Goal: Task Accomplishment & Management: Complete application form

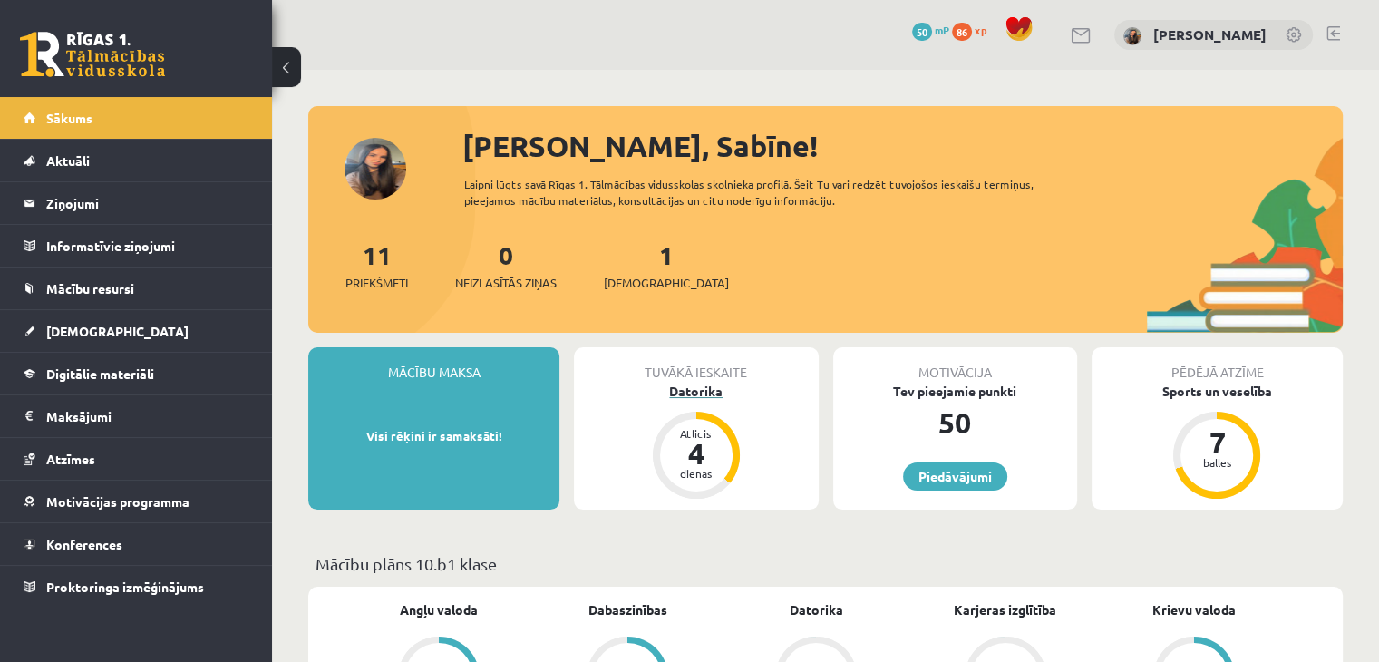
click at [704, 391] on div "Datorika" at bounding box center [696, 391] width 244 height 19
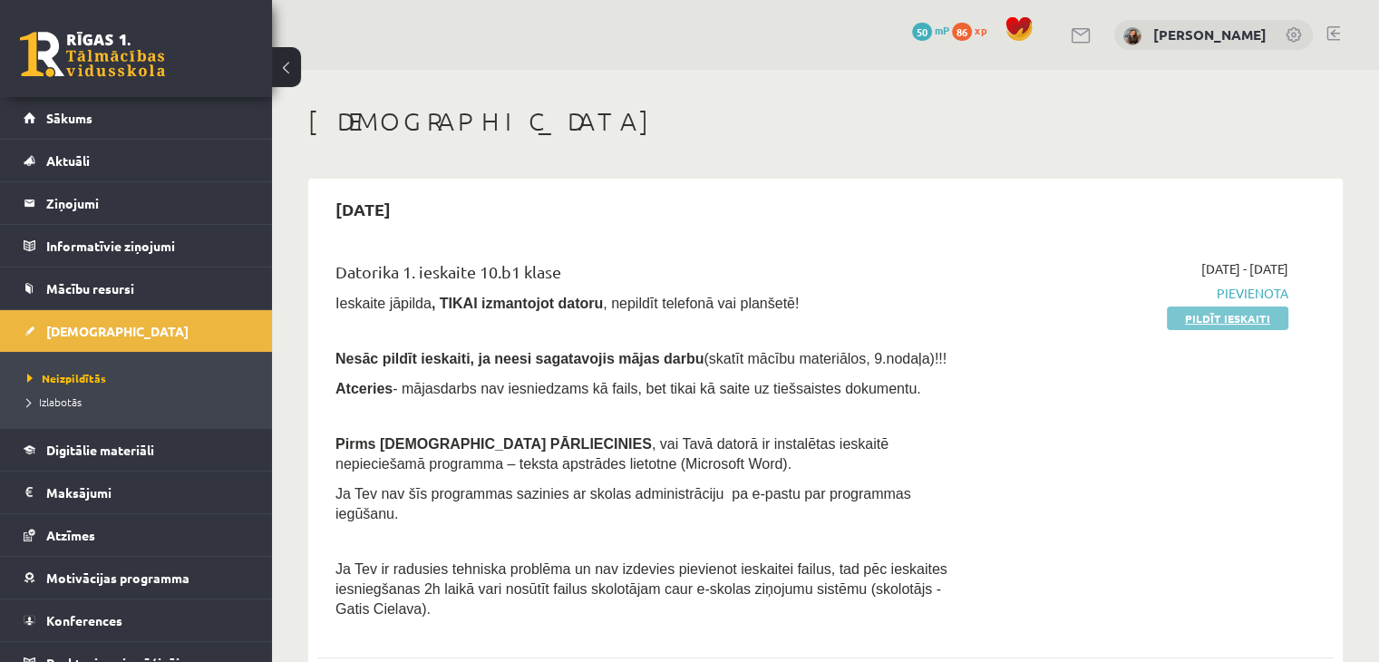
click at [1254, 325] on link "Pildīt ieskaiti" at bounding box center [1227, 318] width 121 height 24
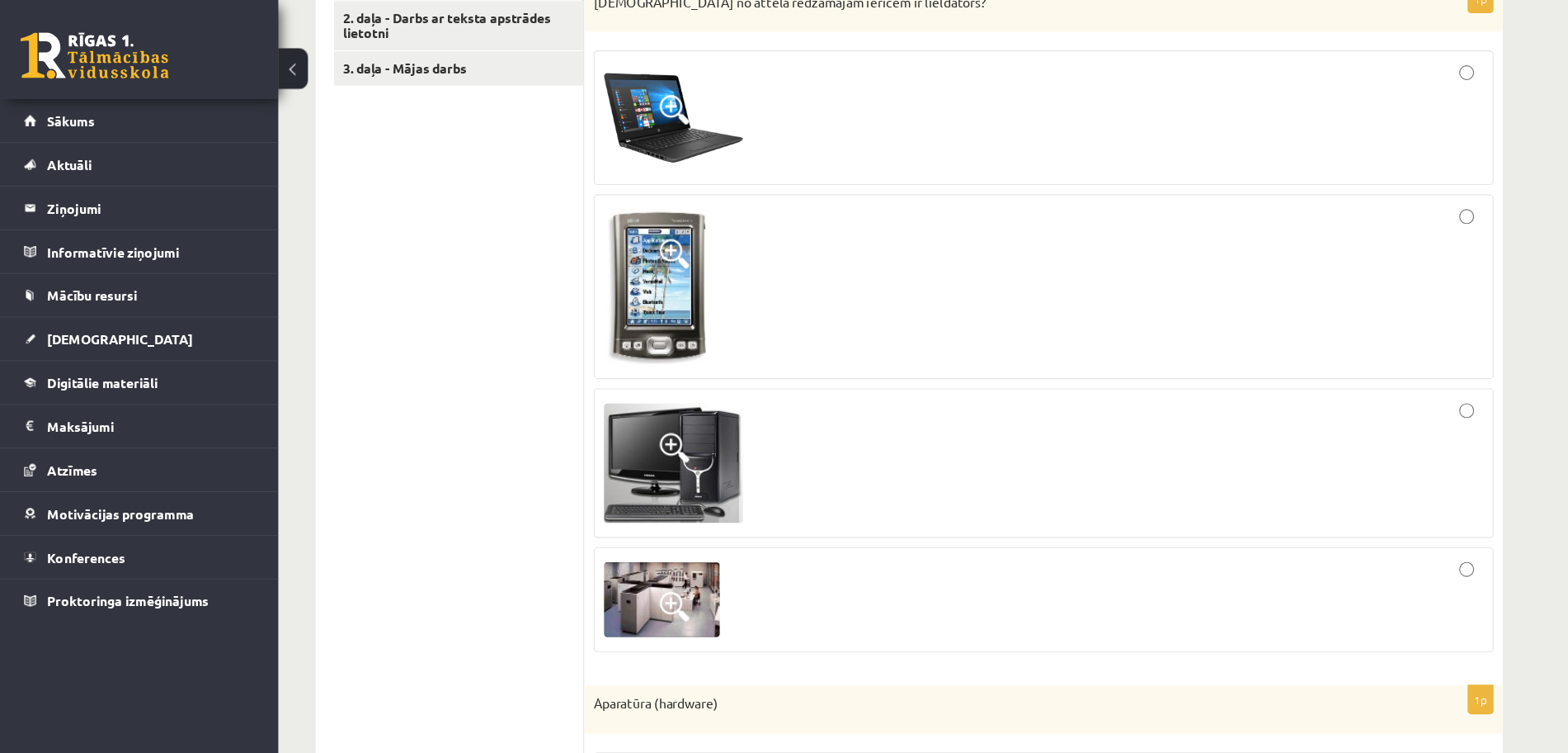
scroll to position [578, 0]
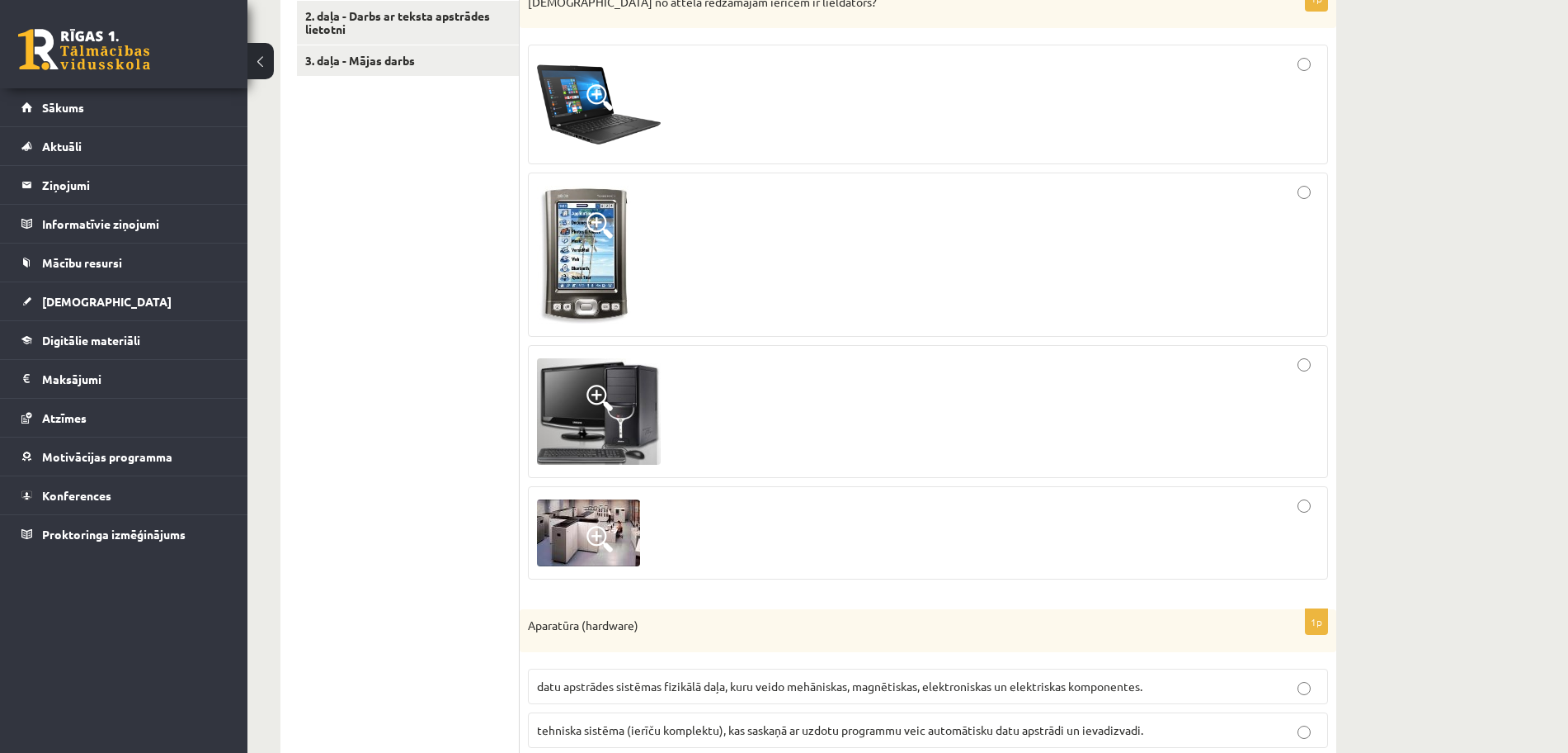
drag, startPoint x: 1249, startPoint y: 4, endPoint x: 322, endPoint y: 294, distance: 971.3
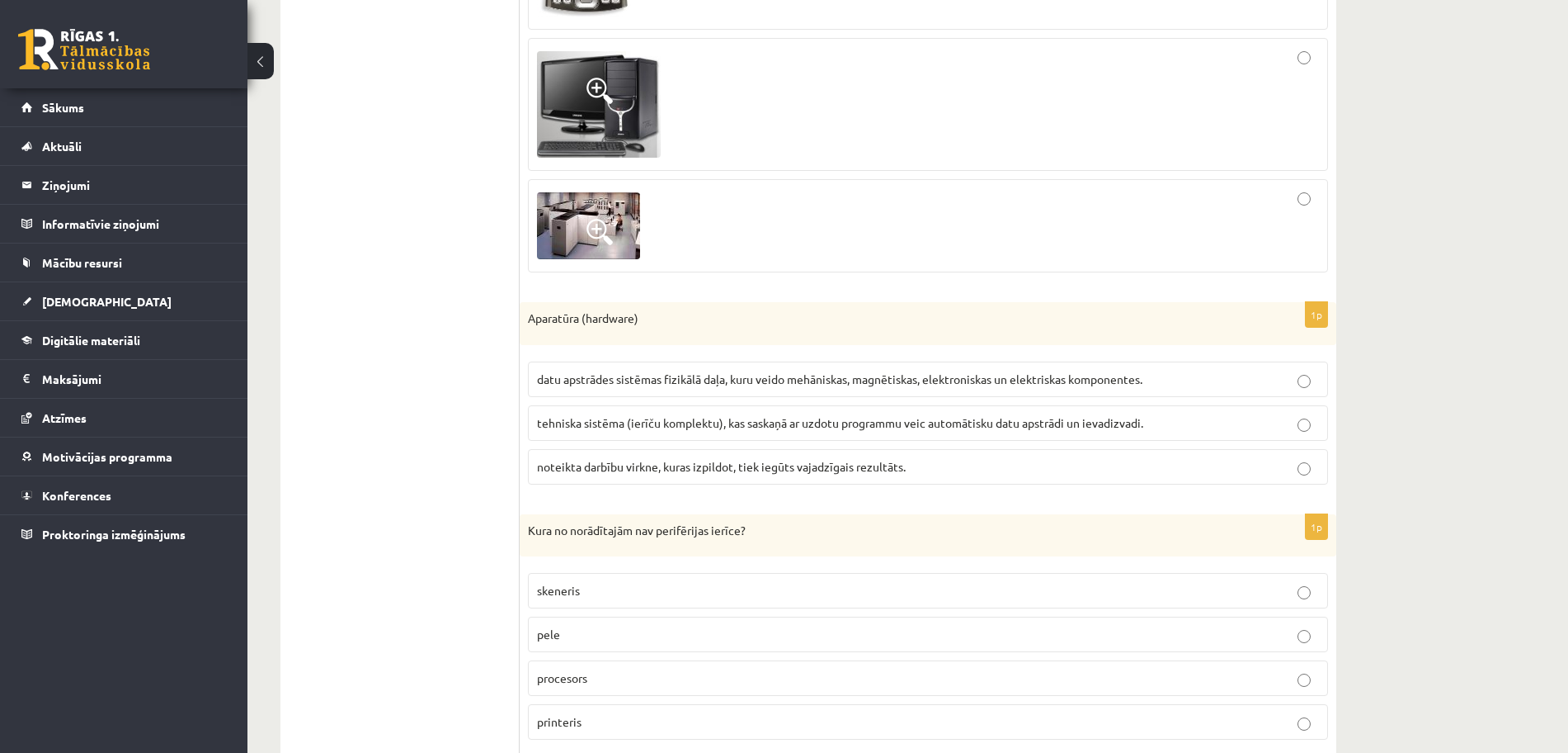
scroll to position [888, 0]
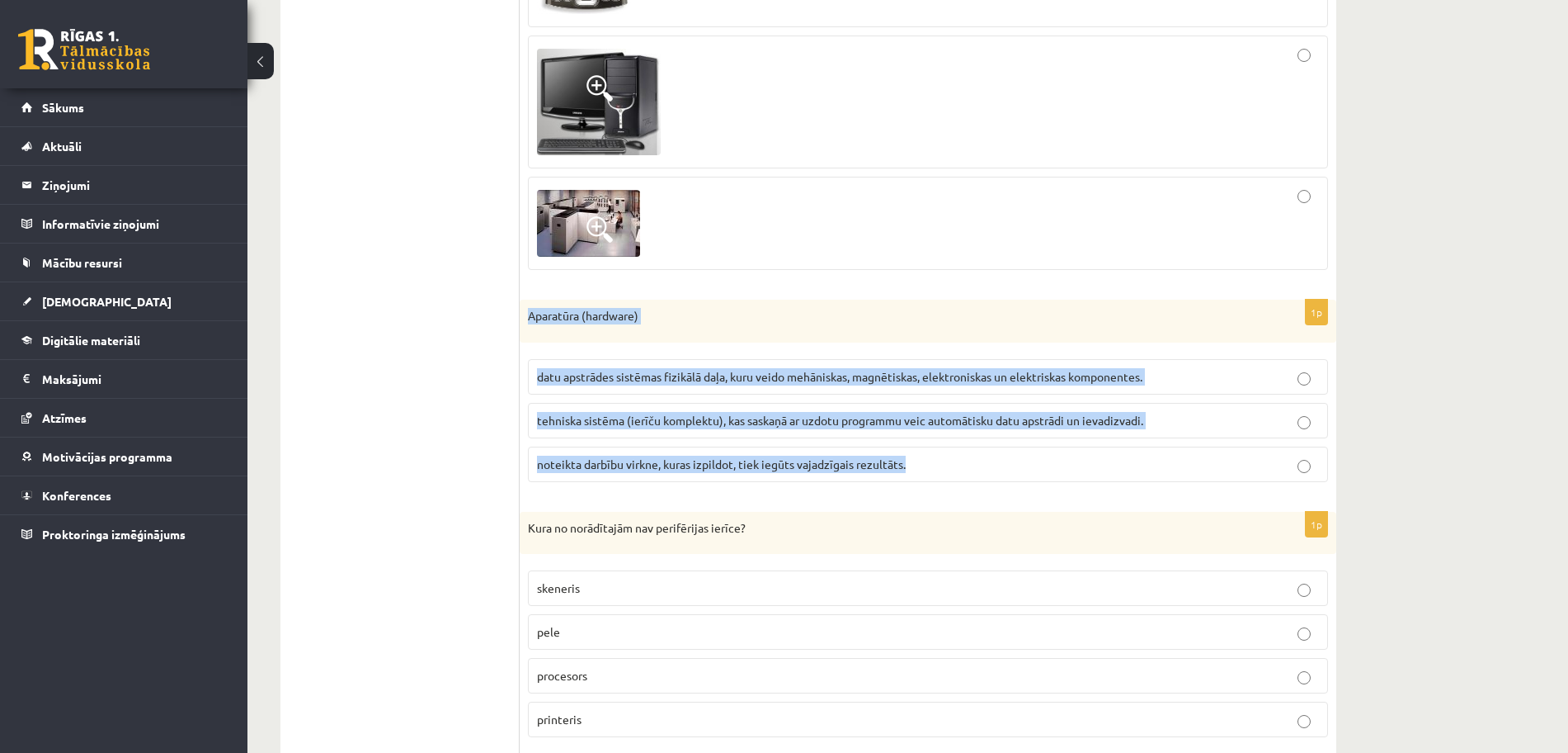
drag, startPoint x: 525, startPoint y: 300, endPoint x: 966, endPoint y: 476, distance: 474.8
click at [966, 476] on div "1p Aparatūra (hardware) datu apstrādes sistēmas fizikālā daļa, kuru veido mehān…" at bounding box center [927, 397] width 816 height 196
copy div "Aparatūra (hardware) datu apstrādes sistēmas fizikālā daļa, kuru veido mehānisk…"
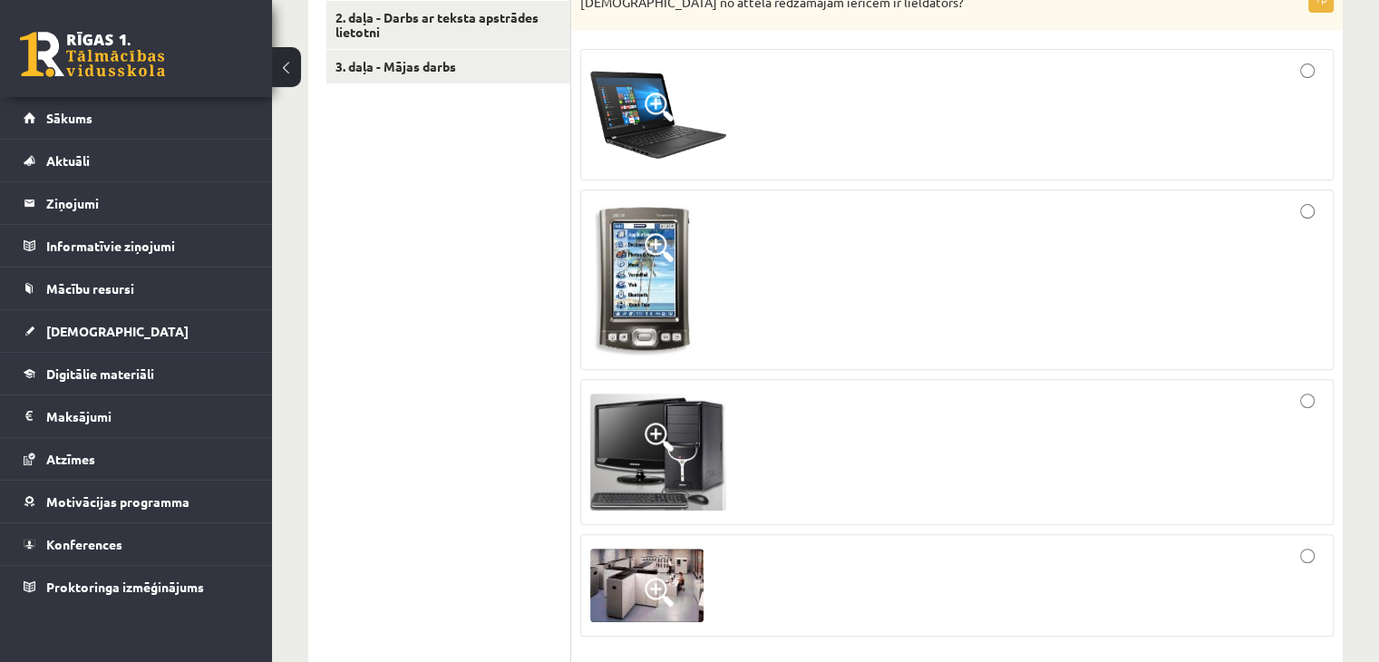
drag, startPoint x: 1666, startPoint y: 2, endPoint x: 341, endPoint y: 284, distance: 1355.0
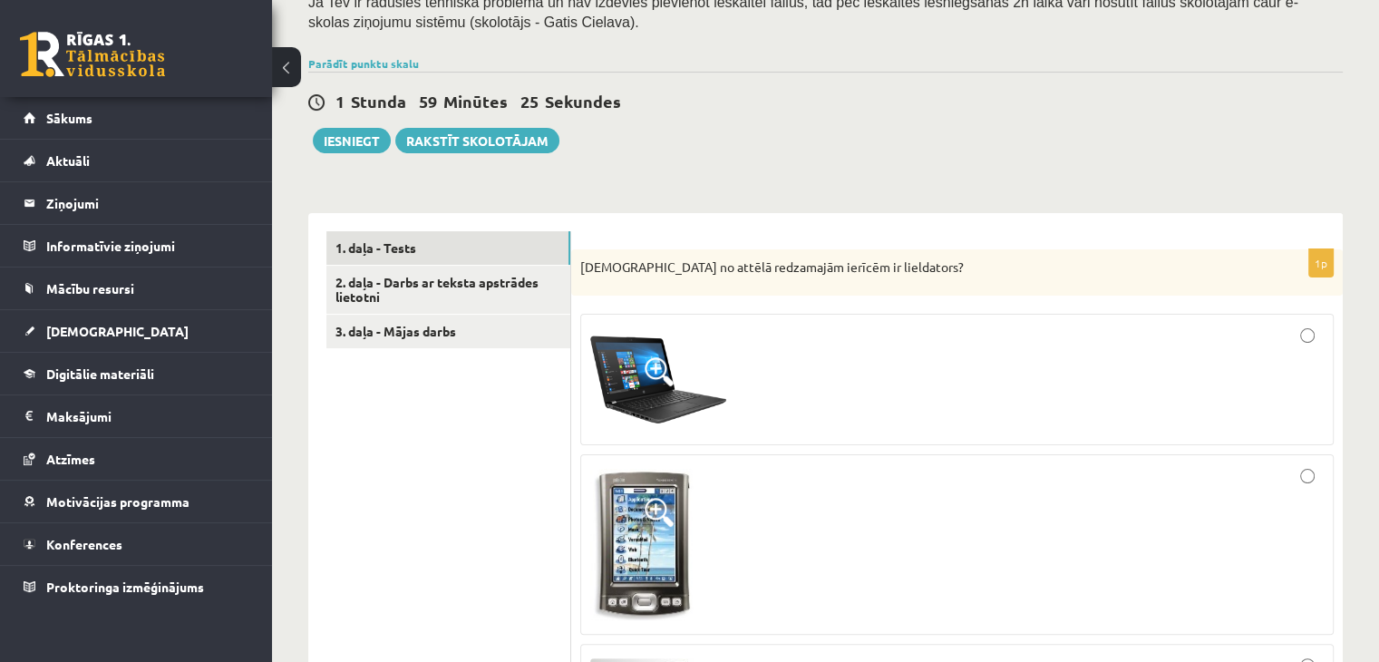
scroll to position [363, 0]
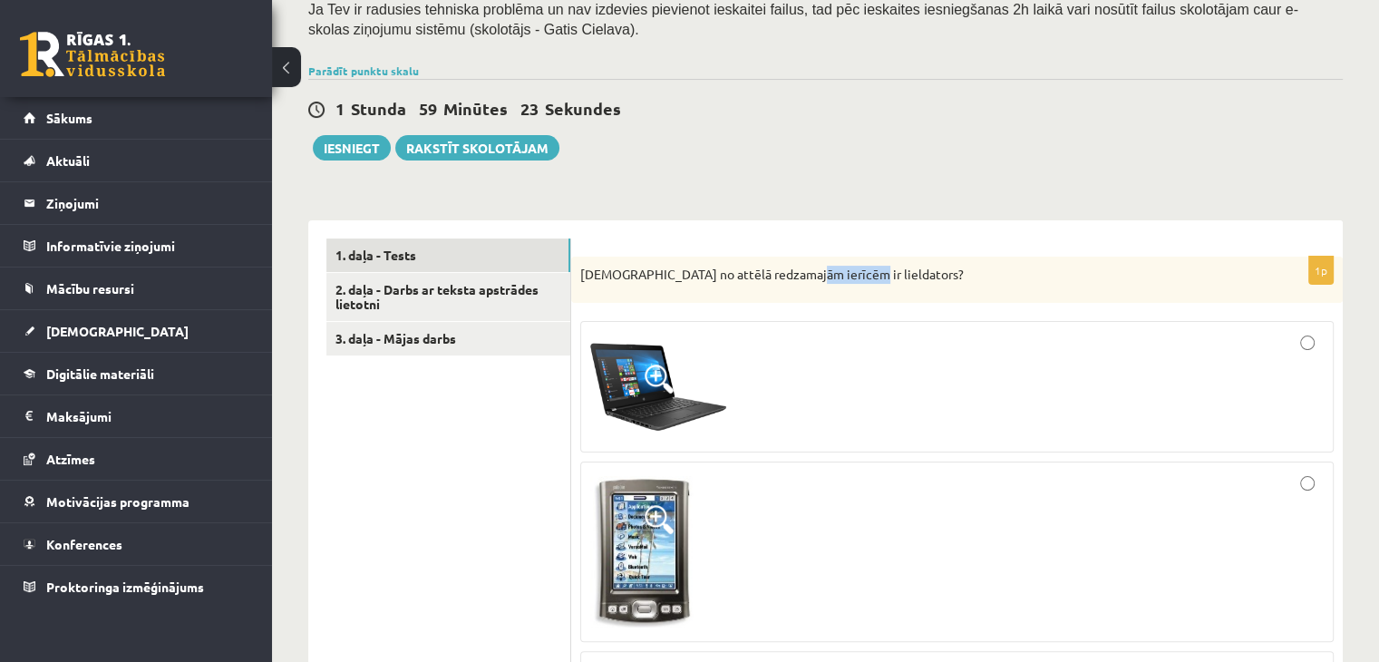
drag, startPoint x: 794, startPoint y: 271, endPoint x: 846, endPoint y: 278, distance: 52.2
click at [846, 278] on p "Kura no attēlā redzamajām ierīcēm ir lieldators?" at bounding box center [911, 275] width 663 height 18
click at [981, 154] on div "1 Stunda 59 Minūtes 22 Sekundes Ieskaite saglabāta! Iesniegt Rakstīt skolotājam" at bounding box center [825, 120] width 1034 height 82
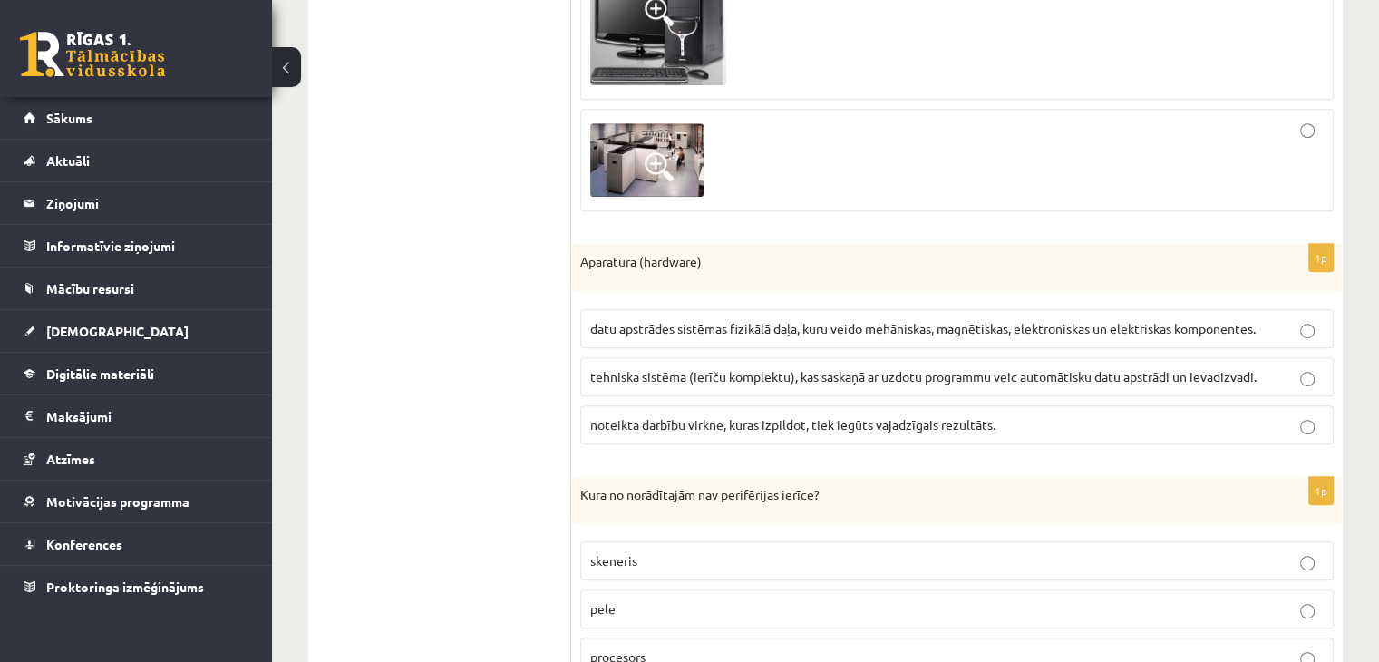
scroll to position [1088, 0]
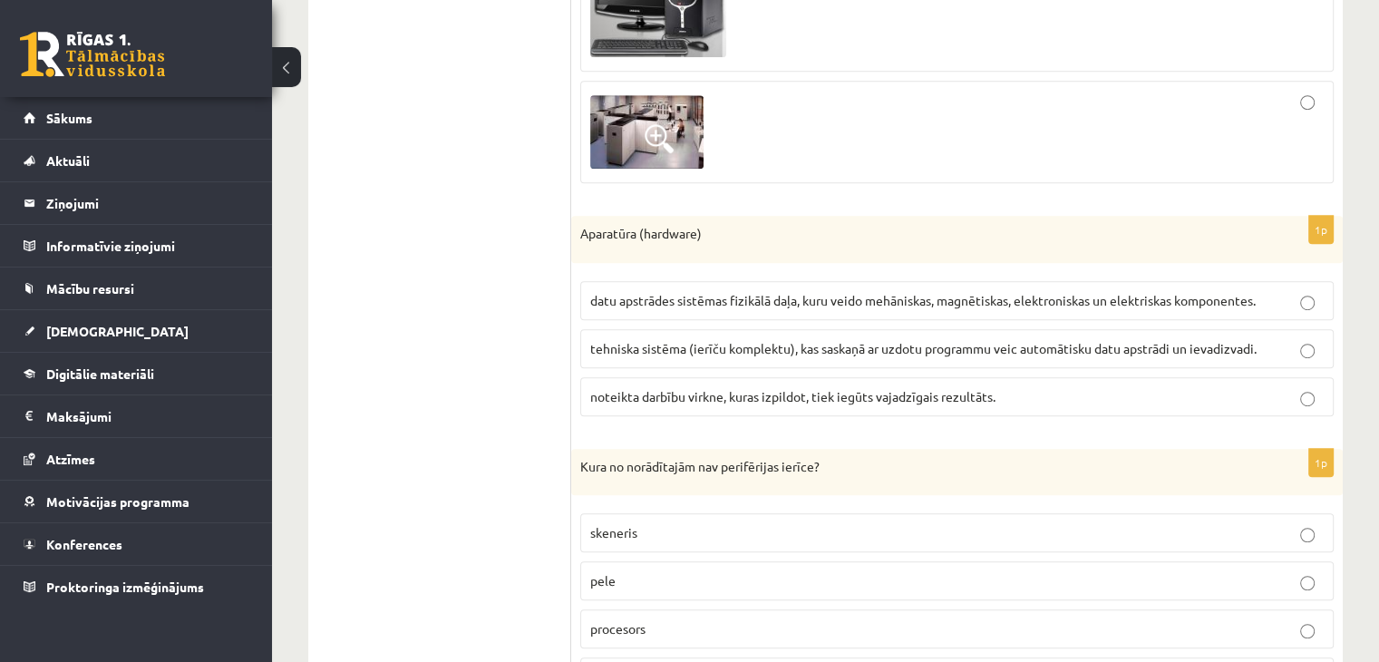
click at [639, 300] on span "datu apstrādes sistēmas fizikālā daļa, kuru veido mehāniskas, magnētiskas, elek…" at bounding box center [922, 300] width 665 height 16
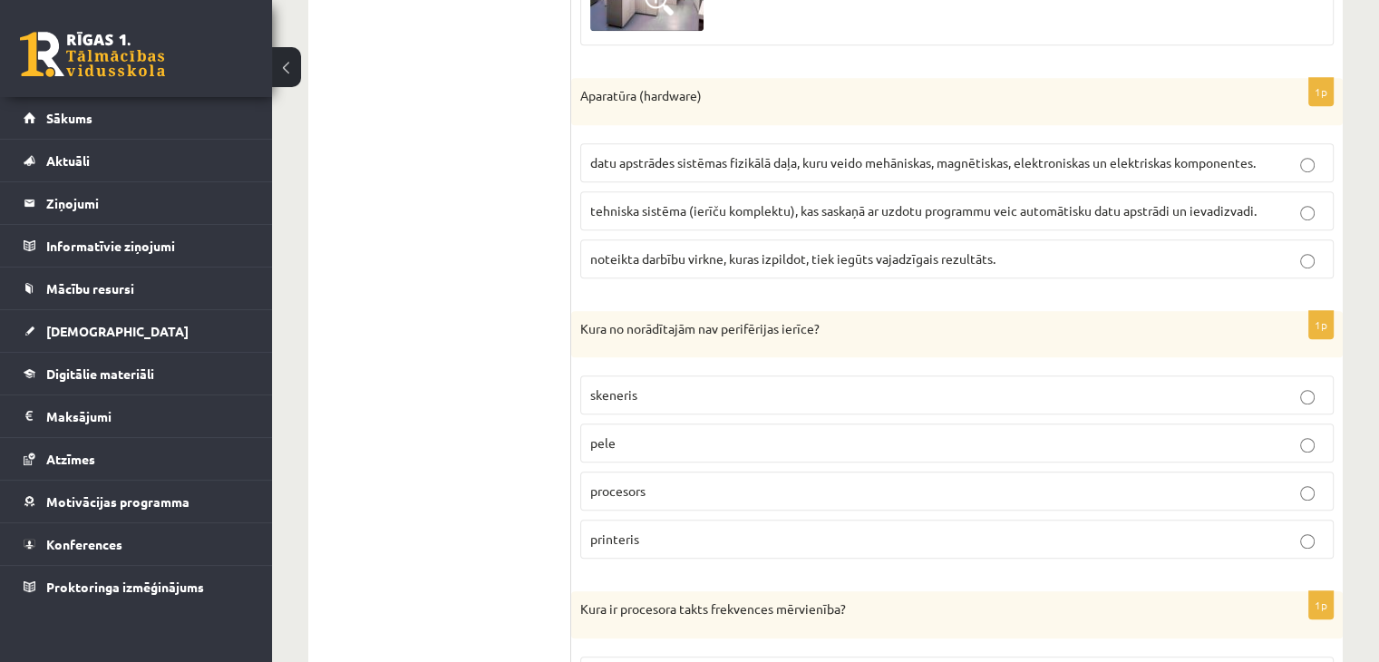
scroll to position [1360, 0]
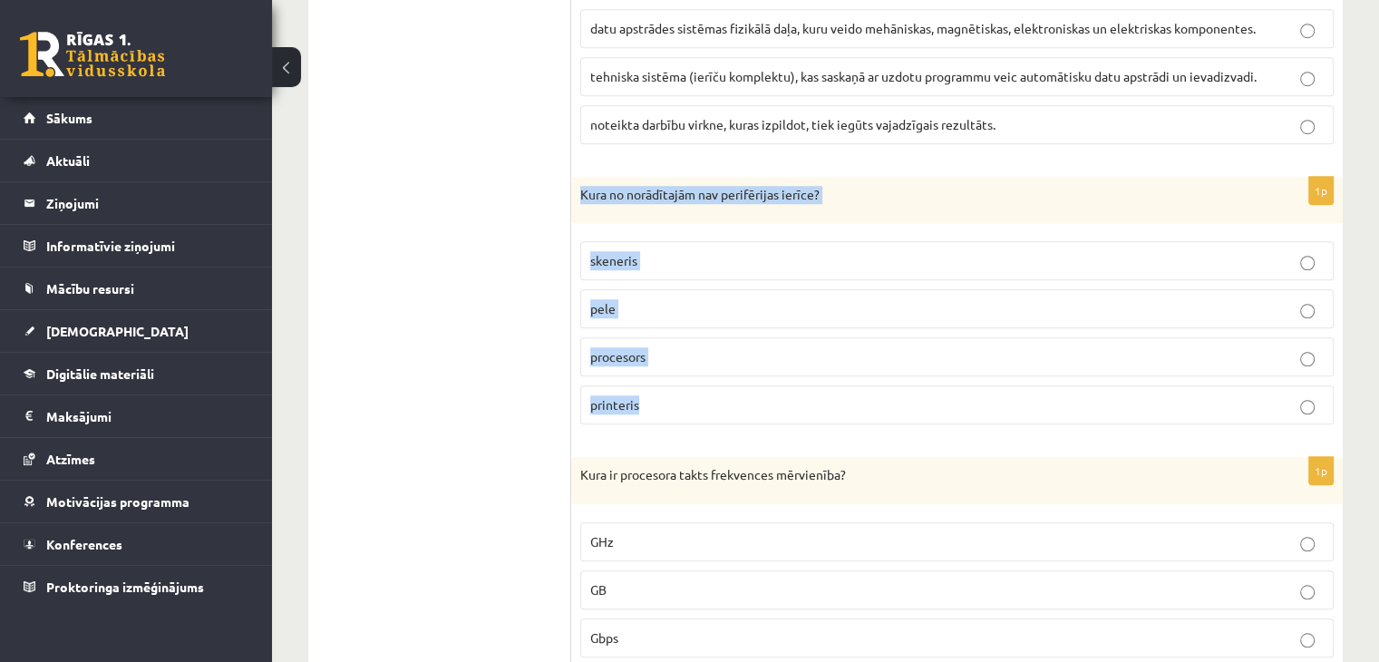
drag, startPoint x: 580, startPoint y: 185, endPoint x: 872, endPoint y: 422, distance: 375.7
click at [872, 422] on div "1p Kura no norādītajām nav perifērijas ierīce? skeneris pele procesors printeris" at bounding box center [956, 308] width 771 height 263
copy div "Kura no norādītajām nav perifērijas ierīce? skeneris pele procesors printeris"
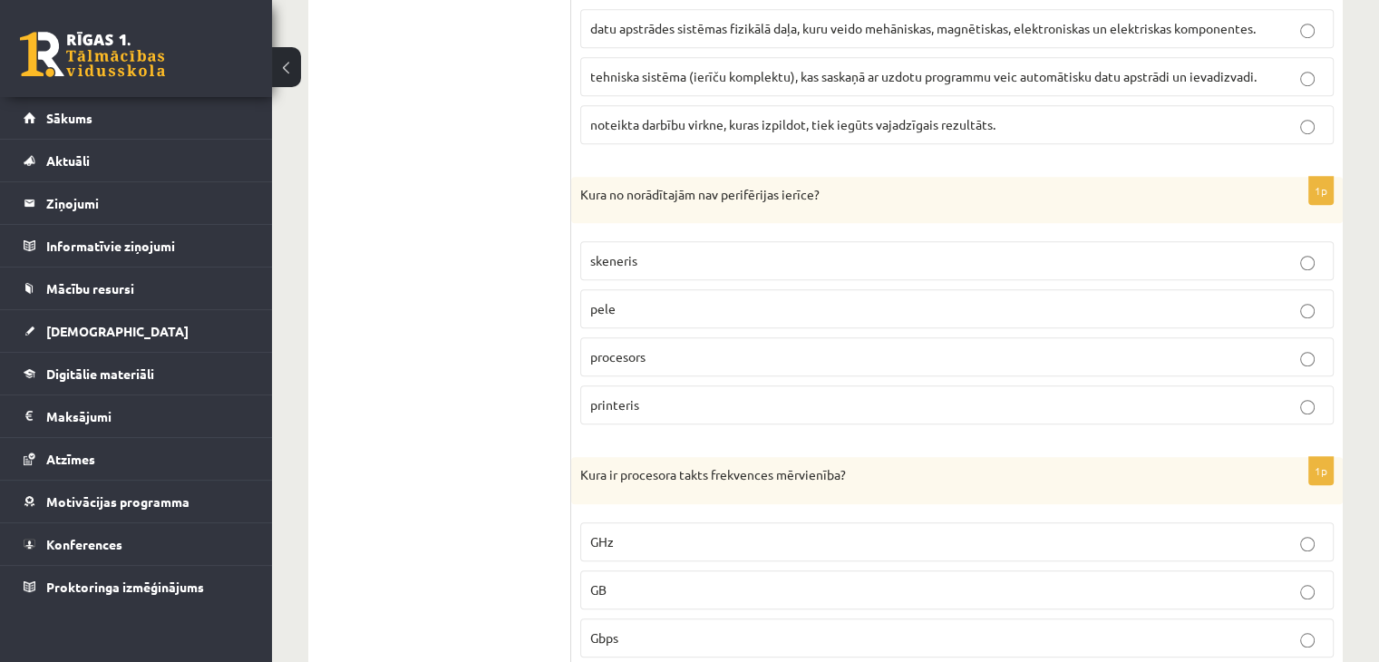
click at [634, 353] on span "procesors" at bounding box center [617, 356] width 55 height 16
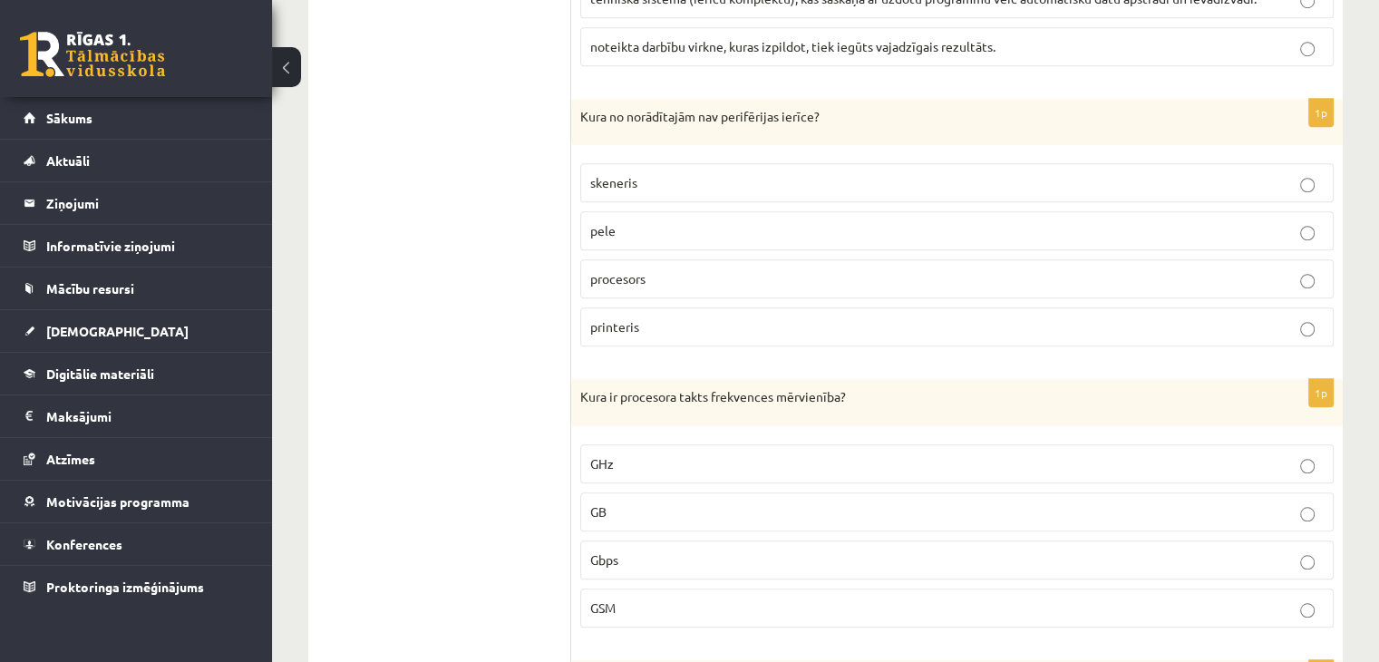
scroll to position [1632, 0]
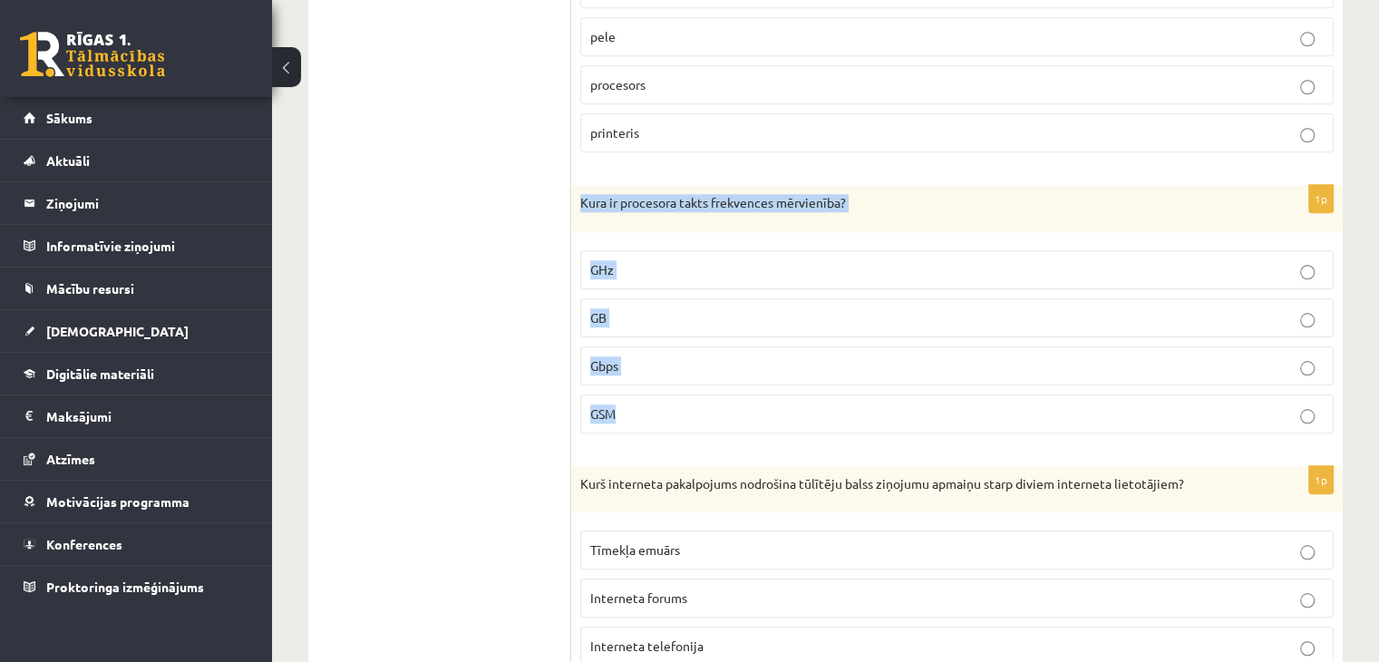
drag, startPoint x: 592, startPoint y: 193, endPoint x: 819, endPoint y: 422, distance: 323.1
click at [819, 422] on div "1p Kura ir procesora takts frekvences mērvienība? GHz GB Gbps GSM" at bounding box center [956, 316] width 771 height 263
copy div "Kura ir procesora takts frekvences mērvienība? GHz GB Gbps GSM"
click at [613, 277] on label "GHz" at bounding box center [956, 269] width 753 height 39
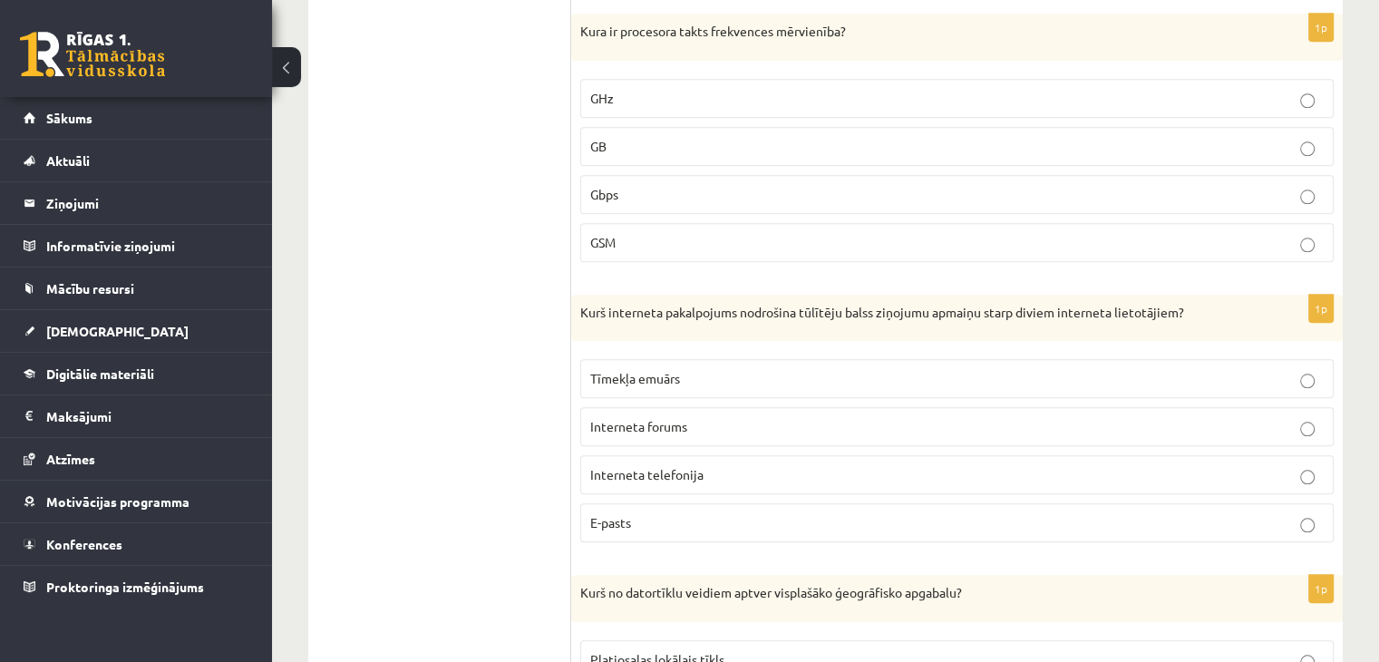
scroll to position [1904, 0]
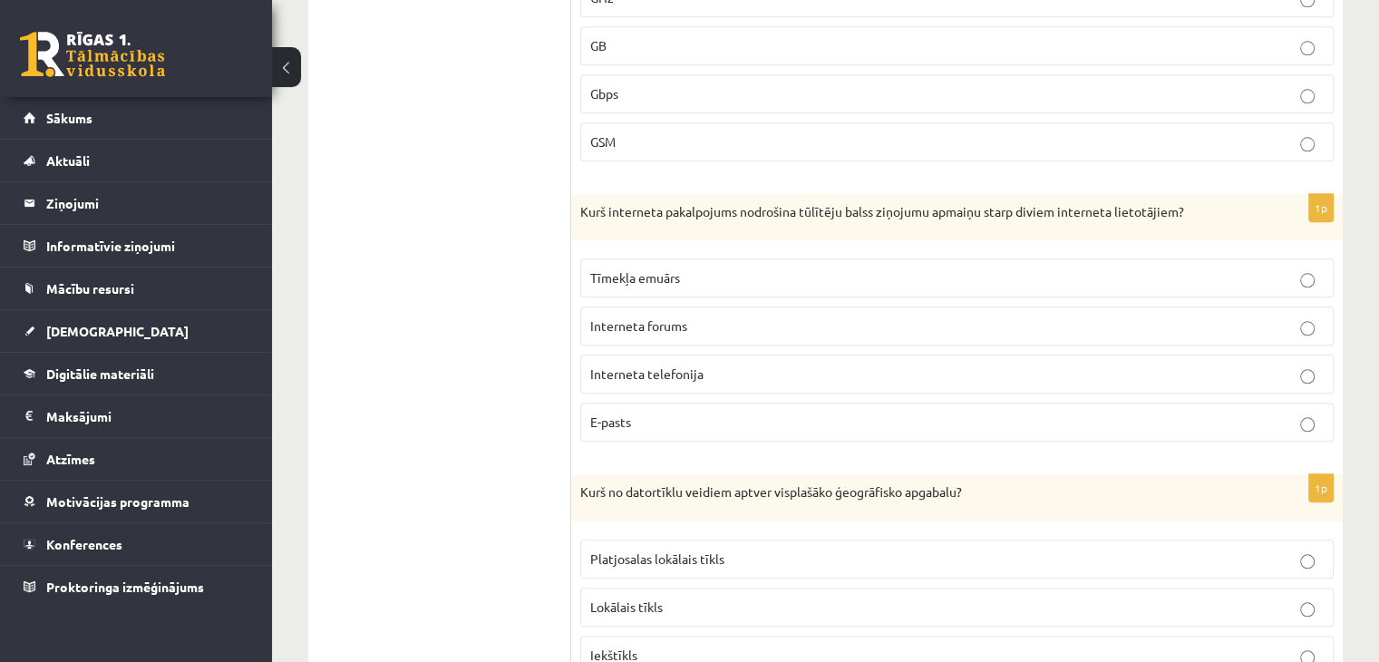
click at [688, 370] on span "Interneta telefonija" at bounding box center [646, 373] width 113 height 16
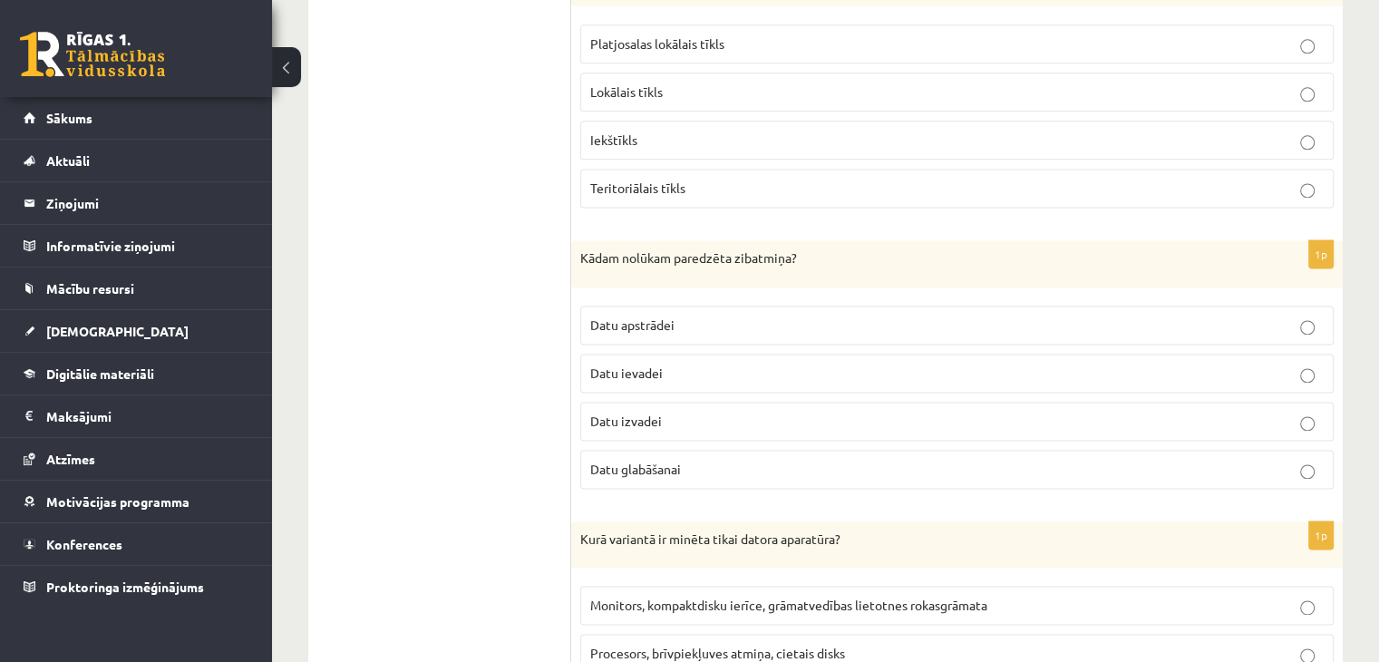
scroll to position [2448, 0]
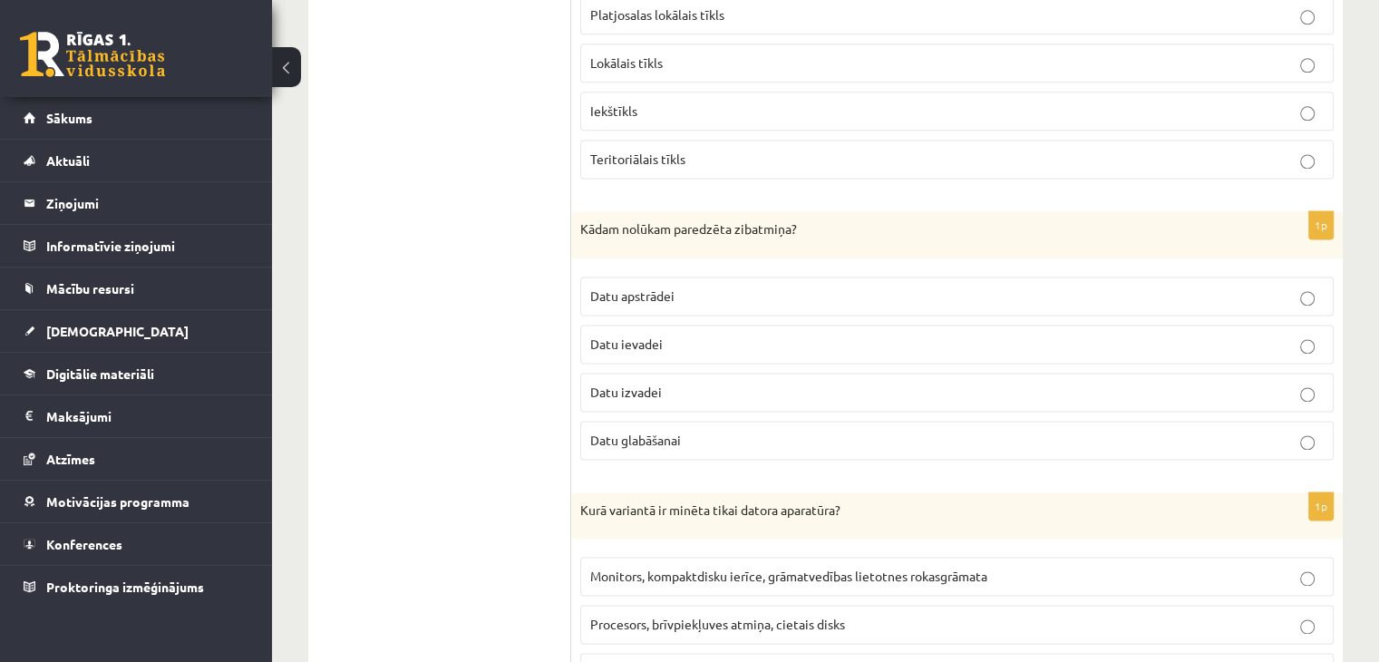
click at [790, 431] on p "Datu glabāšanai" at bounding box center [956, 440] width 733 height 19
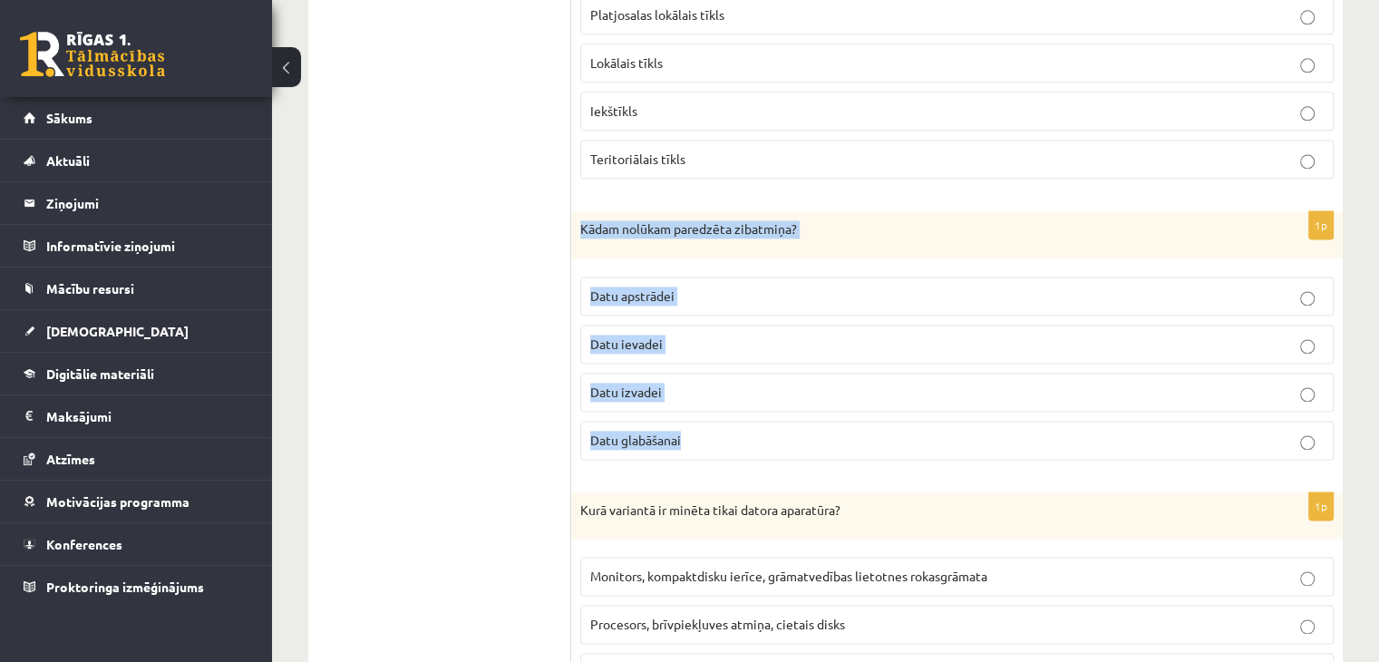
drag, startPoint x: 580, startPoint y: 222, endPoint x: 849, endPoint y: 425, distance: 336.5
click at [849, 425] on div "1p Kādam nolūkam paredzēta zibatmiņa? Datu apstrādei Datu ievadei Datu izvadei …" at bounding box center [956, 342] width 771 height 263
copy div "Kādam nolūkam paredzēta zibatmiņa? Datu apstrādei Datu ievadei Datu izvadei Dat…"
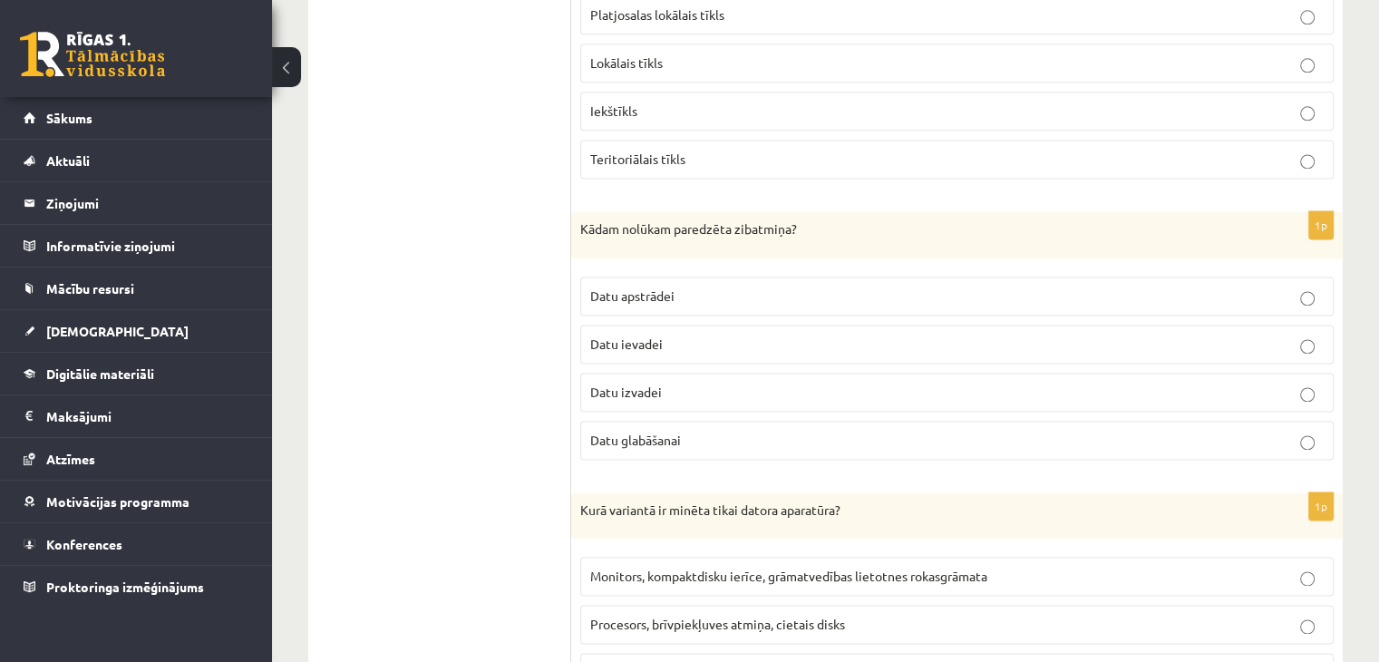
drag, startPoint x: 523, startPoint y: 228, endPoint x: 471, endPoint y: 20, distance: 214.8
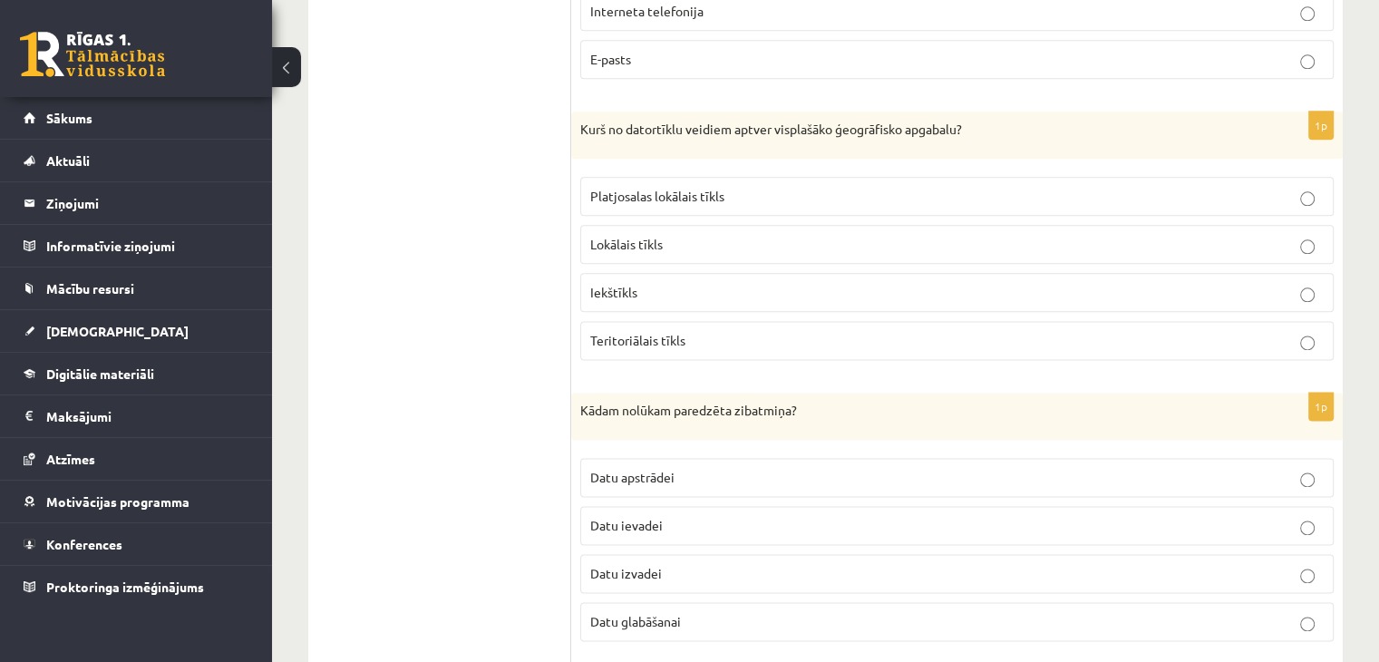
scroll to position [2176, 0]
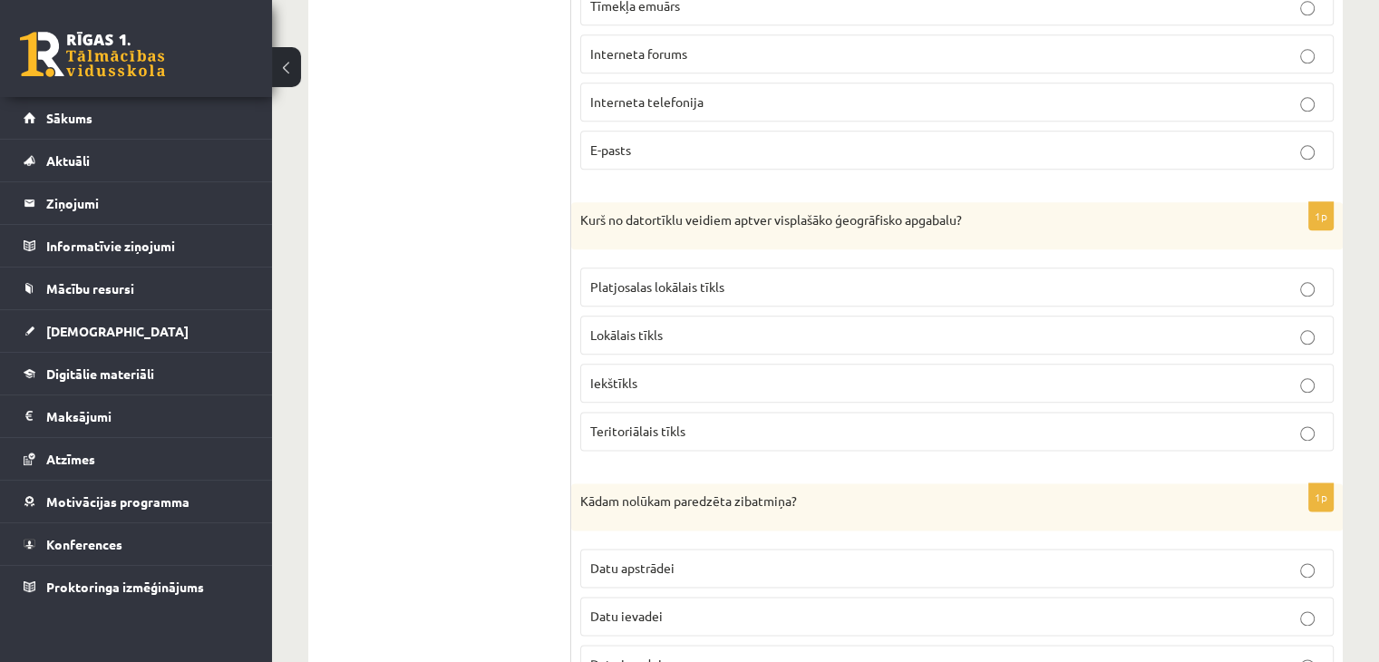
click at [881, 335] on p "Lokālais tīkls" at bounding box center [956, 334] width 733 height 19
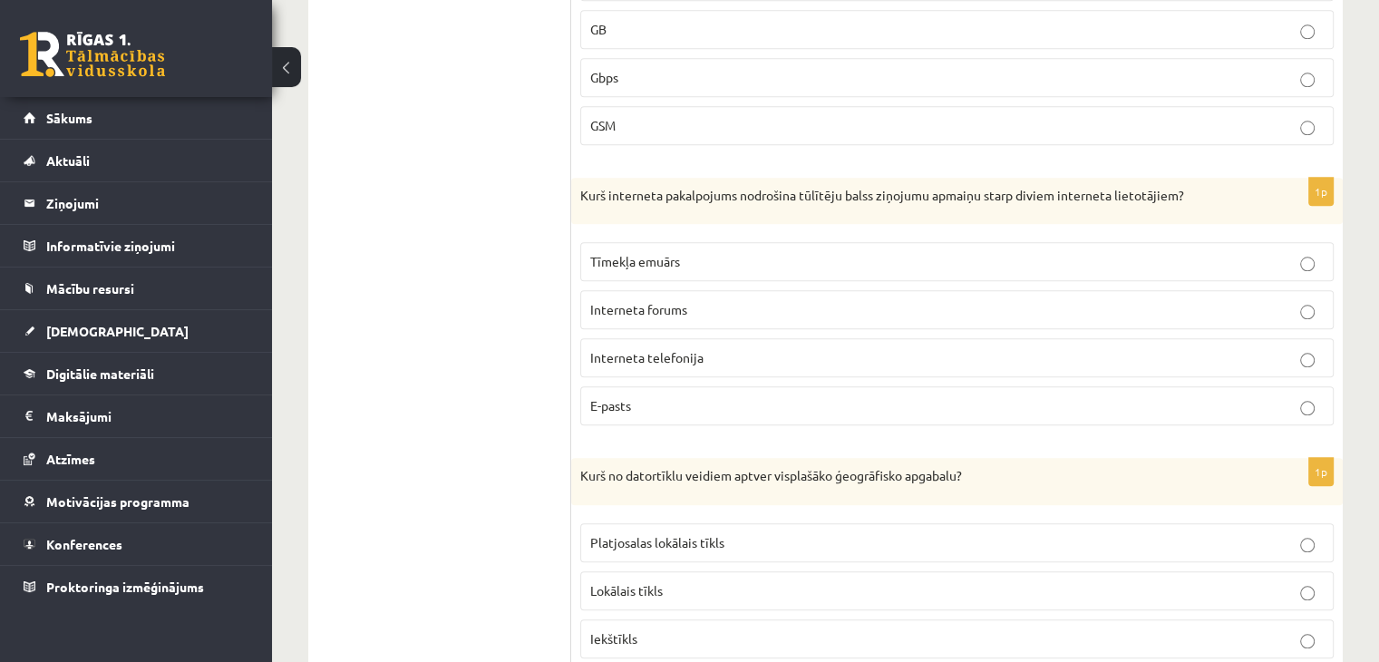
scroll to position [2085, 0]
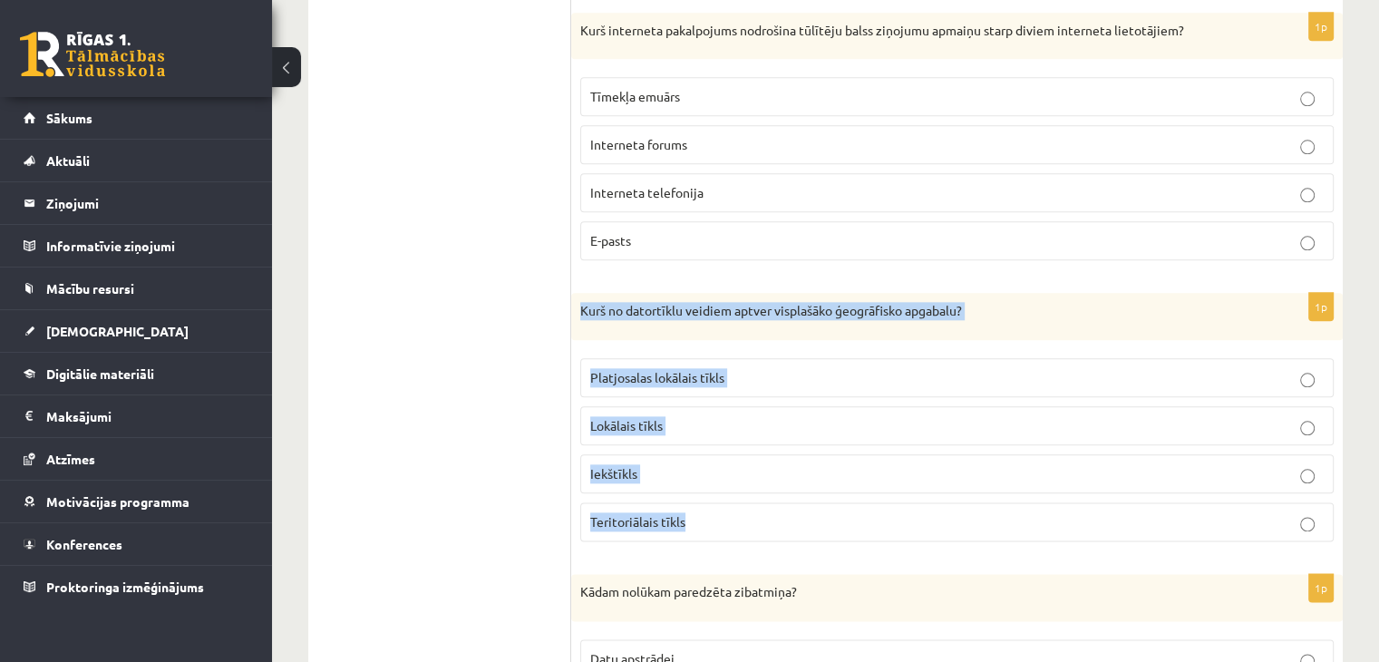
drag, startPoint x: 580, startPoint y: 298, endPoint x: 816, endPoint y: 519, distance: 322.6
click at [816, 519] on div "1p Kurš no datortīklu veidiem aptver visplašāko ģeogrāfisko apgabalu? Platjosal…" at bounding box center [956, 424] width 771 height 263
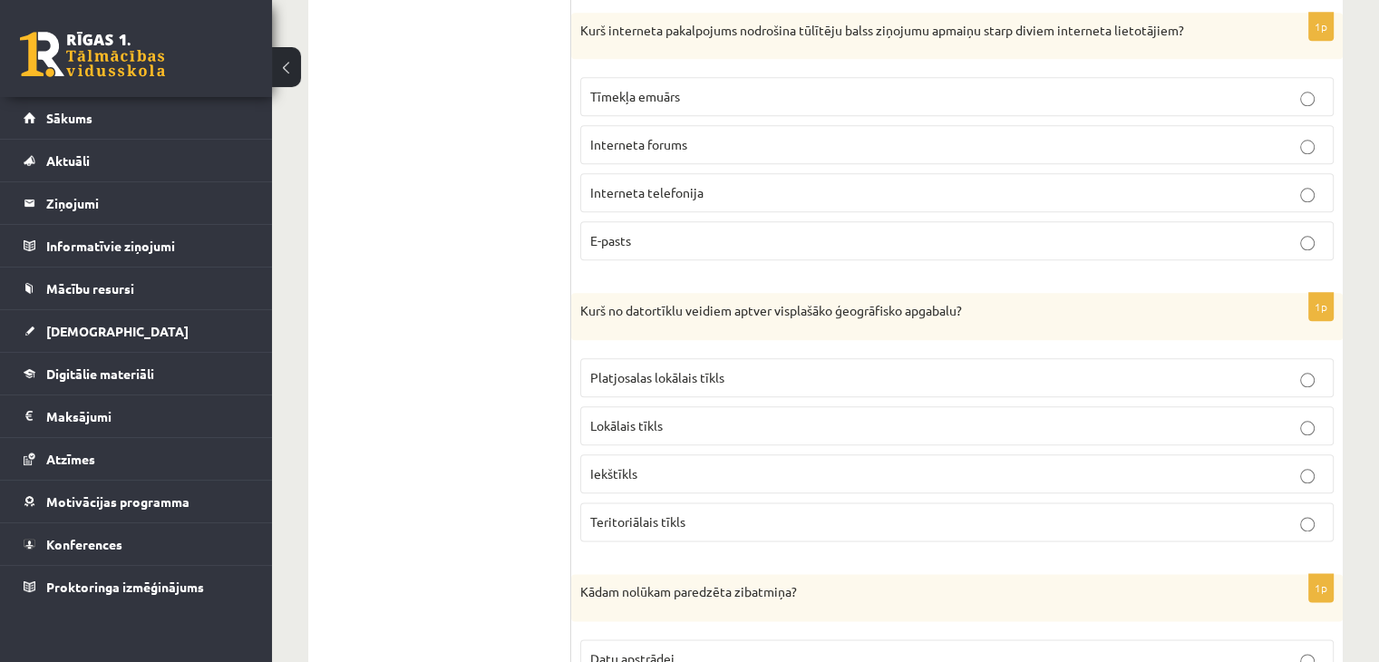
drag, startPoint x: 809, startPoint y: 548, endPoint x: 727, endPoint y: 284, distance: 276.1
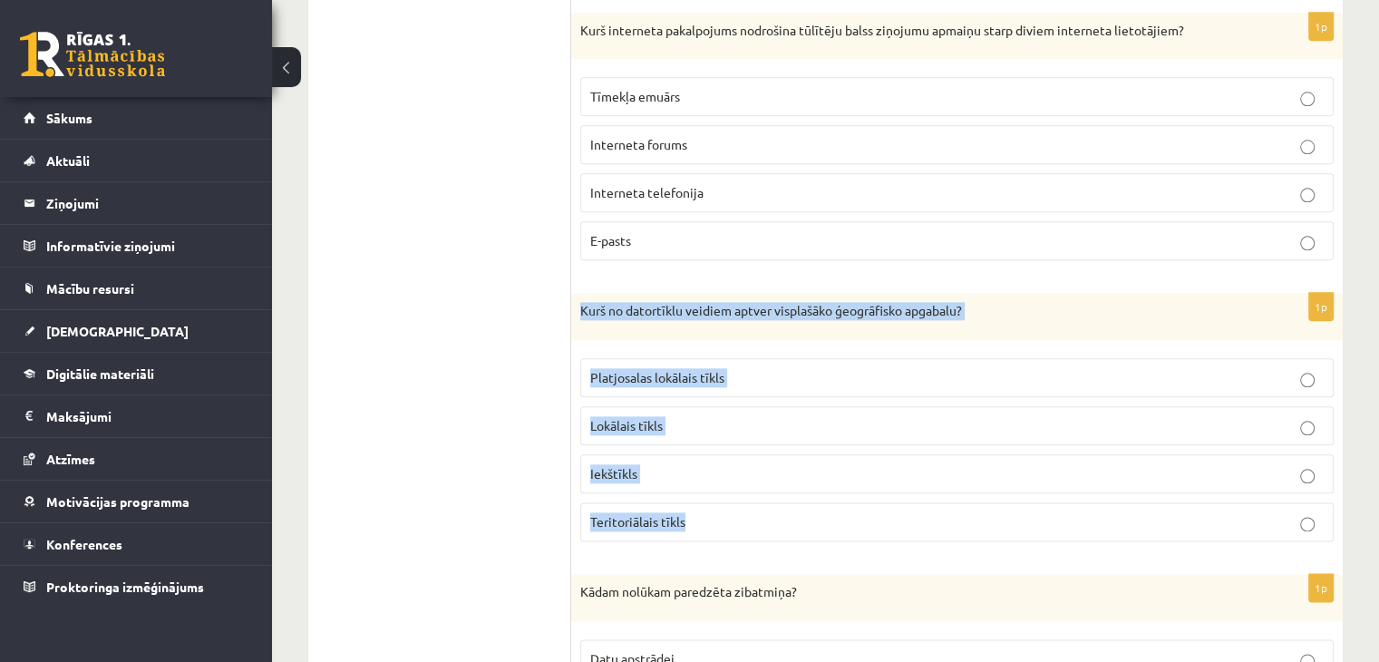
drag, startPoint x: 576, startPoint y: 293, endPoint x: 1203, endPoint y: 541, distance: 674.7
click at [1203, 541] on div "1p Kurš no datortīklu veidiem aptver visplašāko ģeogrāfisko apgabalu? Platjosal…" at bounding box center [956, 424] width 771 height 263
copy div "Kurš no datortīklu veidiem aptver visplašāko ģeogrāfisko apgabalu? Platjosalas …"
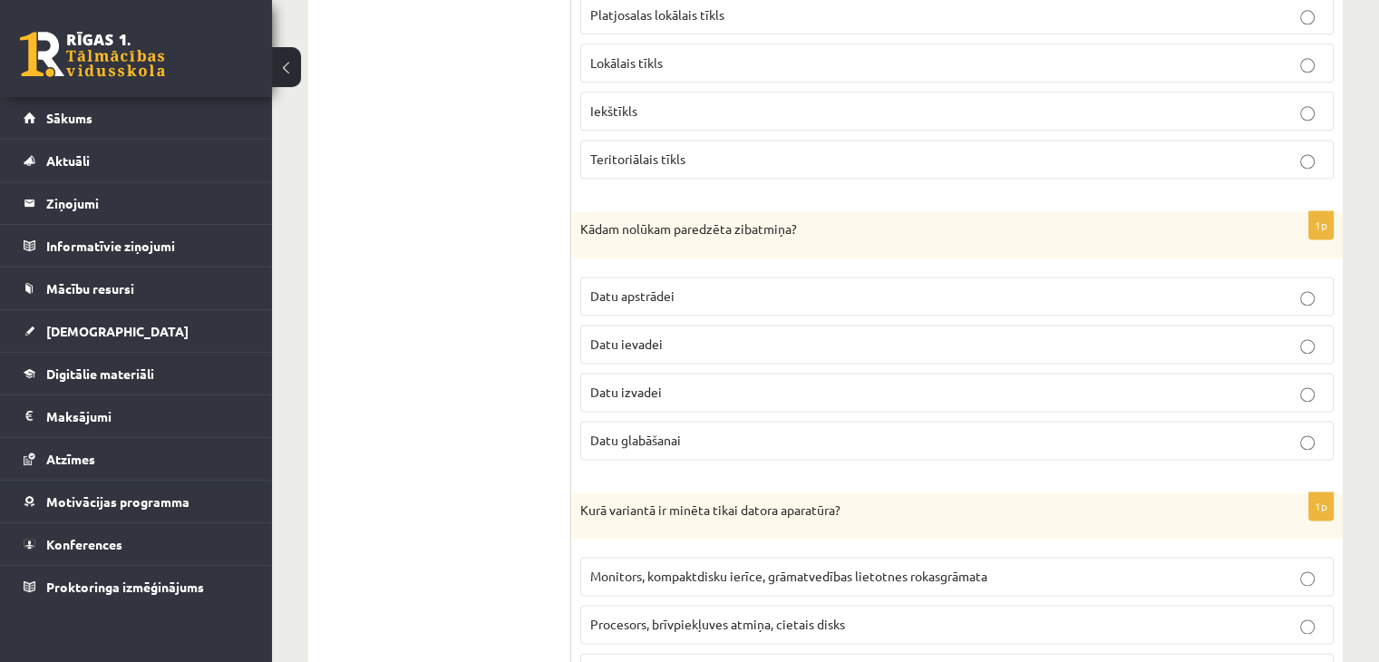
scroll to position [2720, 0]
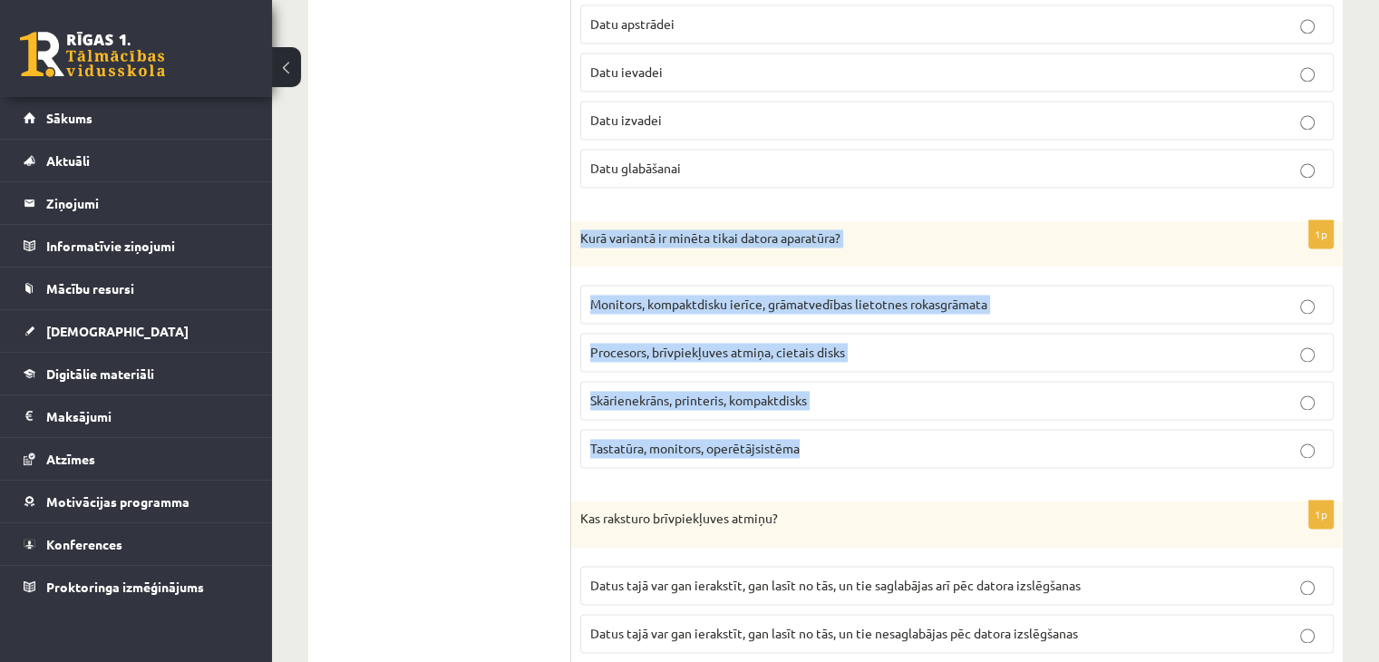
drag, startPoint x: 577, startPoint y: 223, endPoint x: 1041, endPoint y: 468, distance: 523.9
click at [1041, 468] on div "1p Kurā variantā ir minēta tikai datora aparatūra? Monitors, kompaktdisku ierīc…" at bounding box center [956, 351] width 771 height 263
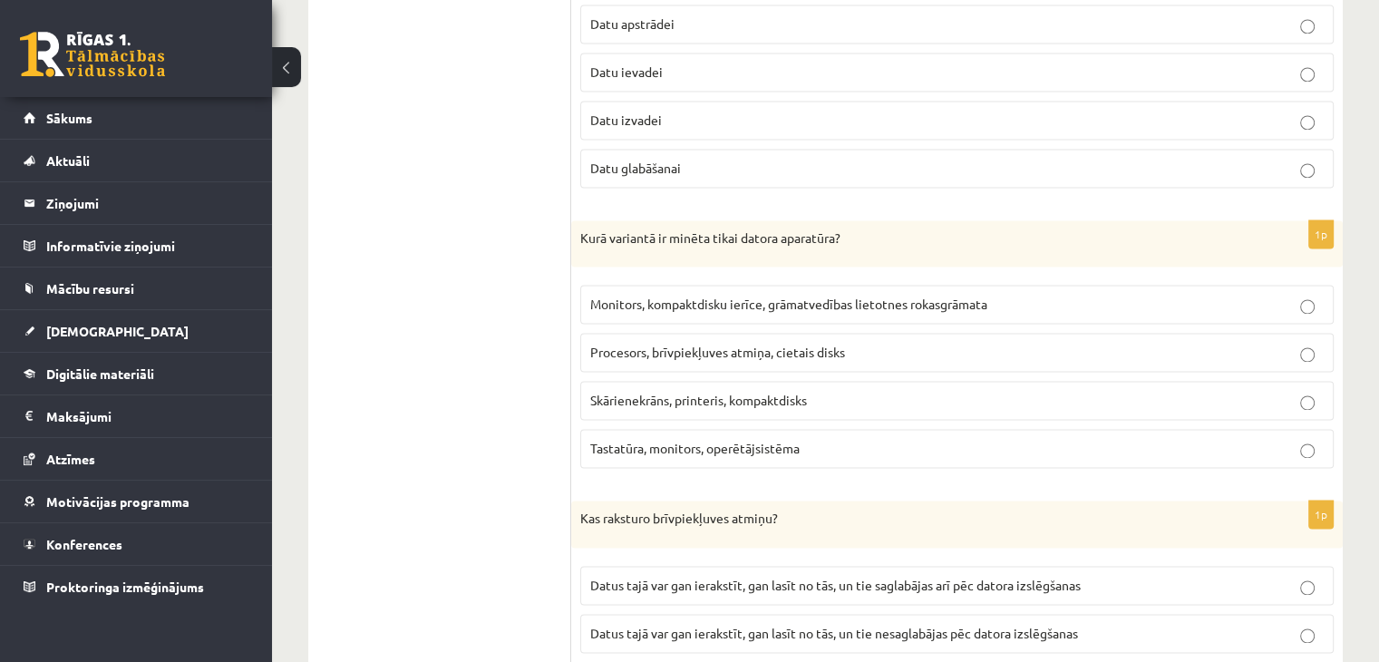
drag, startPoint x: 1041, startPoint y: 470, endPoint x: 783, endPoint y: 241, distance: 344.8
click at [783, 241] on div "Kurā variantā ir minēta tikai datora aparatūra?" at bounding box center [956, 243] width 771 height 47
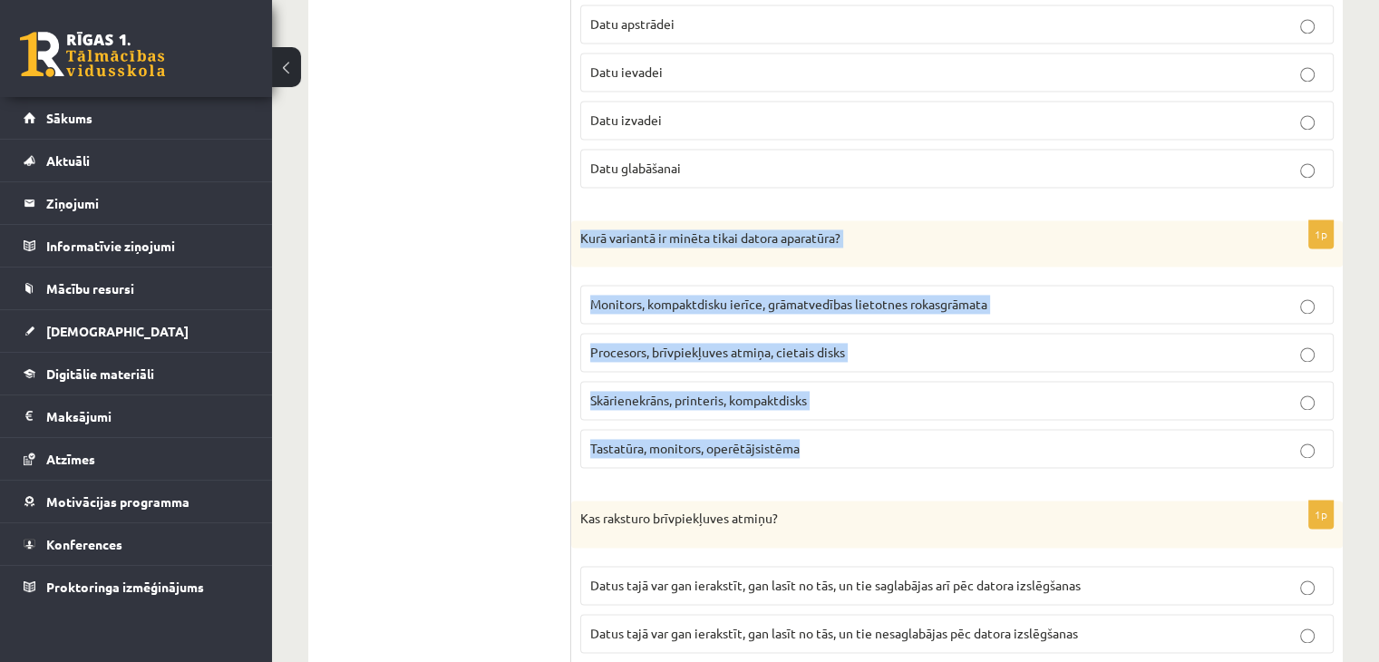
drag, startPoint x: 576, startPoint y: 226, endPoint x: 1333, endPoint y: 445, distance: 788.1
click at [1333, 445] on div "1p Kurā variantā ir minēta tikai datora aparatūra? Monitors, kompaktdisku ierīc…" at bounding box center [956, 351] width 771 height 263
copy div "Kurā variantā ir minēta tikai datora aparatūra? Monitors, kompaktdisku ierīce, …"
click at [1016, 229] on p "Kurā variantā ir minēta tikai datora aparatūra?" at bounding box center [911, 238] width 663 height 18
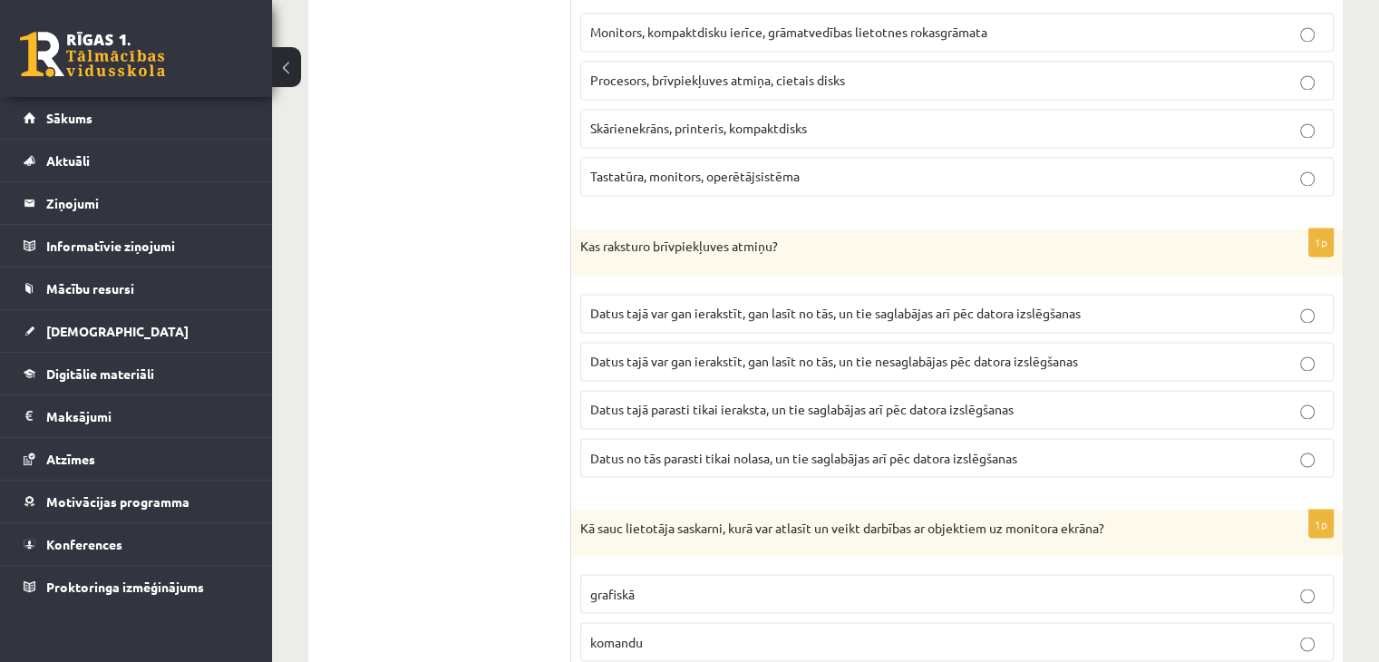
scroll to position [2810, 0]
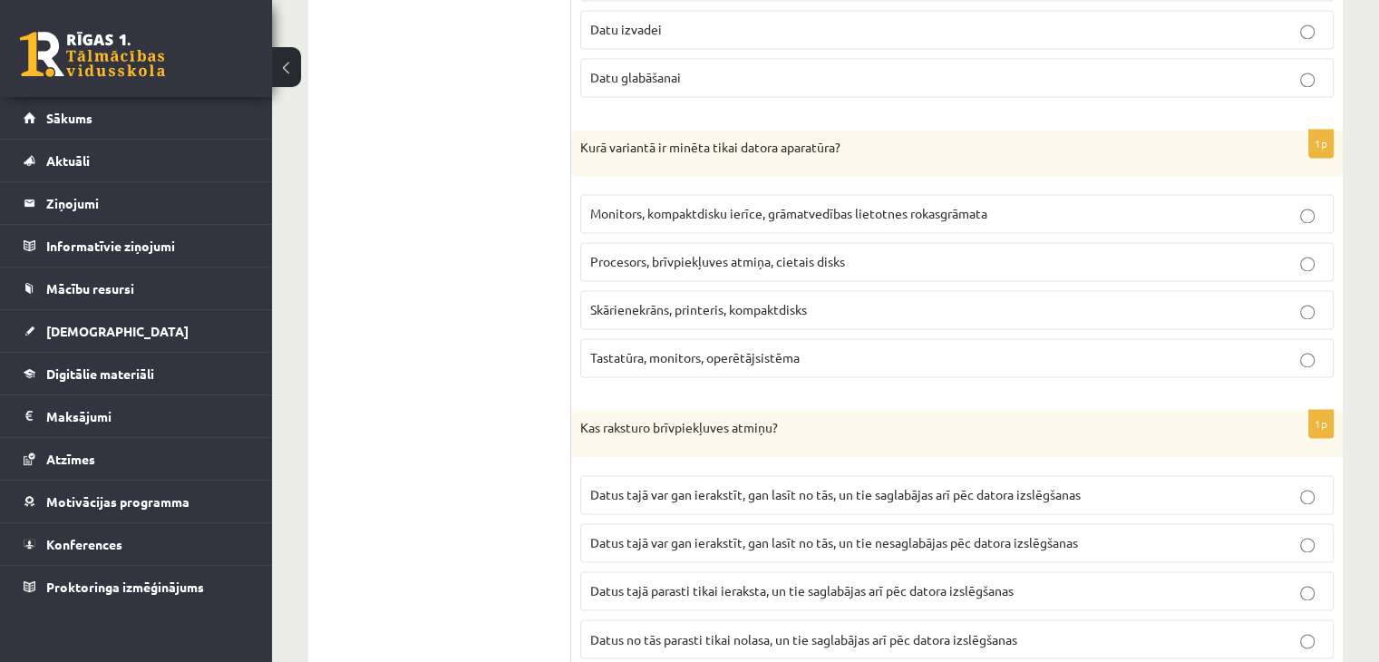
click at [725, 262] on label "Procesors, brīvpiekļuves atmiņa, cietais disks" at bounding box center [956, 261] width 753 height 39
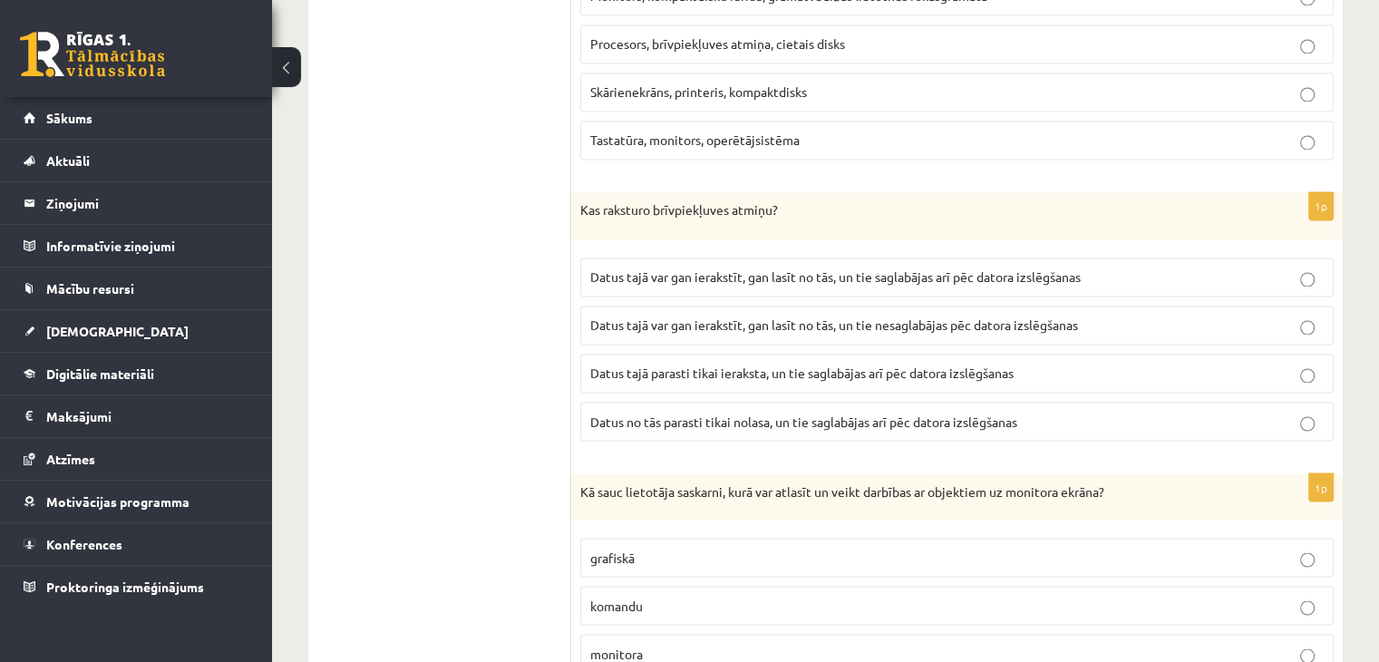
scroll to position [3082, 0]
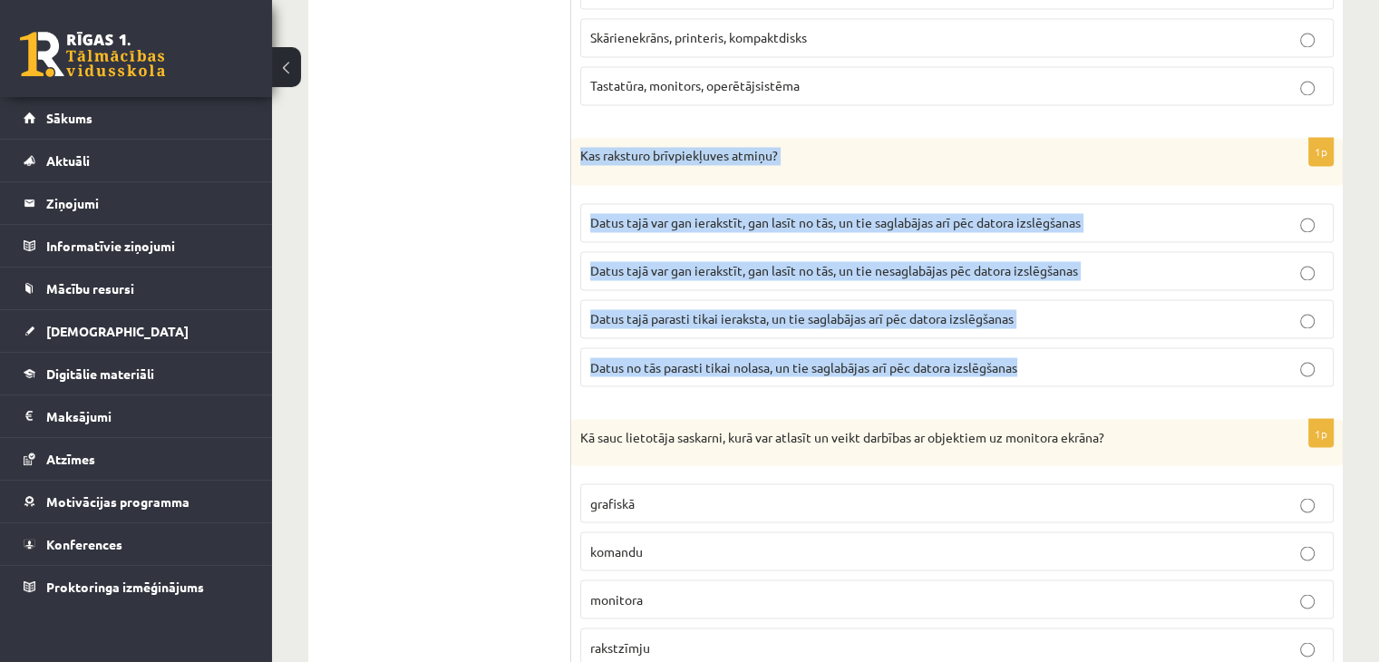
drag, startPoint x: 580, startPoint y: 136, endPoint x: 1045, endPoint y: 369, distance: 520.1
click at [1045, 369] on div "1p Kas raksturo brīvpiekļuves atmiņu? Datus tajā var gan ierakstīt, gan lasīt n…" at bounding box center [956, 269] width 771 height 263
click at [1038, 382] on div "1p Kas raksturo brīvpiekļuves atmiņu? Datus tajā var gan ierakstīt, gan lasīt n…" at bounding box center [956, 269] width 771 height 263
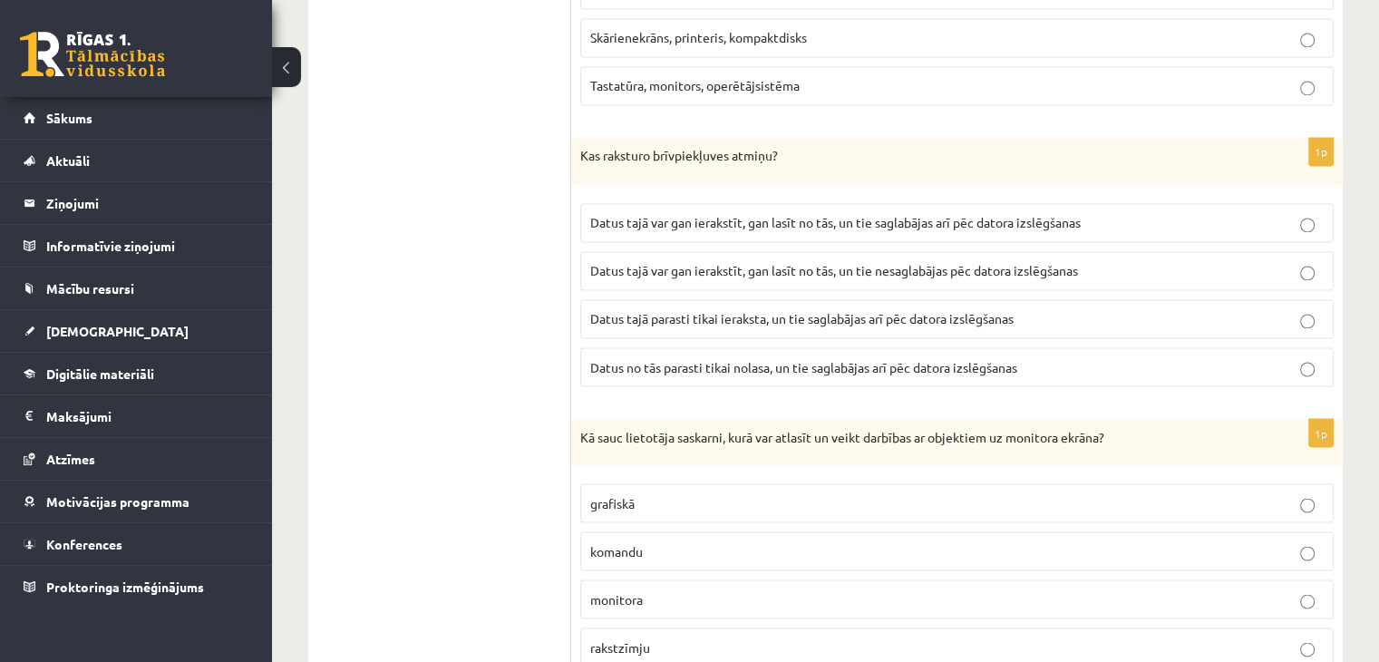
click at [900, 261] on p "Datus tajā var gan ierakstīt, gan lasīt no tās, un tie nesaglabājas pēc datora …" at bounding box center [956, 270] width 733 height 19
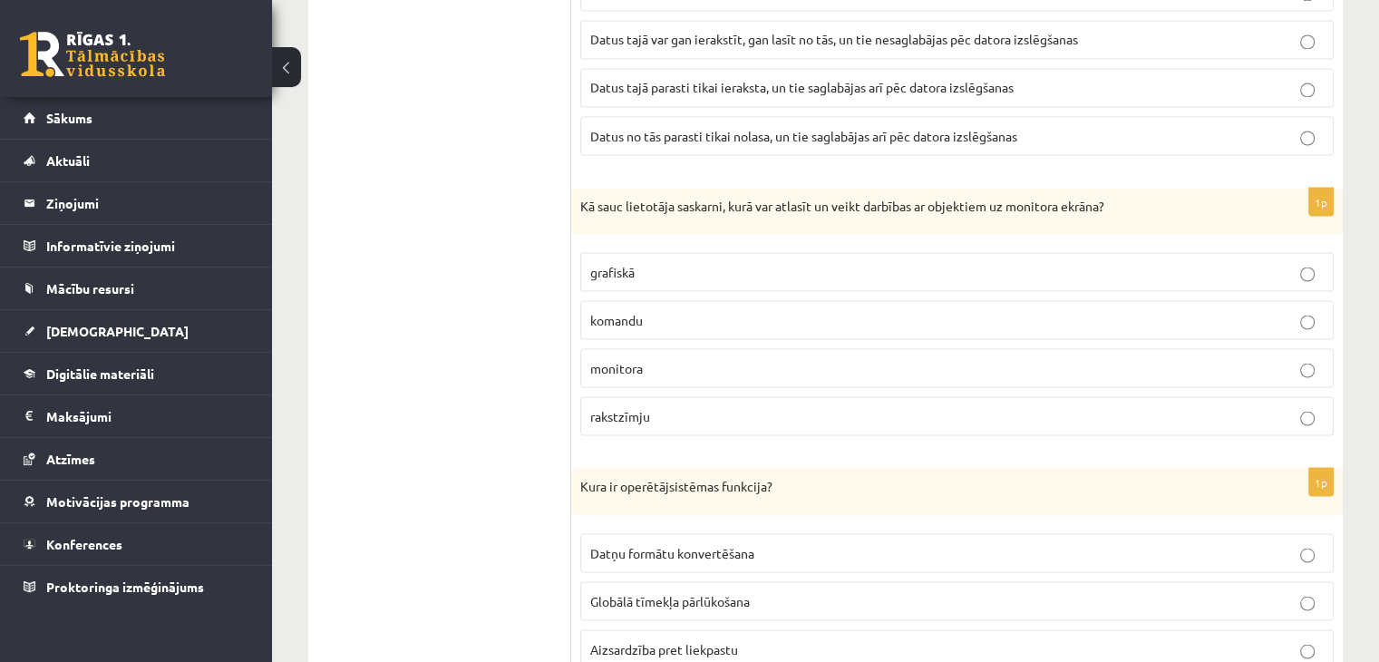
scroll to position [3445, 0]
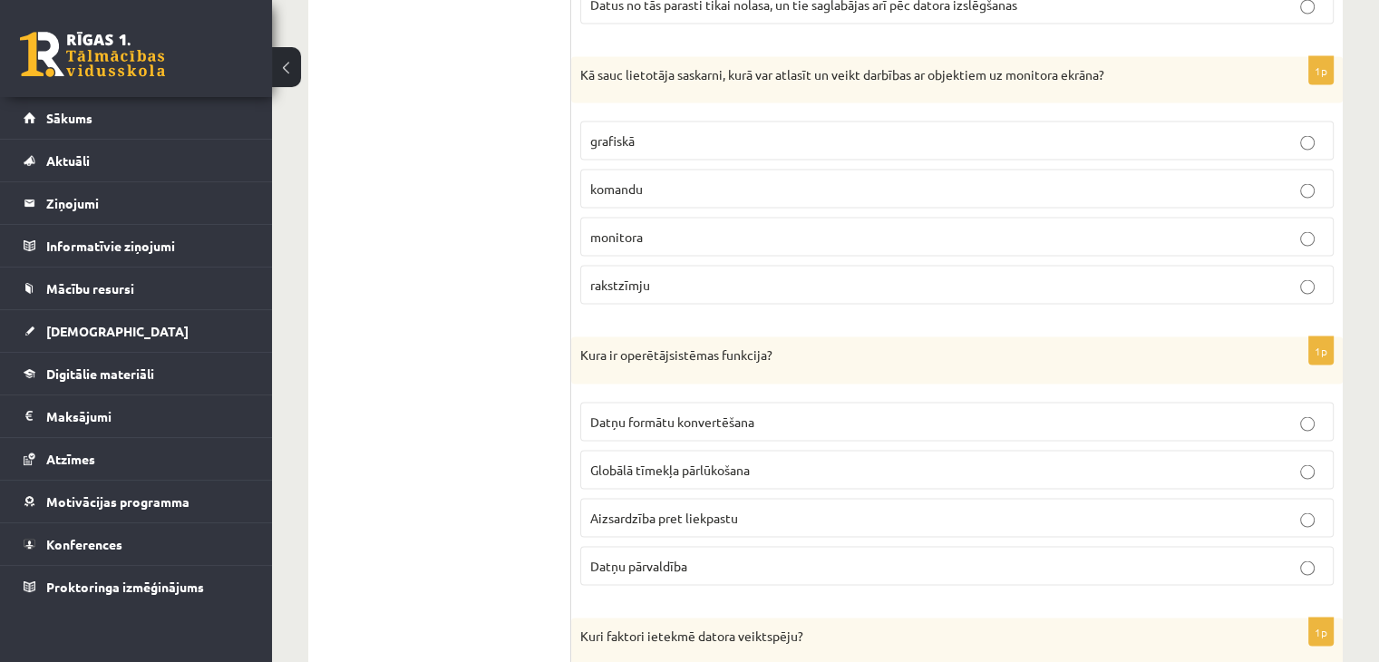
click at [667, 227] on p "monitora" at bounding box center [956, 236] width 733 height 19
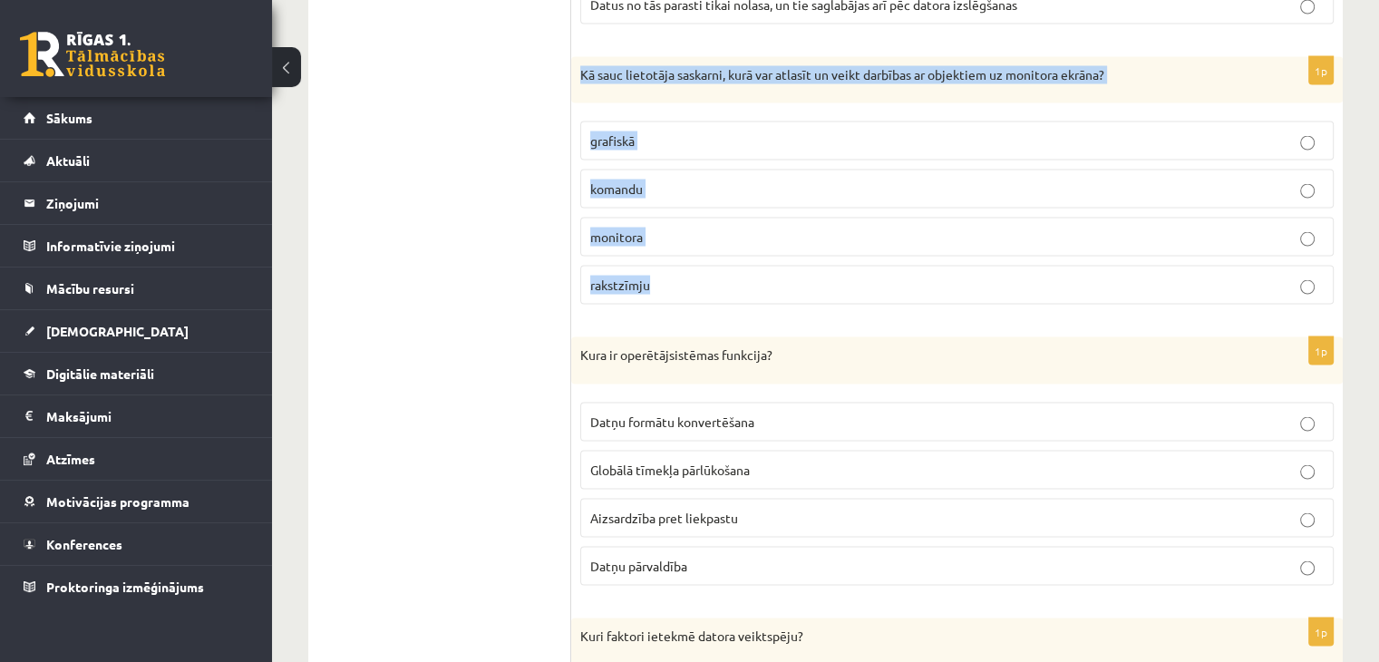
drag, startPoint x: 582, startPoint y: 57, endPoint x: 975, endPoint y: 292, distance: 457.4
click at [975, 292] on div "1p Kā sauc lietotāja saskarni, kurā var atlasīt un veikt darbības ar objektiem …" at bounding box center [956, 187] width 771 height 263
copy div "Kā sauc lietotāja saskarni, kurā var atlasīt un veikt darbības ar objektiem uz …"
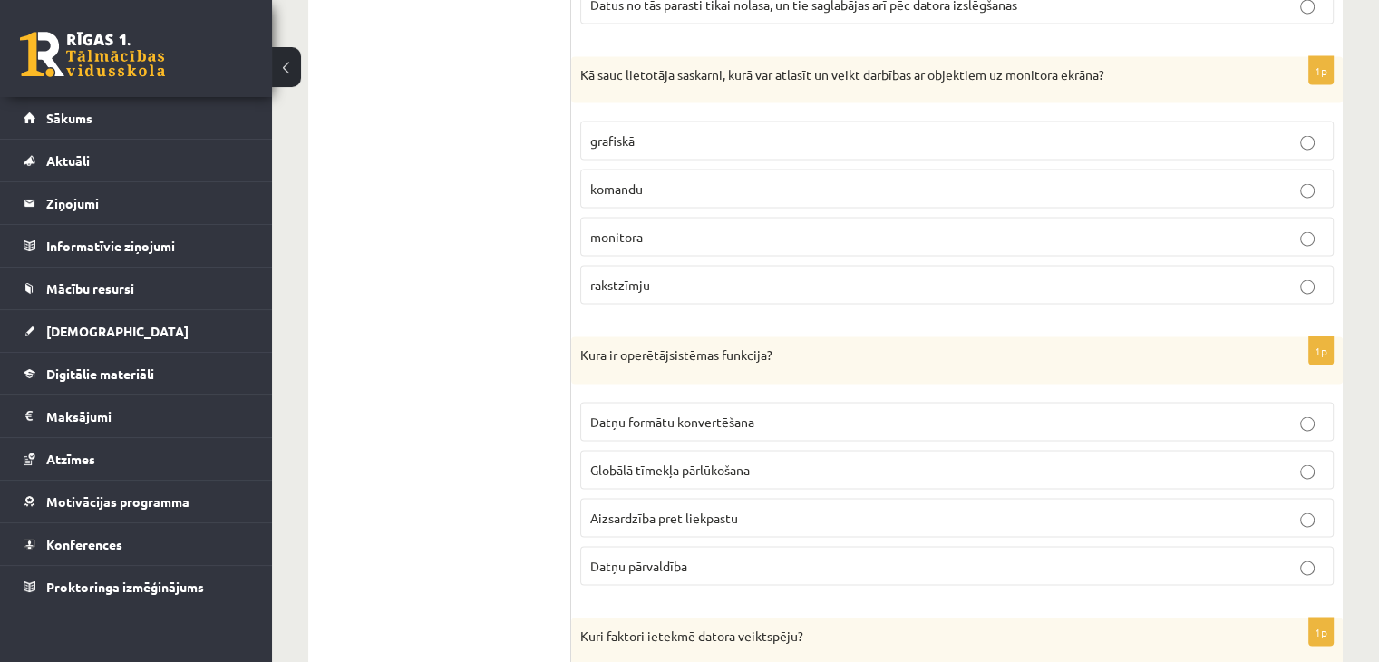
click at [695, 131] on p "grafiskā" at bounding box center [956, 140] width 733 height 19
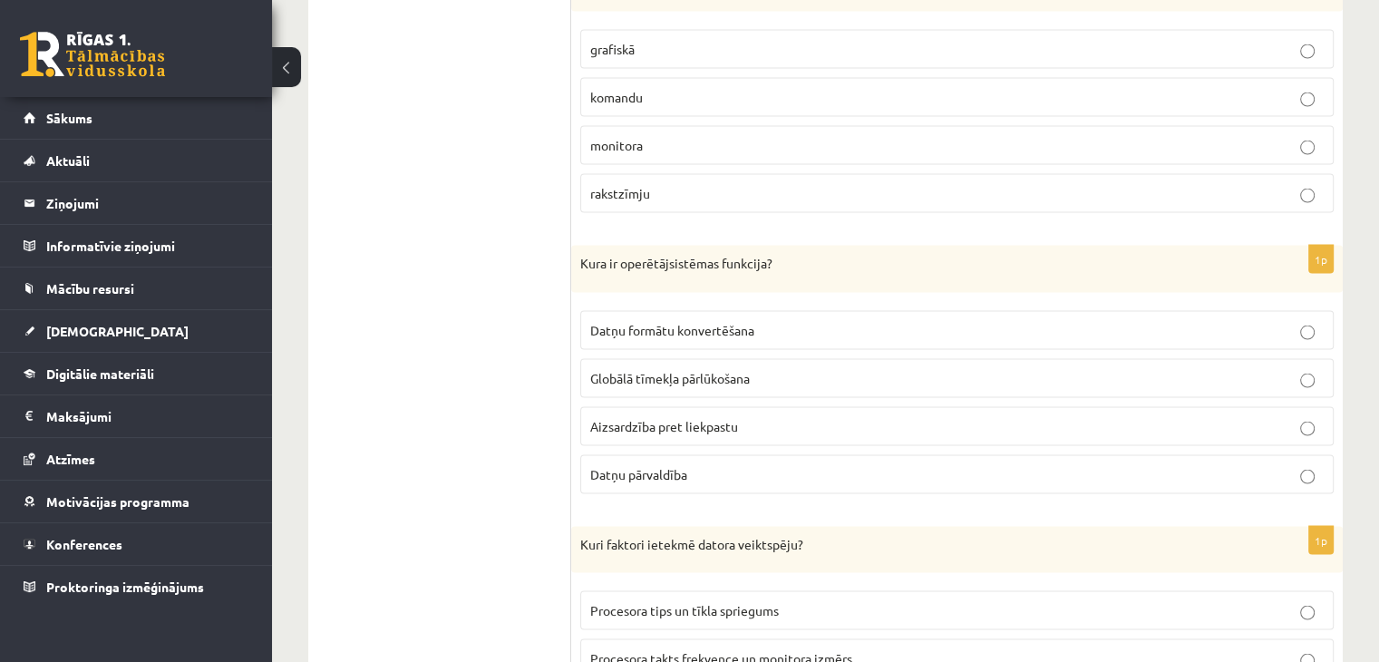
scroll to position [3626, 0]
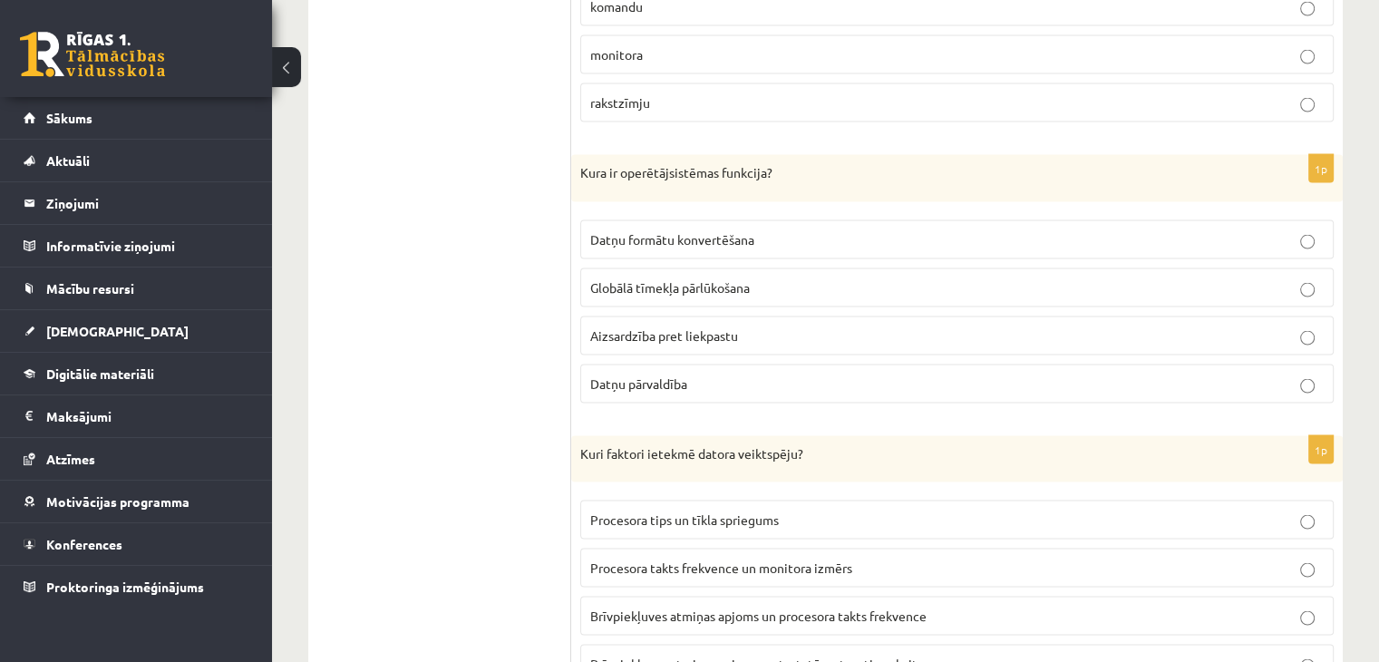
click at [711, 327] on span "Aizsardzība pret liekpastu" at bounding box center [664, 335] width 148 height 16
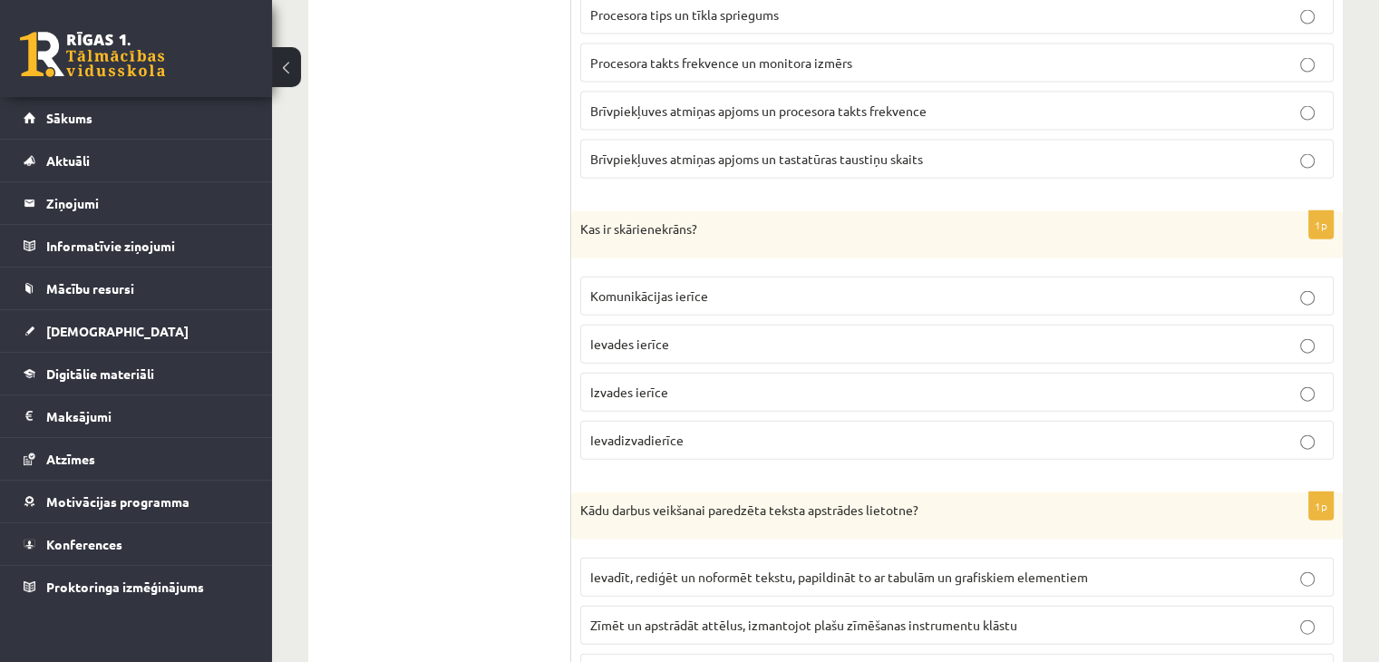
scroll to position [3950, 0]
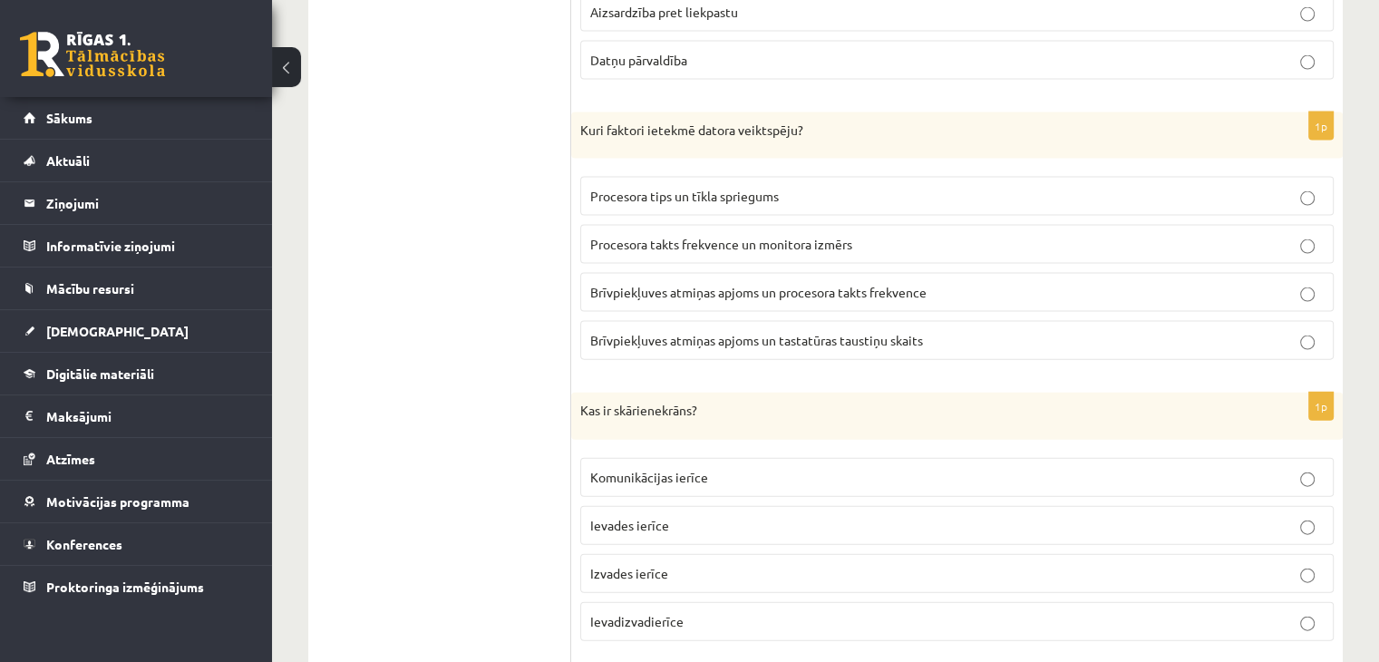
click at [606, 188] on span "Procesora tips un tīkla spriegums" at bounding box center [684, 196] width 189 height 16
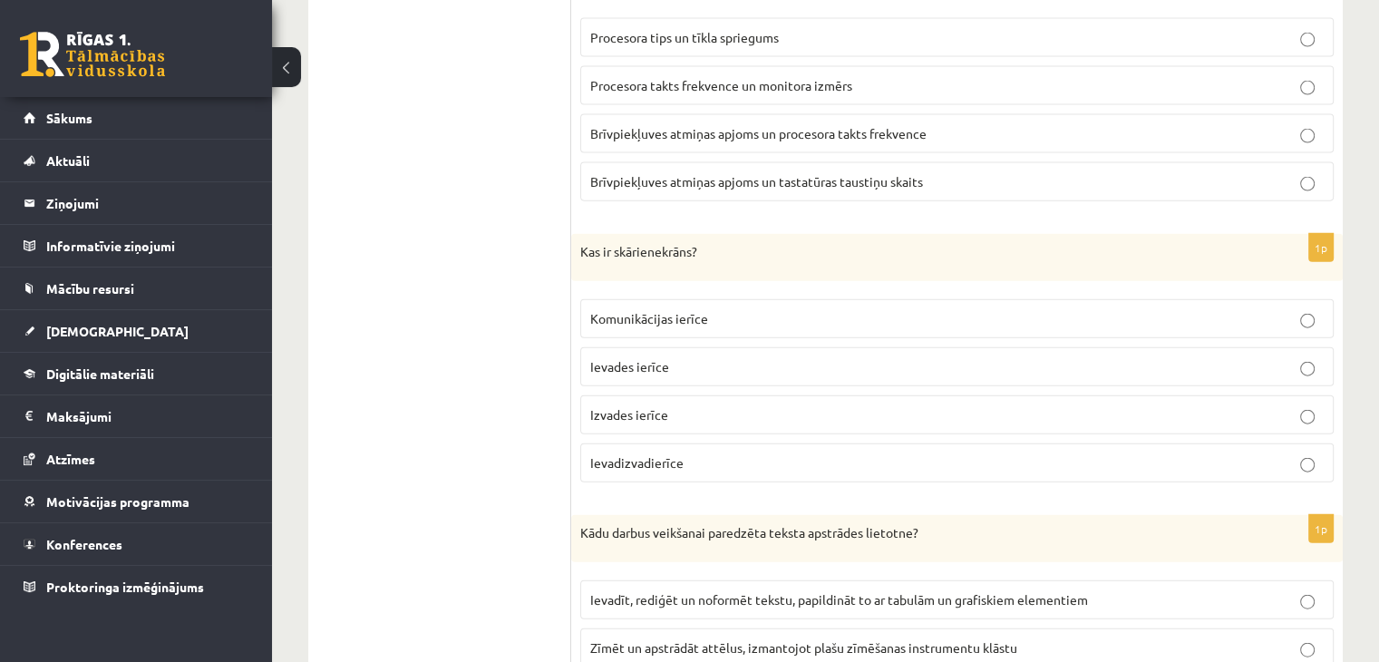
scroll to position [4222, 0]
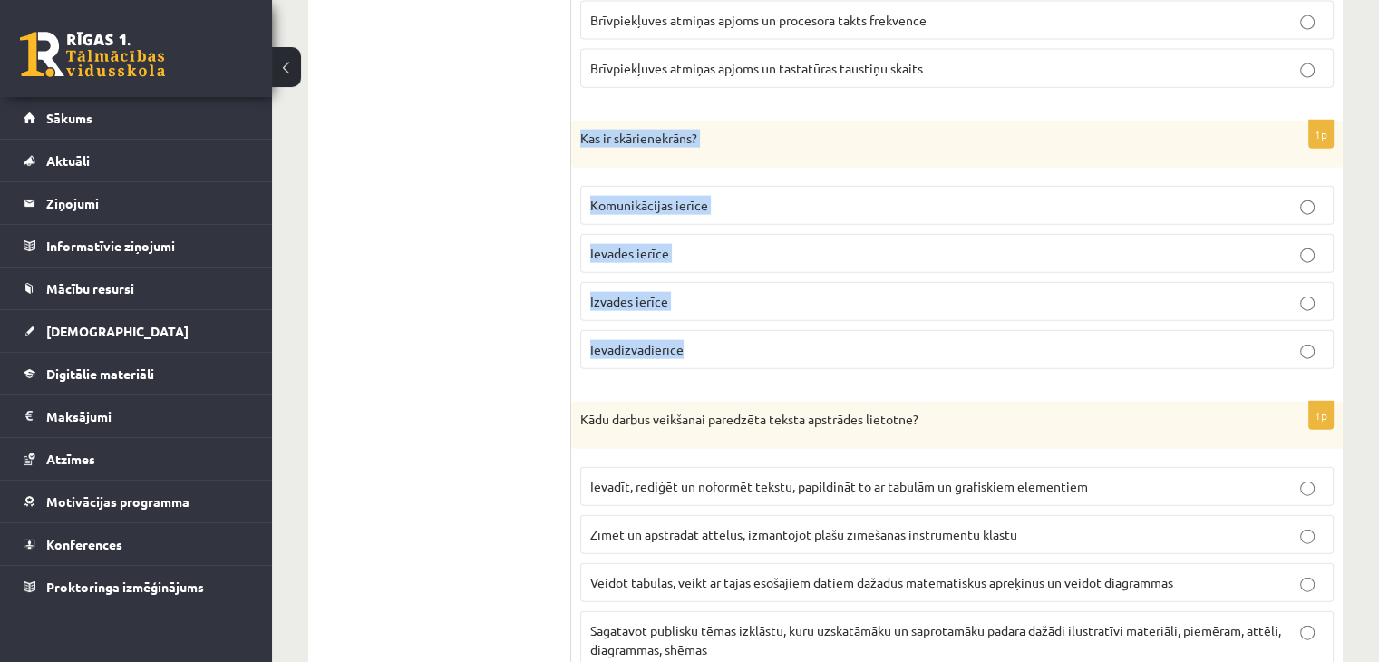
drag, startPoint x: 573, startPoint y: 120, endPoint x: 830, endPoint y: 335, distance: 335.9
click at [830, 335] on div "1p Kas ir skārienekrāns? Komunikācijas ierīce Ievades ierīce Izvades ierīce Iev…" at bounding box center [956, 252] width 771 height 263
copy div "Kas ir skārienekrāns? Komunikācijas ierīce Ievades ierīce Izvades ierīce Ievadi…"
click at [732, 355] on fieldset "Komunikācijas ierīce Ievades ierīce Izvades ierīce Ievadizvadierīce" at bounding box center [956, 276] width 753 height 198
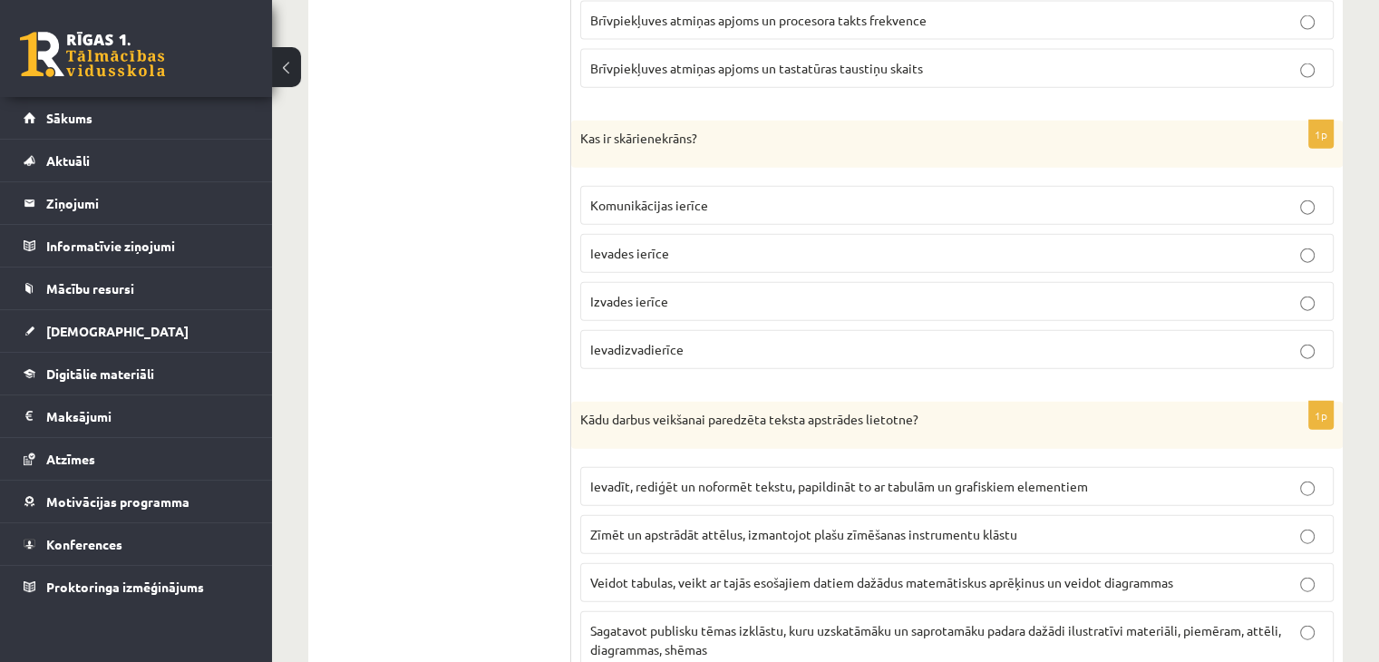
click at [713, 340] on p "Ievadizvadierīce" at bounding box center [956, 349] width 733 height 19
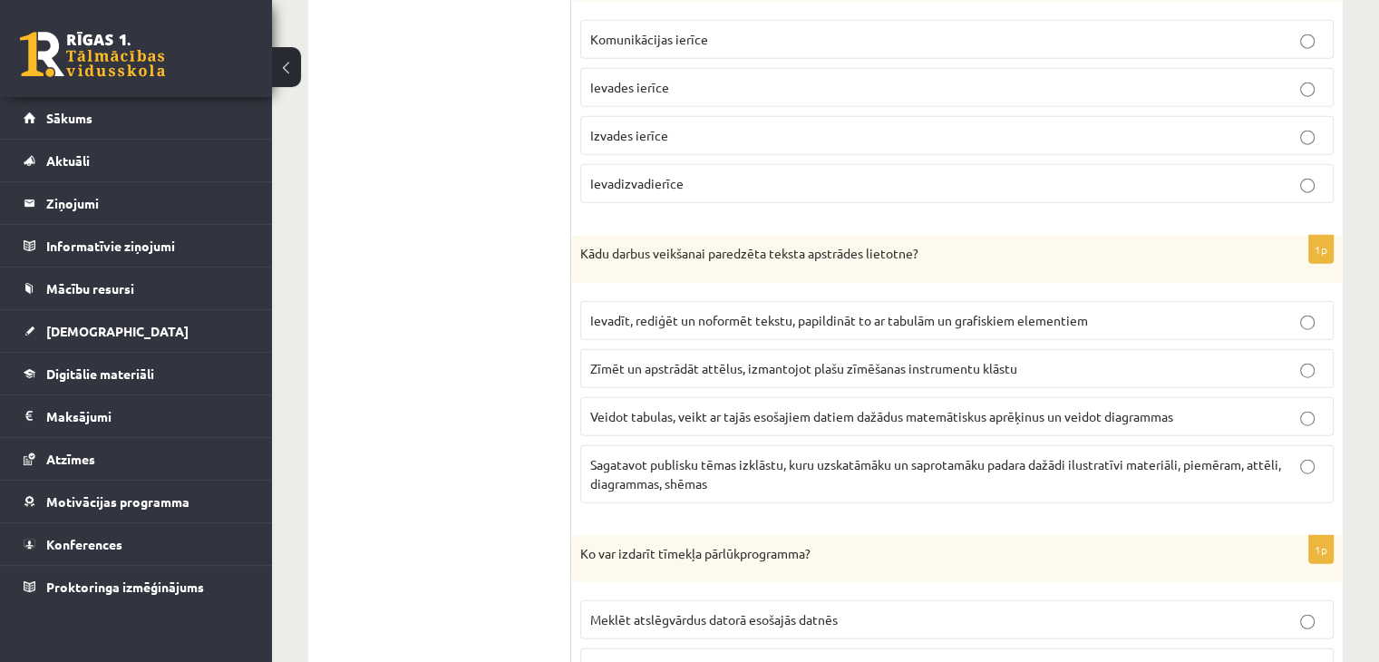
scroll to position [4494, 0]
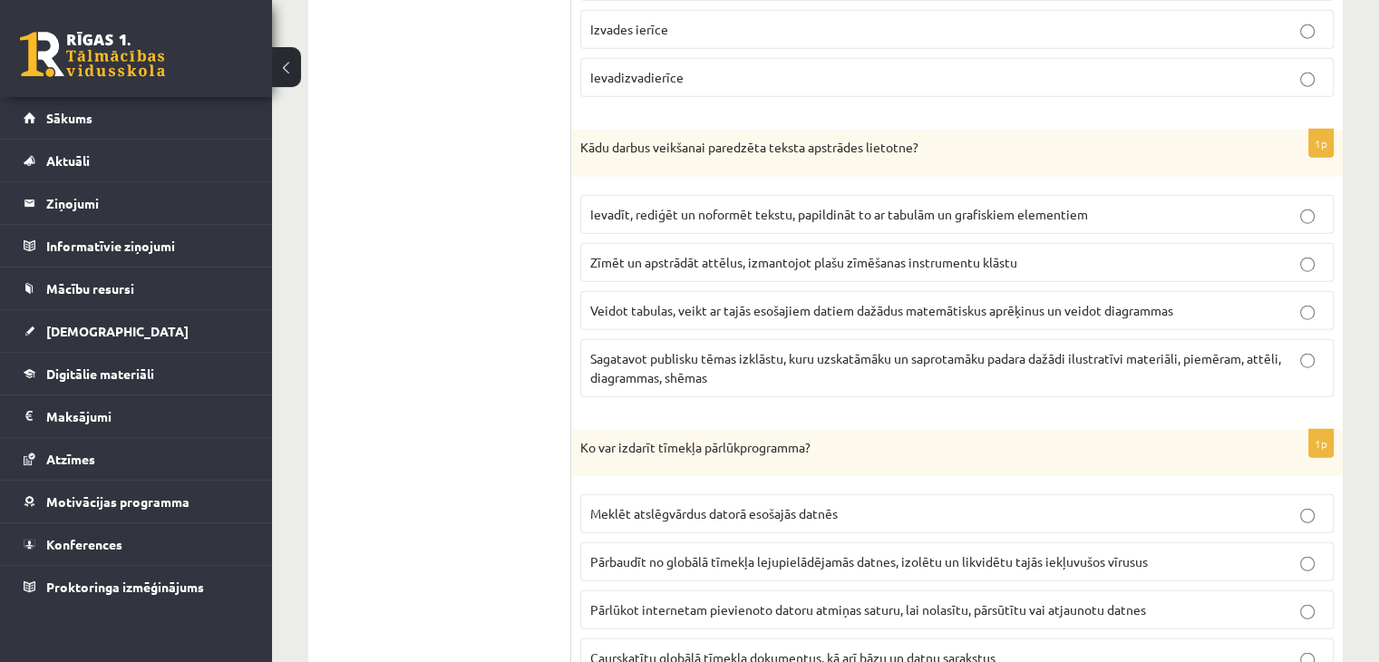
click at [770, 206] on span "Ievadīt, rediģēt un noformēt tekstu, papildināt to ar tabulām un grafiskiem ele…" at bounding box center [839, 214] width 498 height 16
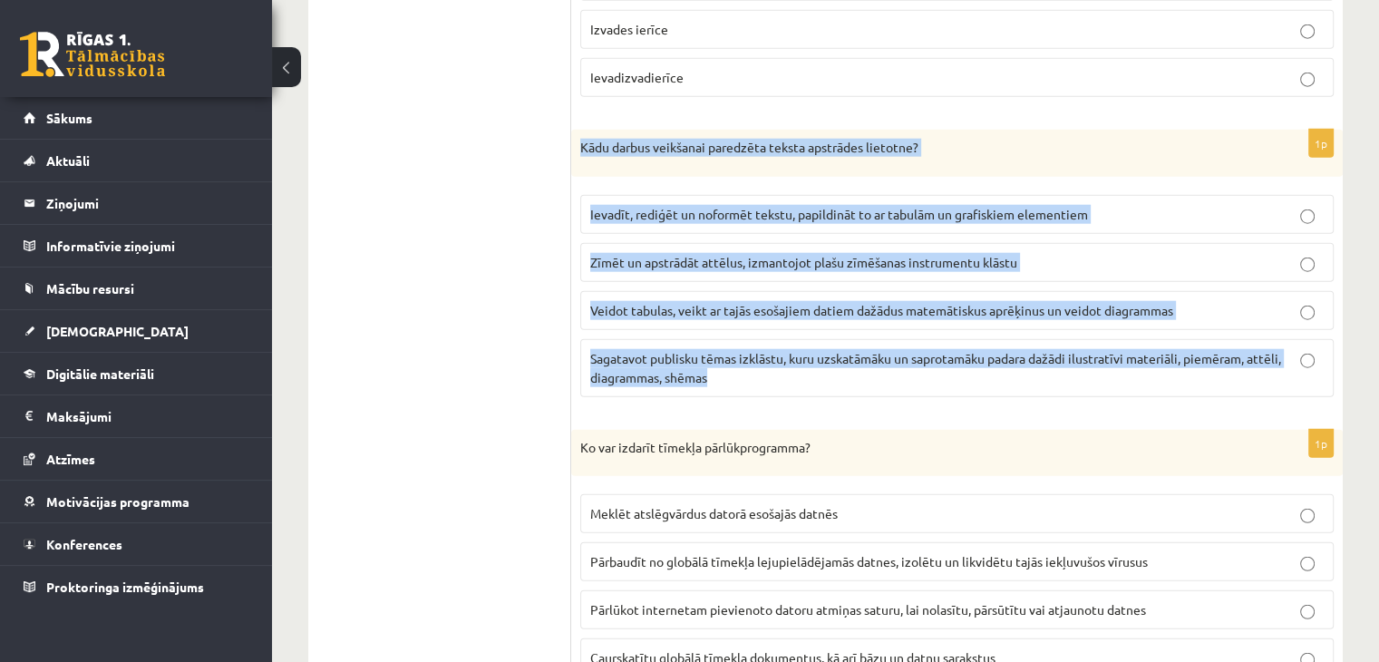
drag, startPoint x: 578, startPoint y: 126, endPoint x: 960, endPoint y: 373, distance: 454.9
click at [960, 373] on div "1p Kādu darbus veikšanai paredzēta teksta apstrādes lietotne? Ievadīt, rediģēt …" at bounding box center [956, 271] width 771 height 282
copy div "Kādu darbus veikšanai paredzēta teksta apstrādes lietotne? Ievadīt, rediģēt un …"
click at [1096, 139] on p "Kādu darbus veikšanai paredzēta teksta apstrādes lietotne?" at bounding box center [911, 148] width 663 height 18
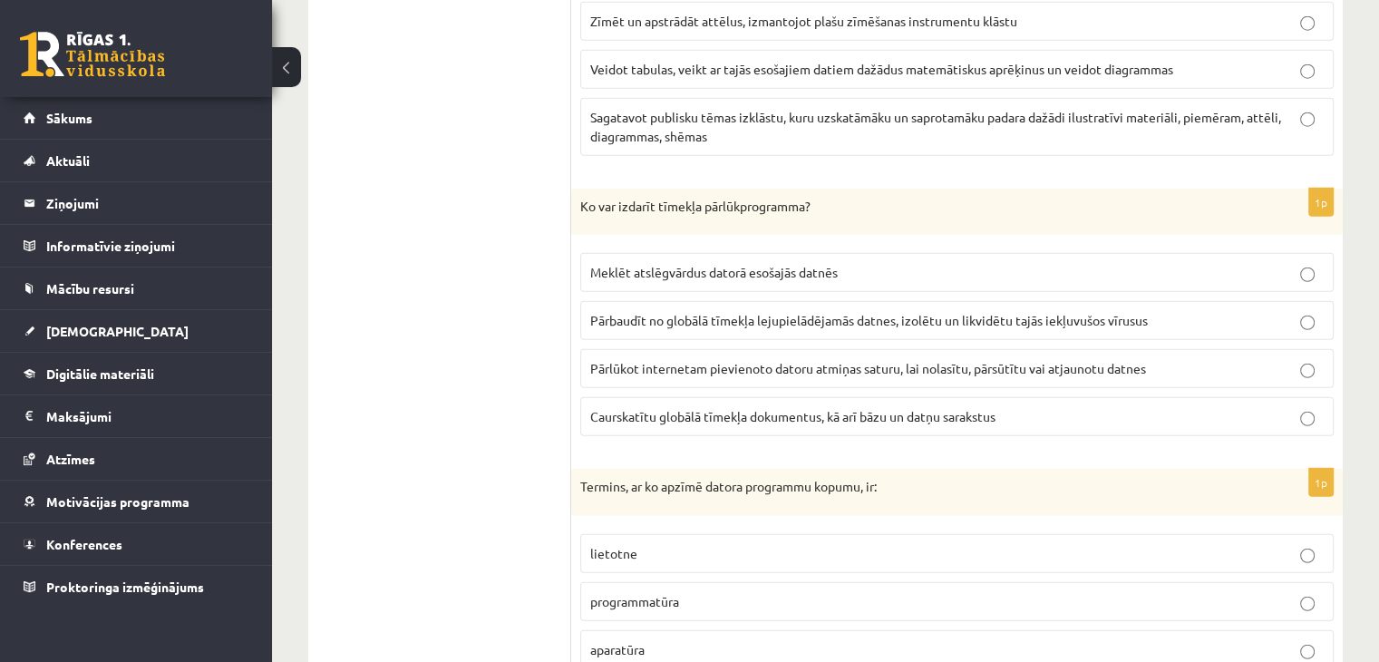
scroll to position [4766, 0]
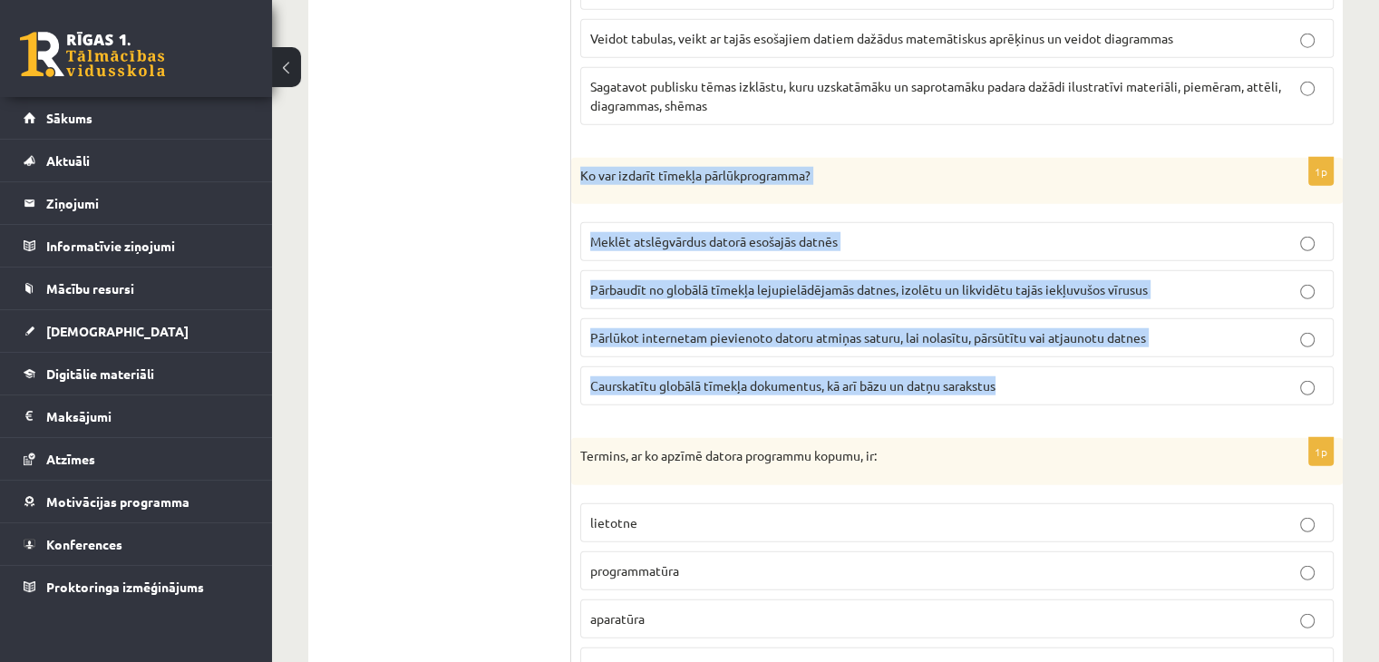
drag, startPoint x: 577, startPoint y: 151, endPoint x: 1058, endPoint y: 388, distance: 536.4
click at [1058, 388] on div "1p Ko var izdarīt tīmekļa pārlūkprogramma? Meklēt atslēgvārdus datorā esošajās …" at bounding box center [956, 289] width 771 height 263
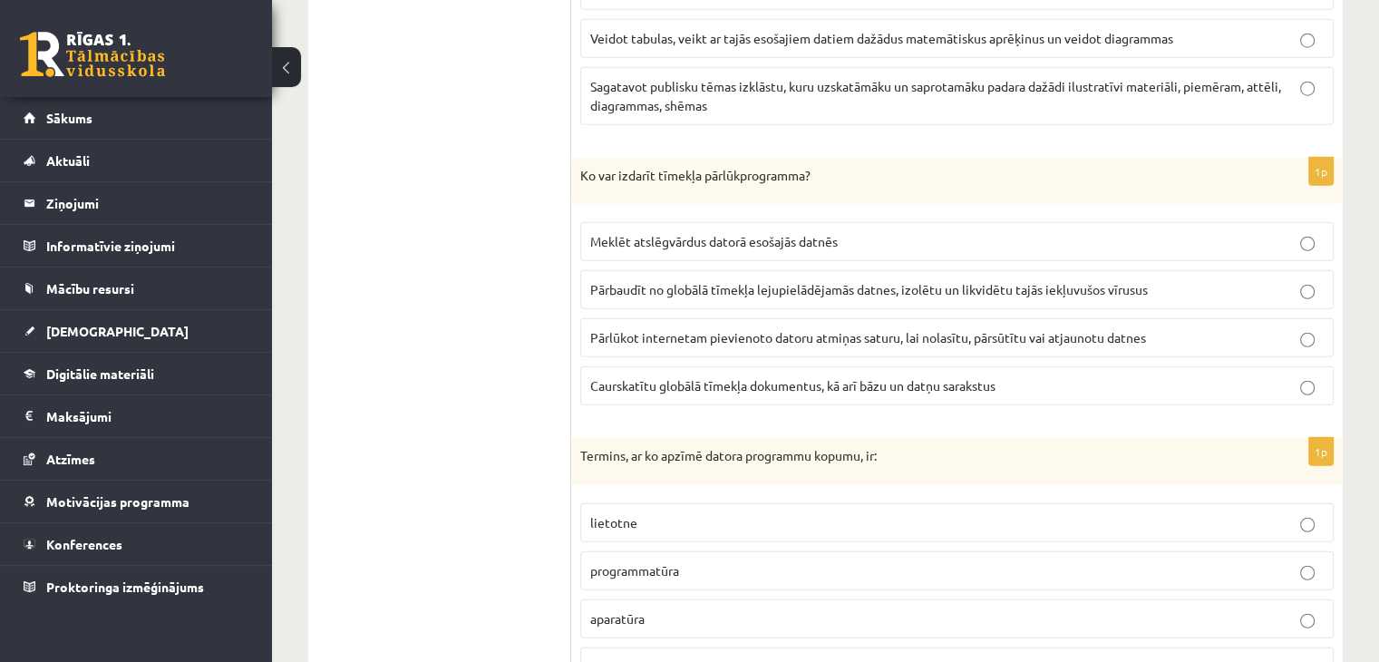
drag, startPoint x: 1052, startPoint y: 398, endPoint x: 1026, endPoint y: 410, distance: 28.8
drag, startPoint x: 1026, startPoint y: 410, endPoint x: 693, endPoint y: 102, distance: 453.6
click at [694, 101] on label "Sagatavot publisku tēmas izklāstu, kuru uzskatāmāku un saprotamāku padara dažād…" at bounding box center [956, 96] width 753 height 58
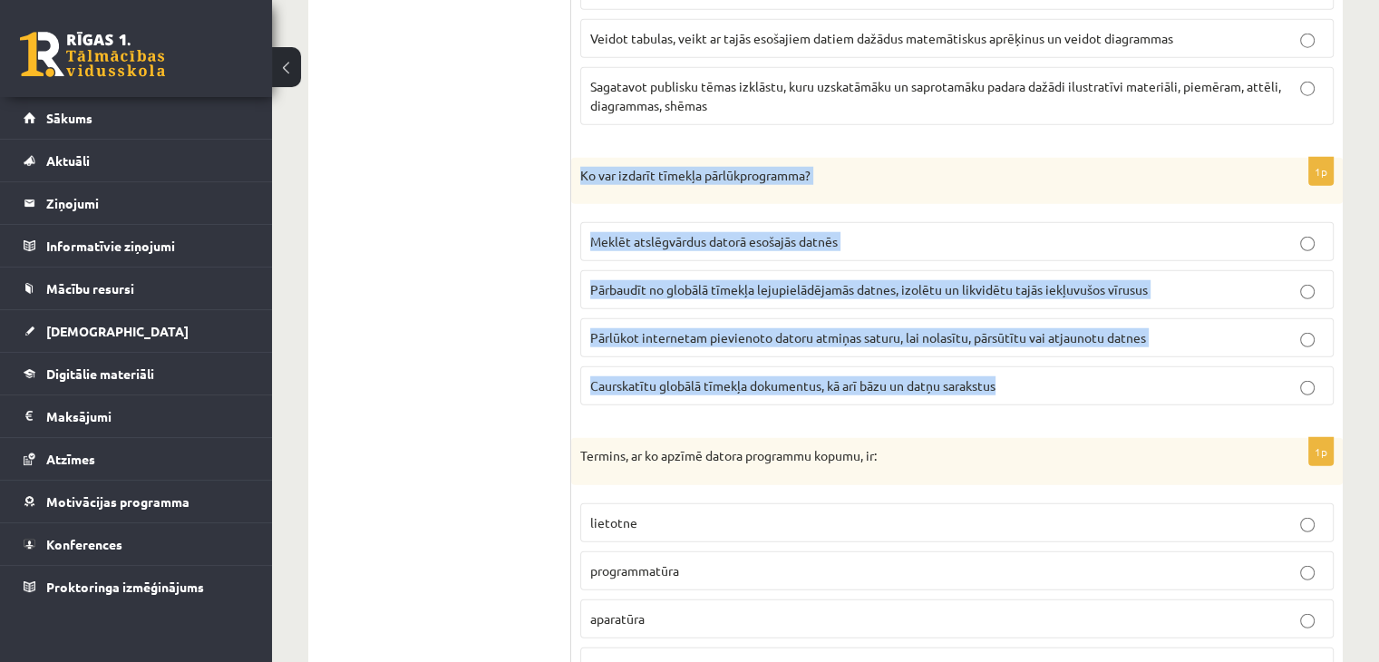
drag, startPoint x: 579, startPoint y: 150, endPoint x: 1032, endPoint y: 391, distance: 512.2
click at [1032, 391] on div "1p Ko var izdarīt tīmekļa pārlūkprogramma? Meklēt atslēgvārdus datorā esošajās …" at bounding box center [956, 289] width 771 height 263
copy div "Ko var izdarīt tīmekļa pārlūkprogramma? Meklēt atslēgvārdus datorā esošajās dat…"
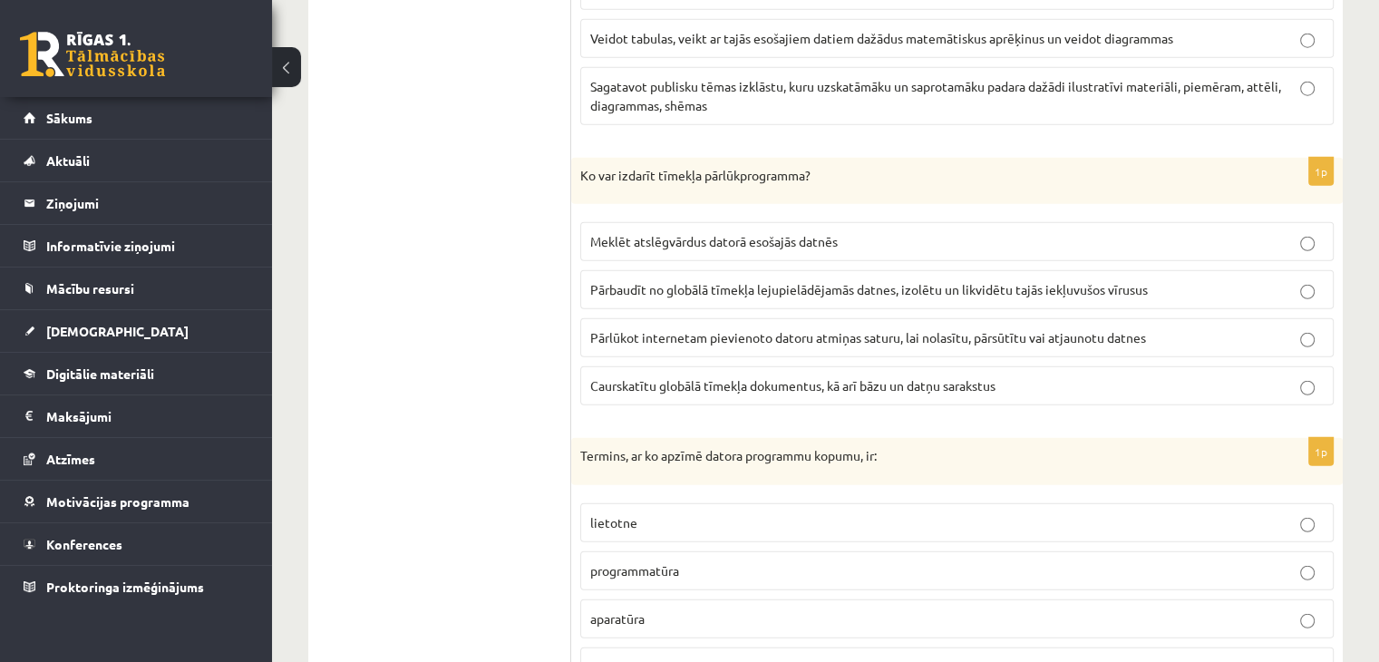
click at [681, 377] on span "Caurskatītu globālā tīmekļa dokumentus, kā arī bāzu un datņu sarakstus" at bounding box center [792, 385] width 405 height 16
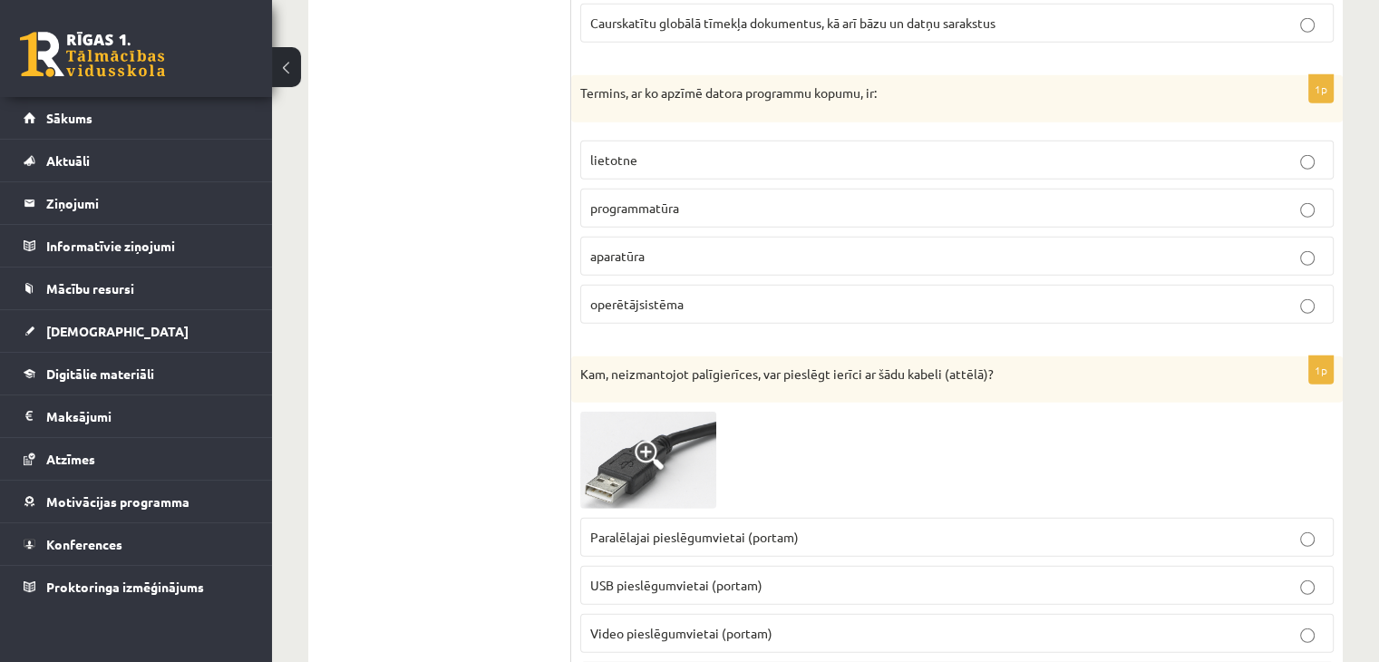
scroll to position [5038, 0]
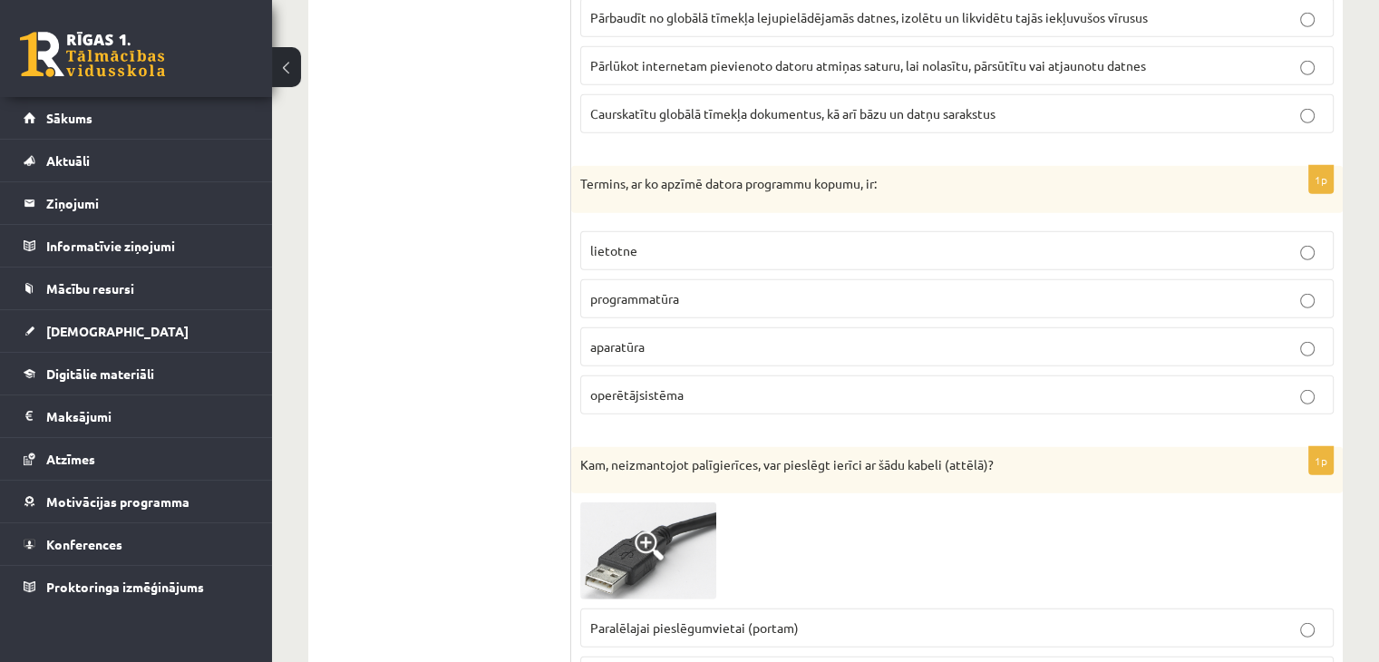
click at [665, 290] on span "programmatūra" at bounding box center [634, 298] width 89 height 16
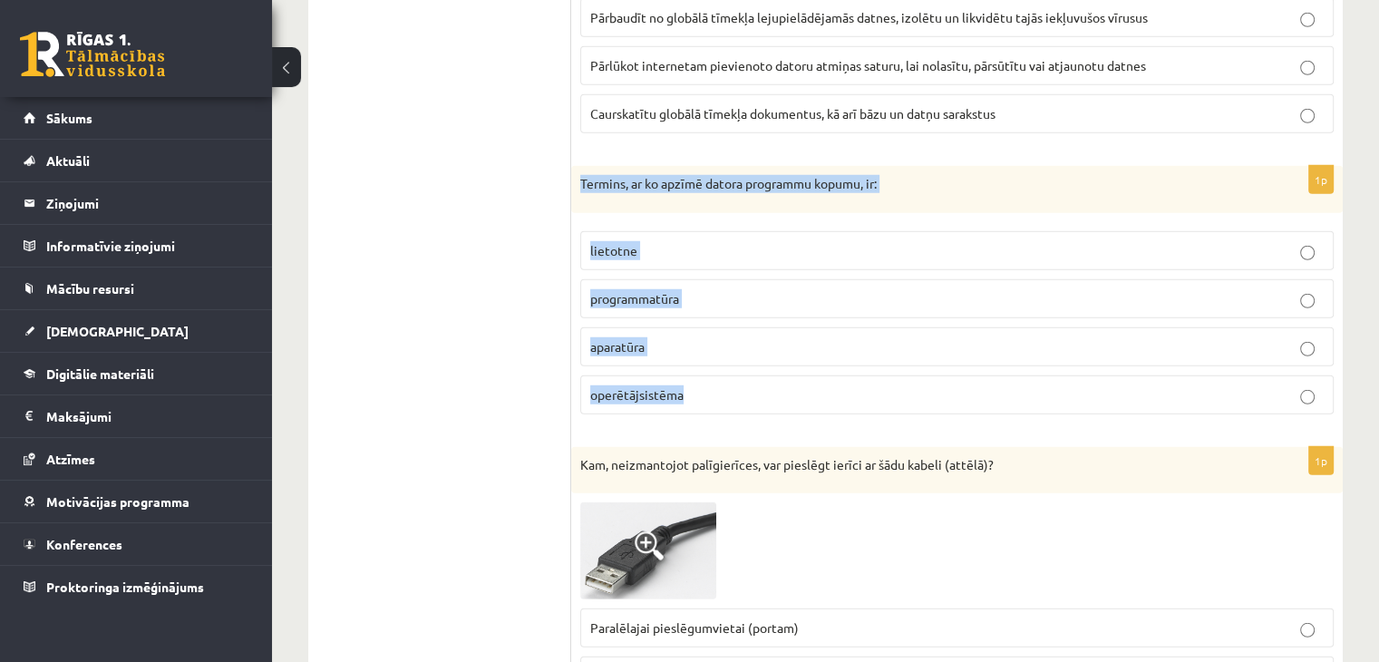
drag, startPoint x: 578, startPoint y: 153, endPoint x: 1145, endPoint y: 398, distance: 617.2
click at [1145, 398] on div "1p Termins, ar ko apzīmē datora programmu kopumu, ir: lietotne programmatūra ap…" at bounding box center [956, 297] width 771 height 263
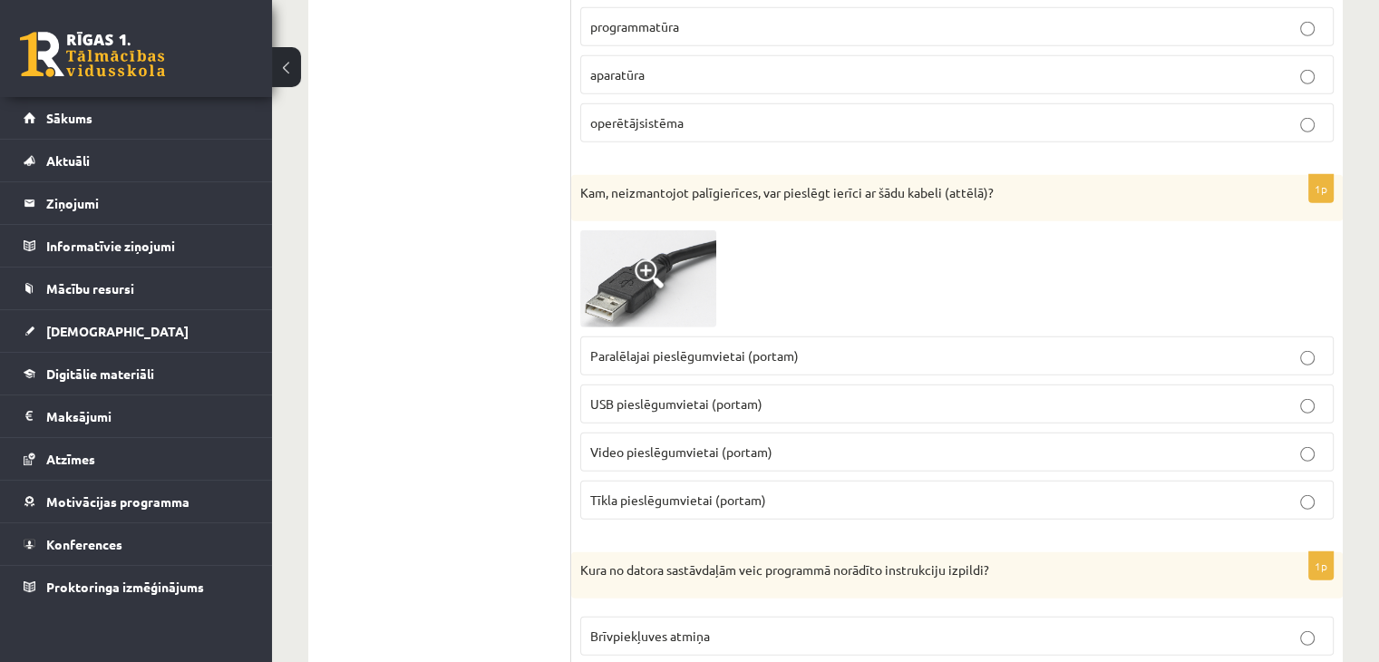
scroll to position [5400, 0]
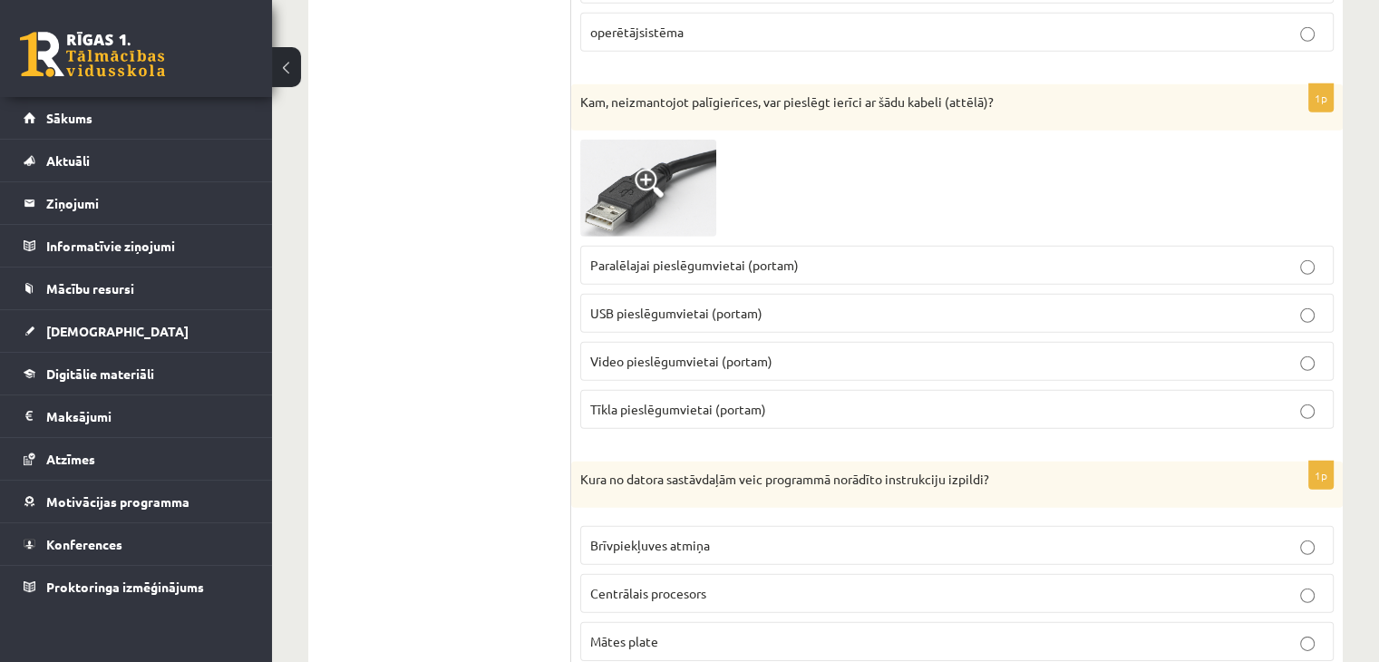
click at [915, 304] on p "USB pieslēgumvietai (portam)" at bounding box center [956, 313] width 733 height 19
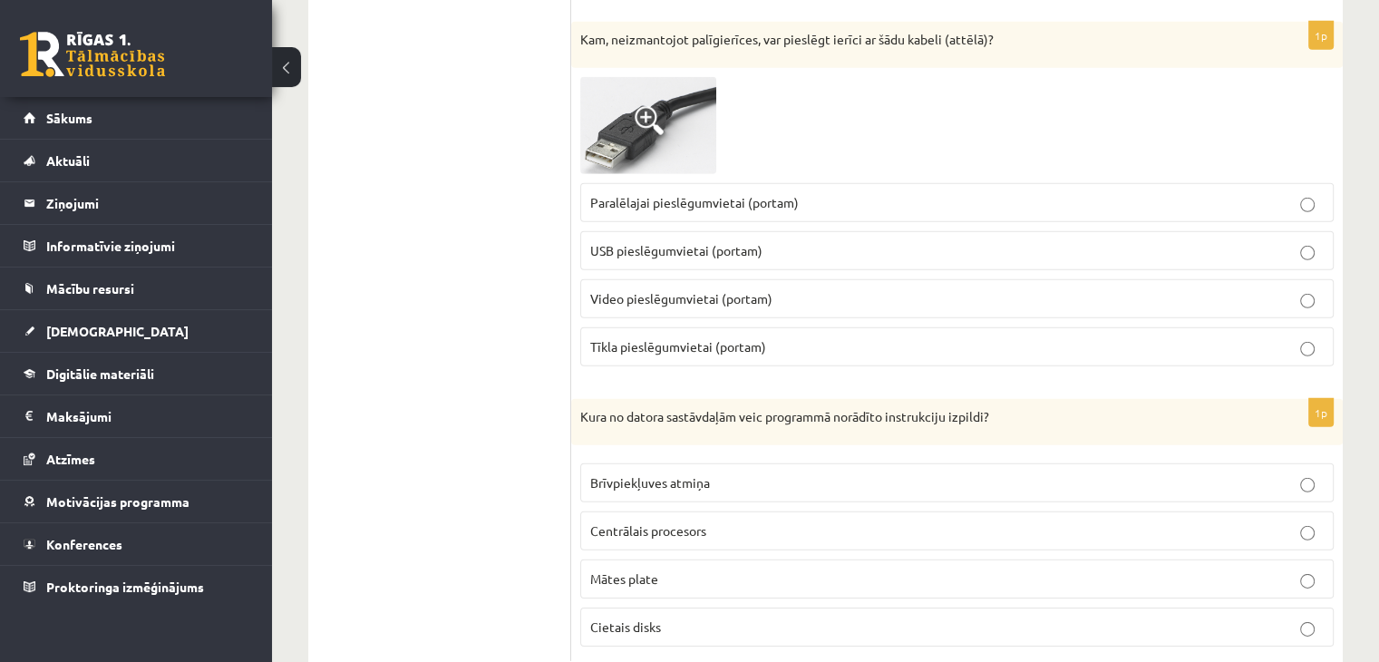
scroll to position [5491, 0]
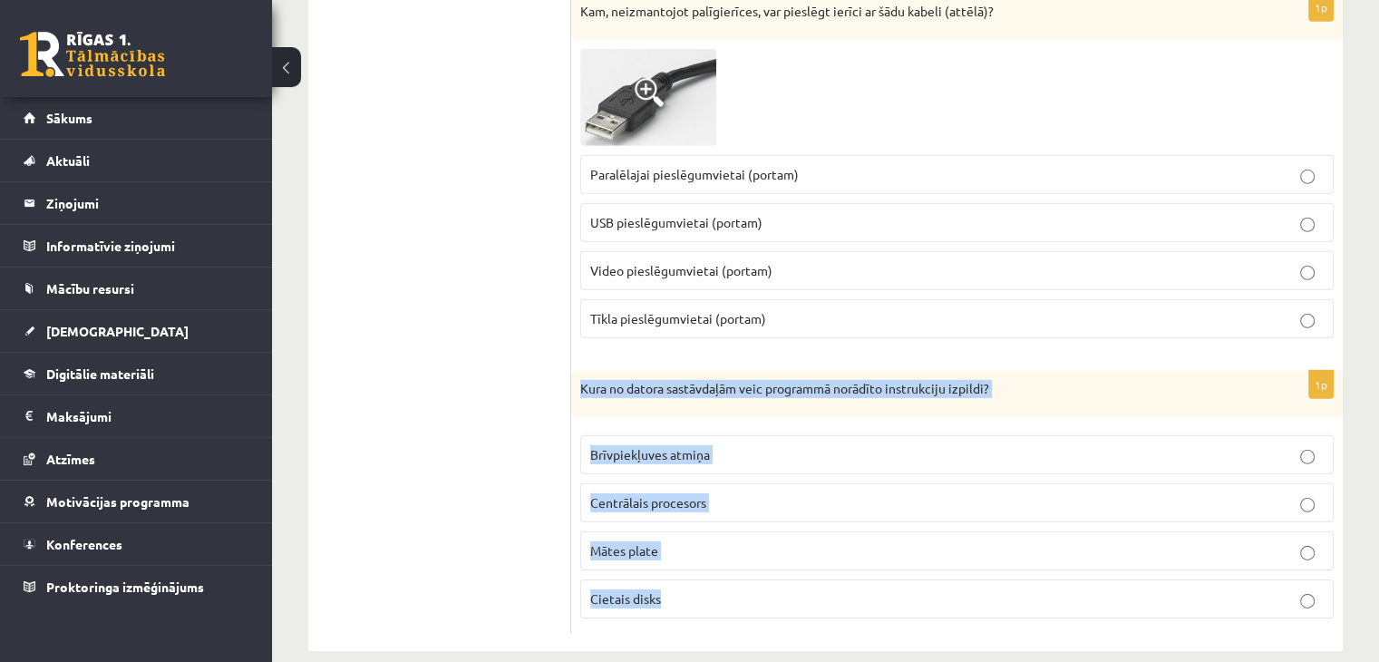
drag, startPoint x: 577, startPoint y: 360, endPoint x: 985, endPoint y: 614, distance: 481.2
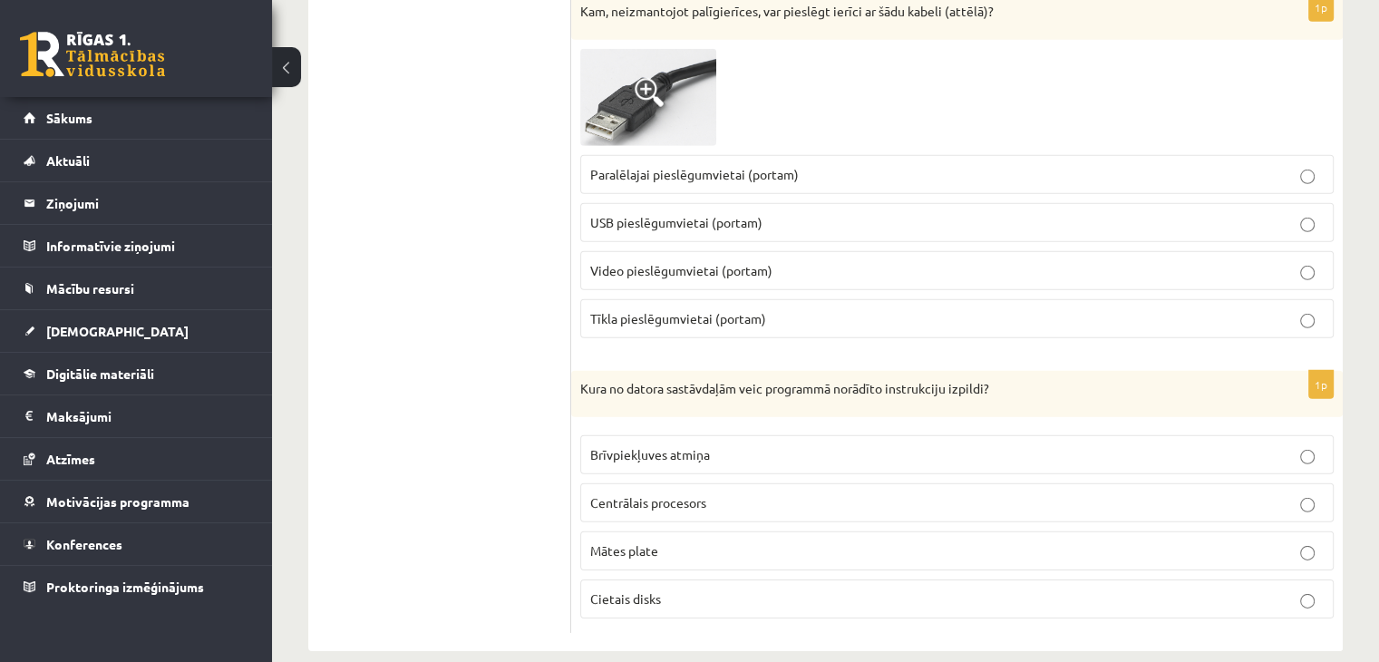
click at [717, 493] on p "Centrālais procesors" at bounding box center [956, 502] width 733 height 19
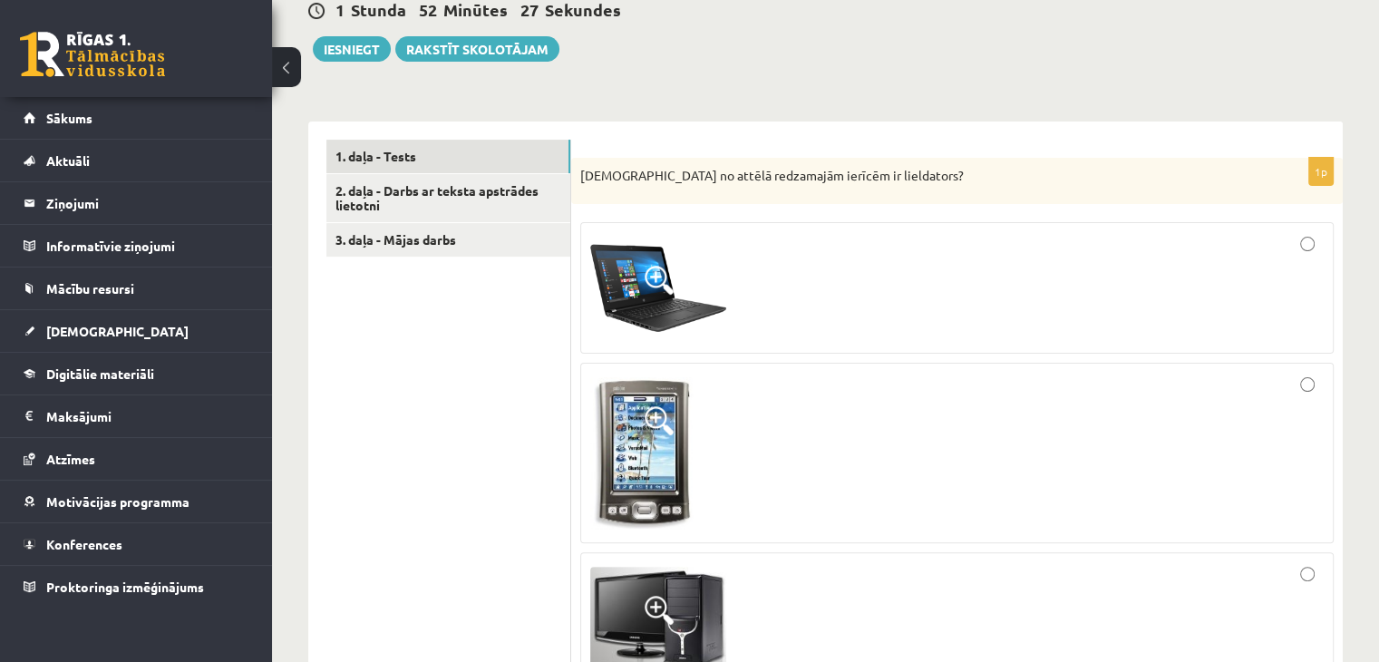
scroll to position [324, 0]
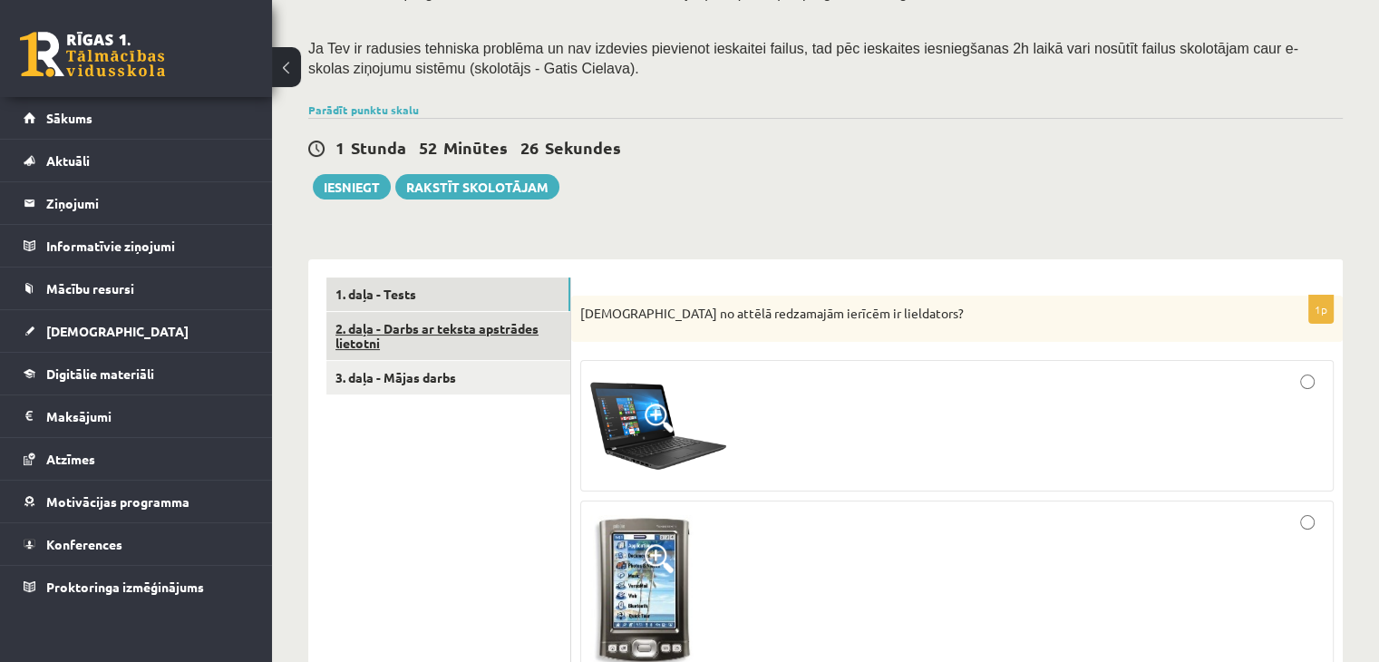
click at [521, 335] on link "2. daļa - Darbs ar teksta apstrādes lietotni" at bounding box center [448, 336] width 244 height 49
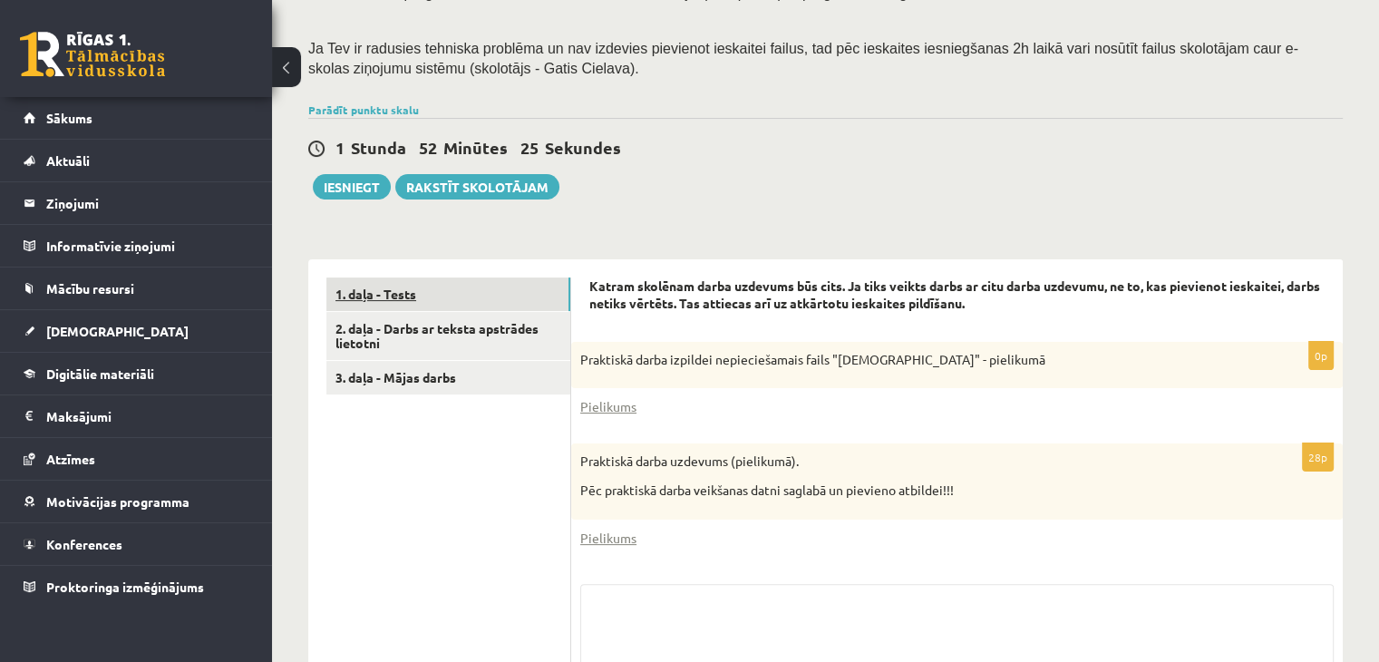
click at [511, 300] on link "1. daļa - Tests" at bounding box center [448, 294] width 244 height 34
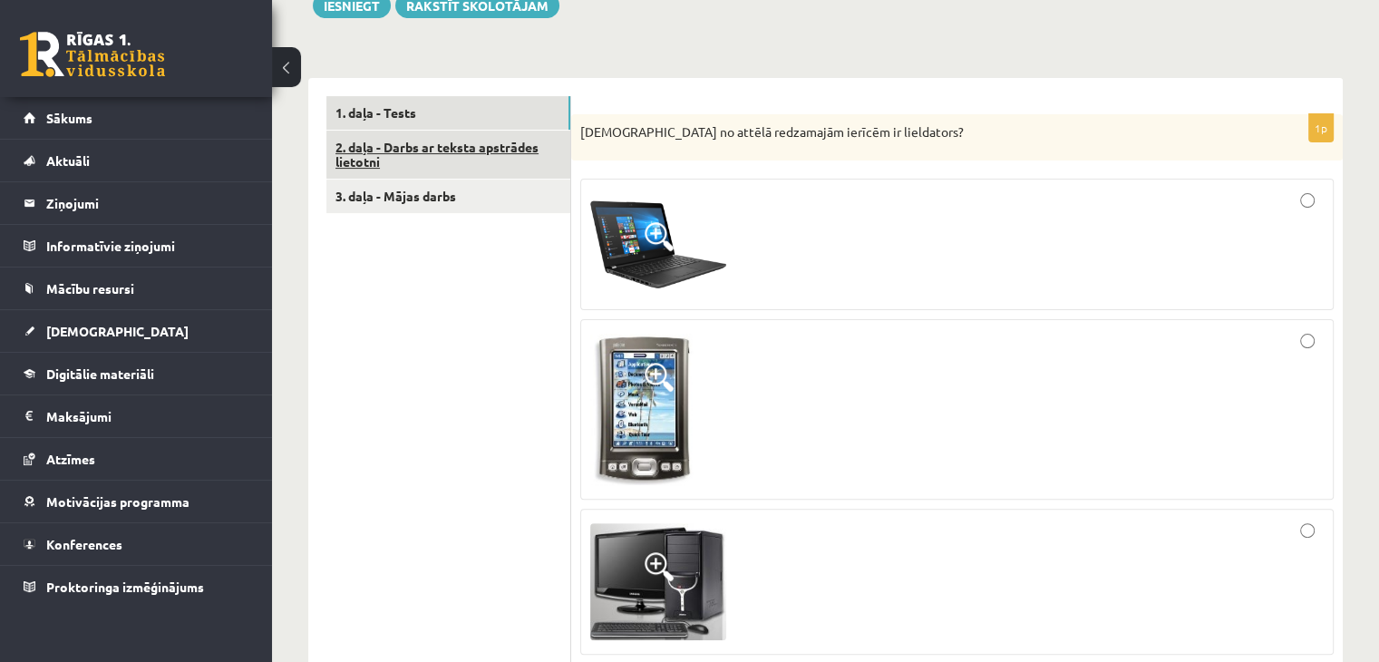
click at [447, 150] on link "2. daļa - Darbs ar teksta apstrādes lietotni" at bounding box center [448, 155] width 244 height 49
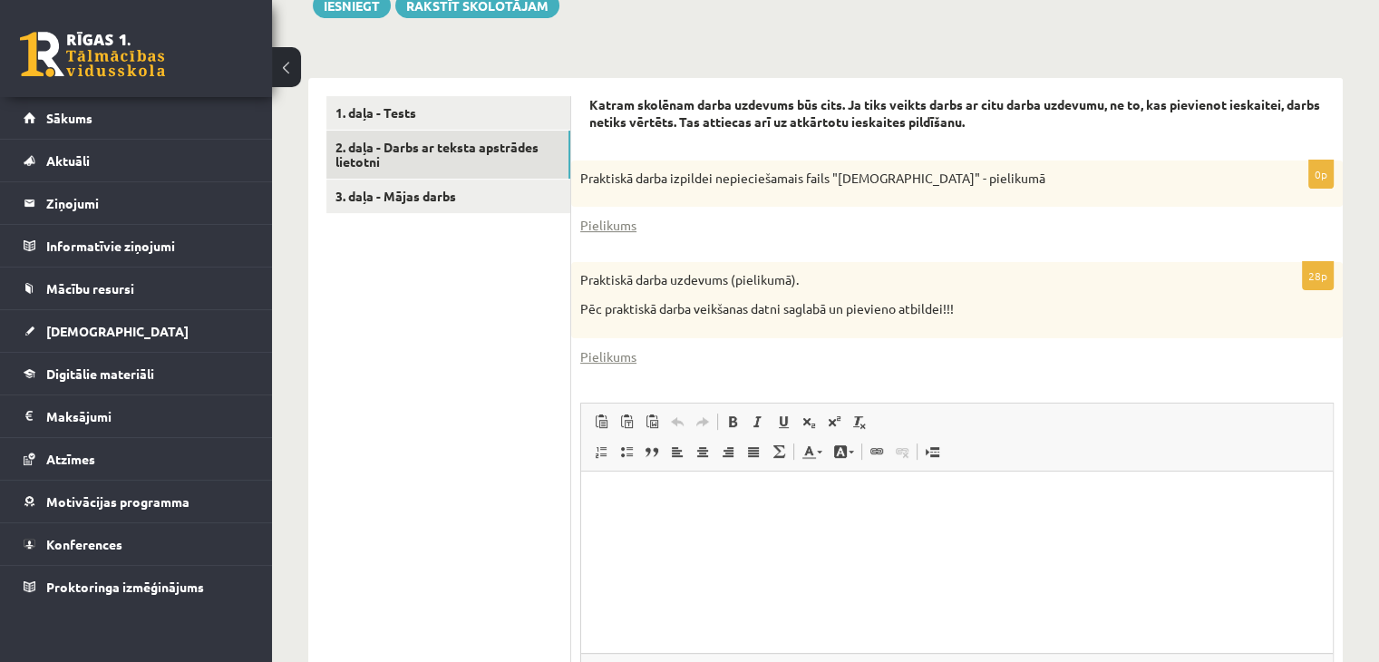
scroll to position [0, 0]
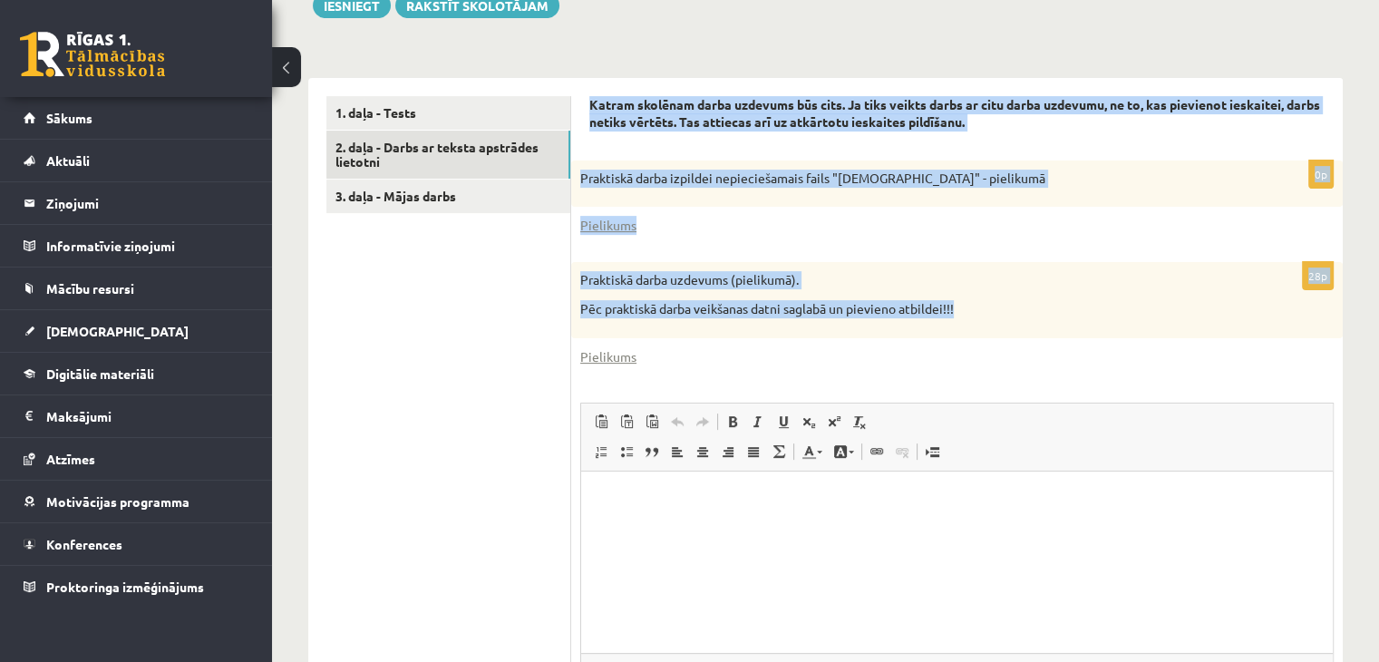
drag, startPoint x: 583, startPoint y: 98, endPoint x: 1159, endPoint y: 327, distance: 619.7
click at [1159, 327] on div "Katram skolēnam darba uzdevums būs cits. Ja tiks veikts darbs ar citu darba uzd…" at bounding box center [956, 438] width 771 height 720
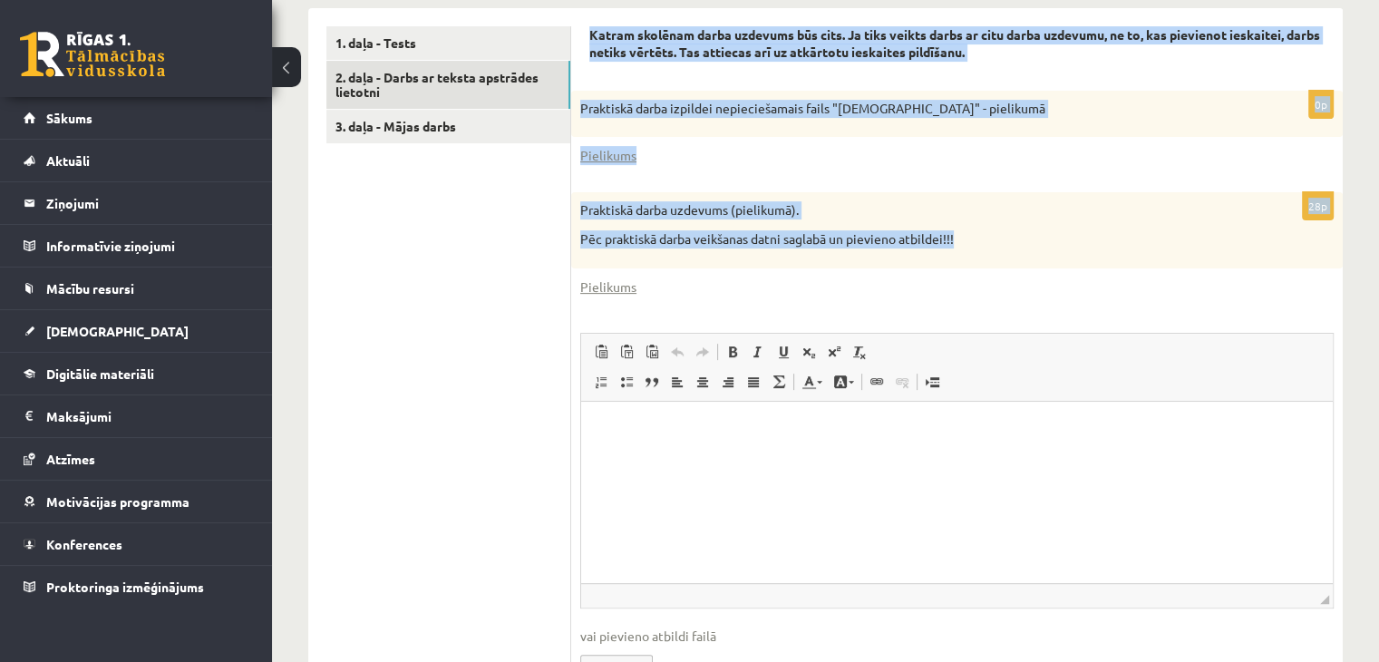
scroll to position [676, 0]
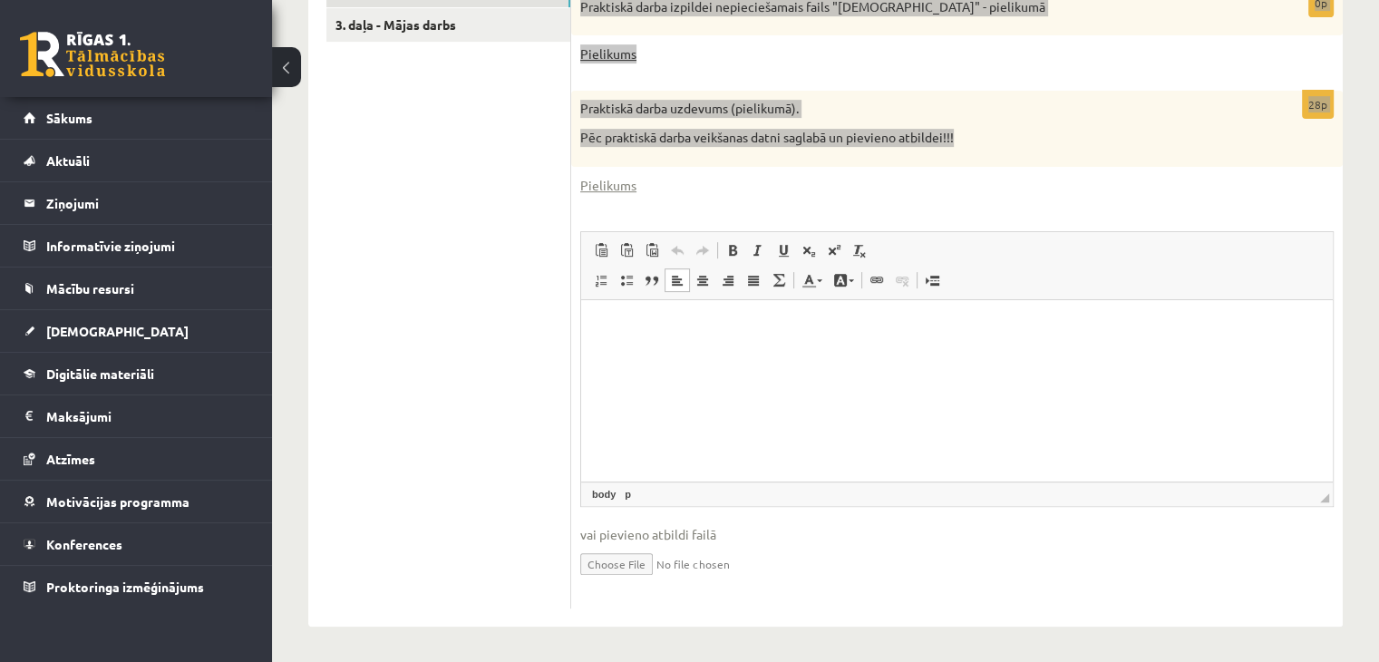
click at [904, 341] on html at bounding box center [957, 326] width 752 height 55
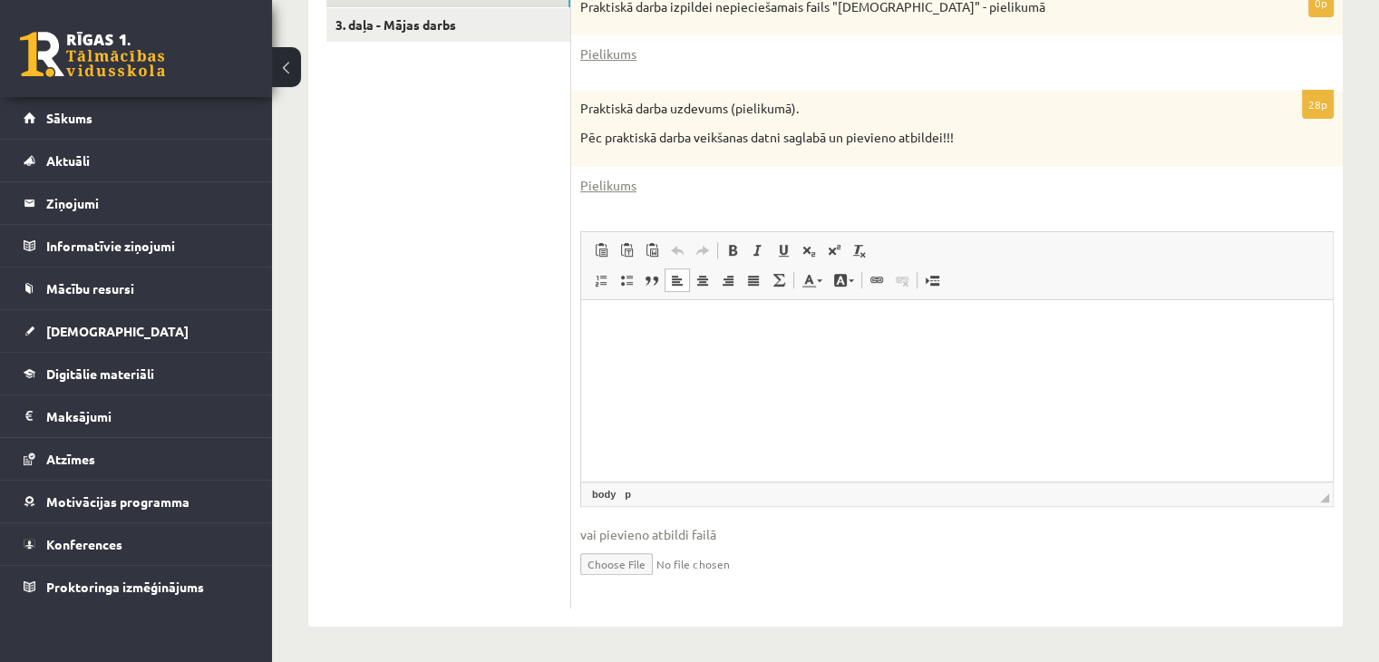
click at [1040, 196] on div "28p Praktiskā darba uzdevums (pielikumā). Pēc praktiskā darba veikšanas datni s…" at bounding box center [956, 349] width 771 height 517
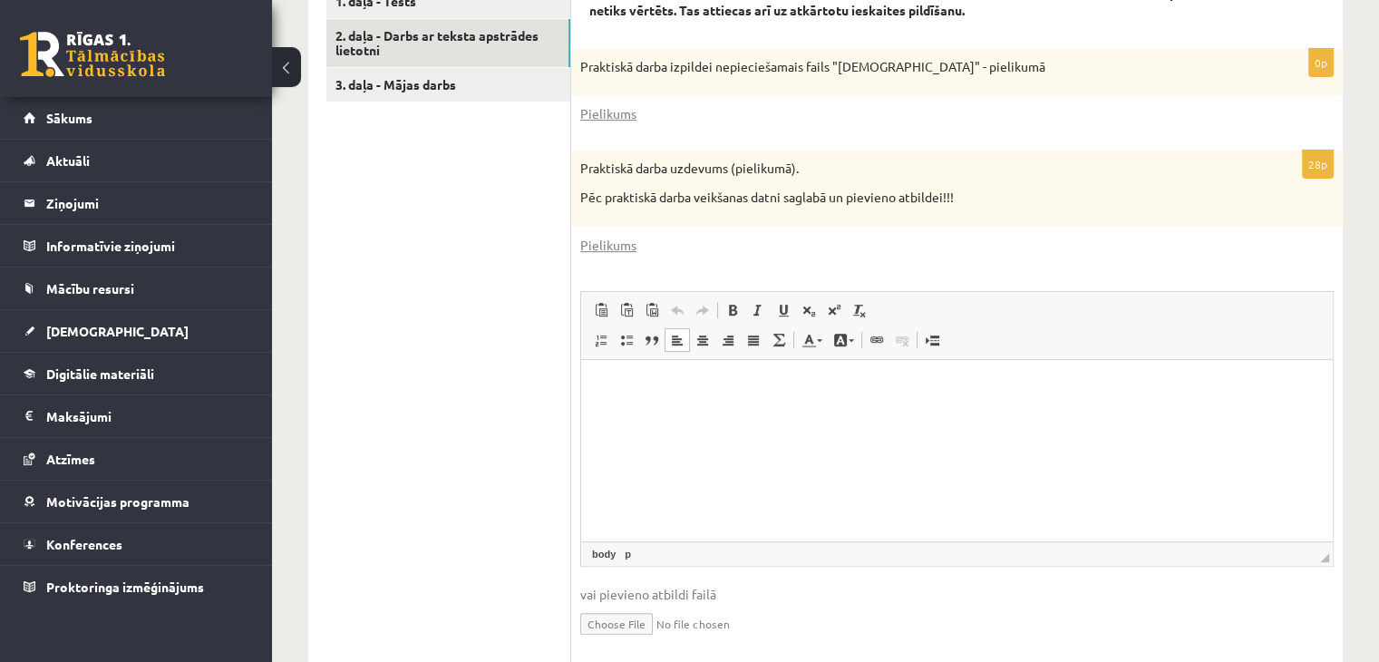
scroll to position [586, 0]
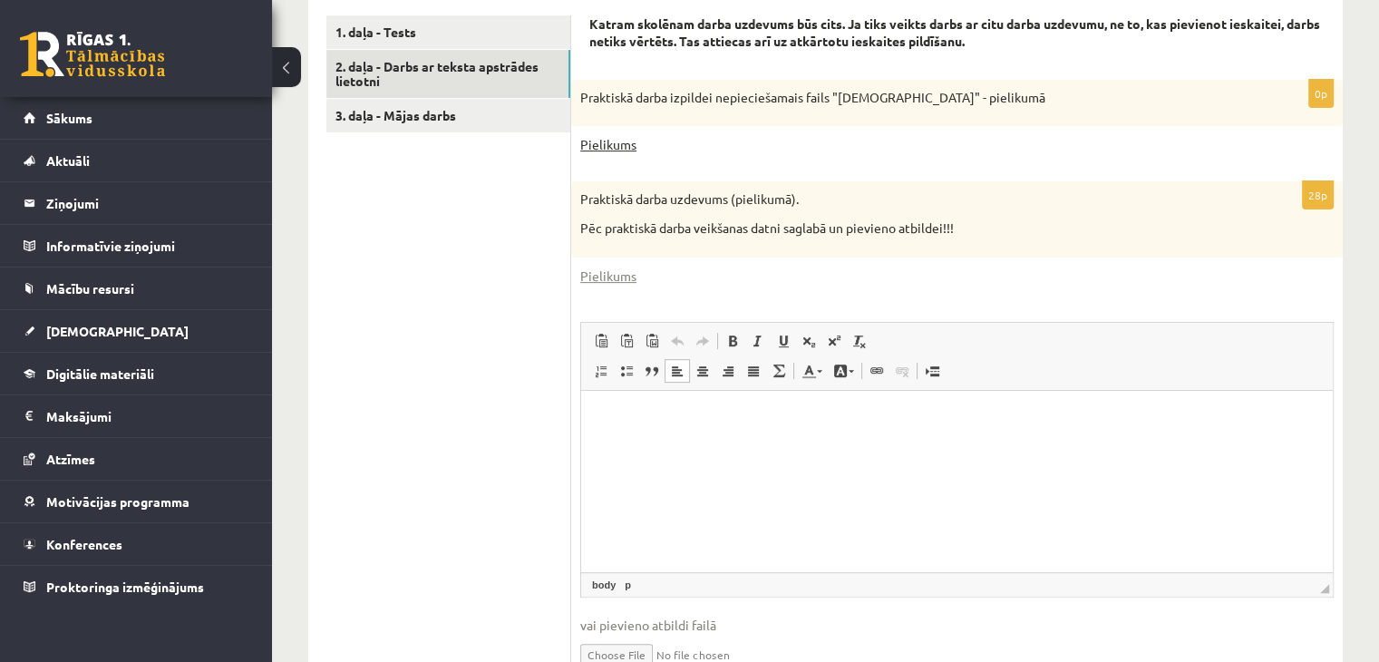
click at [611, 141] on link "Pielikums" at bounding box center [608, 144] width 56 height 19
click at [631, 275] on link "Pielikums" at bounding box center [608, 276] width 56 height 19
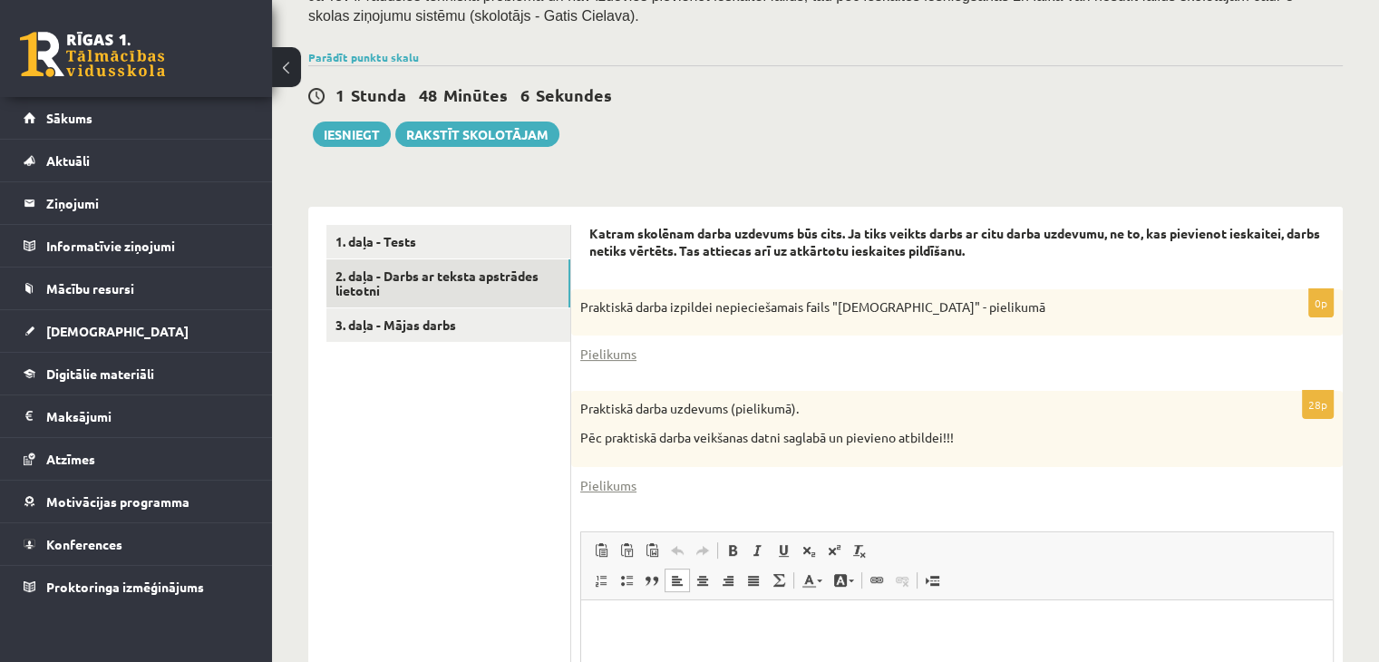
scroll to position [495, 0]
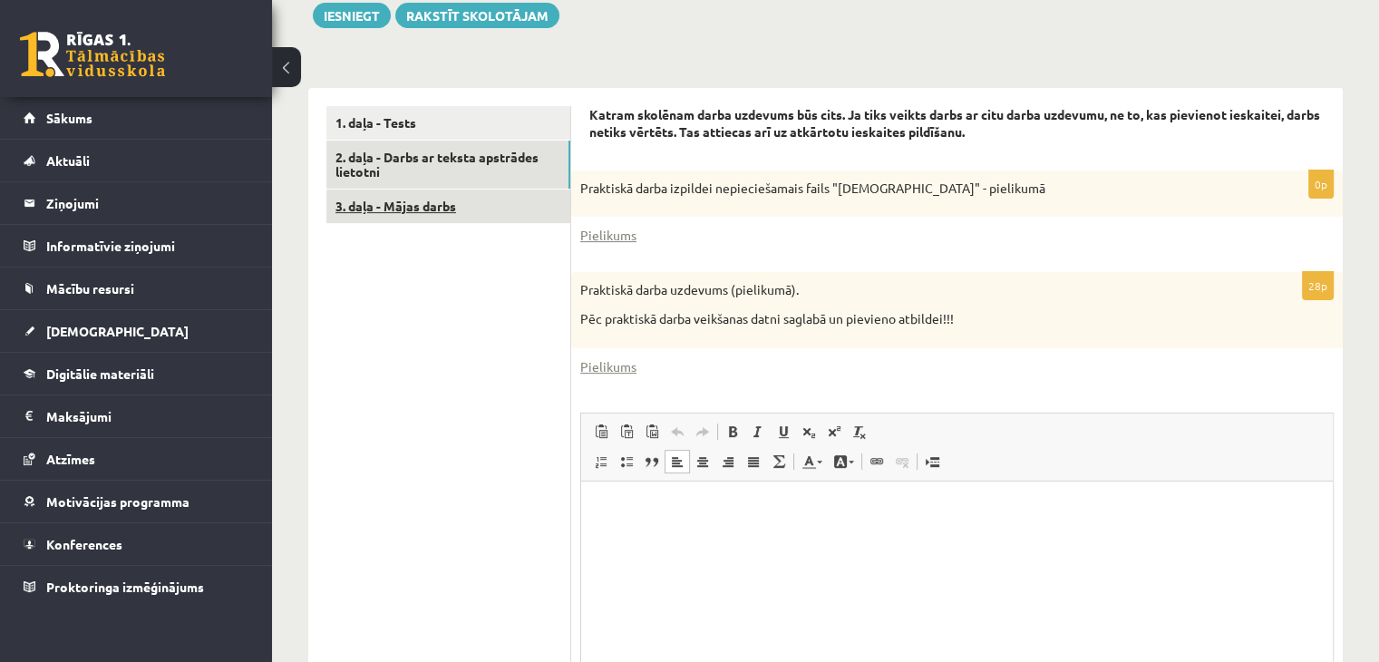
click at [461, 208] on link "3. daļa - Mājas darbs" at bounding box center [448, 206] width 244 height 34
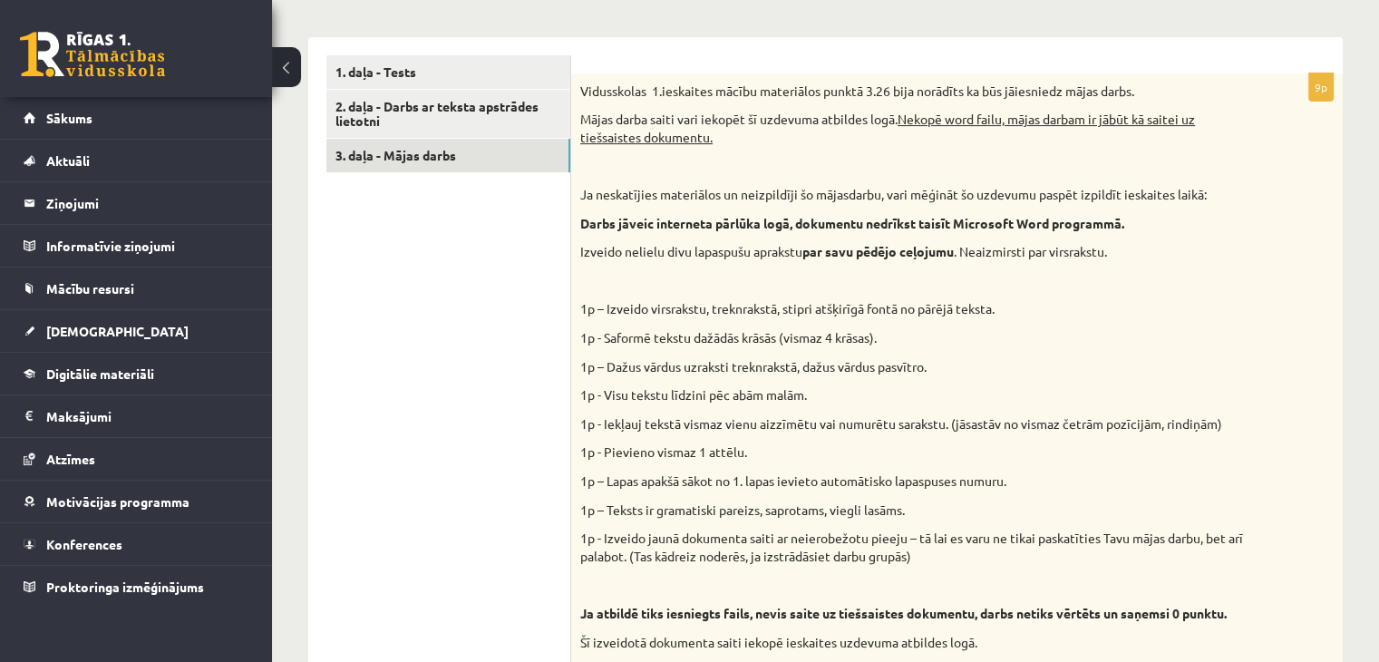
scroll to position [388, 0]
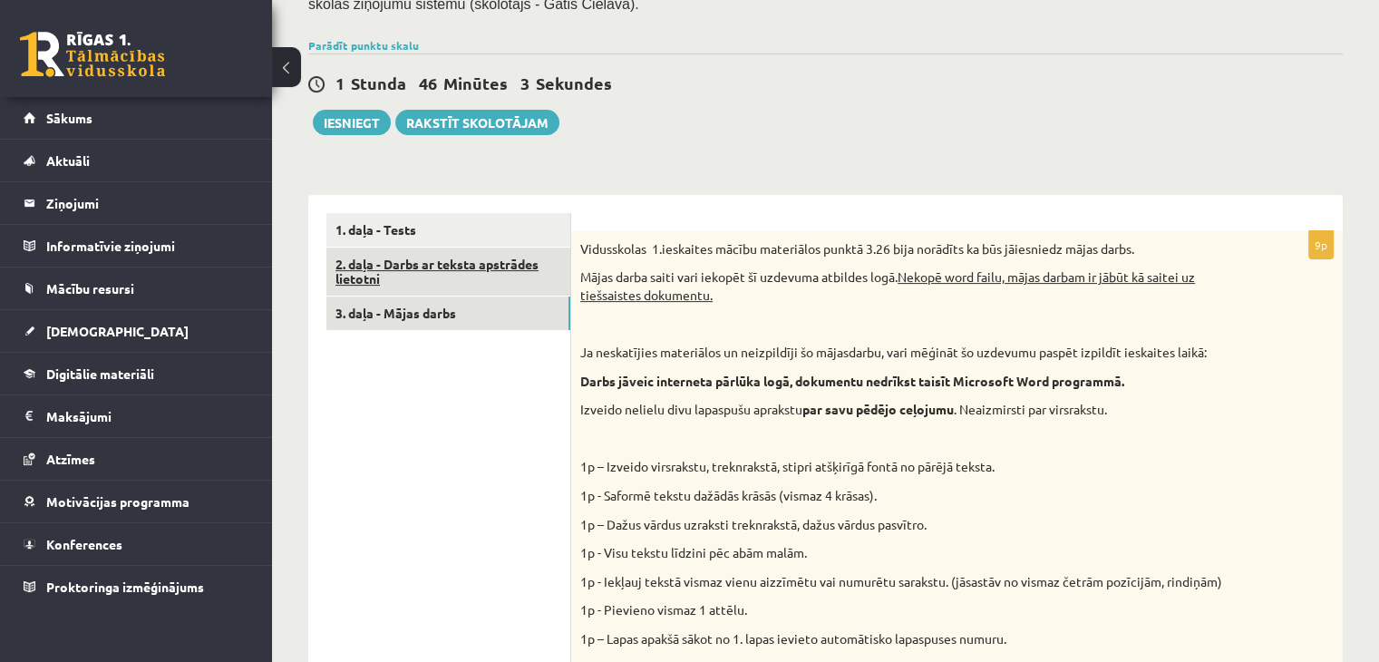
click at [477, 269] on link "2. daļa - Darbs ar teksta apstrādes lietotni" at bounding box center [448, 271] width 244 height 49
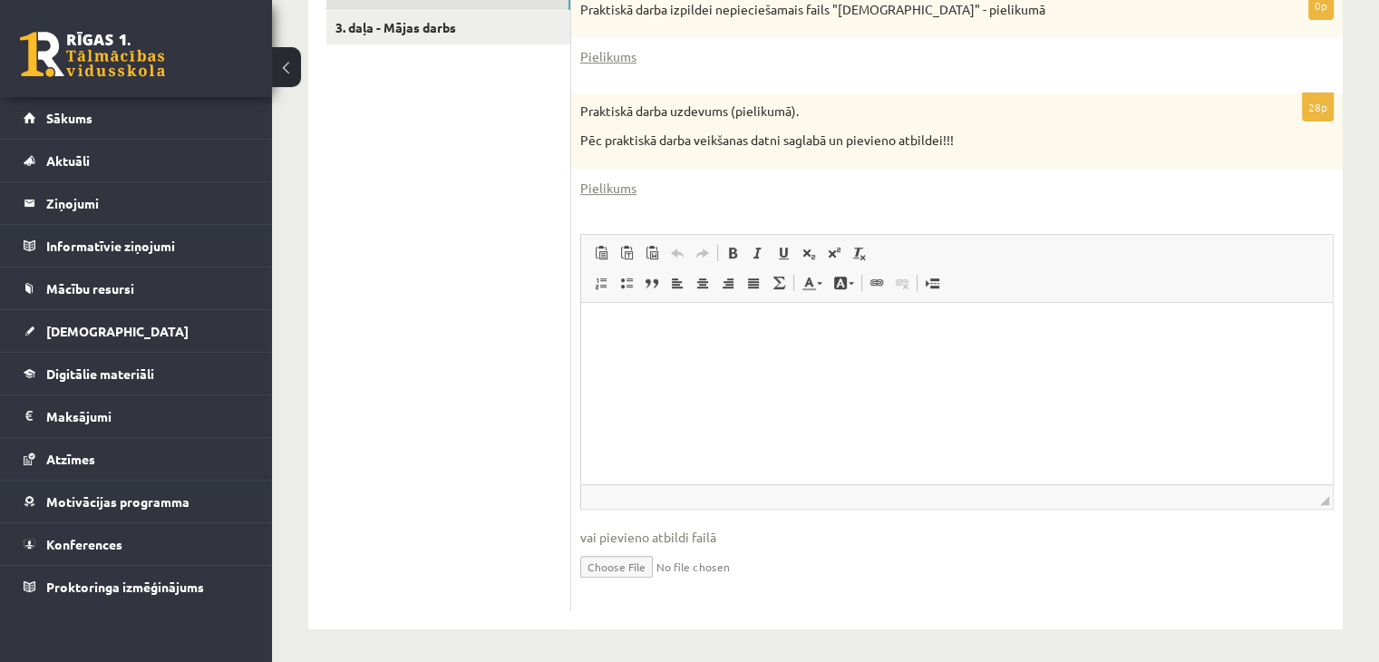
scroll to position [676, 0]
click at [631, 564] on input "file" at bounding box center [956, 562] width 753 height 37
type input "**********"
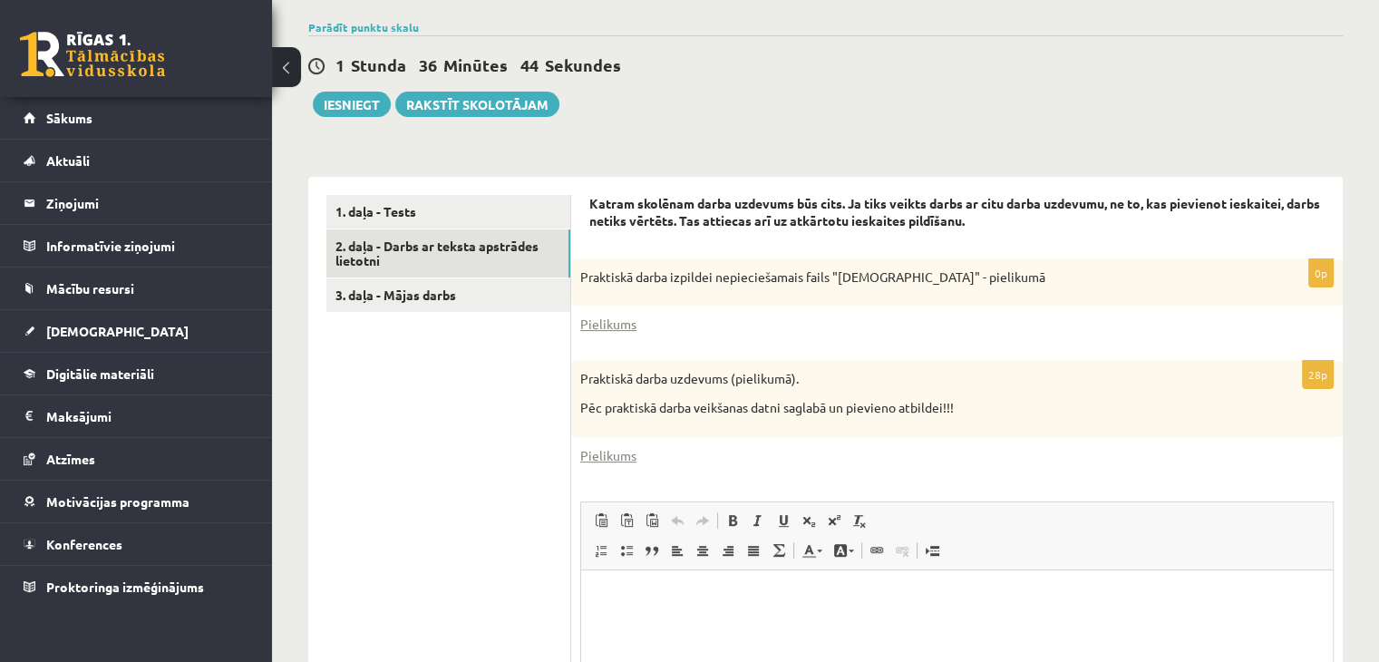
scroll to position [404, 0]
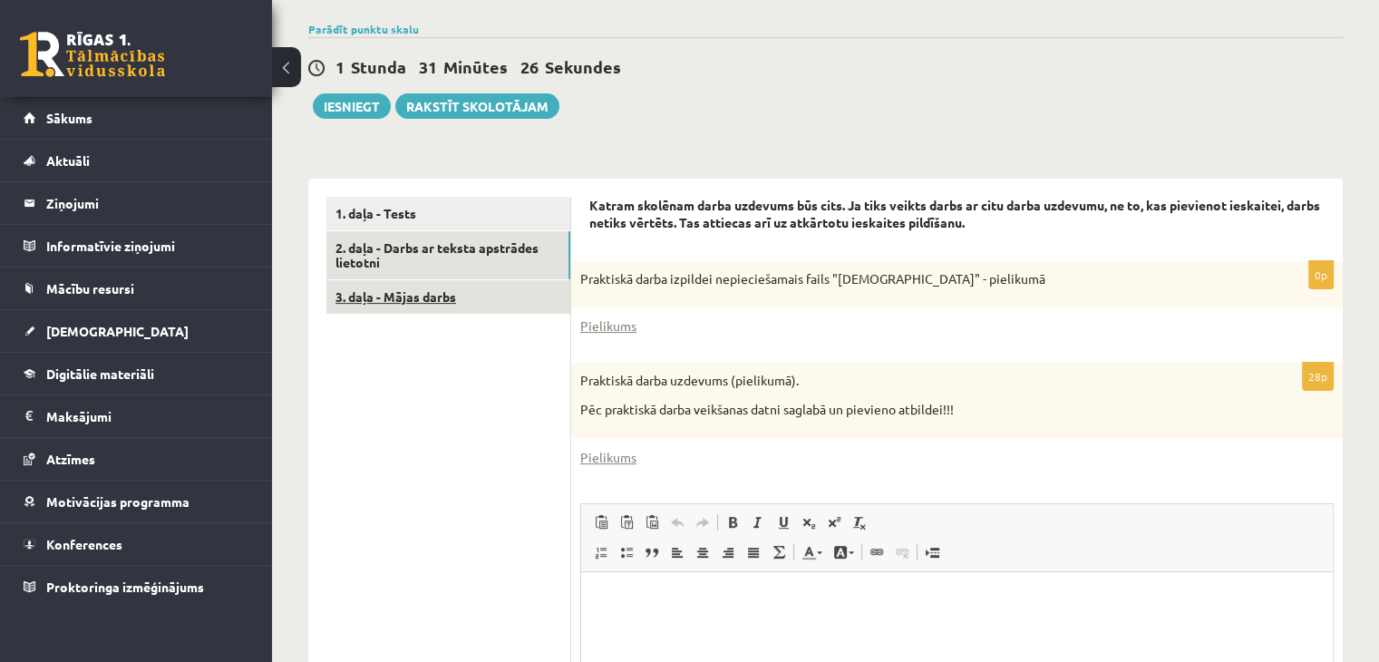
click at [410, 295] on link "3. daļa - Mājas darbs" at bounding box center [448, 297] width 244 height 34
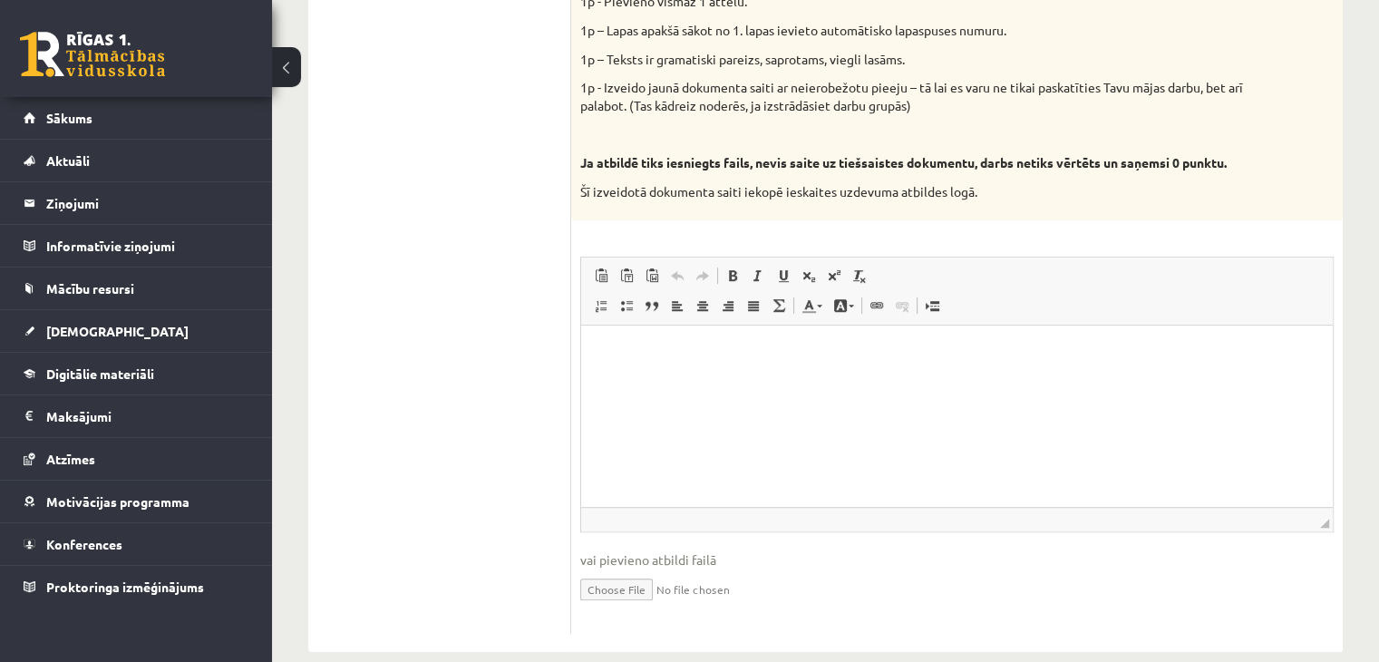
scroll to position [1023, 0]
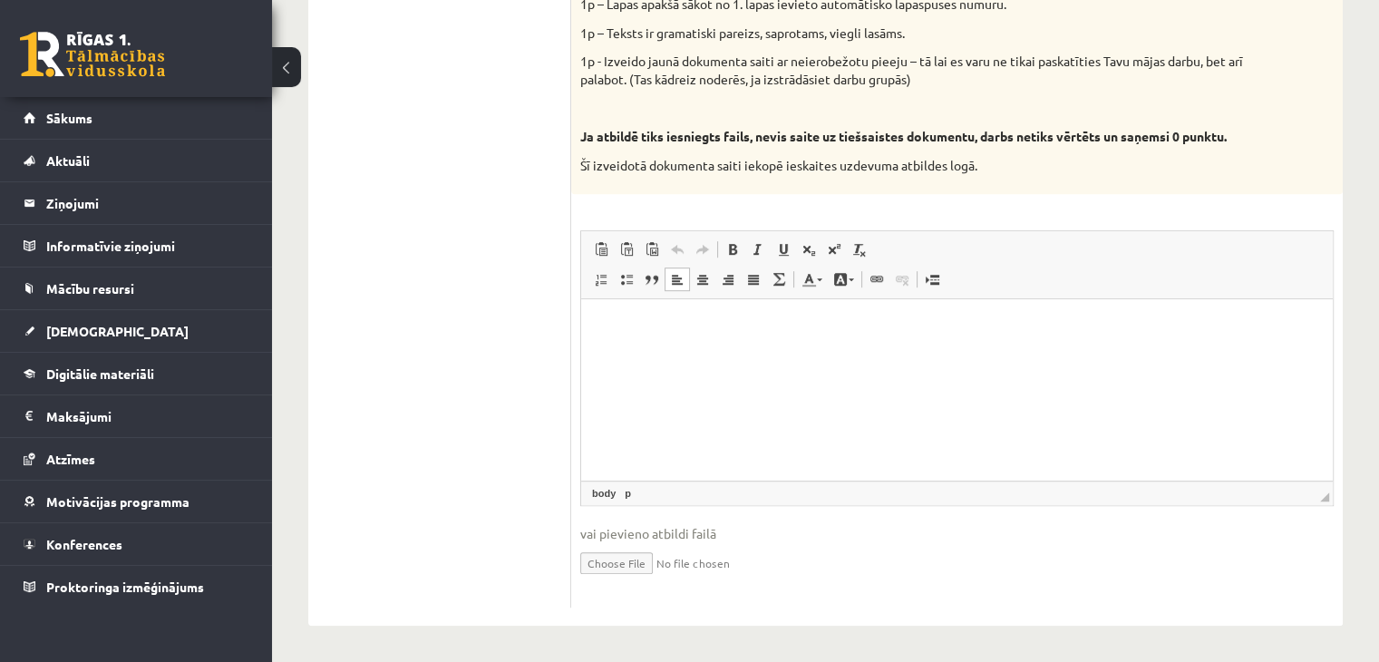
click at [980, 354] on html at bounding box center [957, 326] width 752 height 55
click at [638, 567] on input "file" at bounding box center [956, 561] width 753 height 37
type input "**********"
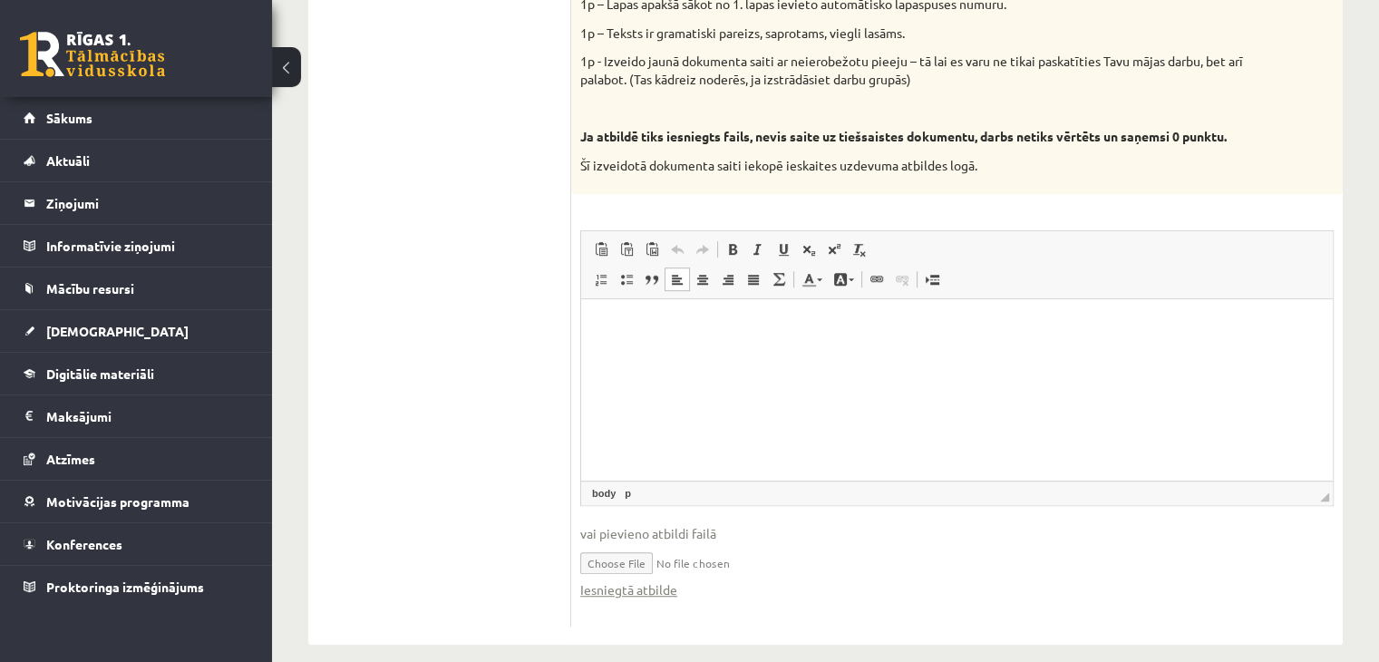
click at [674, 562] on input "file" at bounding box center [956, 561] width 753 height 37
click at [778, 556] on input "file" at bounding box center [956, 561] width 753 height 37
click at [646, 566] on input "file" at bounding box center [956, 561] width 753 height 37
click at [1027, 354] on html at bounding box center [957, 326] width 752 height 55
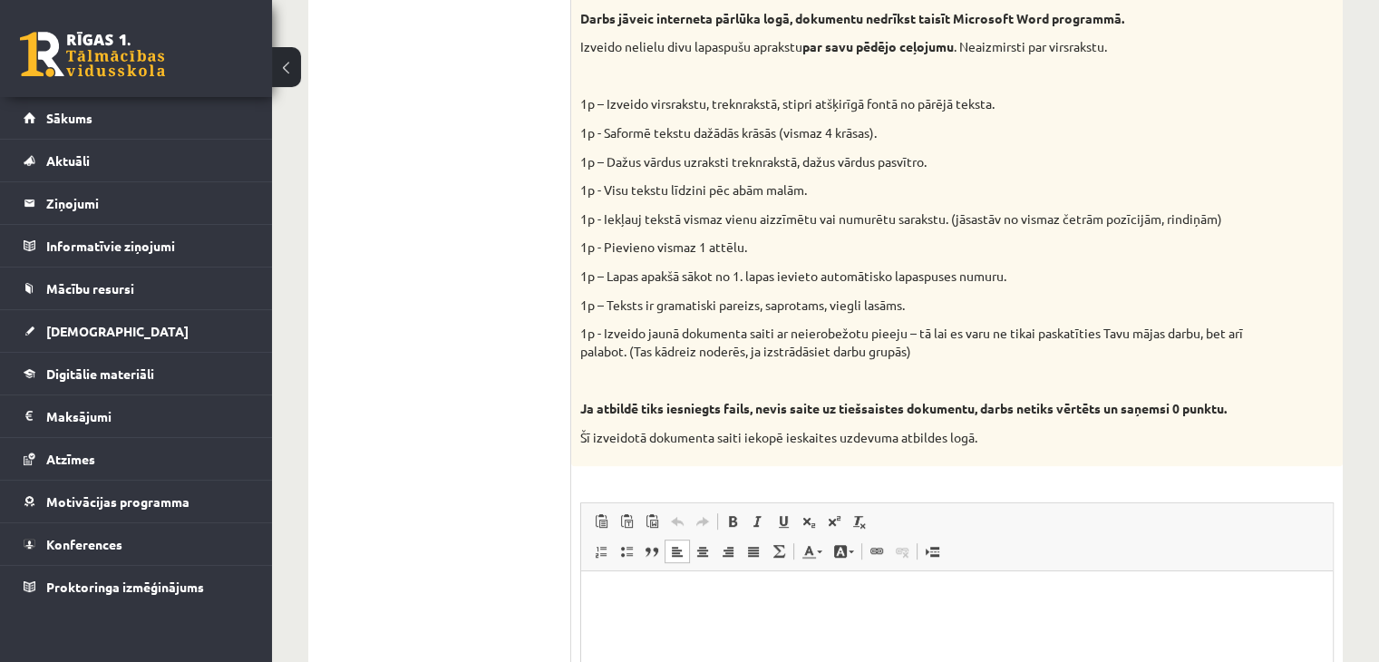
scroll to position [1042, 0]
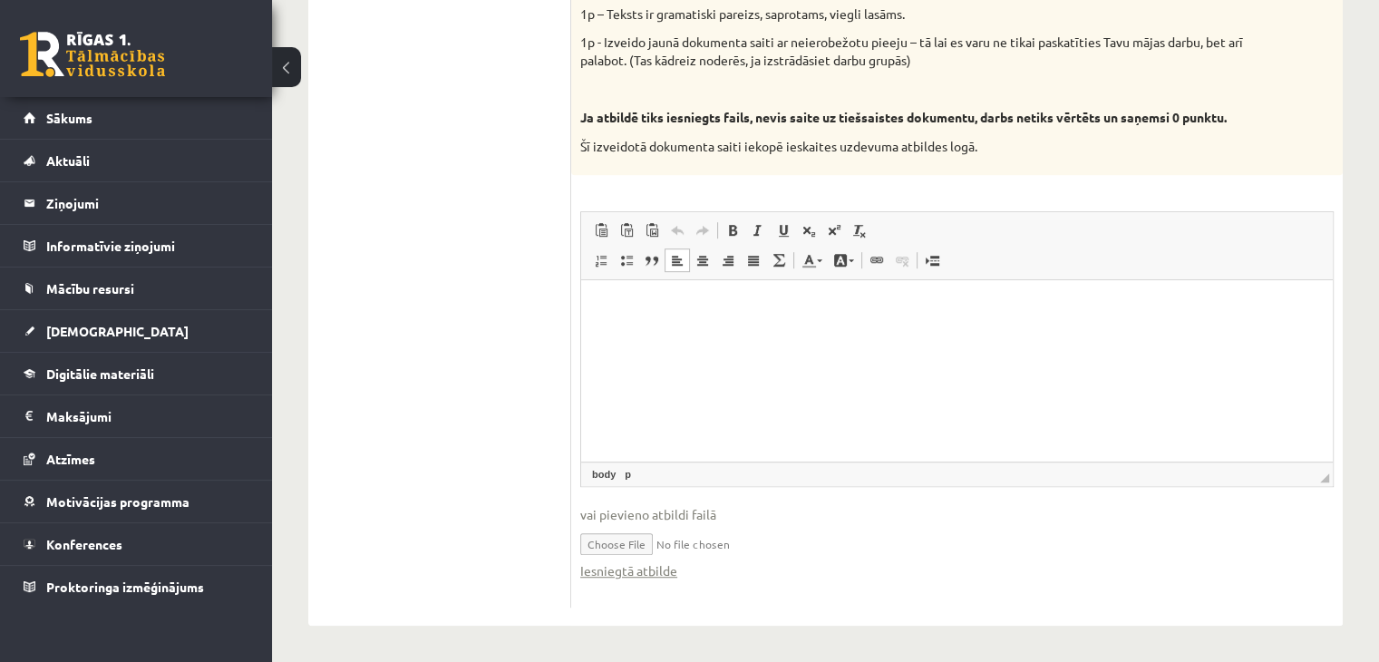
click at [762, 538] on input "file" at bounding box center [956, 542] width 753 height 37
click at [635, 538] on input "file" at bounding box center [956, 542] width 753 height 37
type input "**********"
click at [645, 543] on input "file" at bounding box center [956, 542] width 753 height 37
click at [616, 539] on input "file" at bounding box center [956, 542] width 753 height 37
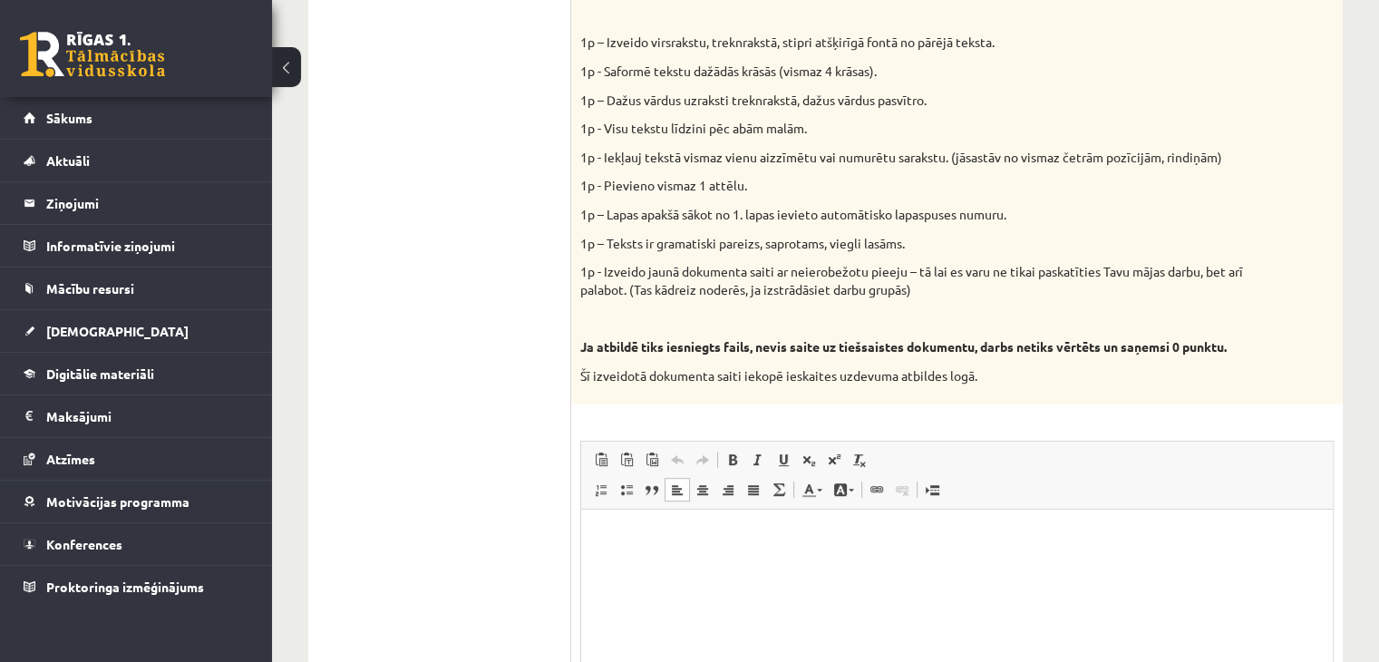
scroll to position [951, 0]
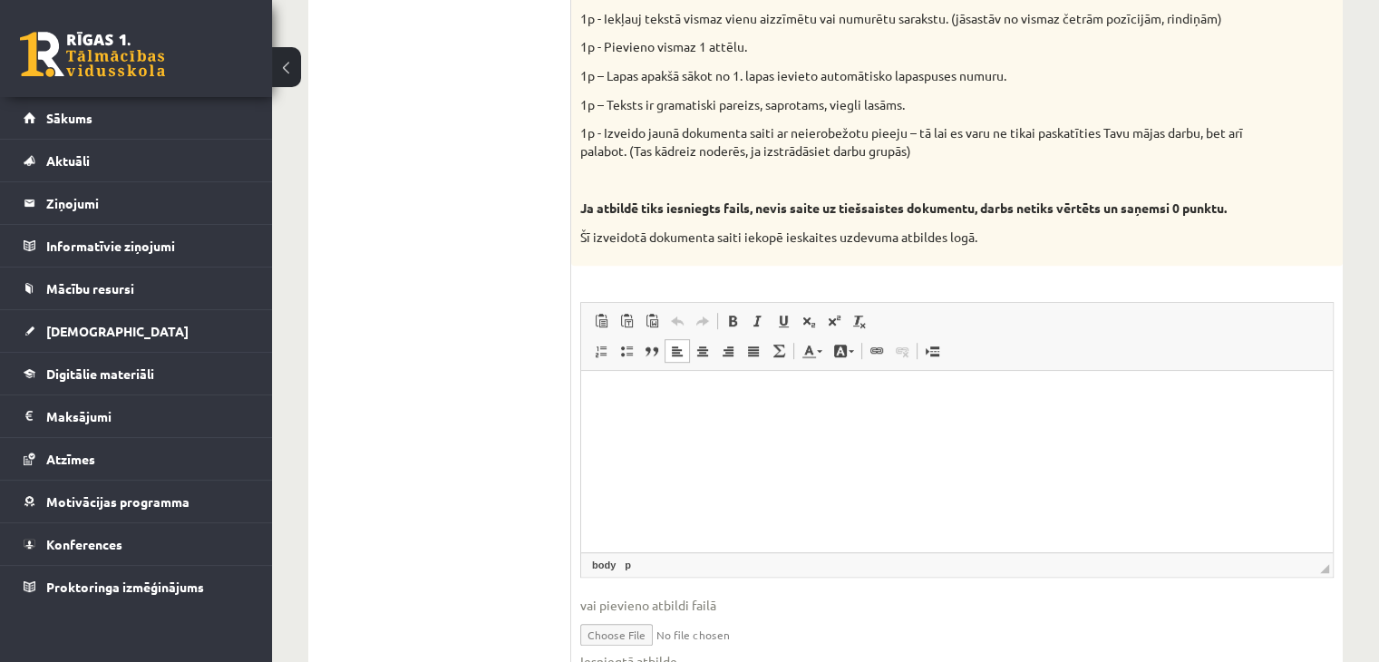
click at [646, 635] on input "file" at bounding box center [956, 633] width 753 height 37
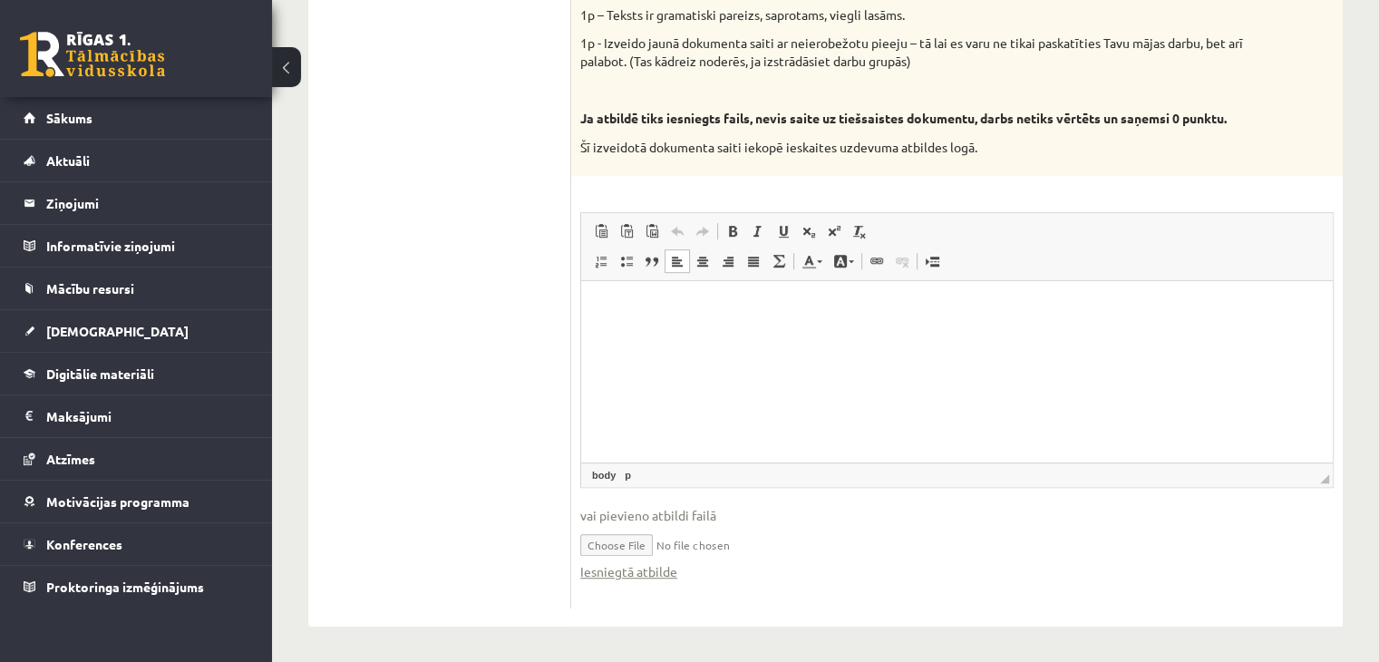
scroll to position [1042, 0]
click at [650, 539] on input "file" at bounding box center [956, 542] width 753 height 37
type input "**********"
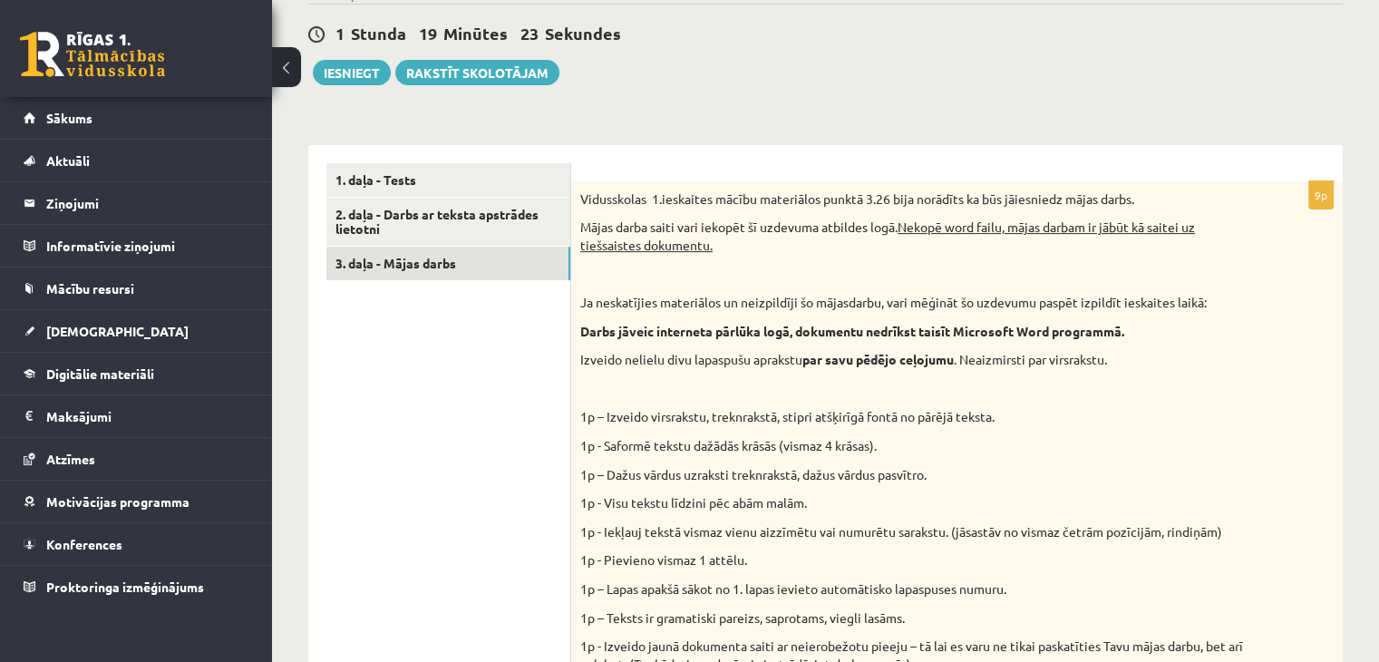
scroll to position [588, 0]
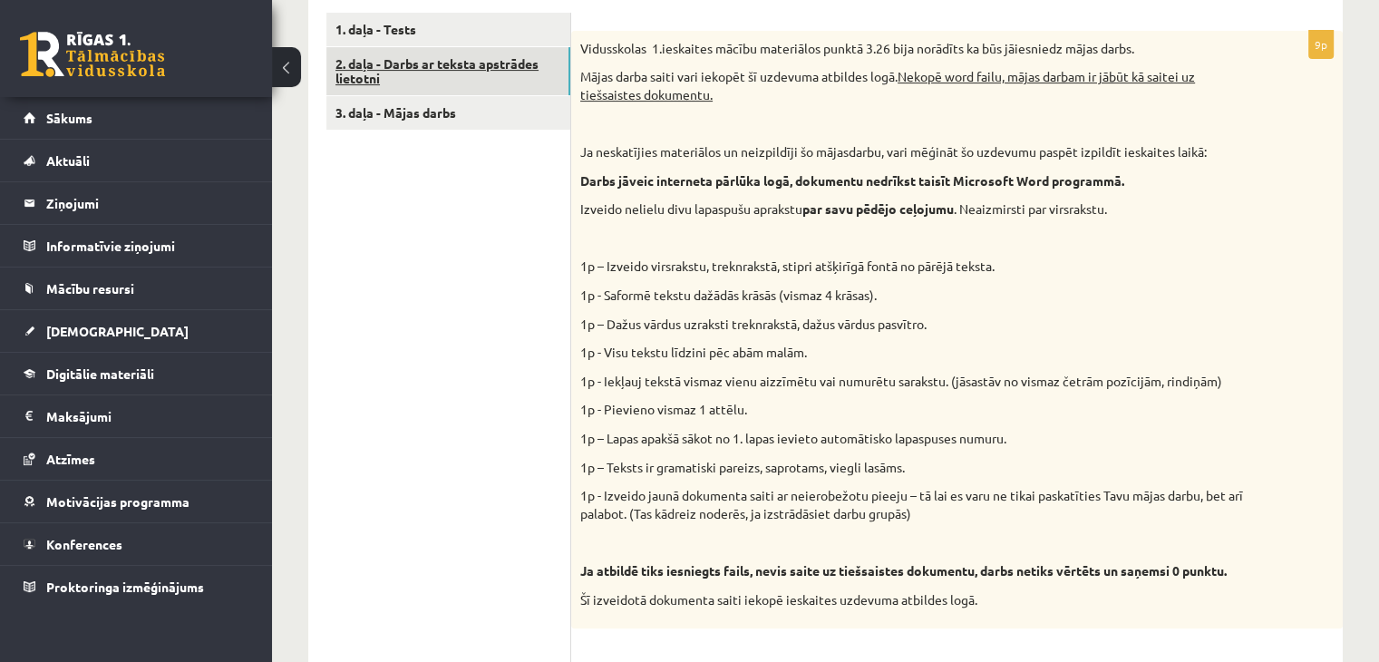
click at [524, 85] on link "2. daļa - Darbs ar teksta apstrādes lietotni" at bounding box center [448, 71] width 244 height 49
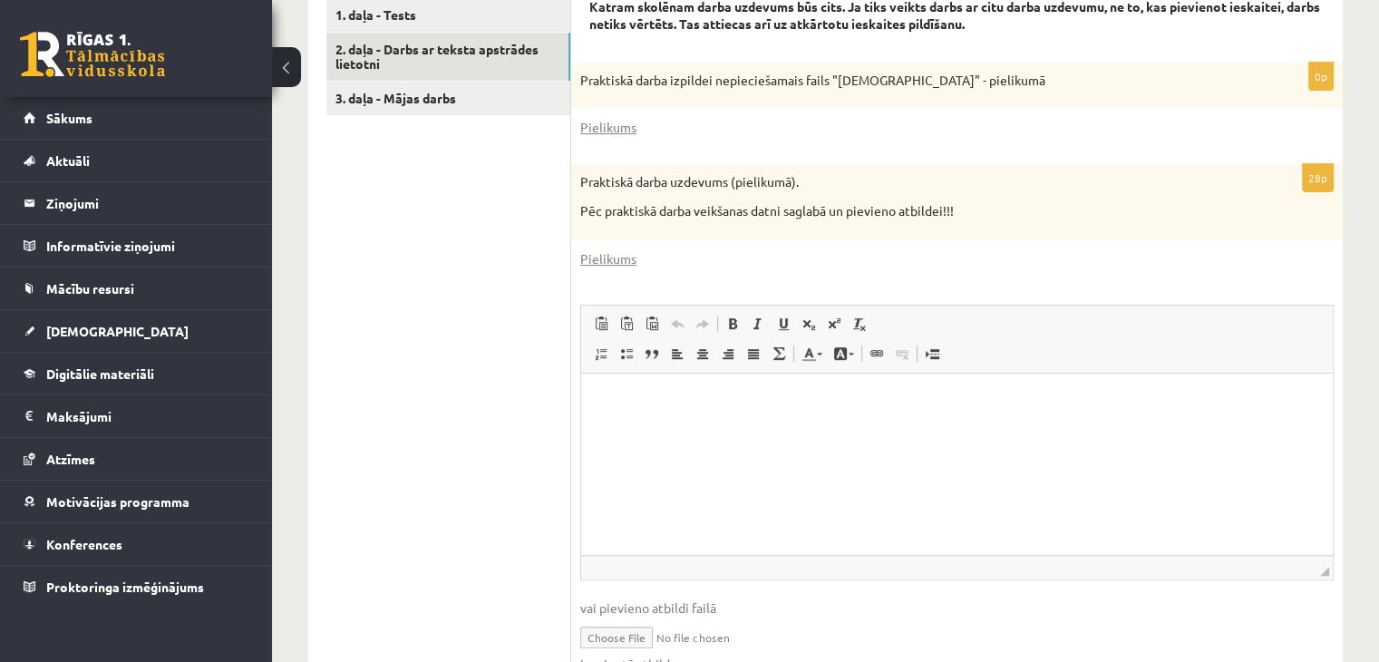
scroll to position [696, 0]
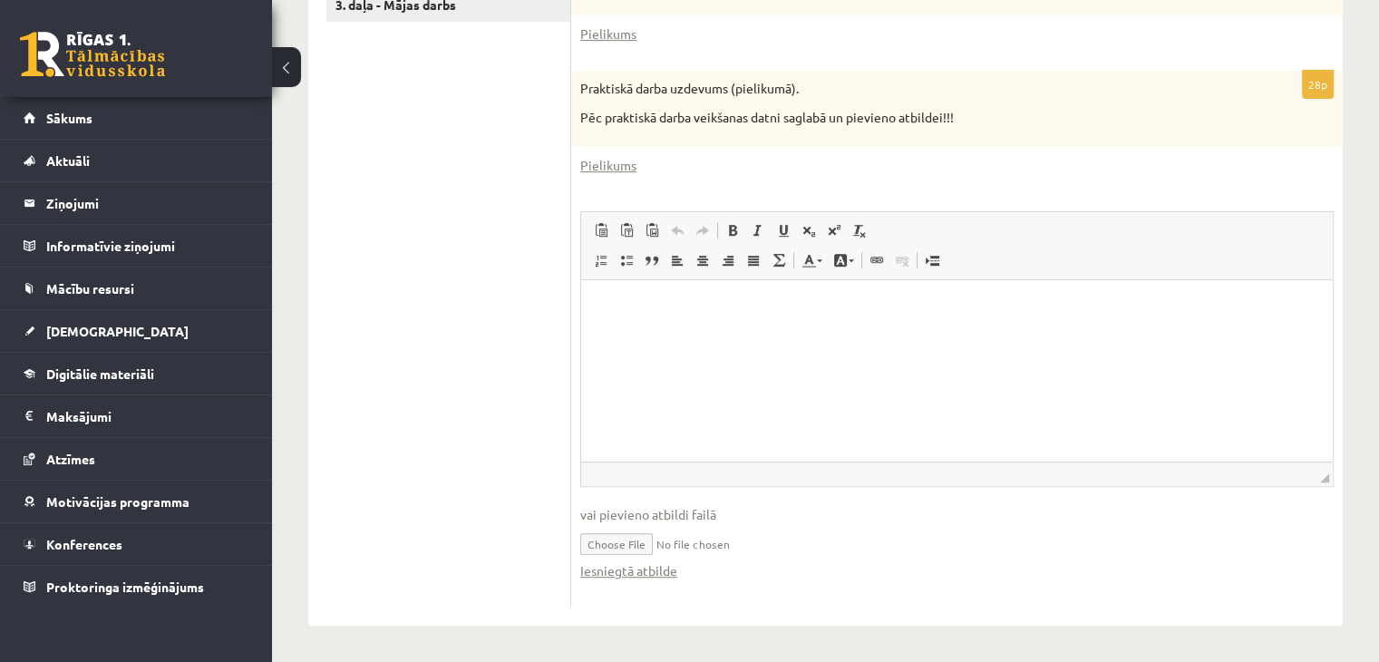
click at [635, 543] on input "file" at bounding box center [956, 542] width 753 height 37
type input "**********"
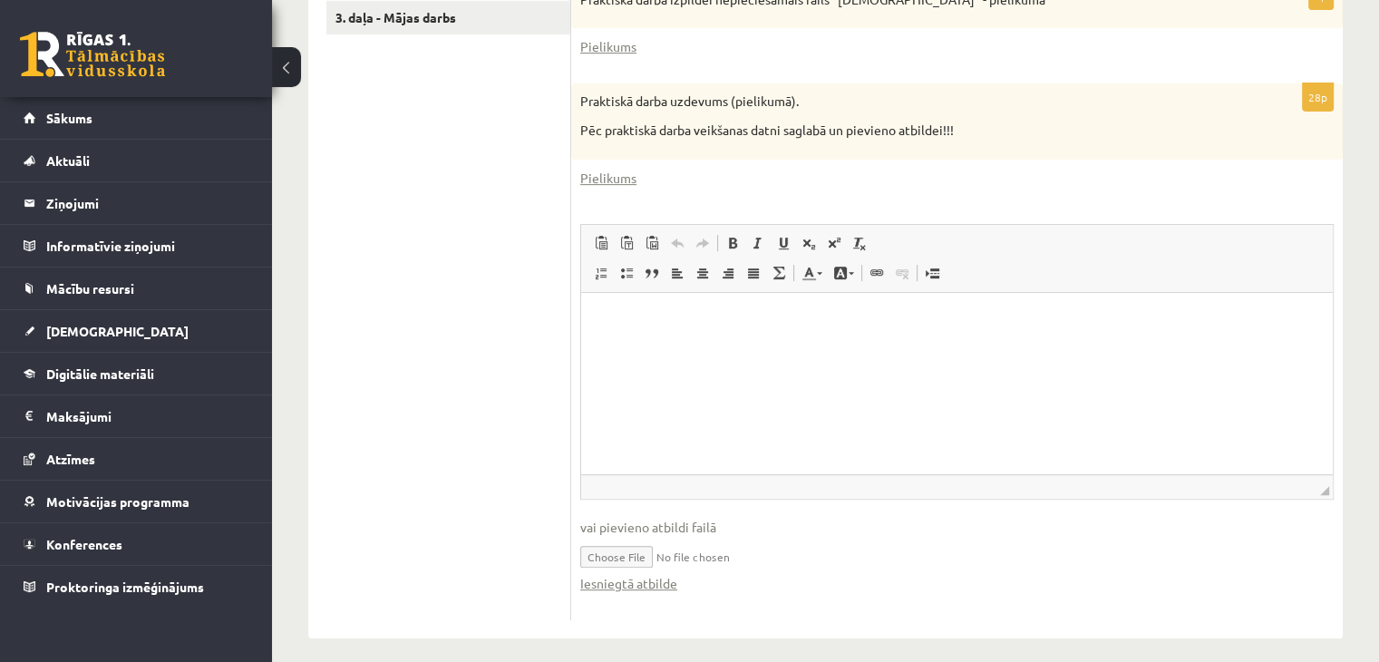
scroll to position [606, 0]
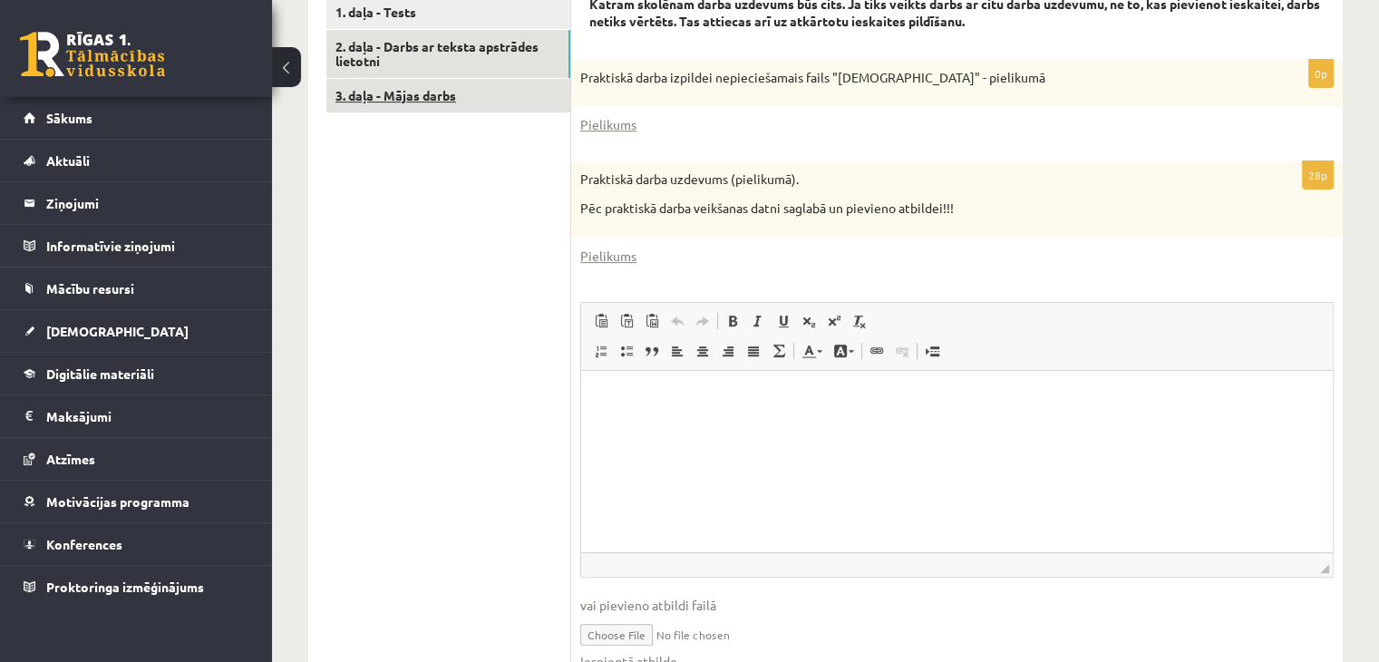
click at [513, 98] on link "3. daļa - Mājas darbs" at bounding box center [448, 96] width 244 height 34
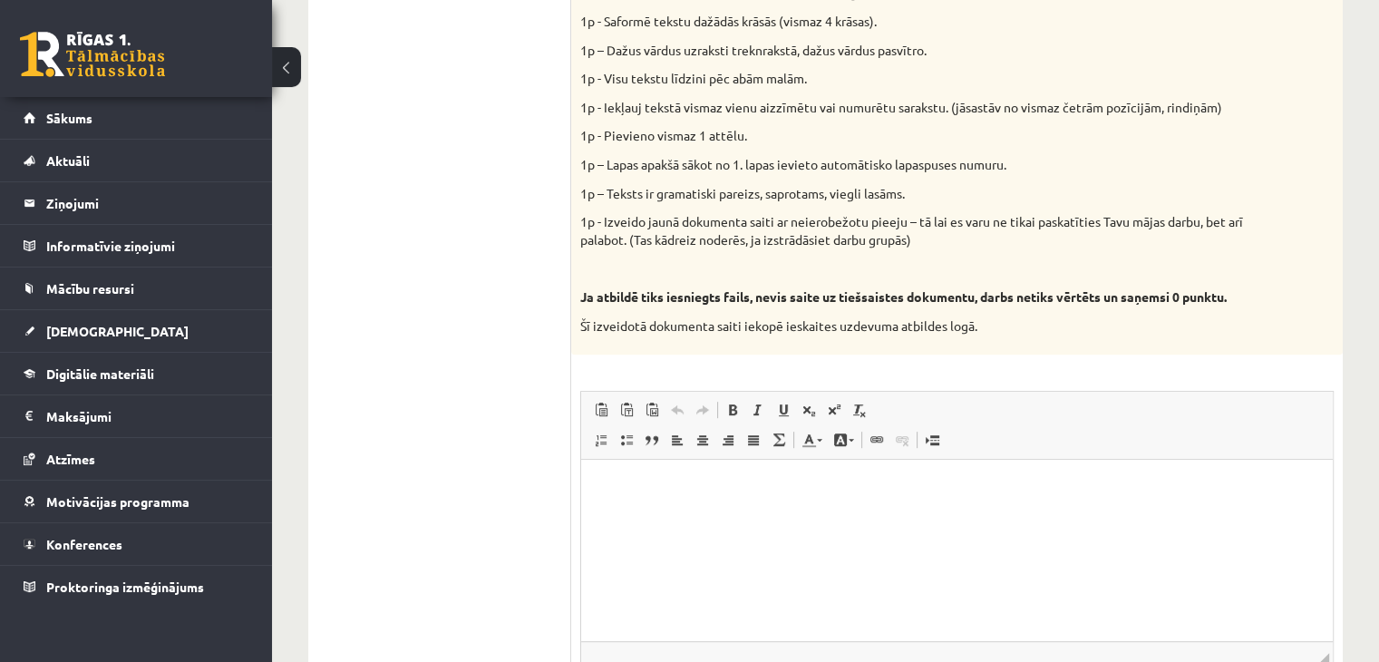
scroll to position [1042, 0]
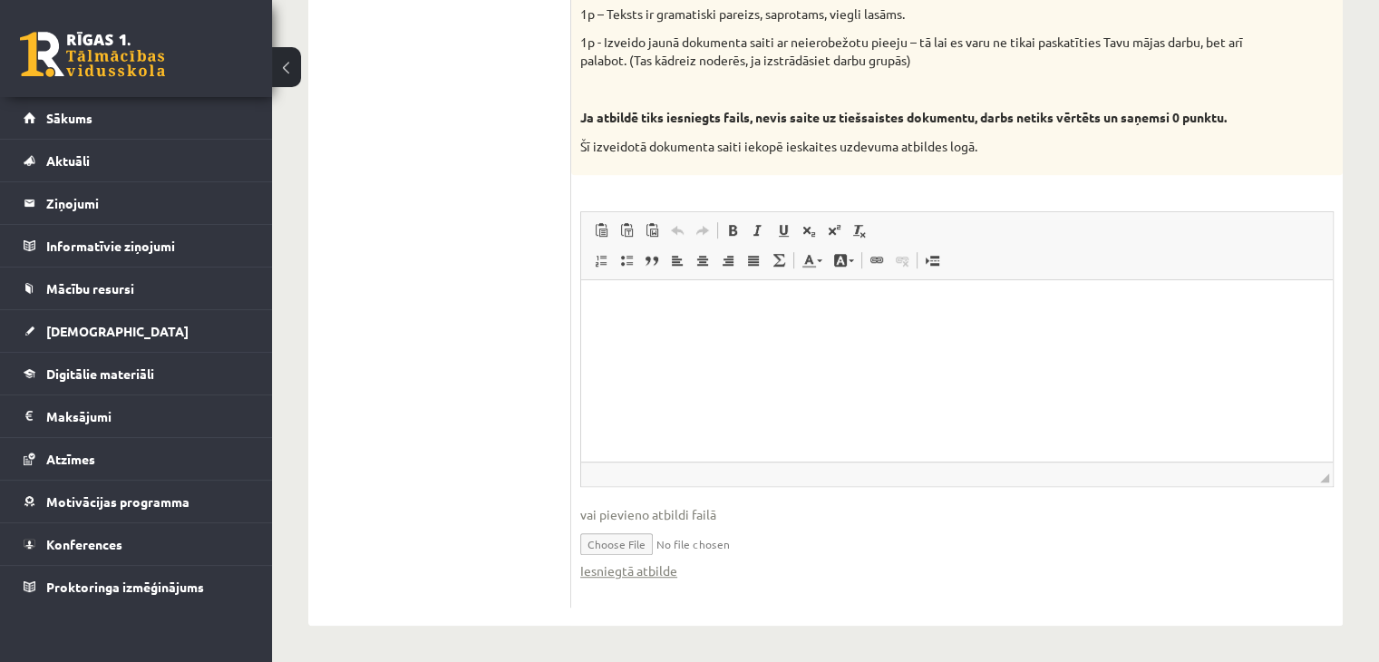
click at [650, 538] on input "file" at bounding box center [956, 542] width 753 height 37
type input "**********"
click at [652, 567] on link "Iesniegtā atbilde" at bounding box center [628, 570] width 97 height 19
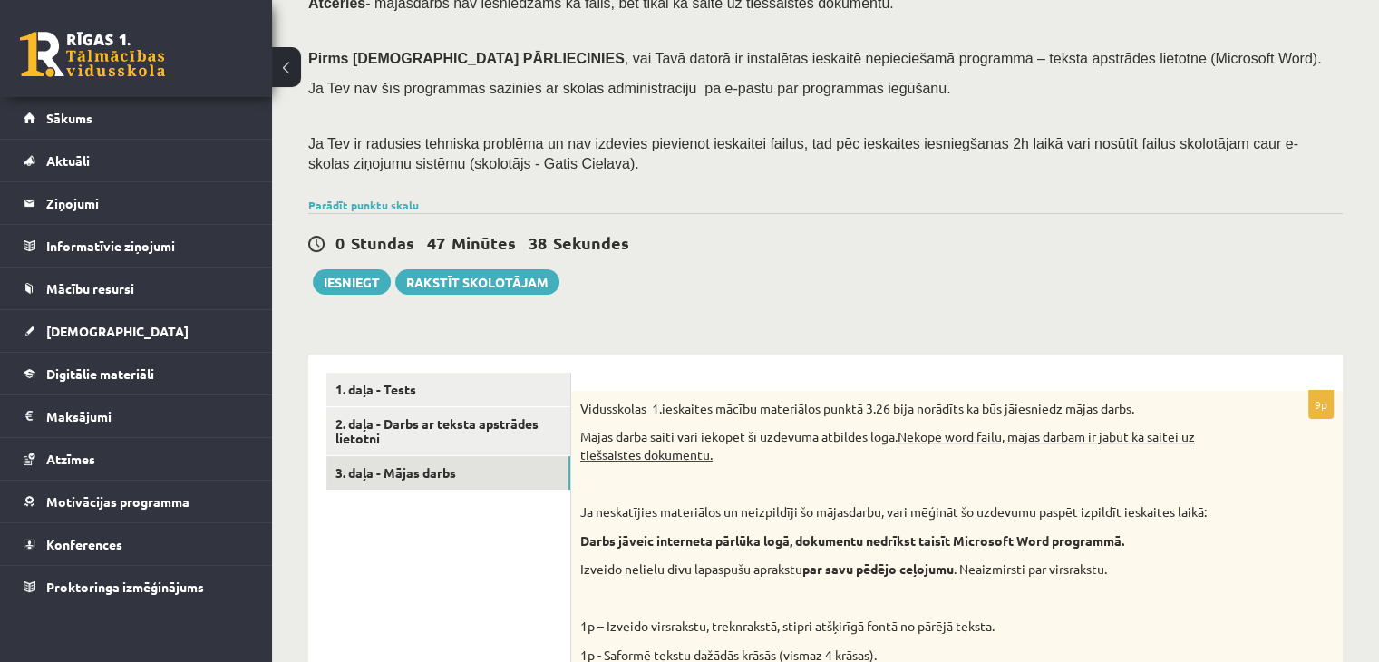
scroll to position [226, 0]
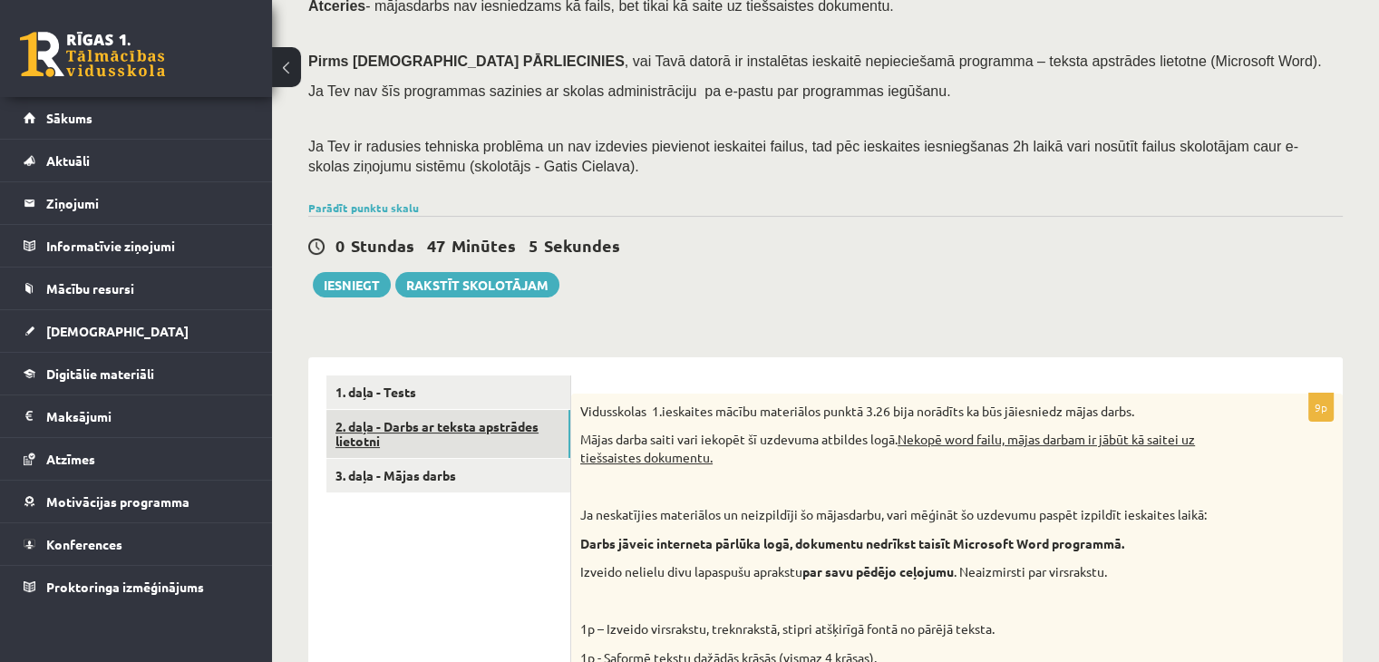
click at [461, 432] on link "2. daļa - Darbs ar teksta apstrādes lietotni" at bounding box center [448, 434] width 244 height 49
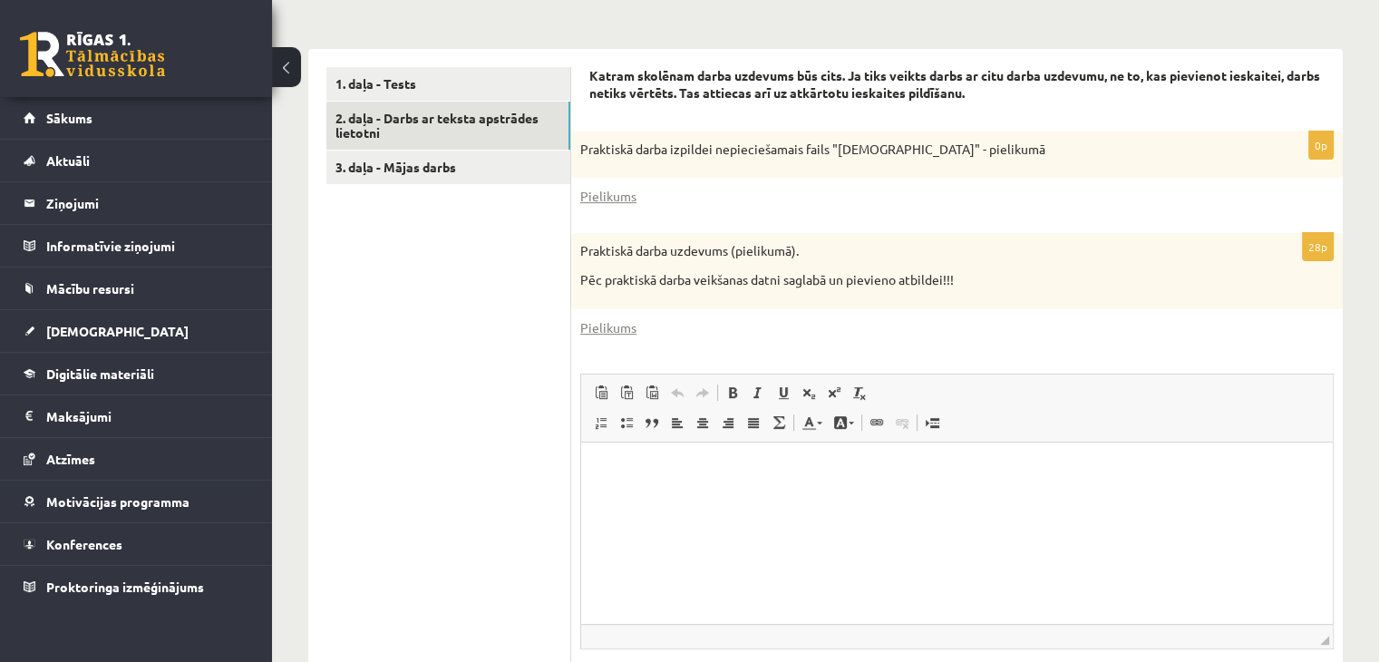
scroll to position [424, 0]
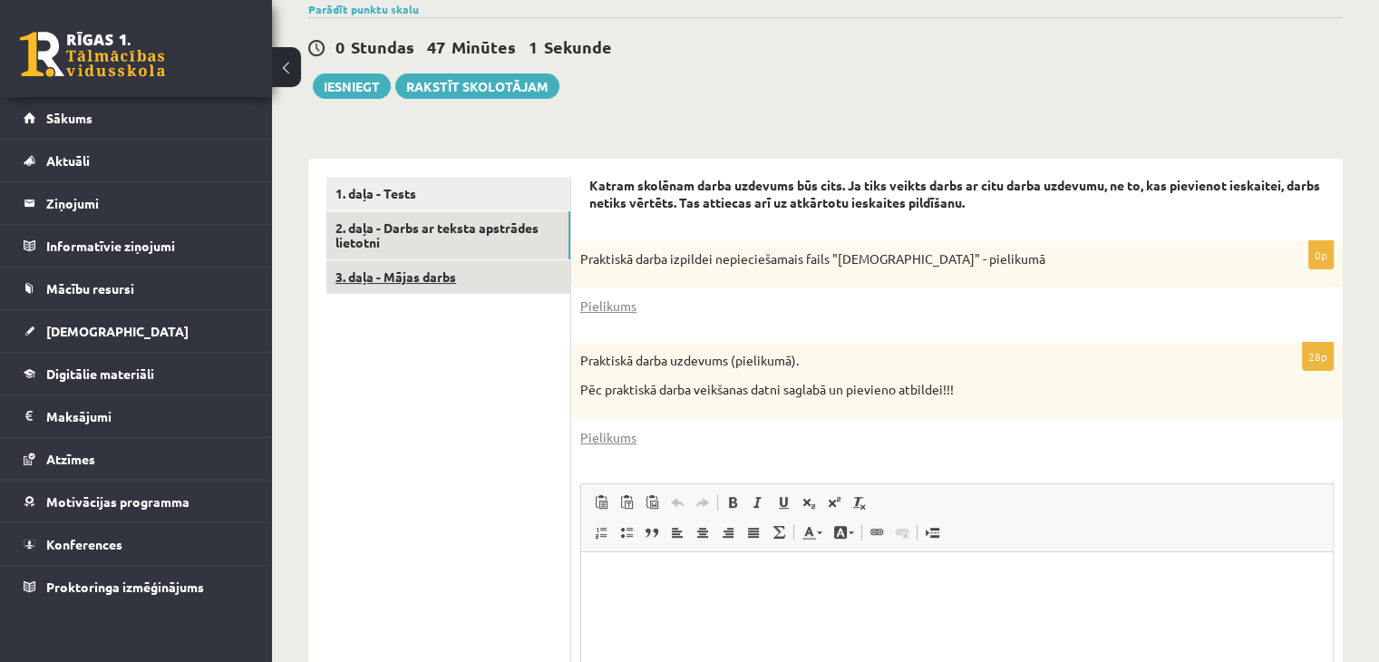
click at [513, 281] on link "3. daļa - Mājas darbs" at bounding box center [448, 277] width 244 height 34
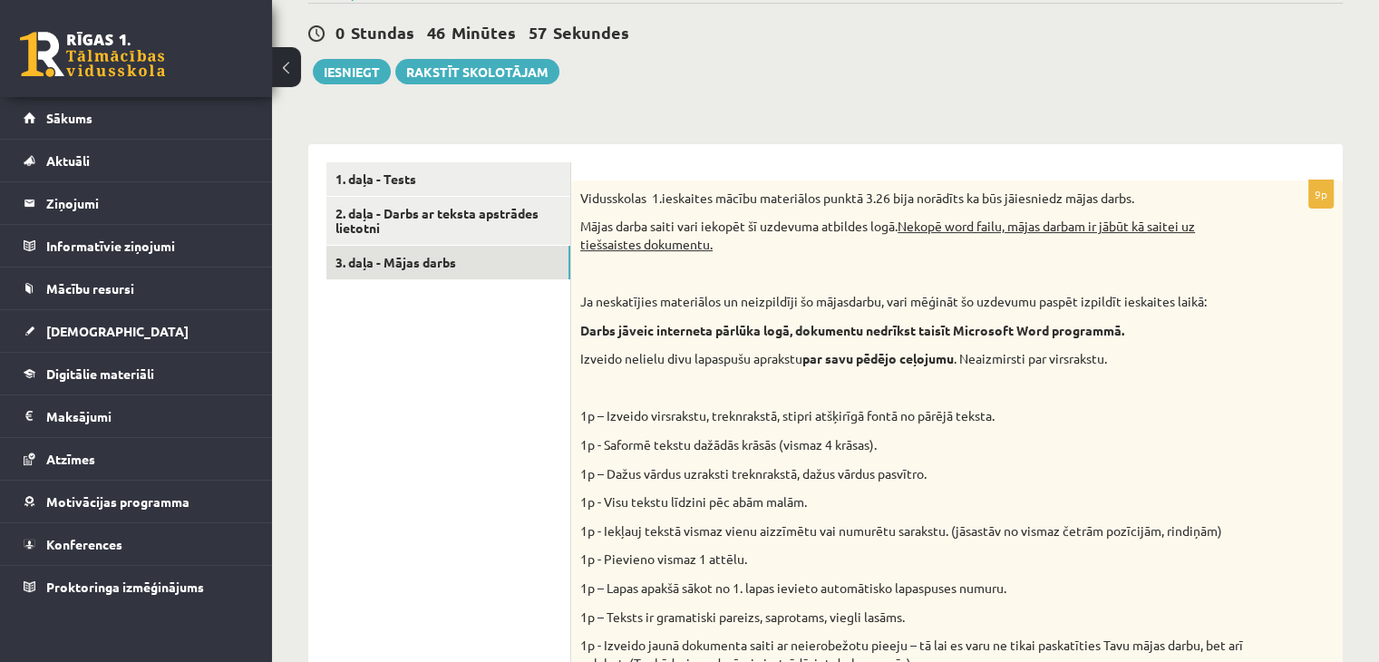
scroll to position [407, 0]
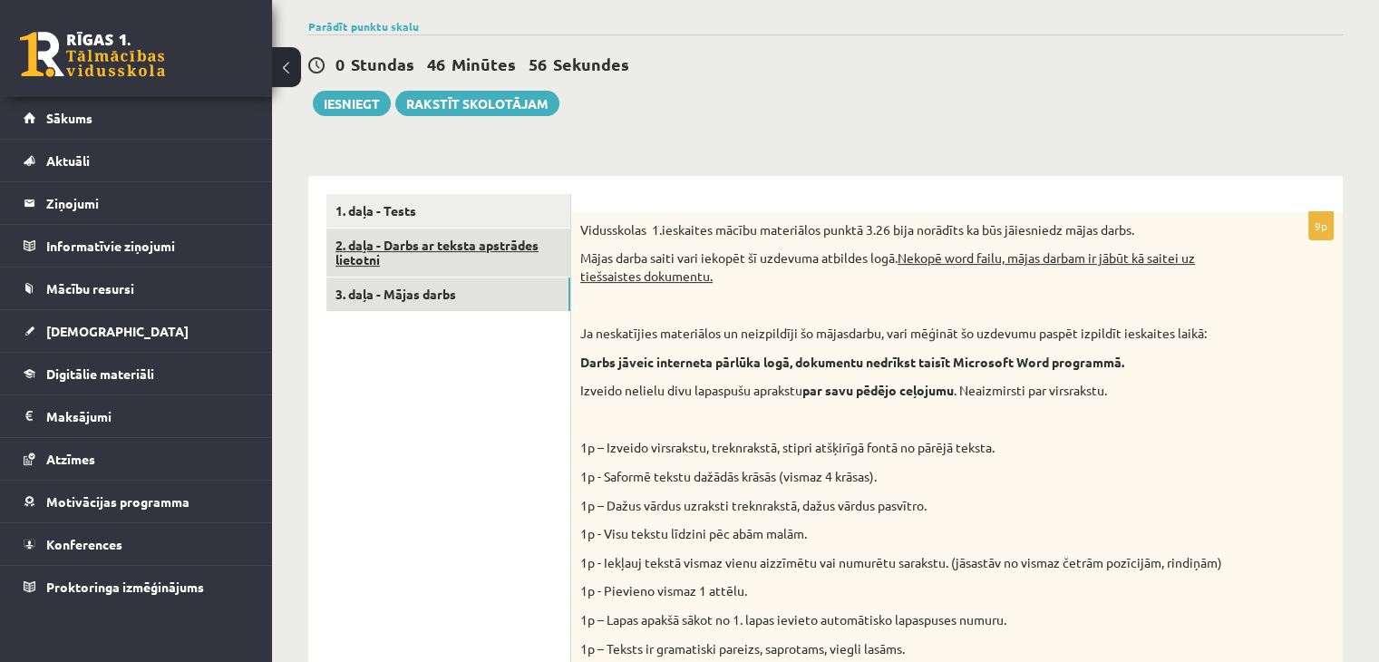
click at [513, 259] on link "2. daļa - Darbs ar teksta apstrādes lietotni" at bounding box center [448, 252] width 244 height 49
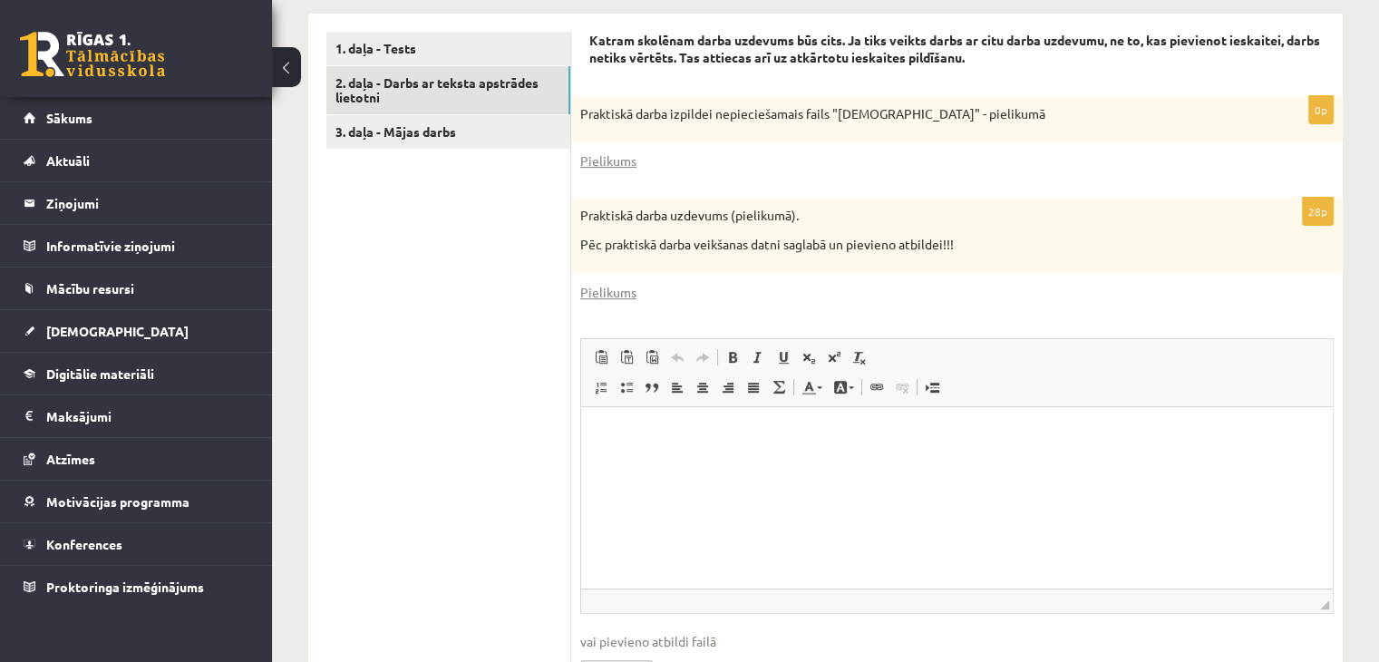
scroll to position [696, 0]
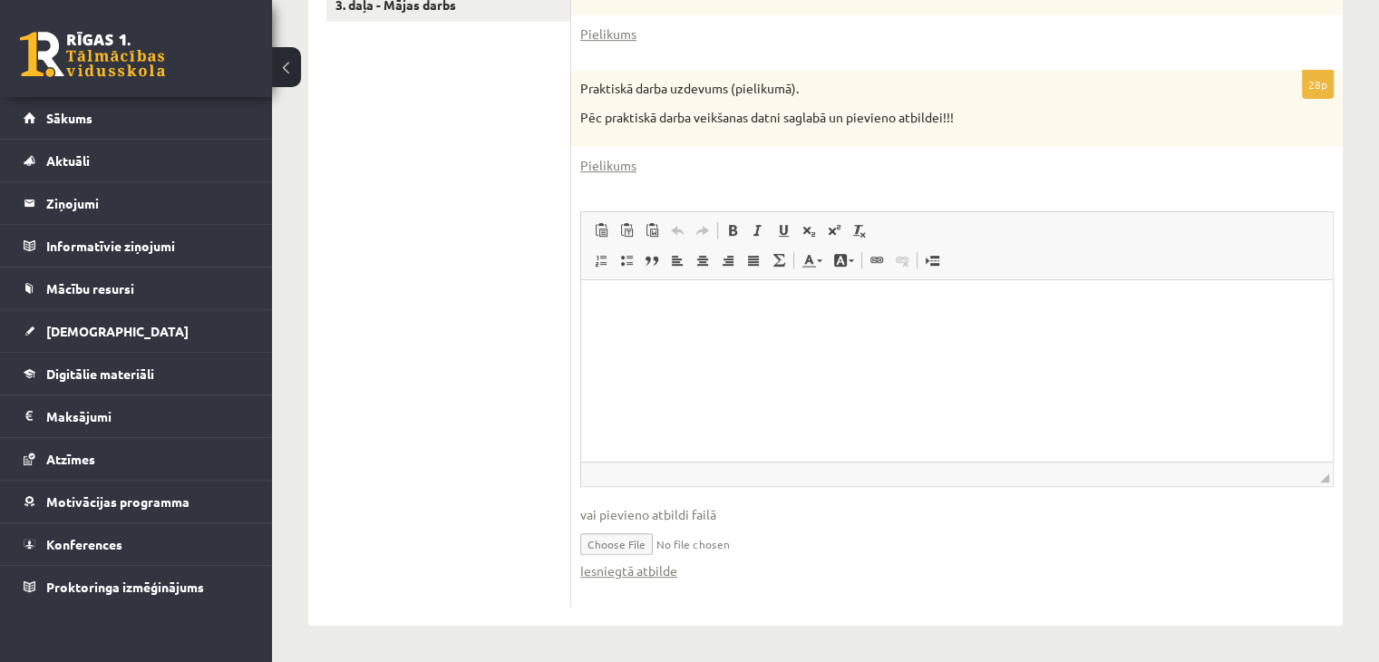
click at [620, 548] on input "file" at bounding box center [956, 542] width 753 height 37
type input "**********"
click at [653, 567] on link "Iesniegtā atbilde" at bounding box center [628, 570] width 97 height 19
click at [428, 14] on link "3. daļa - Mājas darbs" at bounding box center [448, 5] width 244 height 34
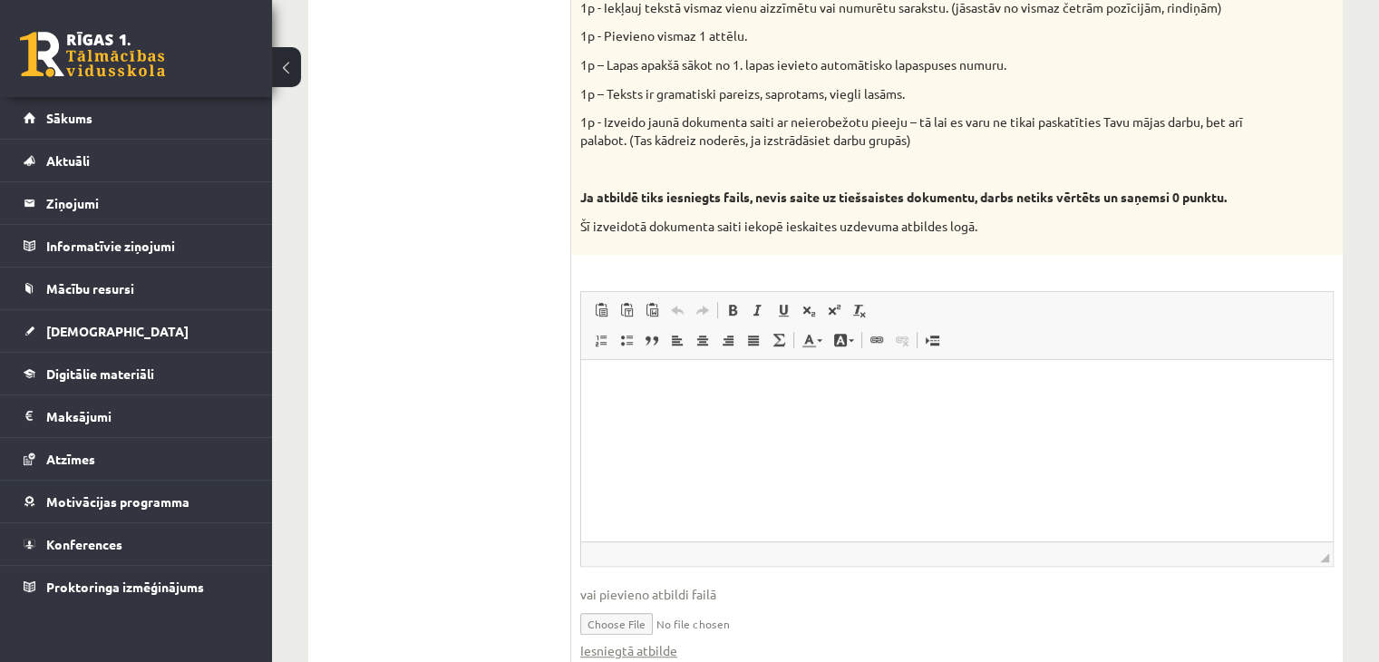
scroll to position [0, 0]
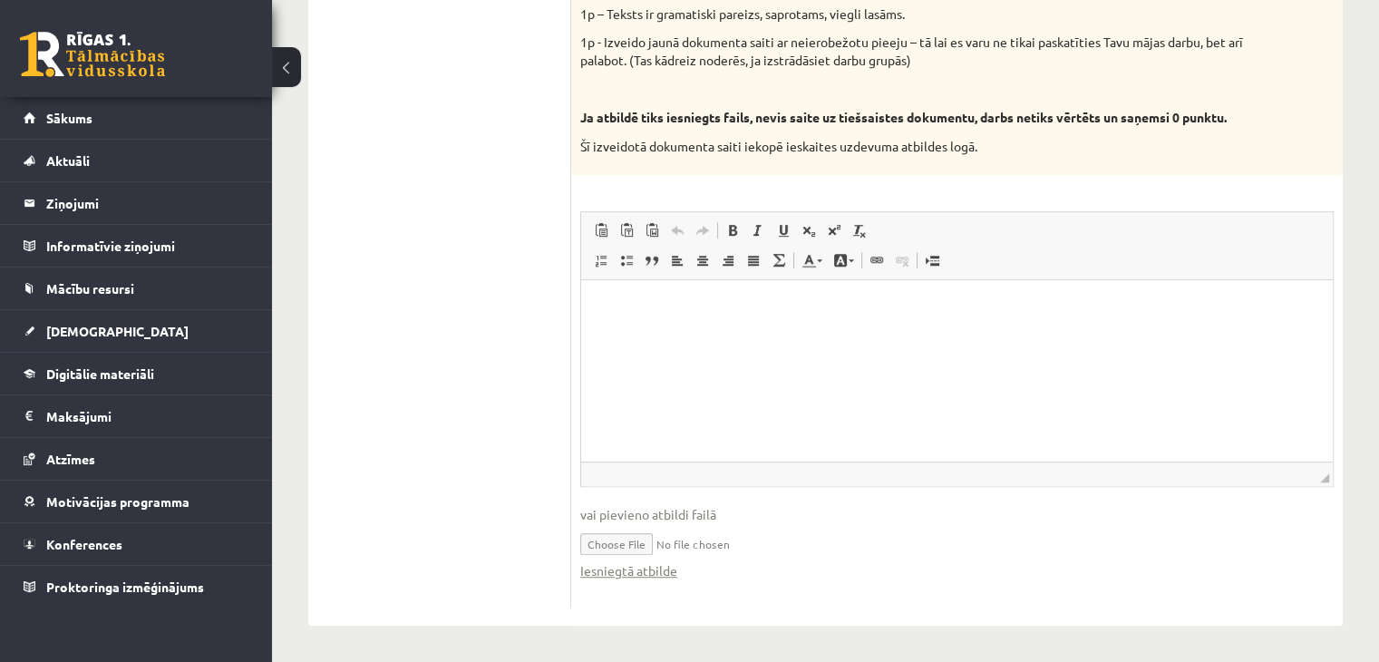
click at [645, 542] on input "file" at bounding box center [956, 542] width 753 height 37
type input "**********"
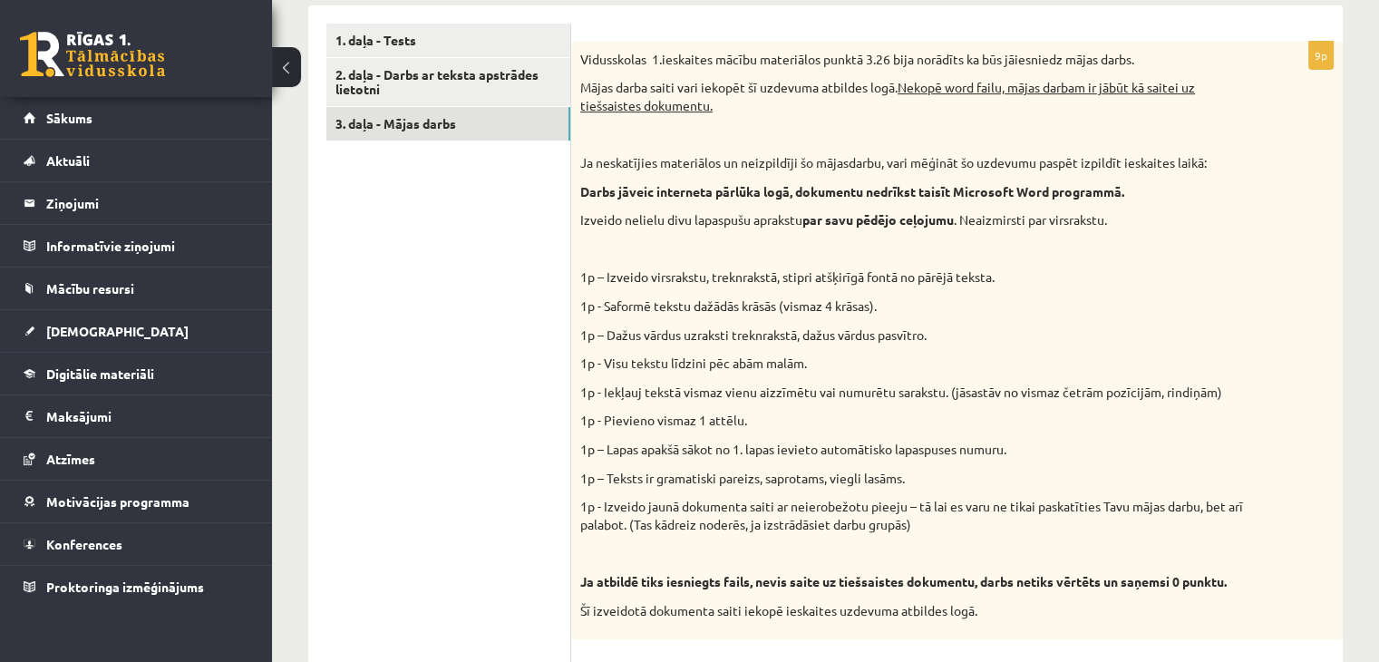
scroll to position [498, 0]
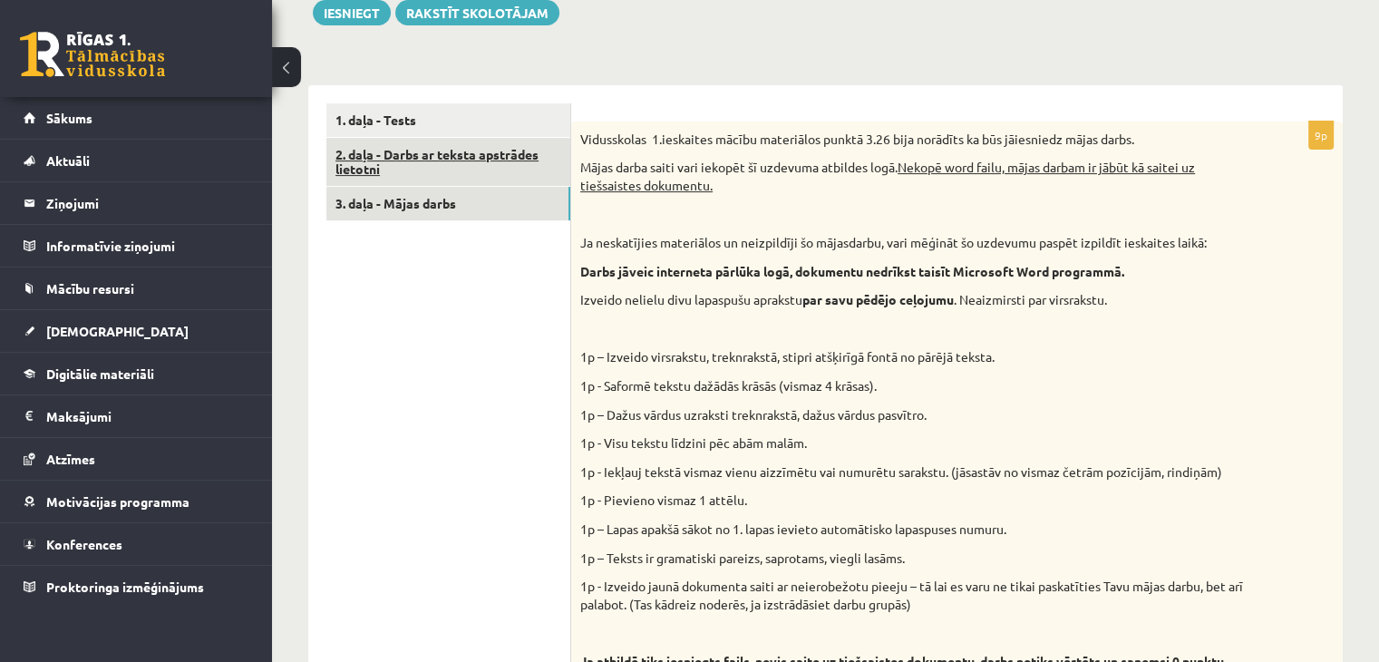
click at [461, 148] on link "2. daļa - Darbs ar teksta apstrādes lietotni" at bounding box center [448, 162] width 244 height 49
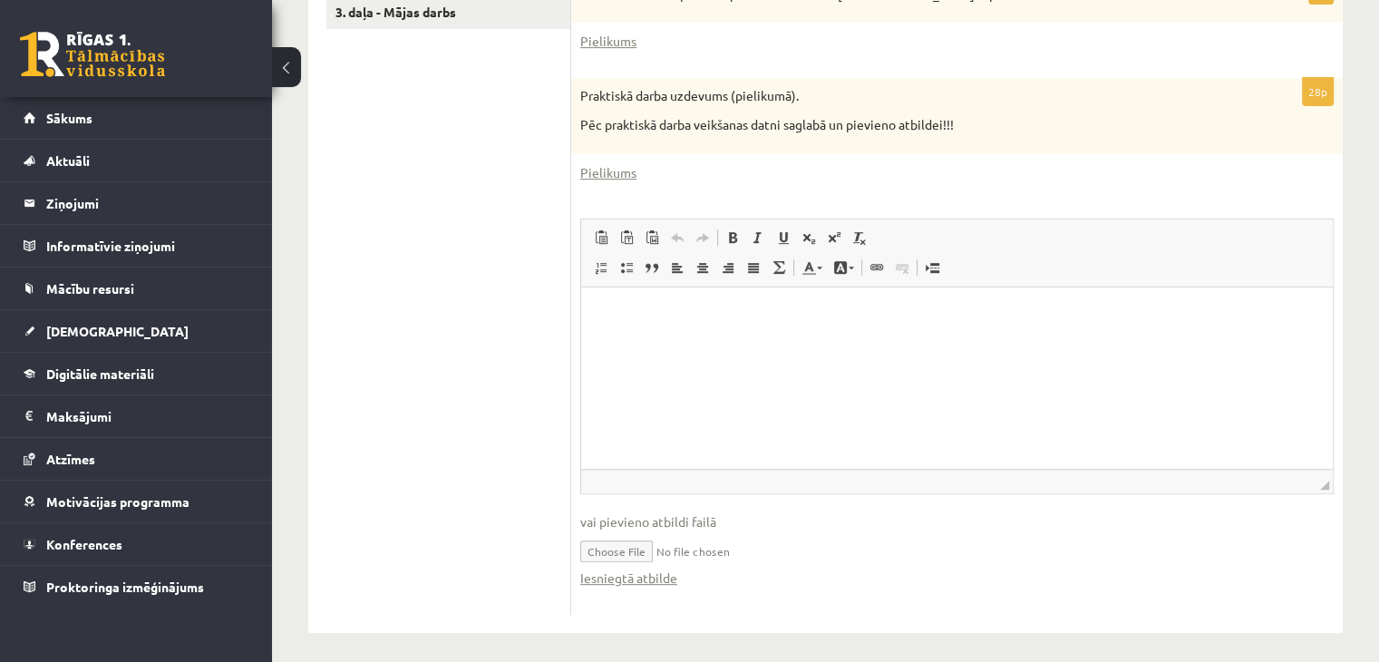
scroll to position [696, 0]
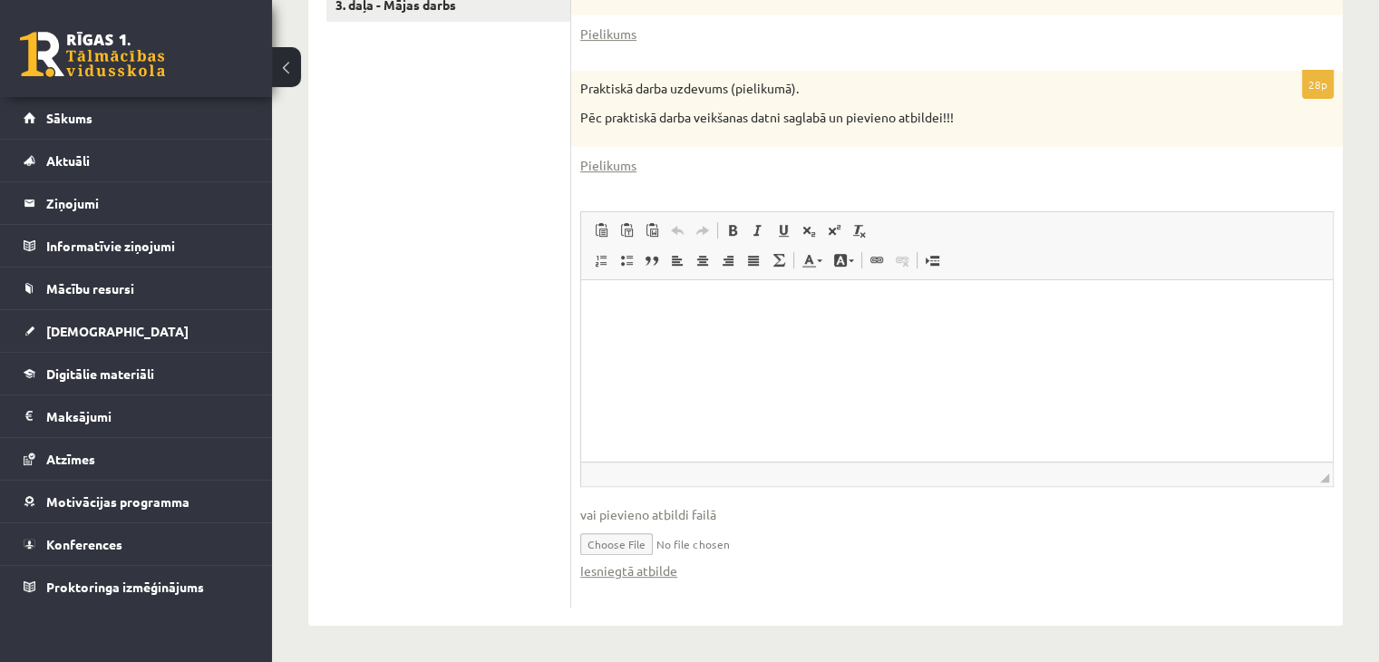
click at [638, 541] on input "file" at bounding box center [956, 542] width 753 height 37
type input "**********"
click at [677, 315] on p "Rich Text Editor, wiswyg-editor-user-answer-47024775919720" at bounding box center [956, 306] width 715 height 19
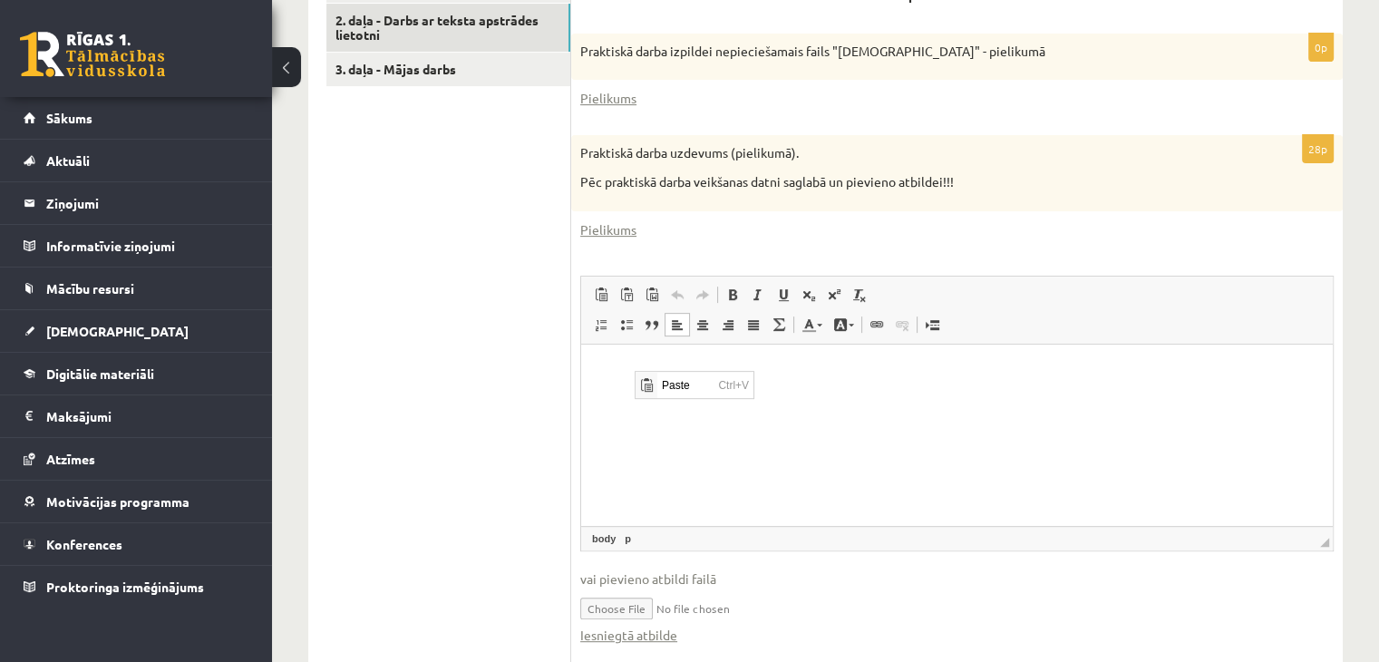
scroll to position [606, 0]
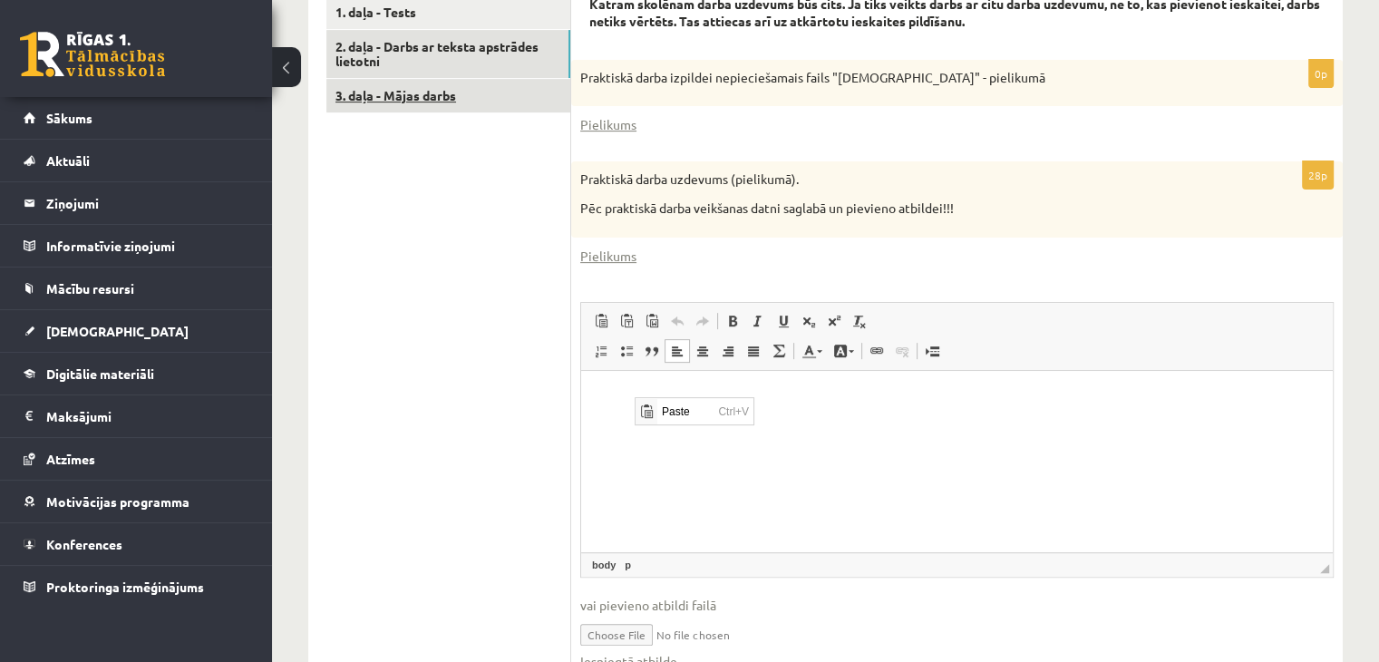
click at [386, 102] on link "3. daļa - Mājas darbs" at bounding box center [448, 96] width 244 height 34
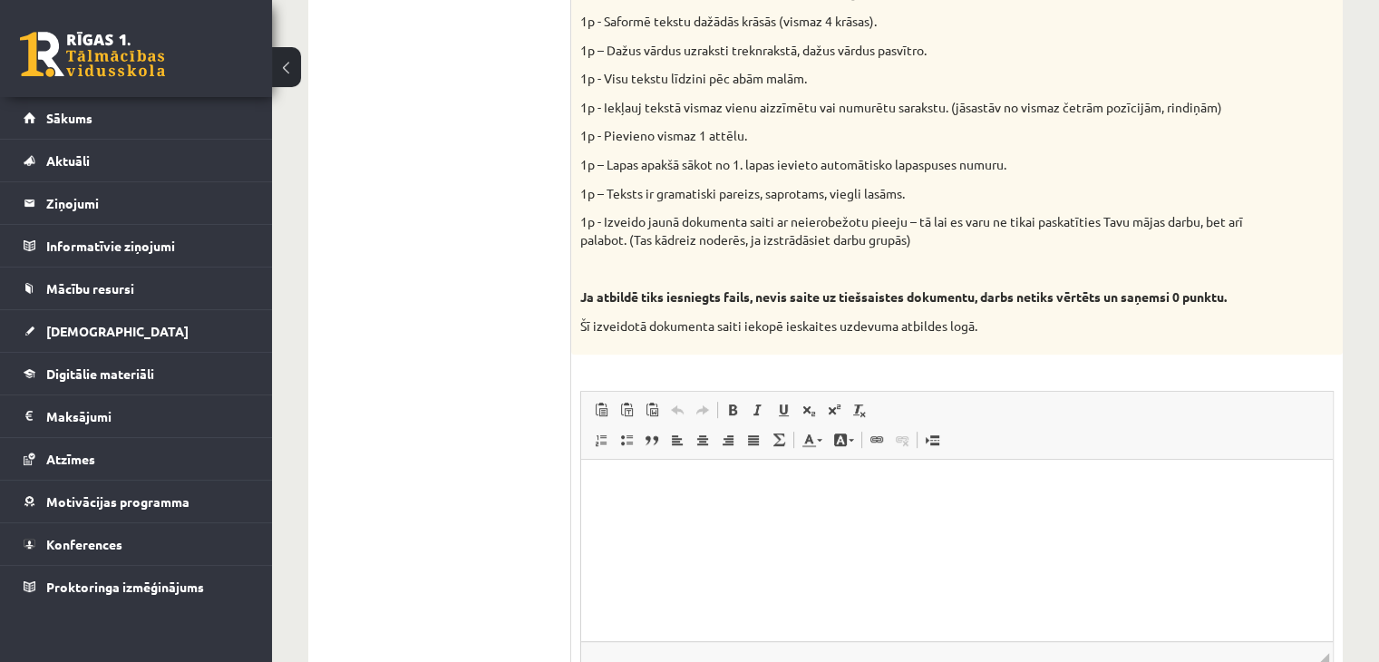
scroll to position [1042, 0]
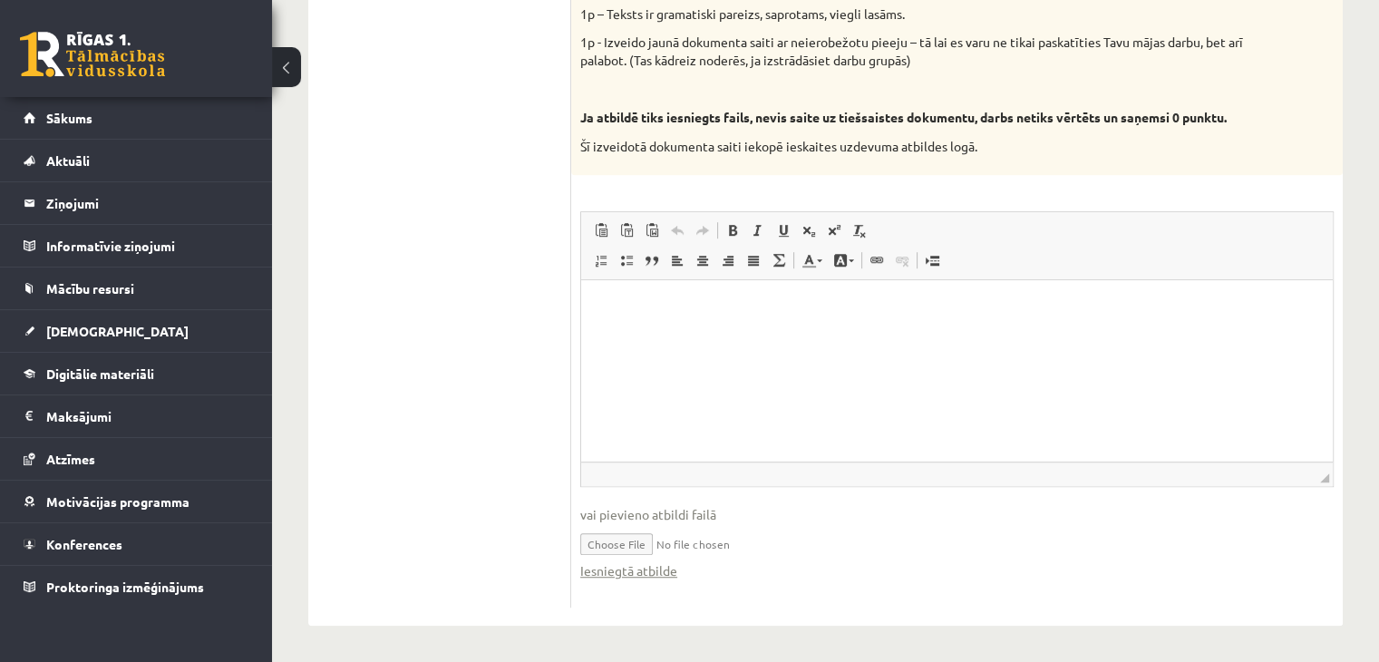
click at [601, 546] on input "file" at bounding box center [956, 542] width 753 height 37
type input "**********"
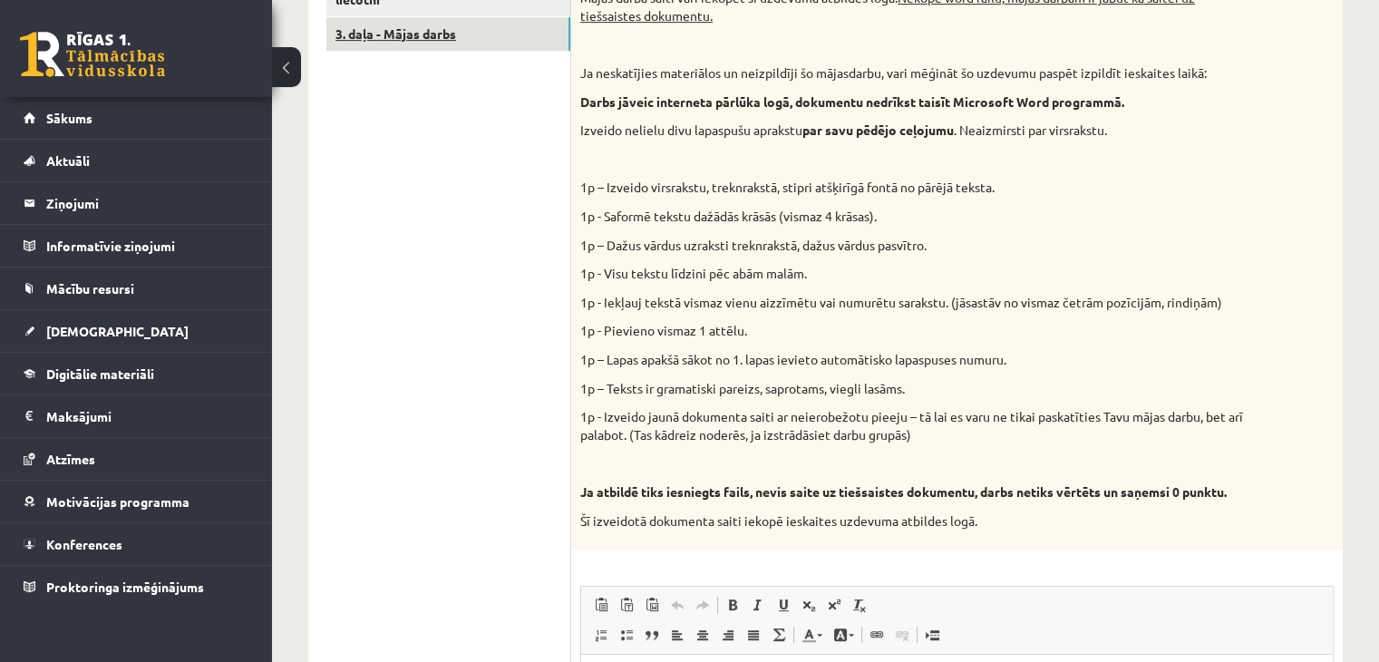
scroll to position [588, 0]
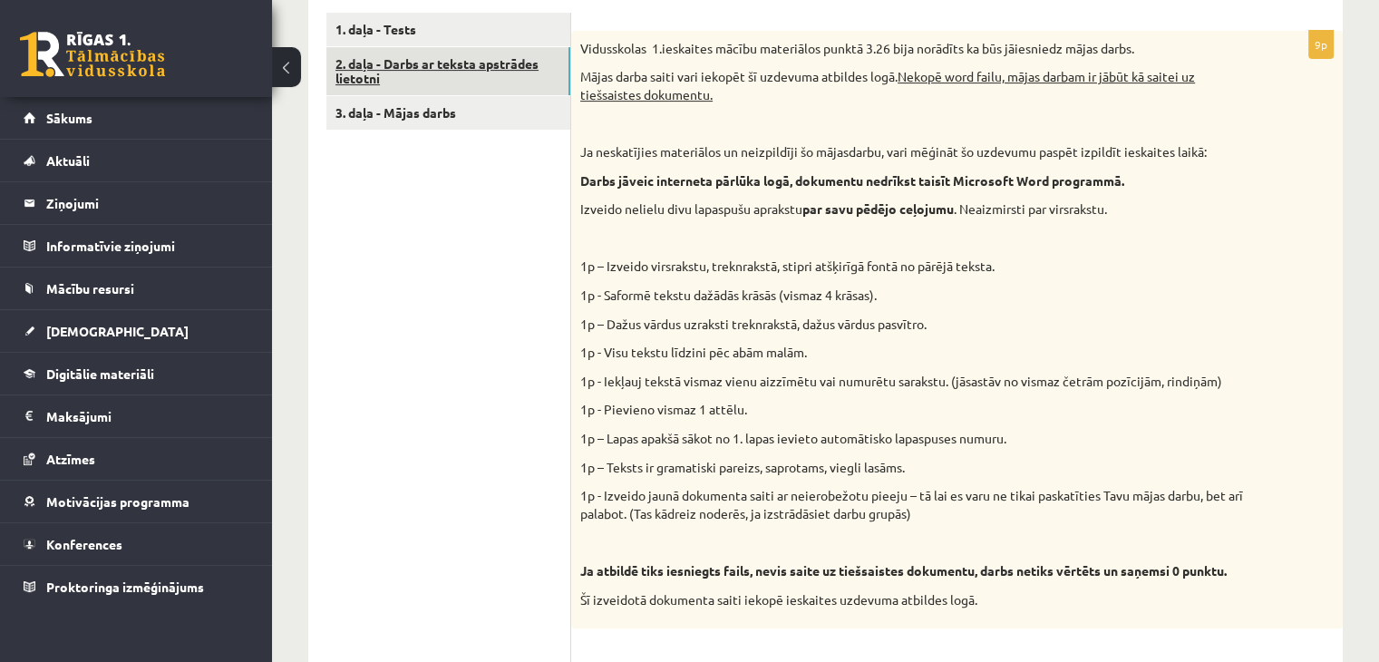
click at [484, 63] on link "2. daļa - Darbs ar teksta apstrādes lietotni" at bounding box center [448, 71] width 244 height 49
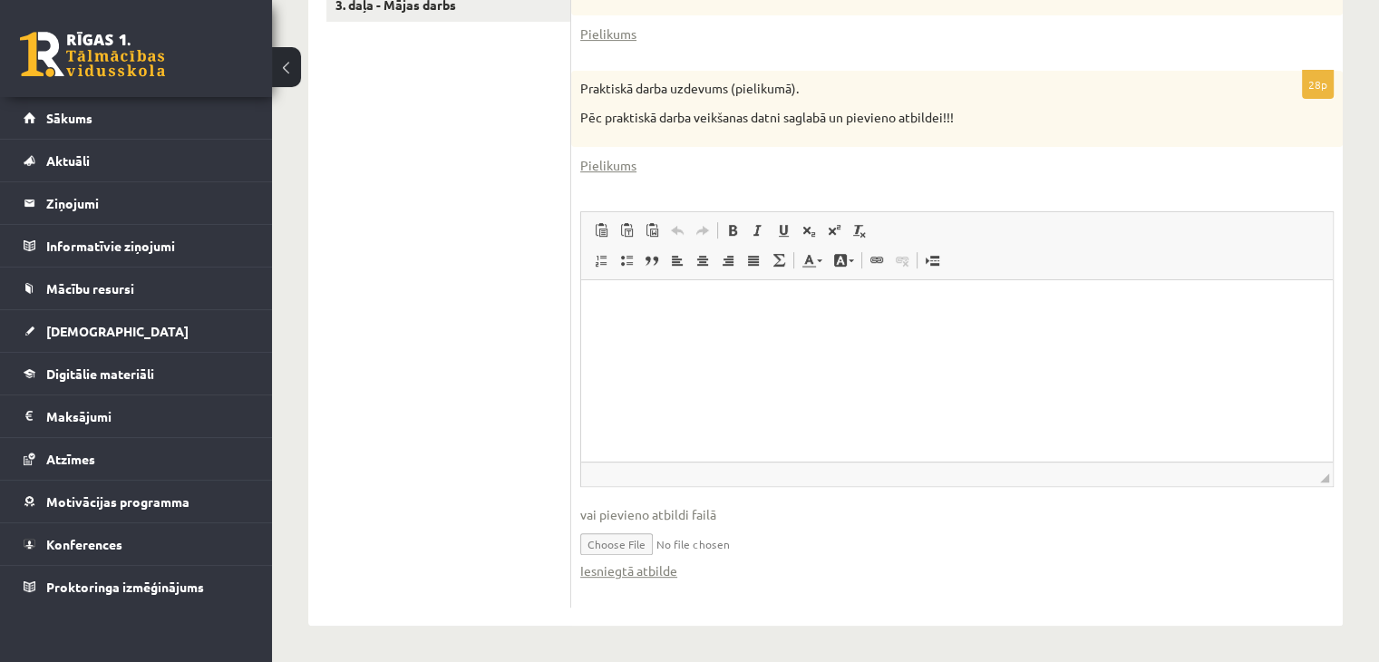
scroll to position [515, 0]
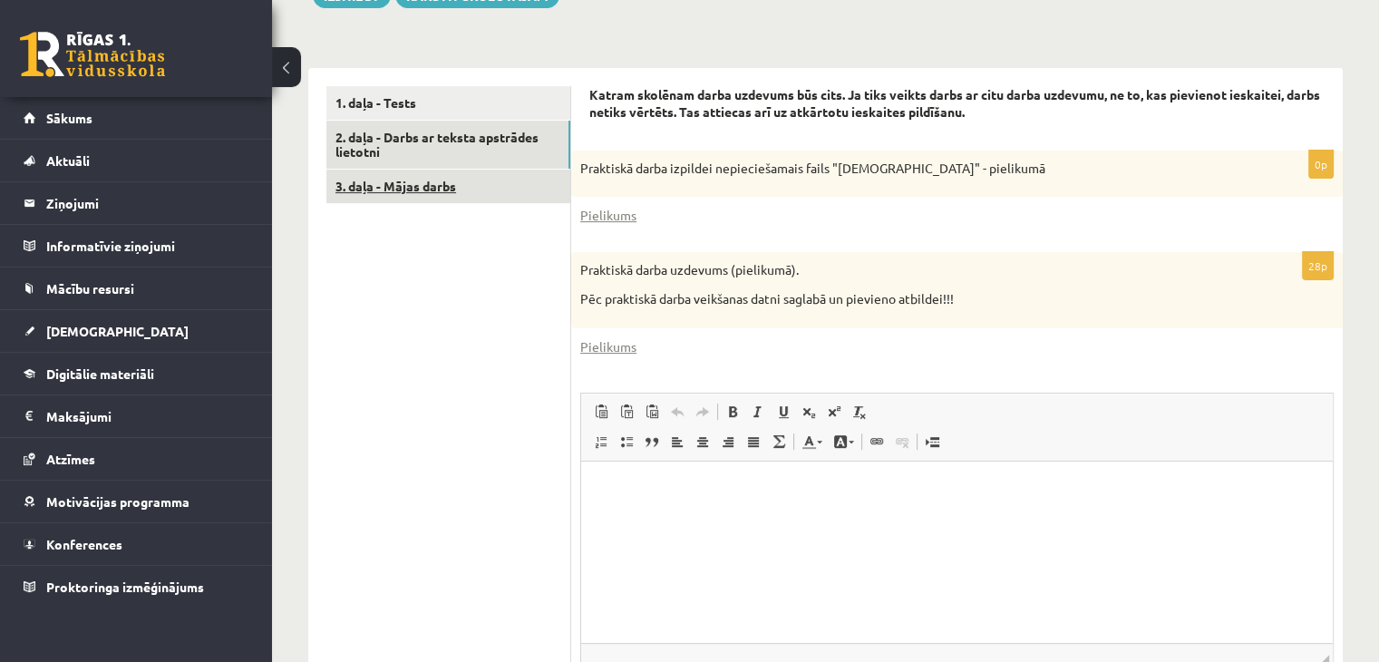
click at [489, 180] on link "3. daļa - Mājas darbs" at bounding box center [448, 187] width 244 height 34
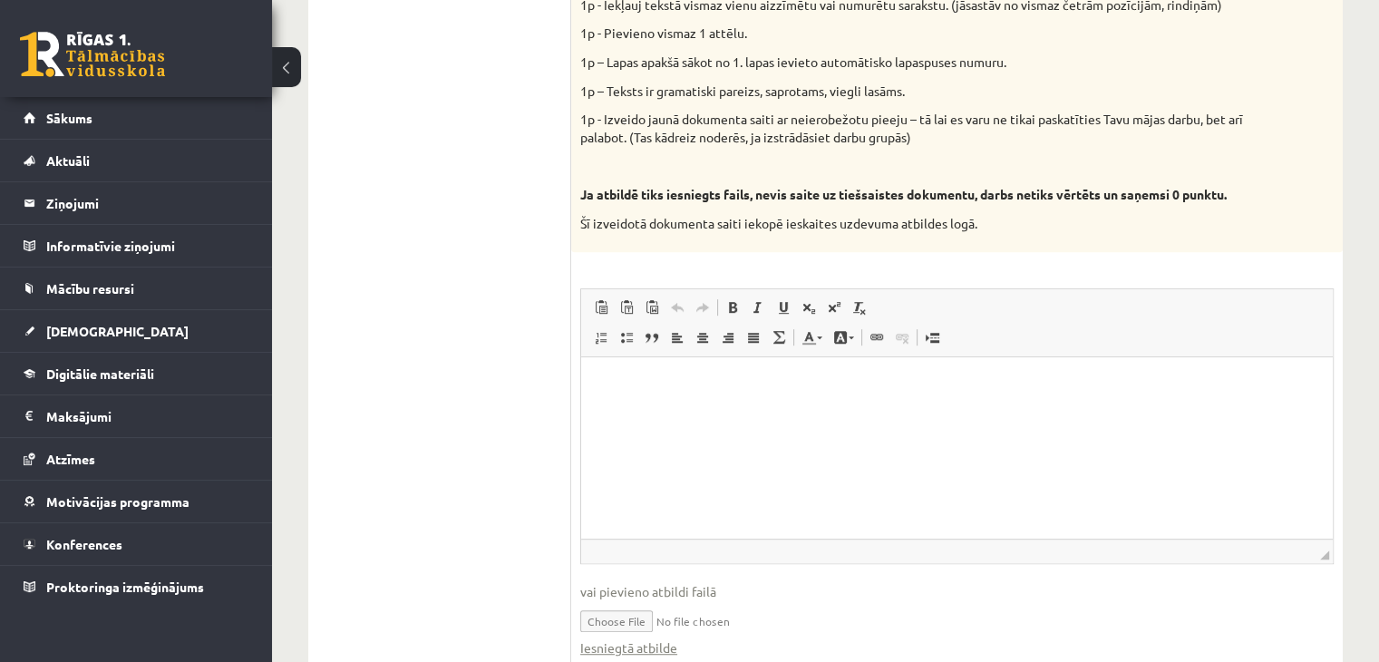
scroll to position [1042, 0]
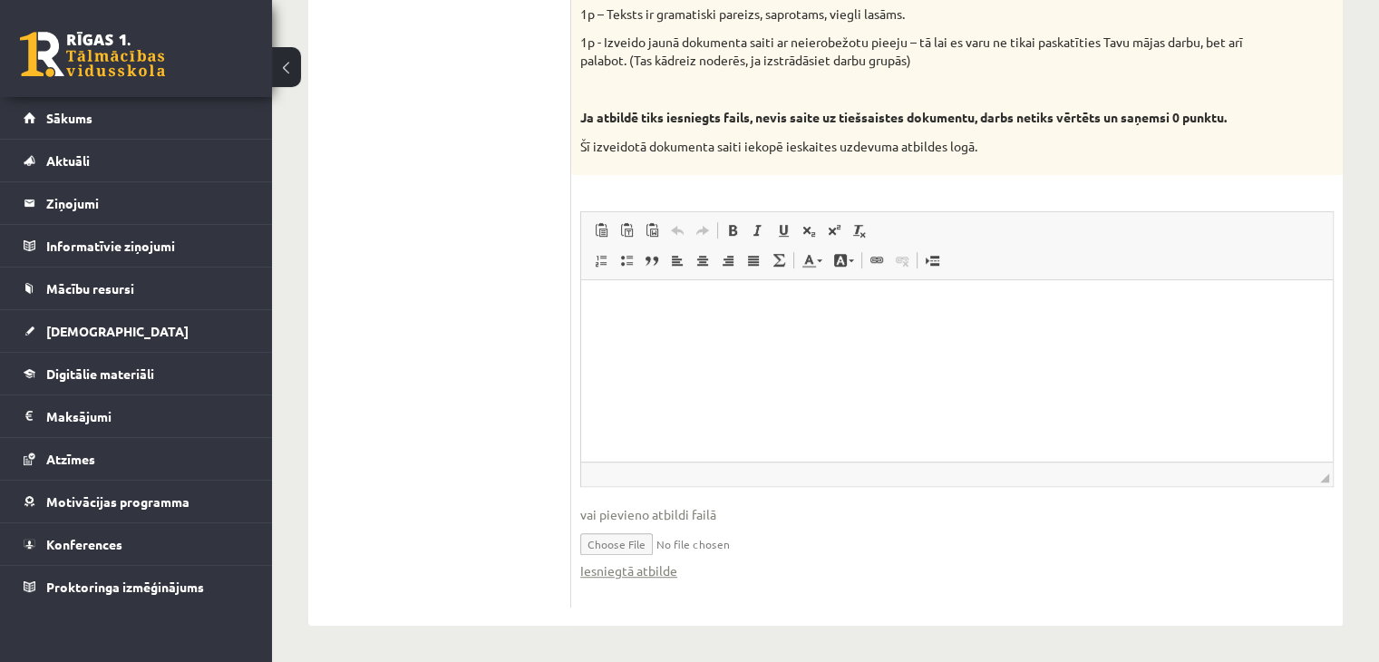
click at [641, 544] on input "file" at bounding box center [956, 542] width 753 height 37
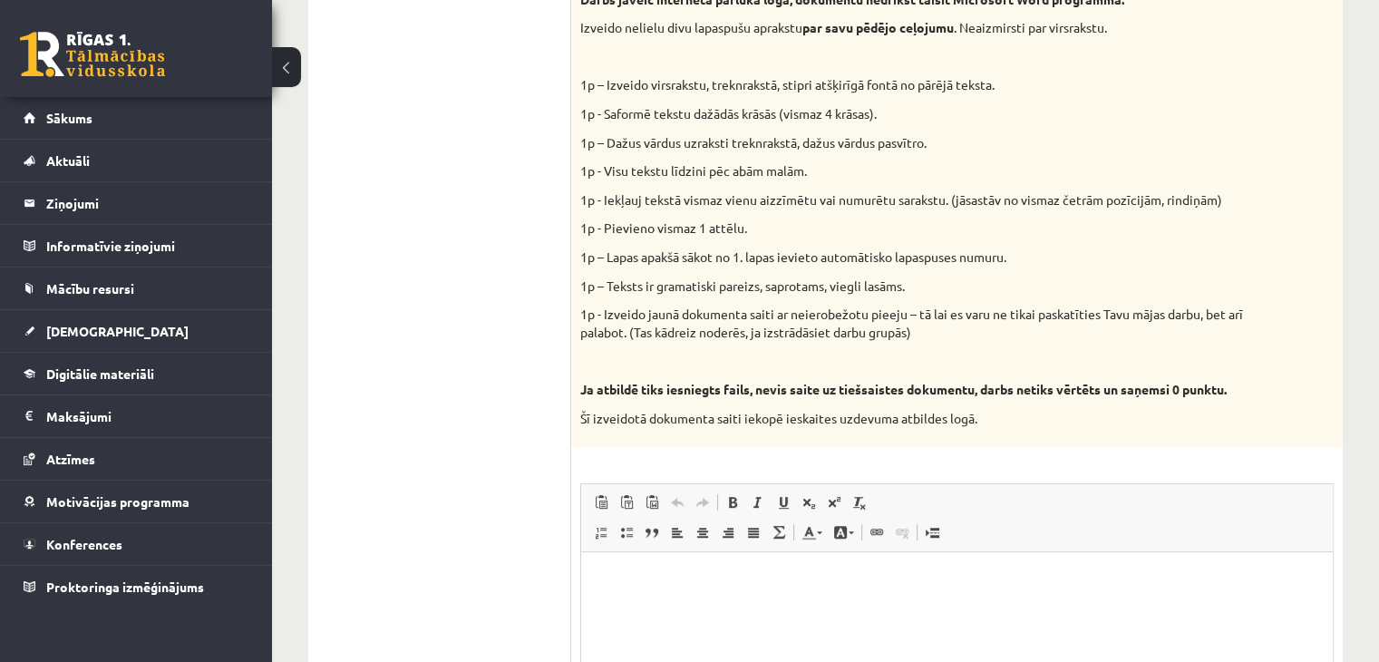
scroll to position [679, 0]
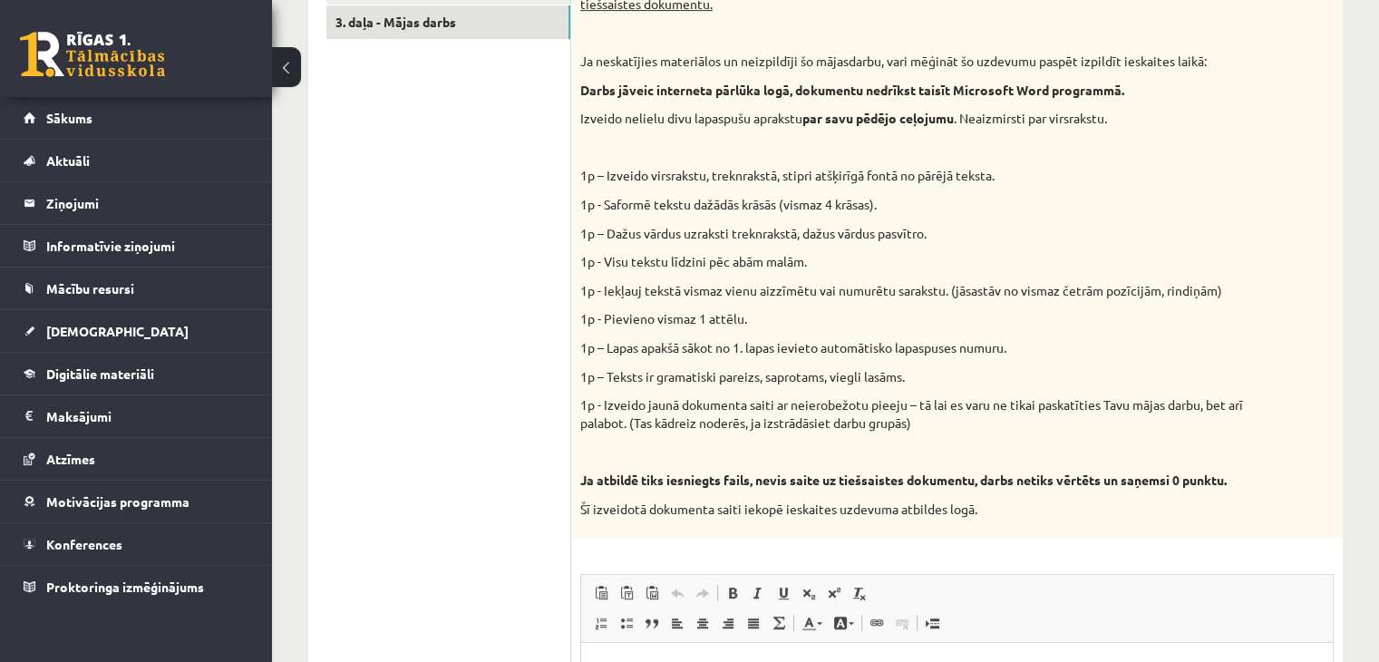
type input "**********"
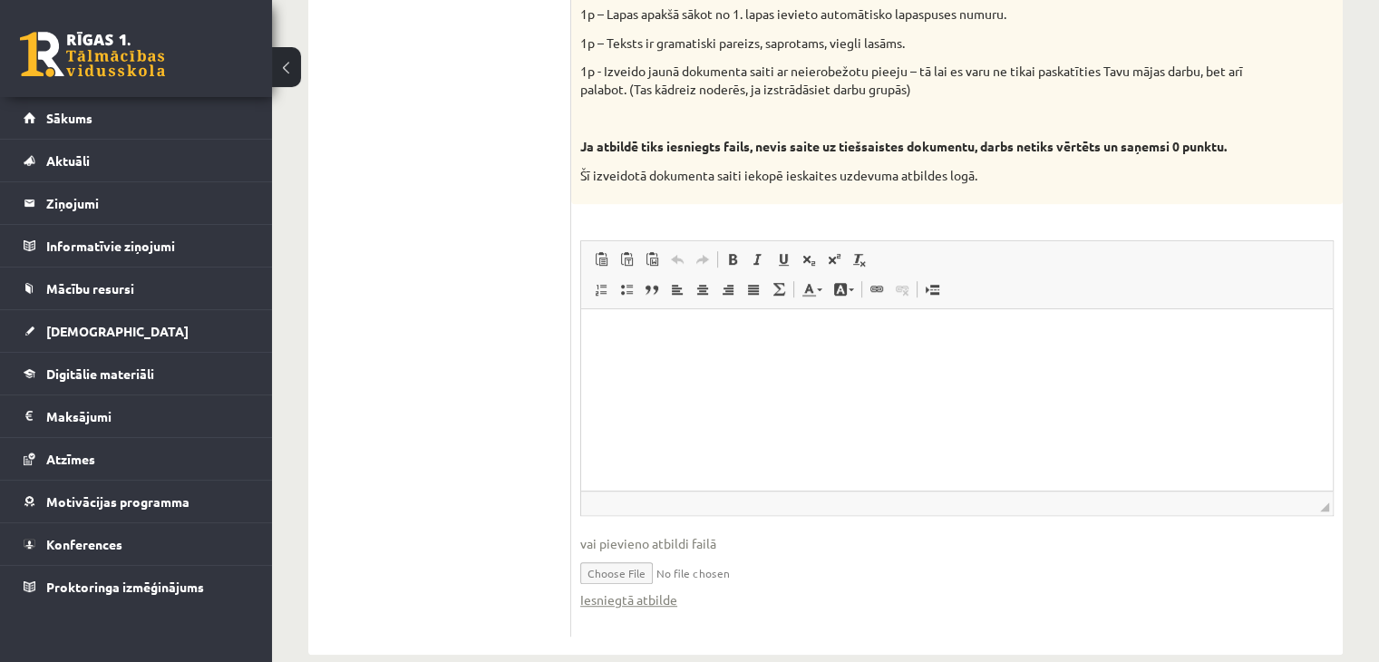
scroll to position [1042, 0]
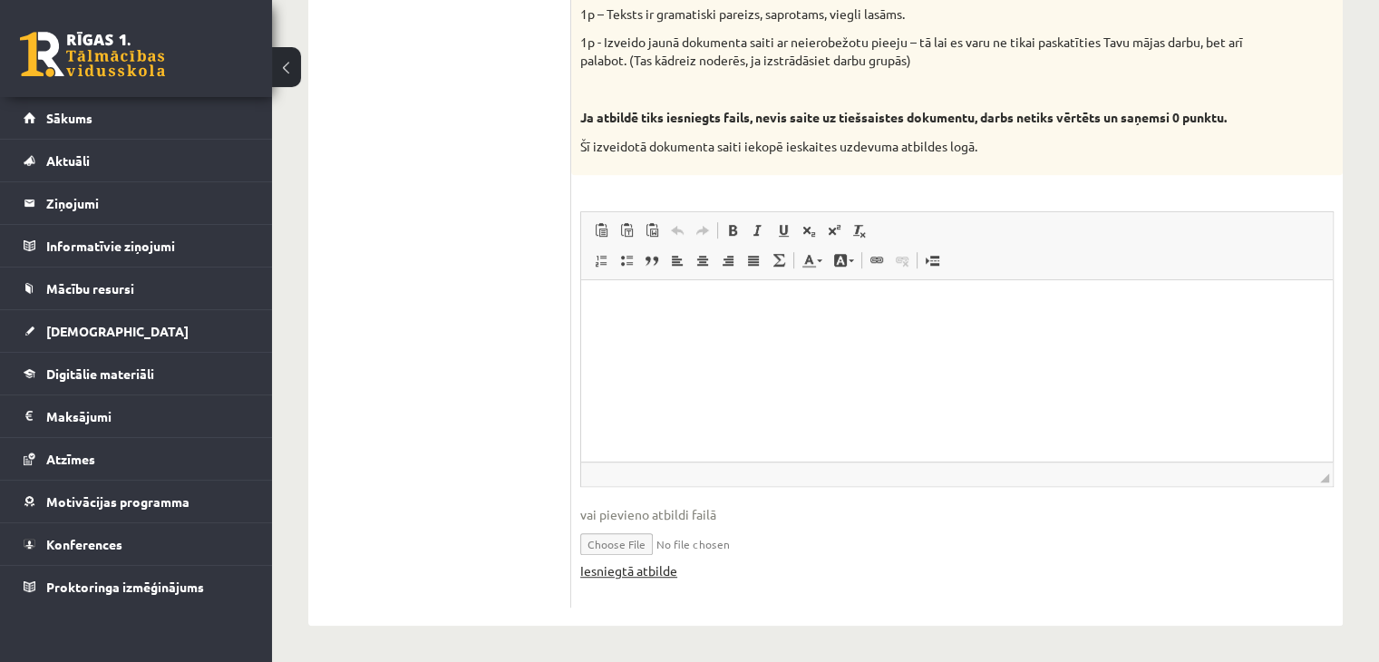
click at [637, 571] on link "Iesniegtā atbilde" at bounding box center [628, 570] width 97 height 19
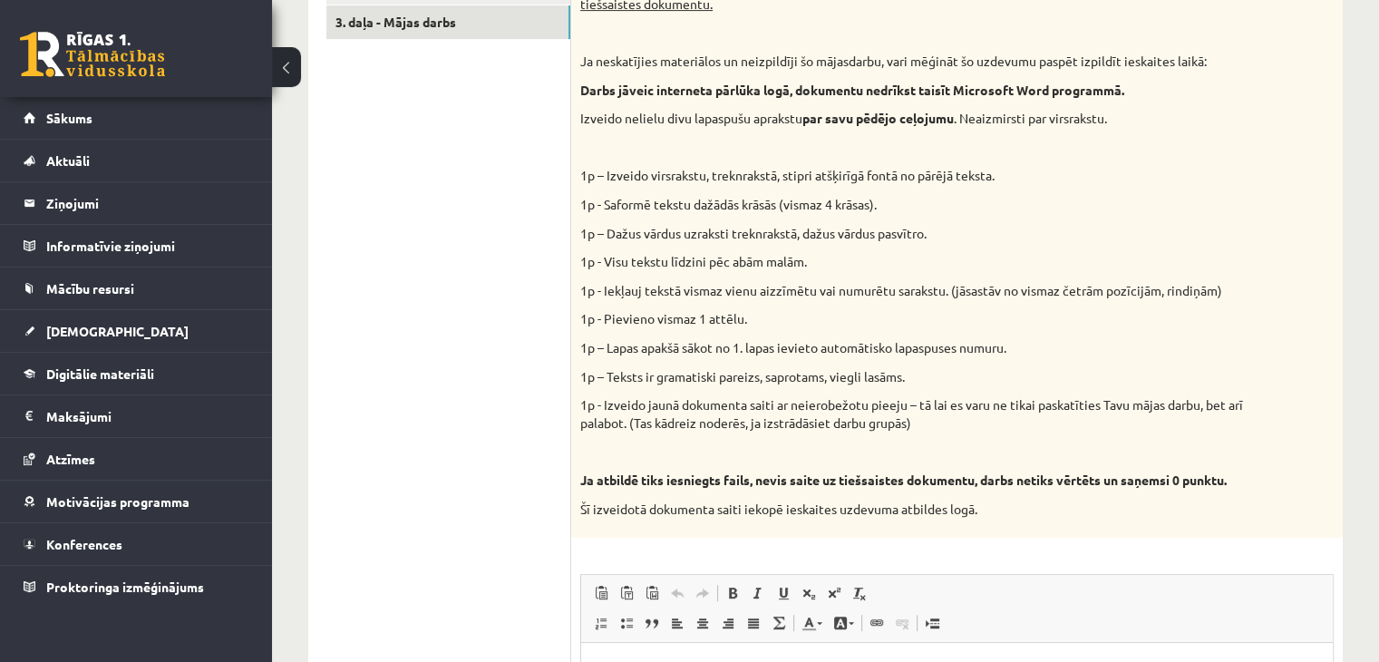
scroll to position [498, 0]
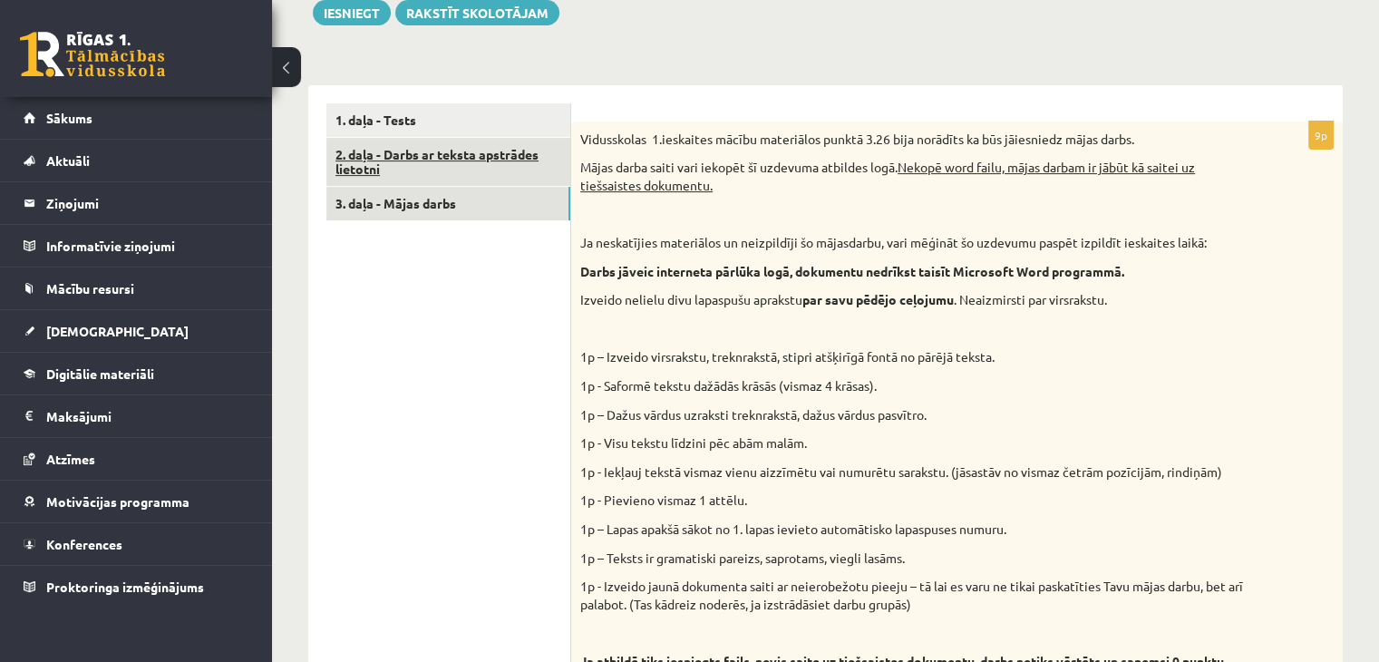
click at [421, 160] on link "2. daļa - Darbs ar teksta apstrādes lietotni" at bounding box center [448, 162] width 244 height 49
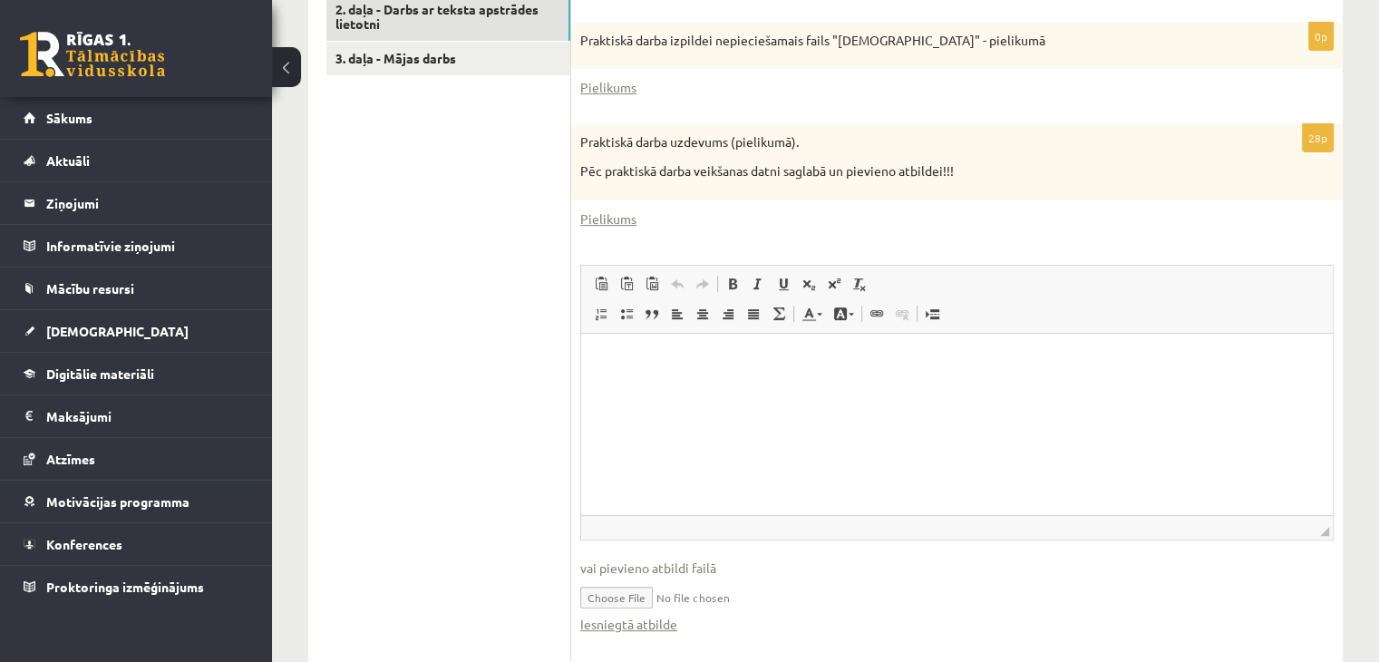
scroll to position [696, 0]
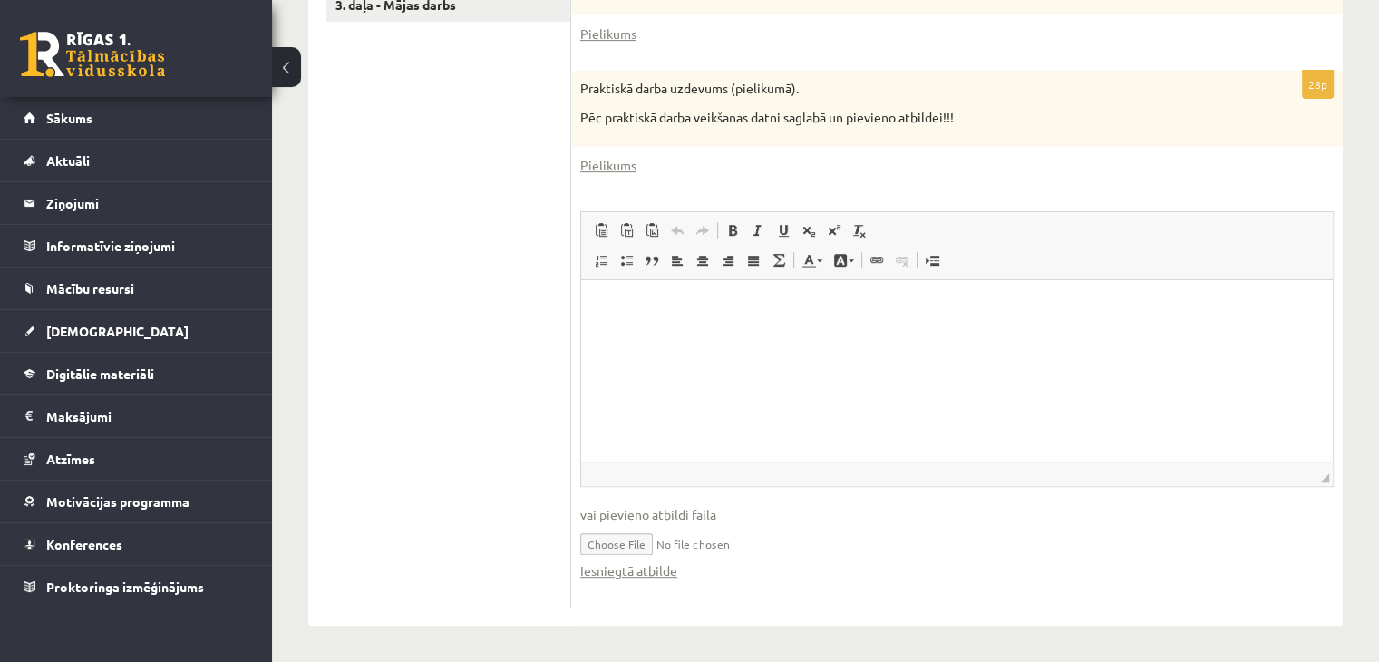
click at [651, 547] on input "file" at bounding box center [956, 542] width 753 height 37
type input "**********"
click at [652, 573] on link "Iesniegtā atbilde" at bounding box center [628, 570] width 97 height 19
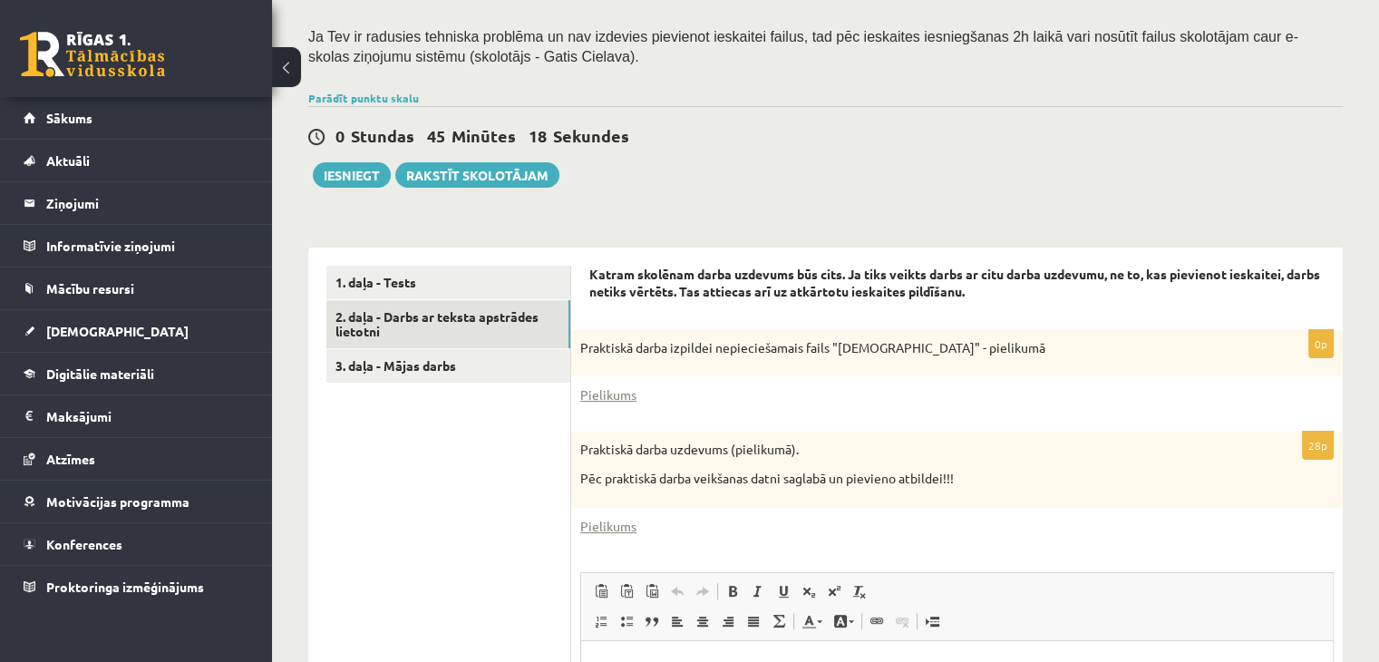
scroll to position [334, 0]
click at [1356, 72] on div "Datorika 10.b1 klase 1.ieskaite , Sabīne Eiklone (10.b1 klase) Ieskaite jāpilda…" at bounding box center [825, 380] width 1107 height 1288
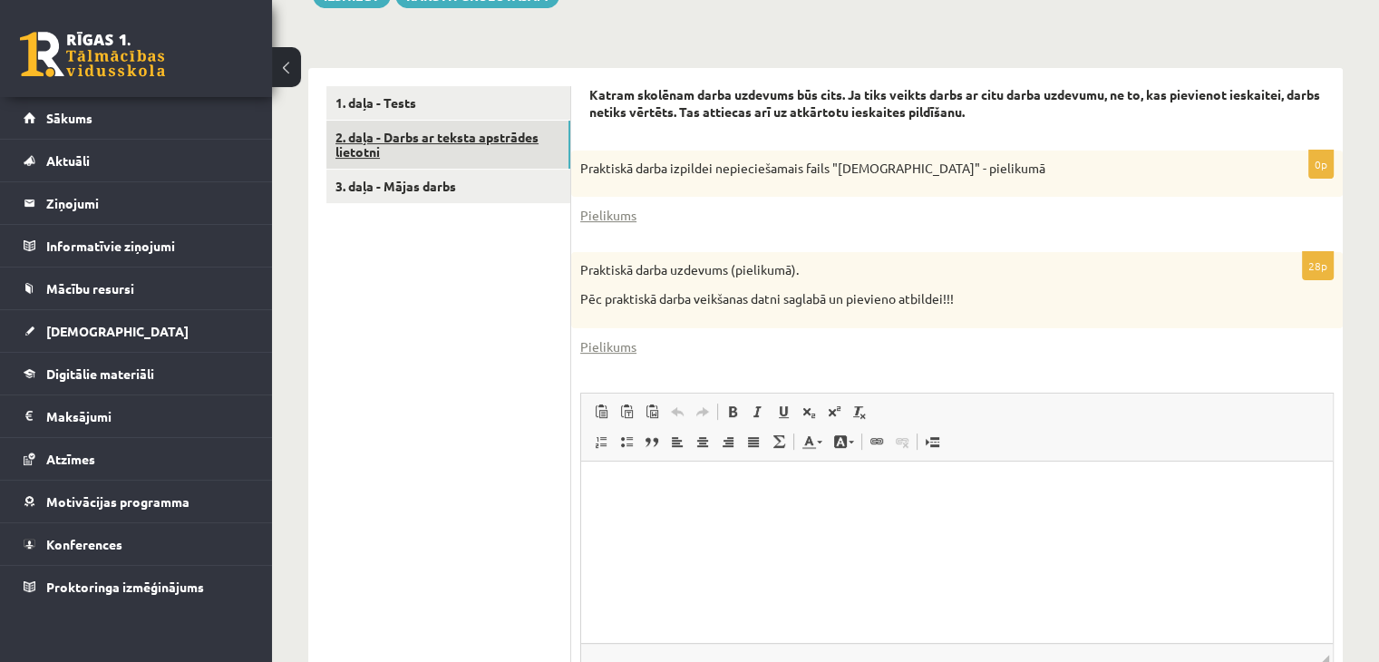
scroll to position [424, 0]
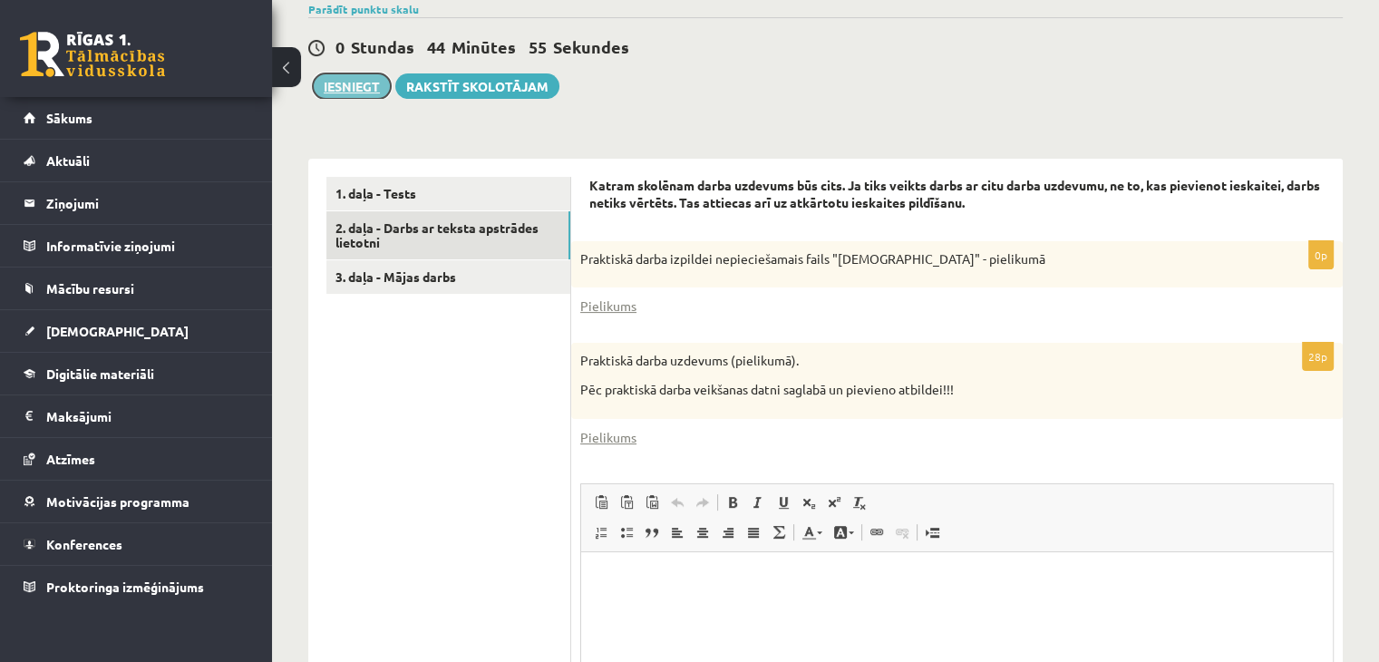
click at [341, 83] on button "Iesniegt" at bounding box center [352, 85] width 78 height 25
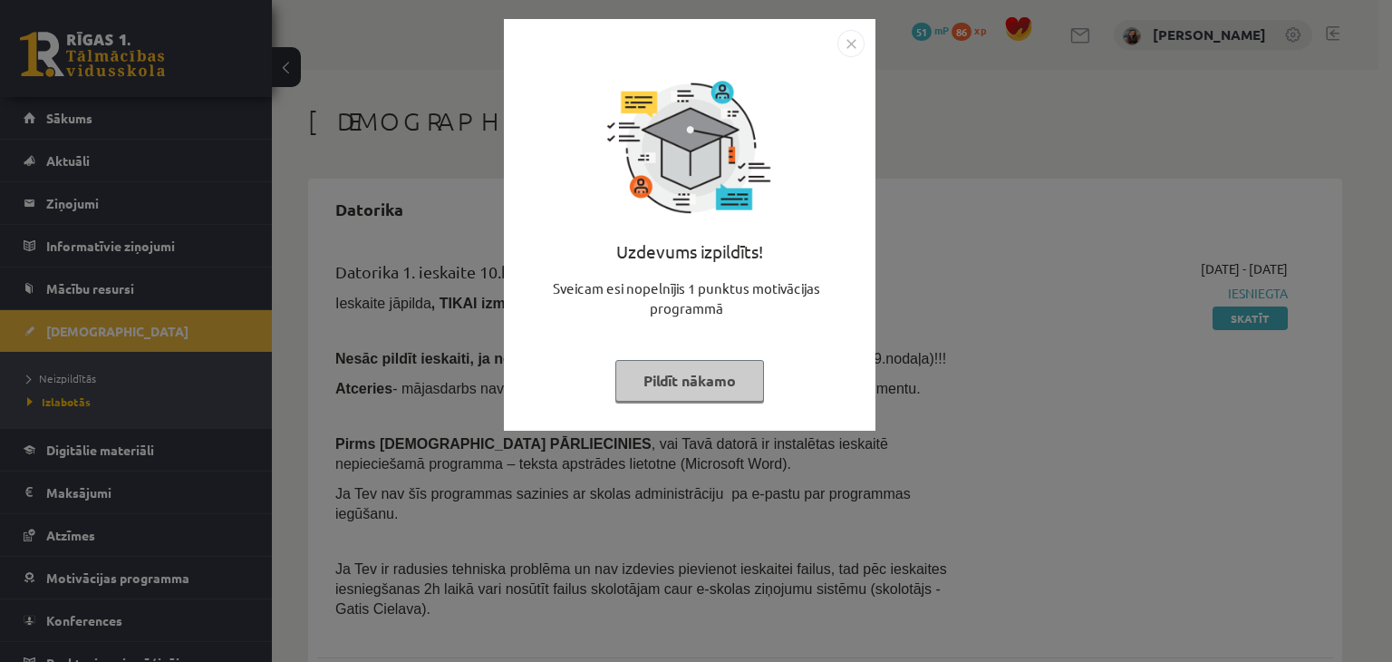
click at [721, 378] on button "Pildīt nākamo" at bounding box center [690, 381] width 149 height 42
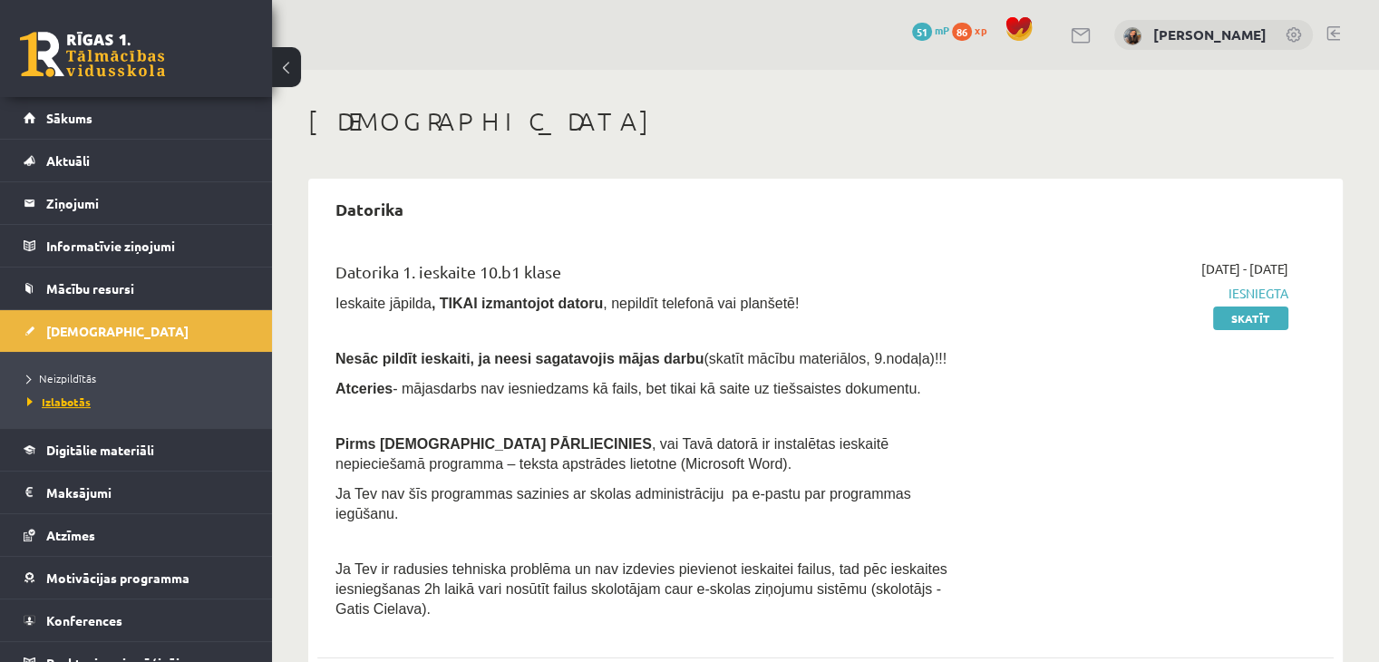
click at [73, 401] on span "Izlabotās" at bounding box center [58, 401] width 63 height 15
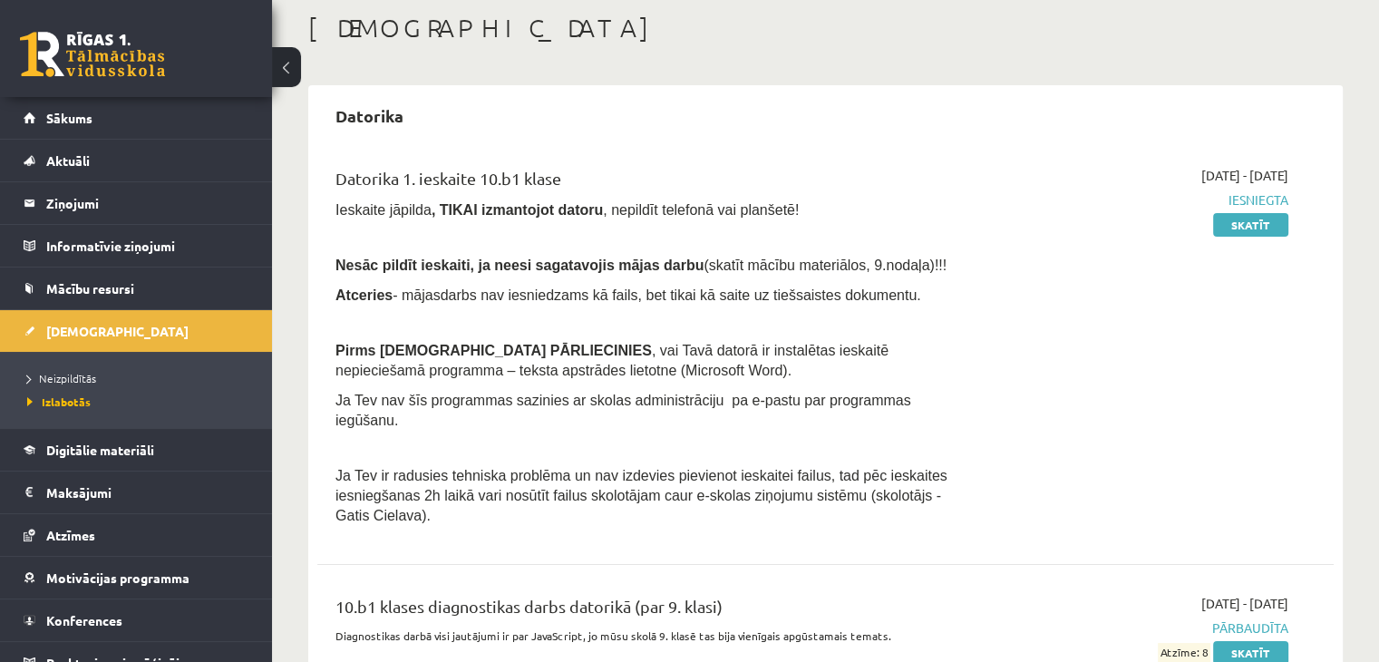
scroll to position [159, 0]
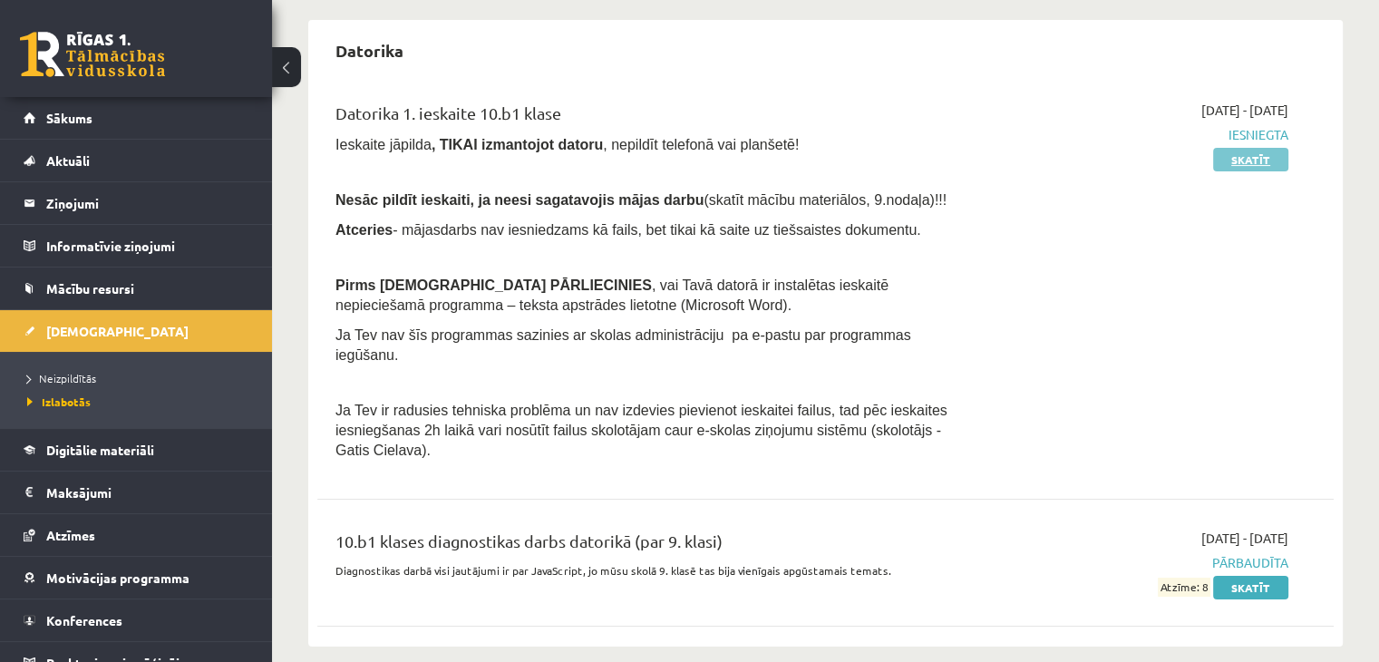
click at [1275, 157] on link "Skatīt" at bounding box center [1250, 160] width 75 height 24
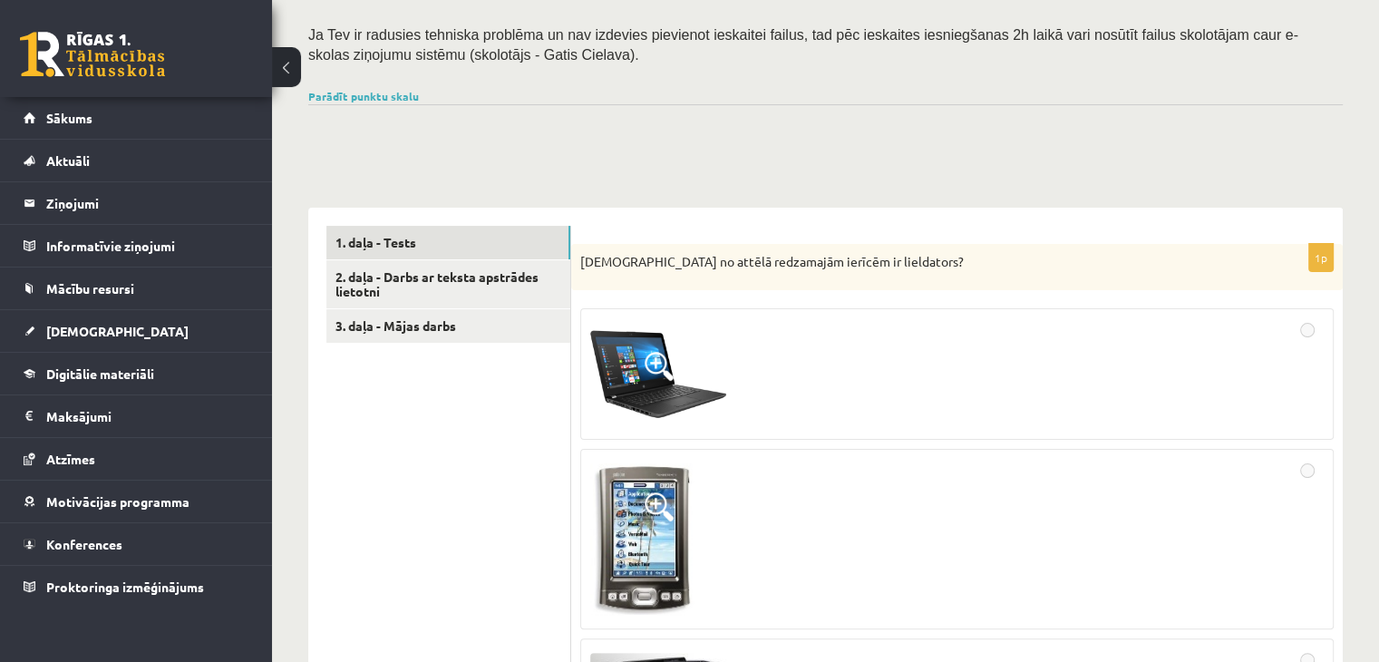
scroll to position [272, 0]
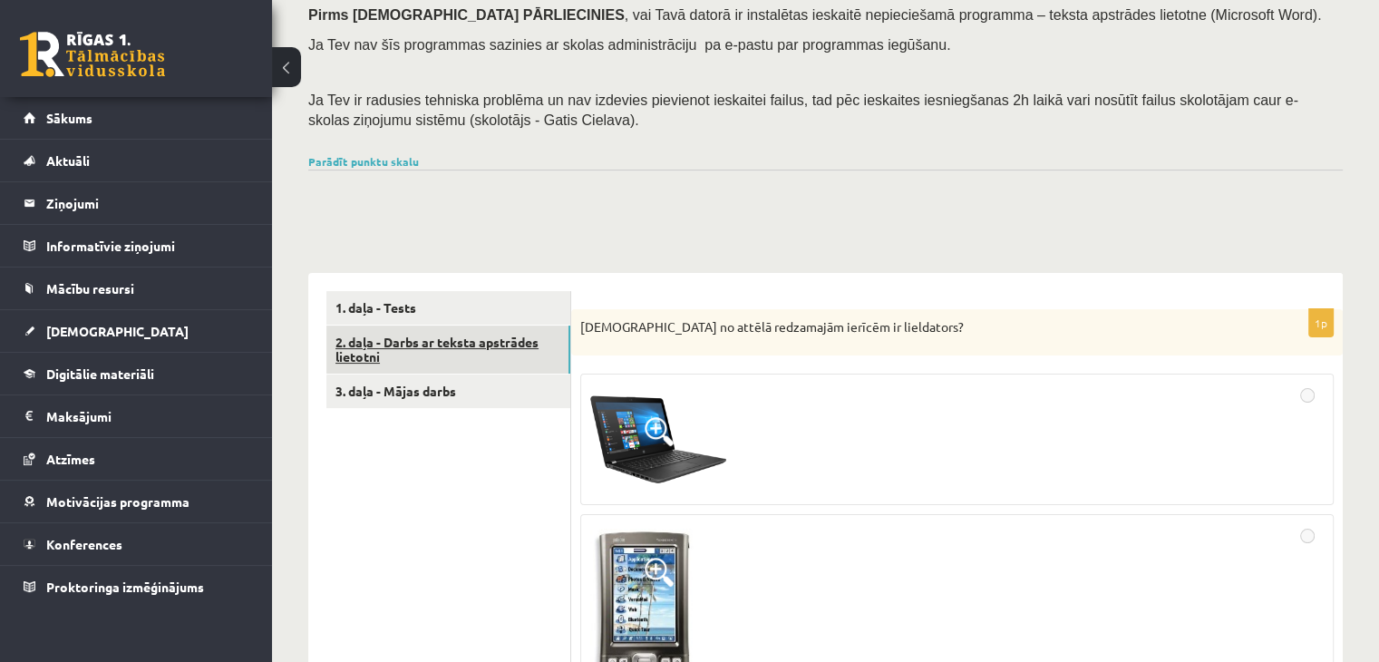
click at [494, 356] on link "2. daļa - Darbs ar teksta apstrādes lietotni" at bounding box center [448, 349] width 244 height 49
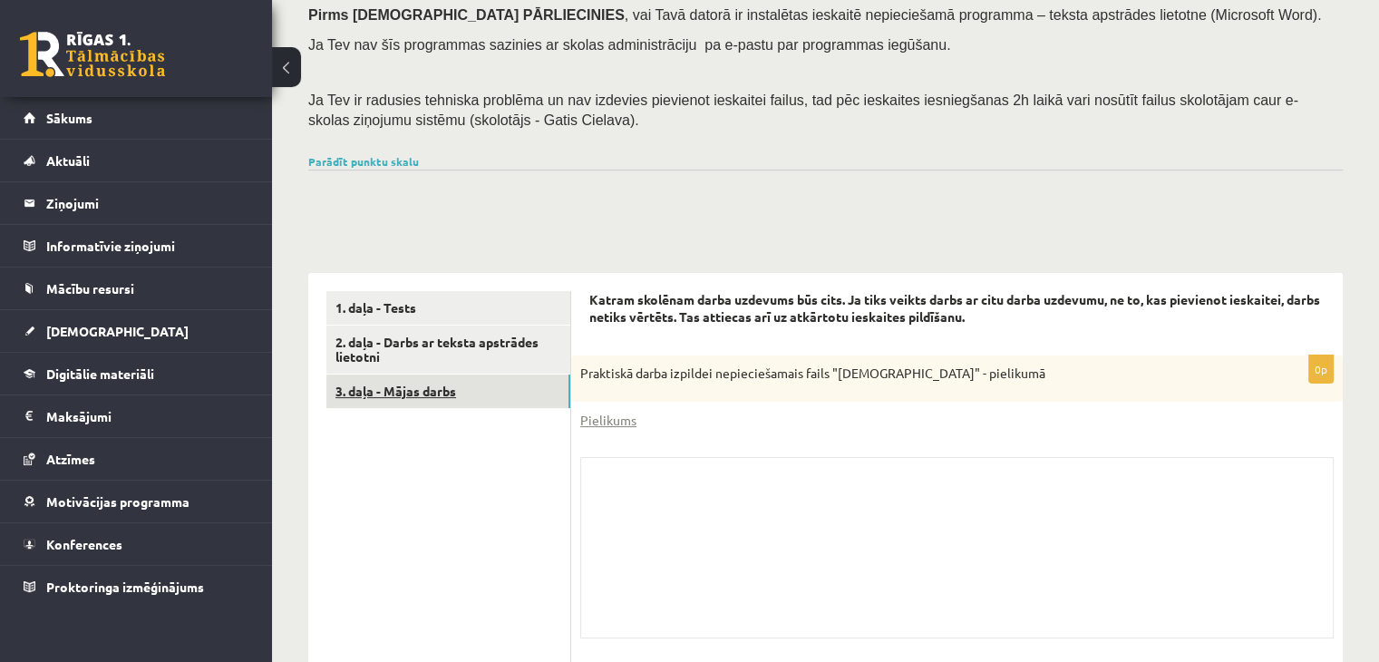
click at [453, 387] on link "3. daļa - Mājas darbs" at bounding box center [448, 391] width 244 height 34
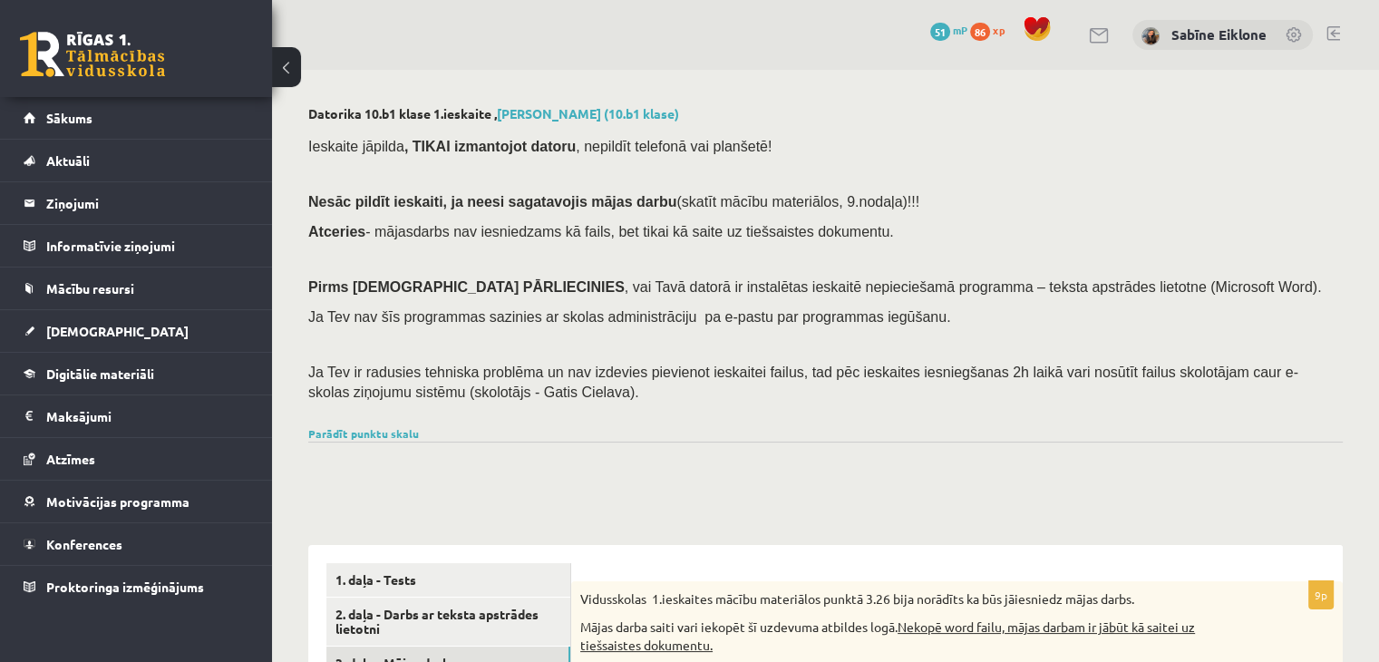
scroll to position [0, 0]
click at [368, 436] on link "Parādīt punktu skalu" at bounding box center [363, 433] width 111 height 15
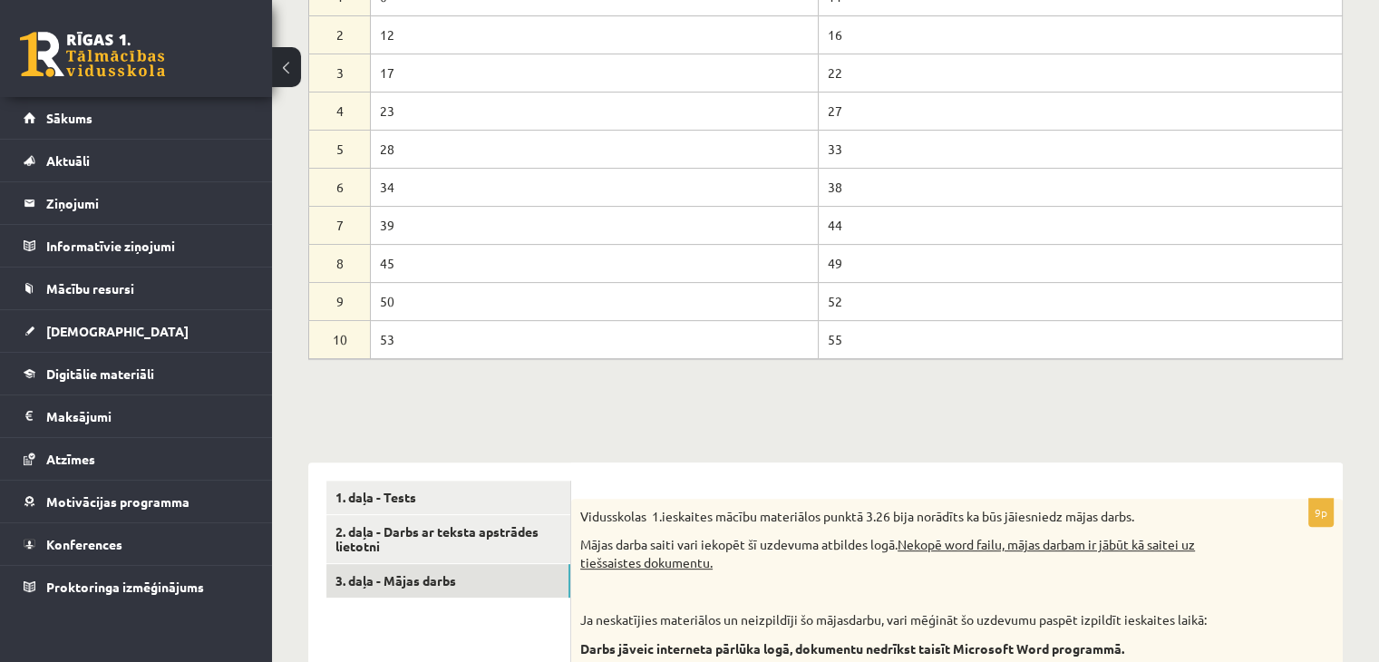
scroll to position [725, 0]
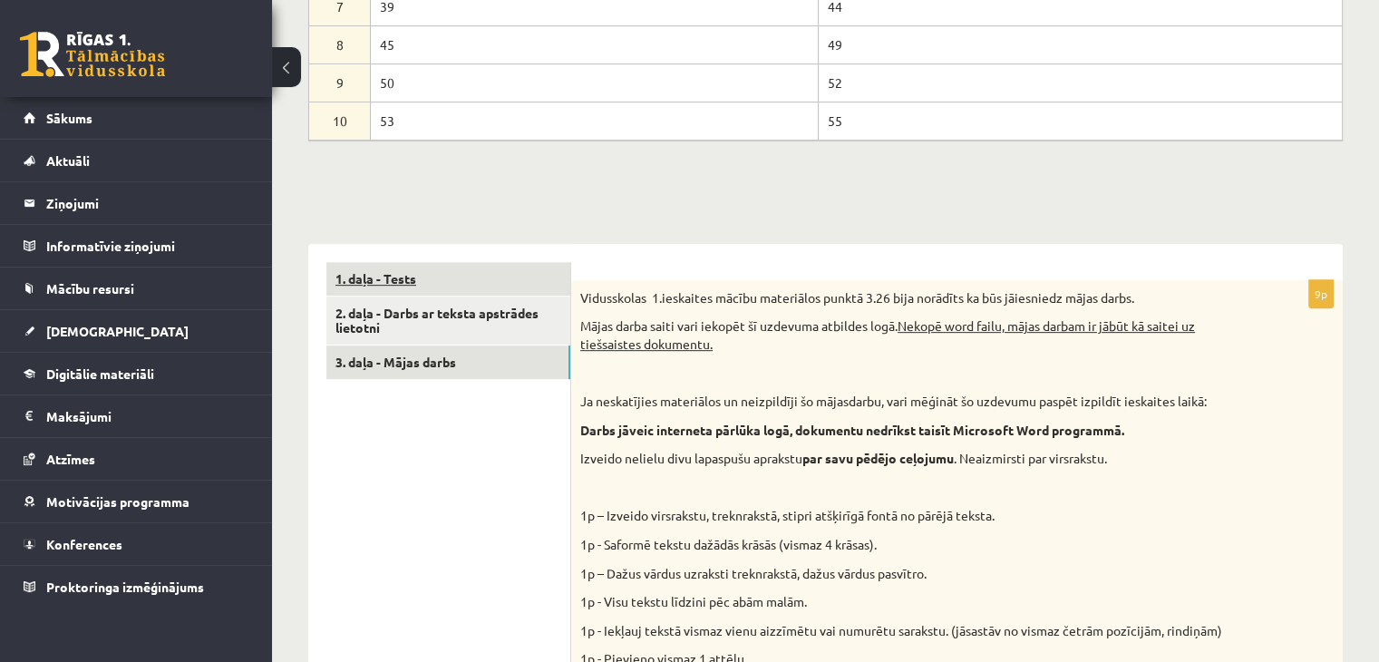
click at [529, 287] on link "1. daļa - Tests" at bounding box center [448, 279] width 244 height 34
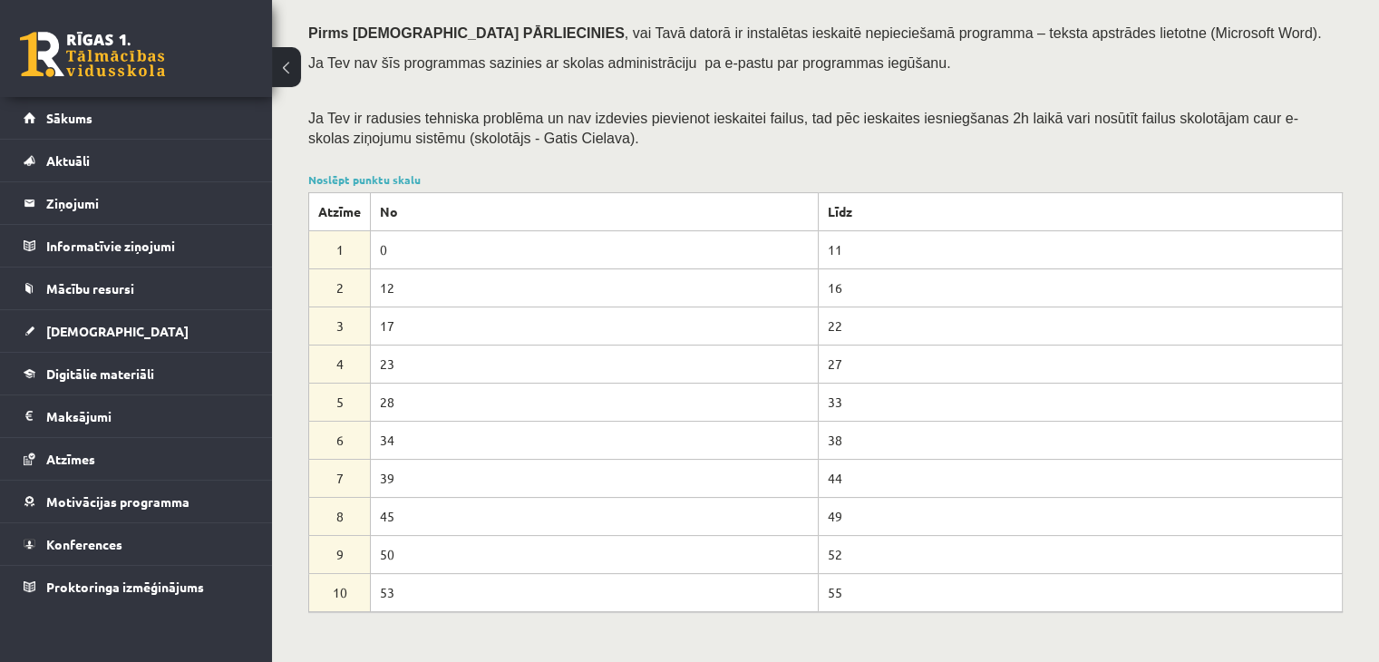
scroll to position [181, 0]
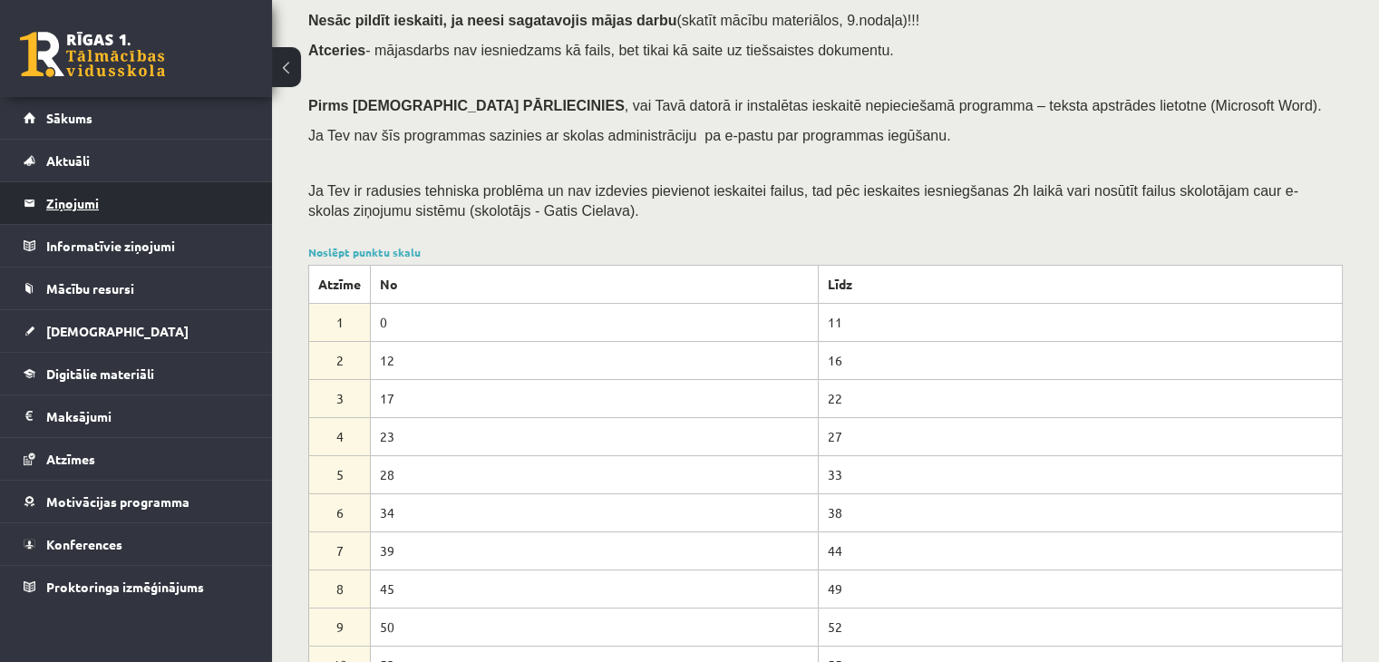
click at [89, 205] on legend "Ziņojumi 0" at bounding box center [147, 203] width 203 height 42
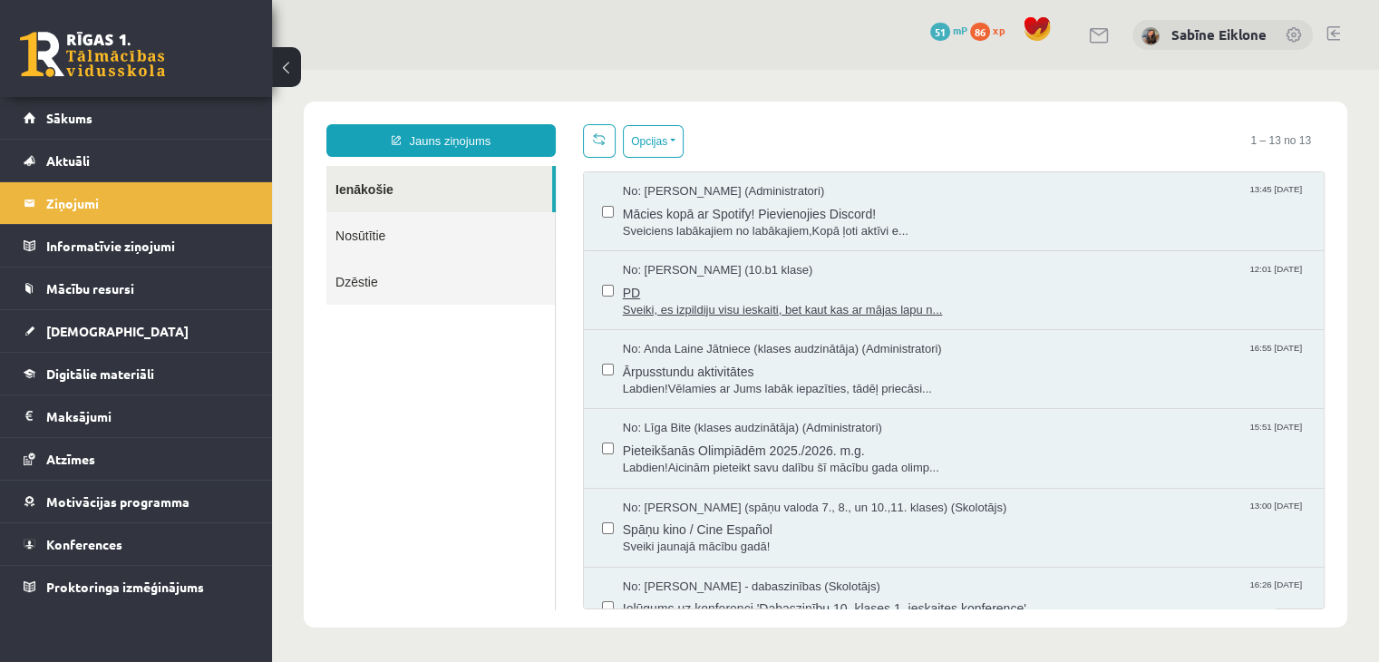
click at [934, 284] on span "PD" at bounding box center [964, 290] width 683 height 23
click at [96, 331] on span "[DEMOGRAPHIC_DATA]" at bounding box center [117, 331] width 142 height 16
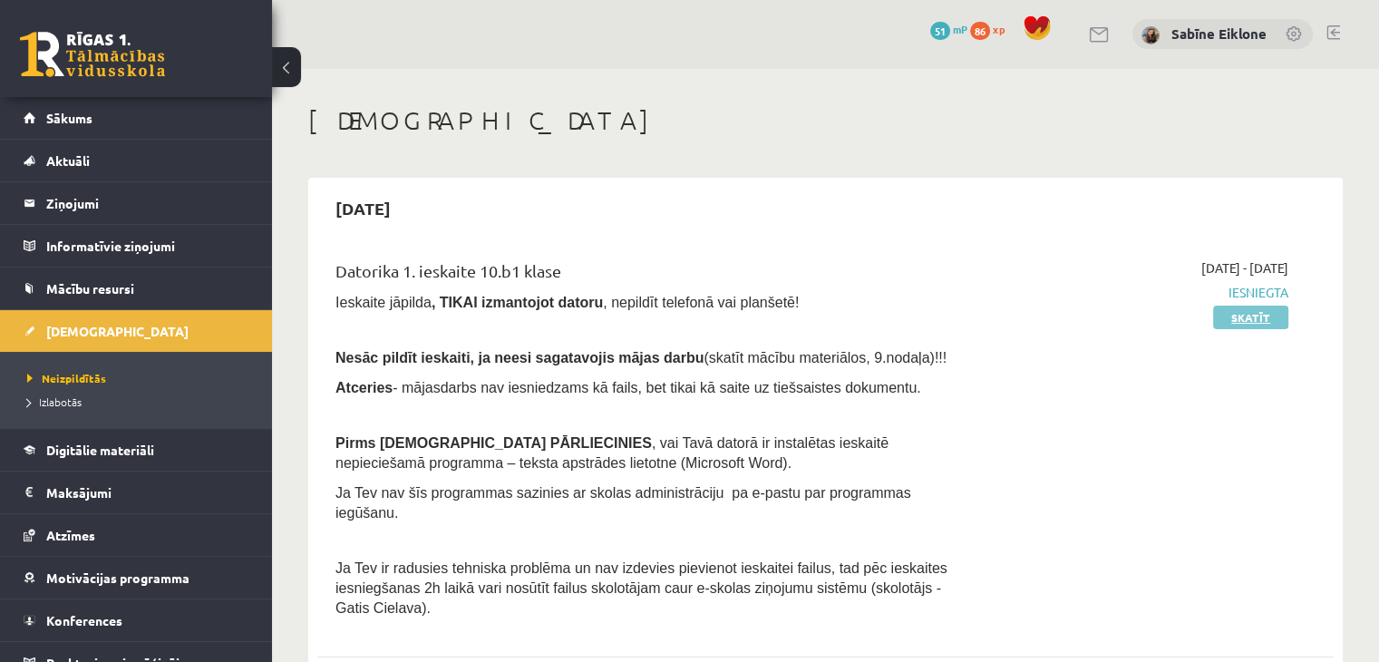
click at [1265, 311] on link "Skatīt" at bounding box center [1250, 317] width 75 height 24
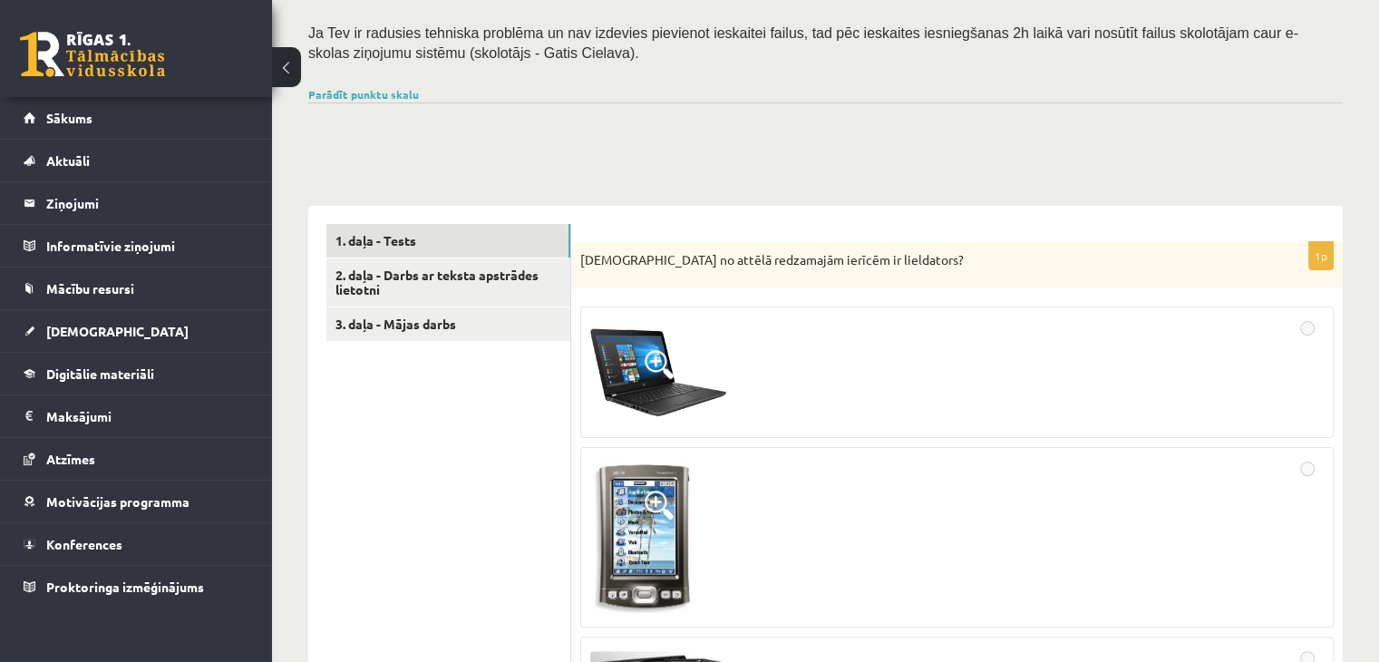
scroll to position [453, 0]
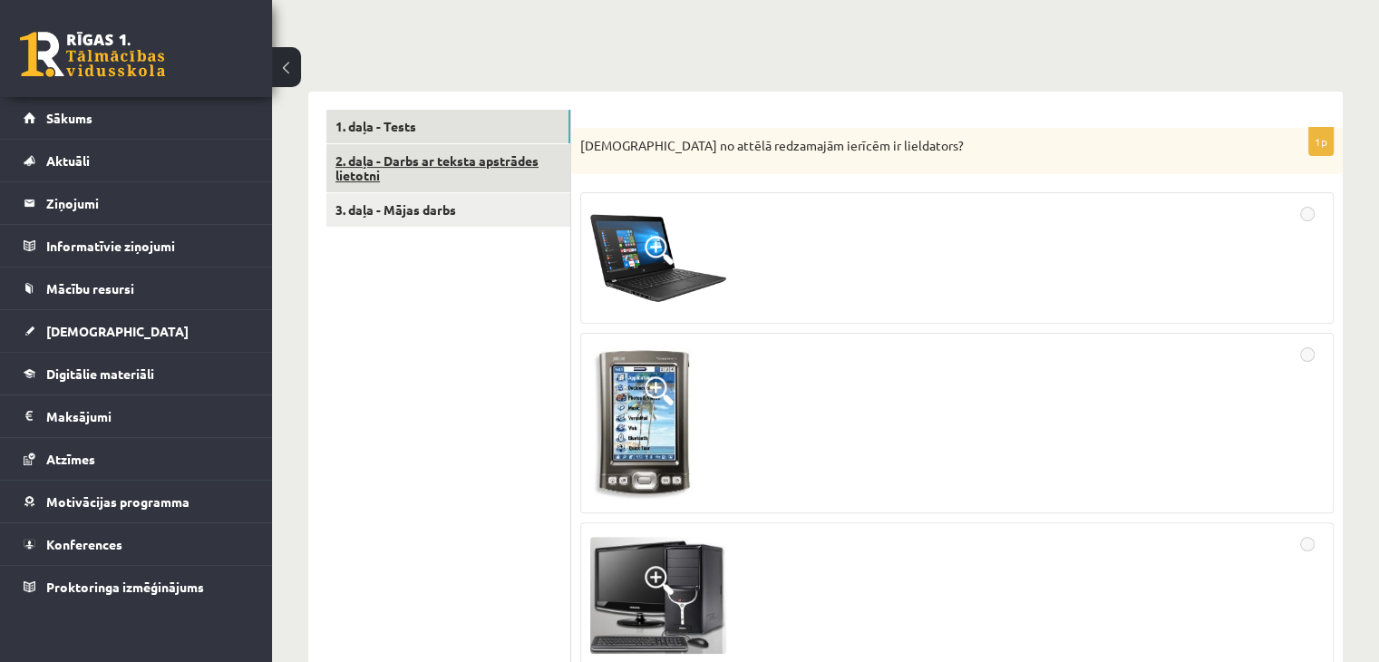
click at [540, 167] on link "2. daļa - Darbs ar teksta apstrādes lietotni" at bounding box center [448, 168] width 244 height 49
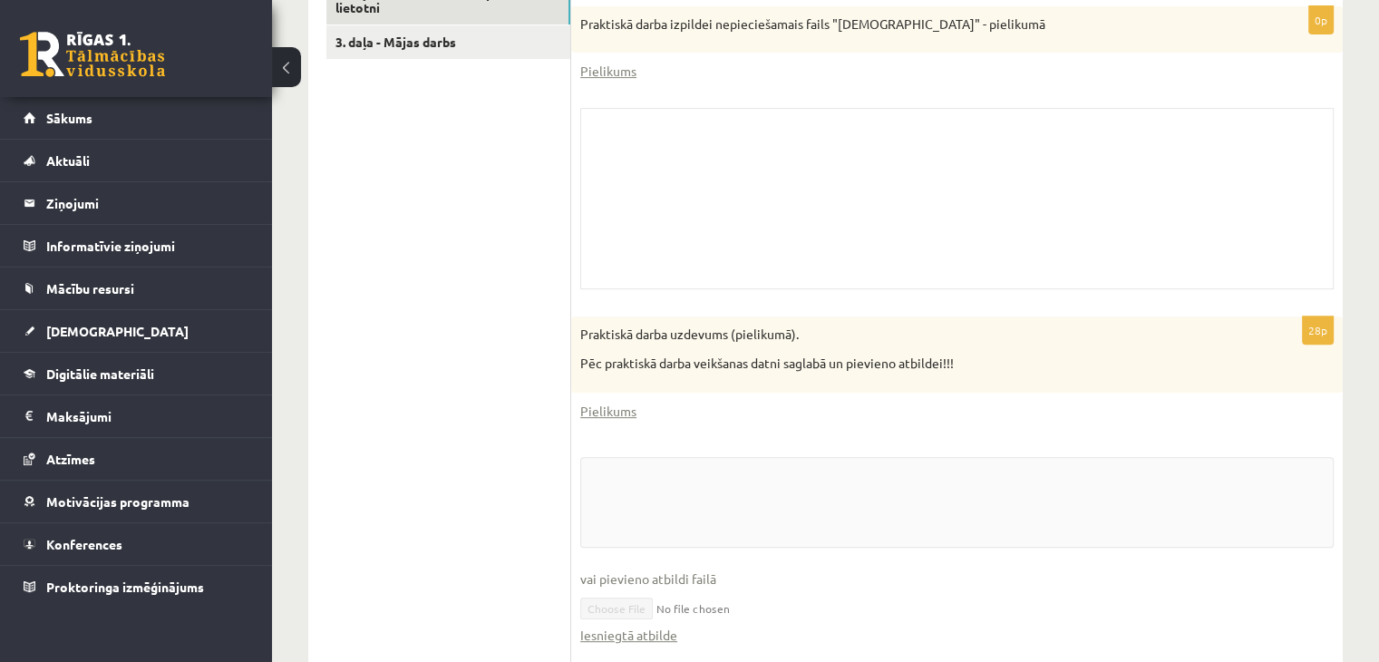
scroll to position [725, 0]
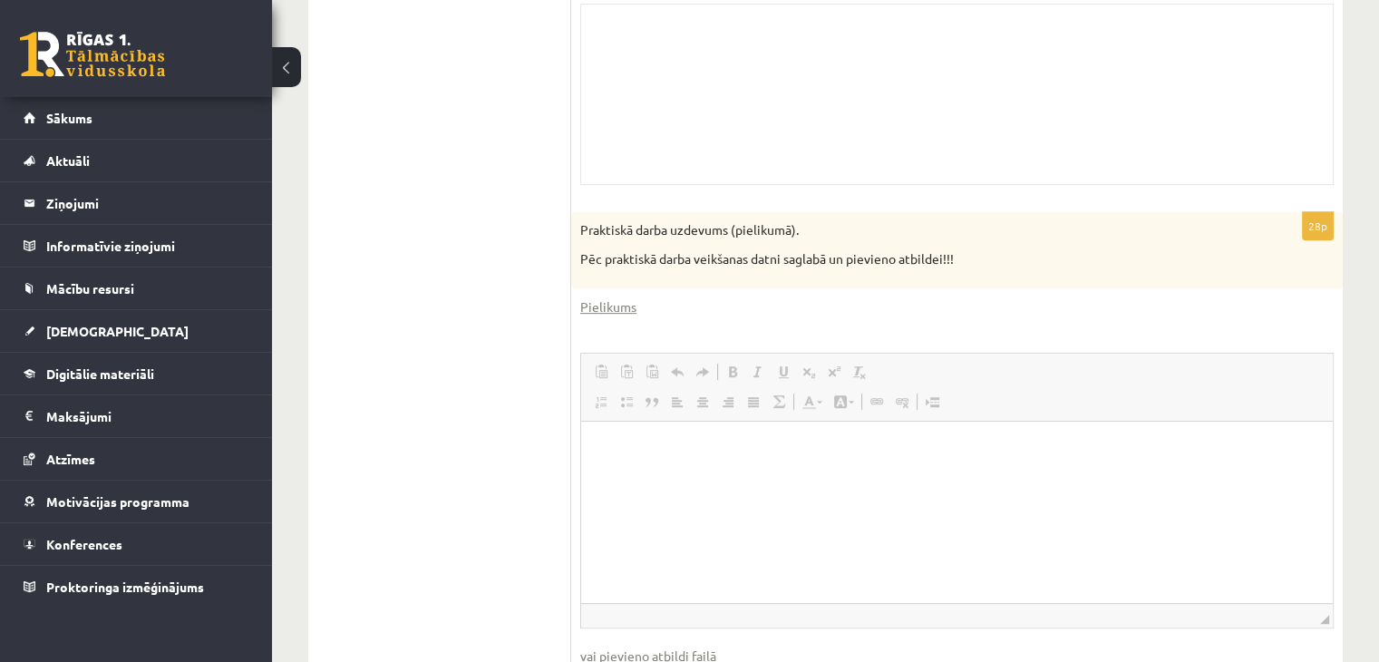
click at [715, 175] on div "Skolotāja pielikums" at bounding box center [956, 94] width 753 height 181
click at [787, 148] on div "Skolotāja pielikums" at bounding box center [956, 94] width 753 height 181
click at [771, 385] on span "Bold Keyboard shortcut Ctrl+B Italic Keyboard shortcut Ctrl+I Underline Keyboar…" at bounding box center [798, 374] width 157 height 30
click at [747, 471] on html at bounding box center [957, 448] width 752 height 55
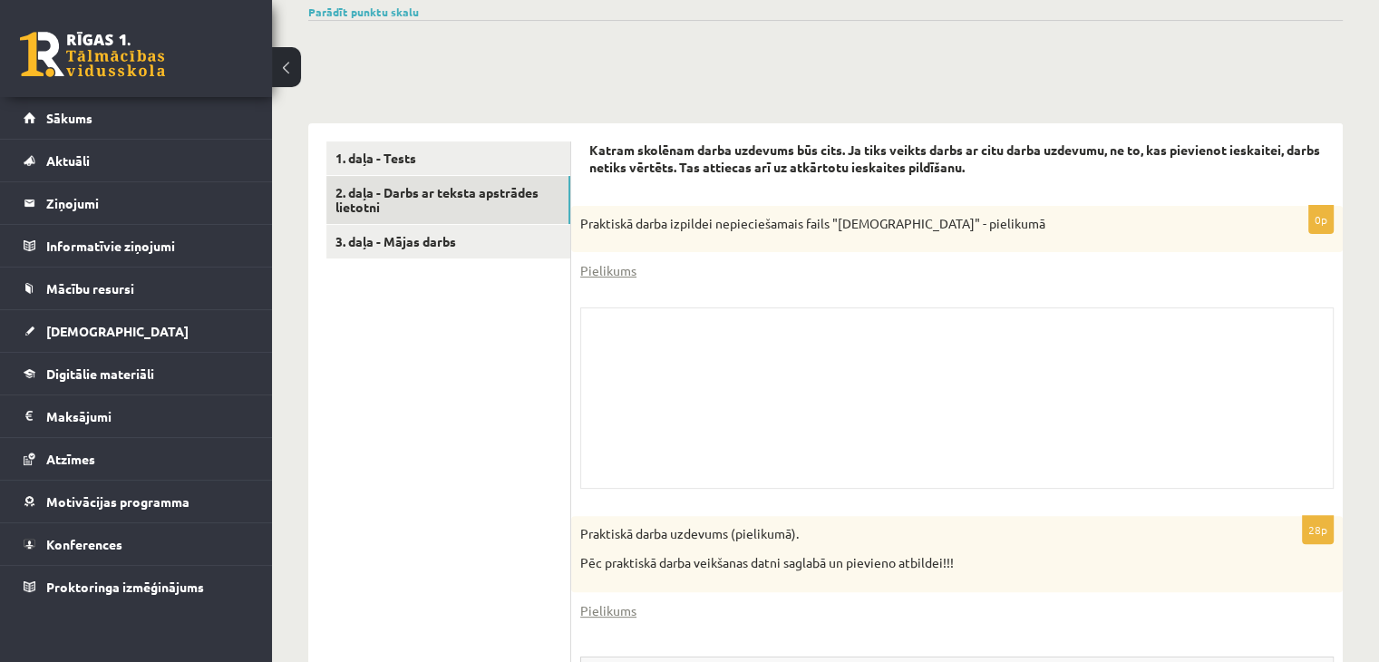
scroll to position [181, 0]
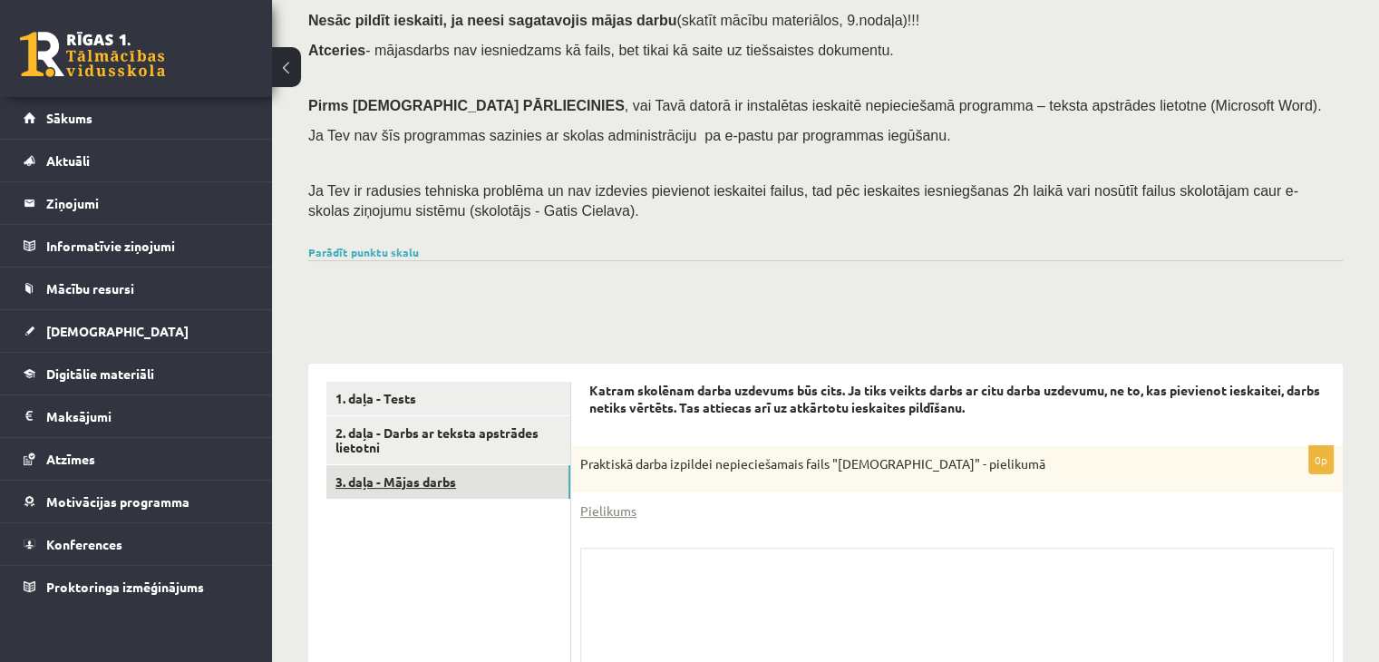
click at [490, 490] on link "3. daļa - Mājas darbs" at bounding box center [448, 482] width 244 height 34
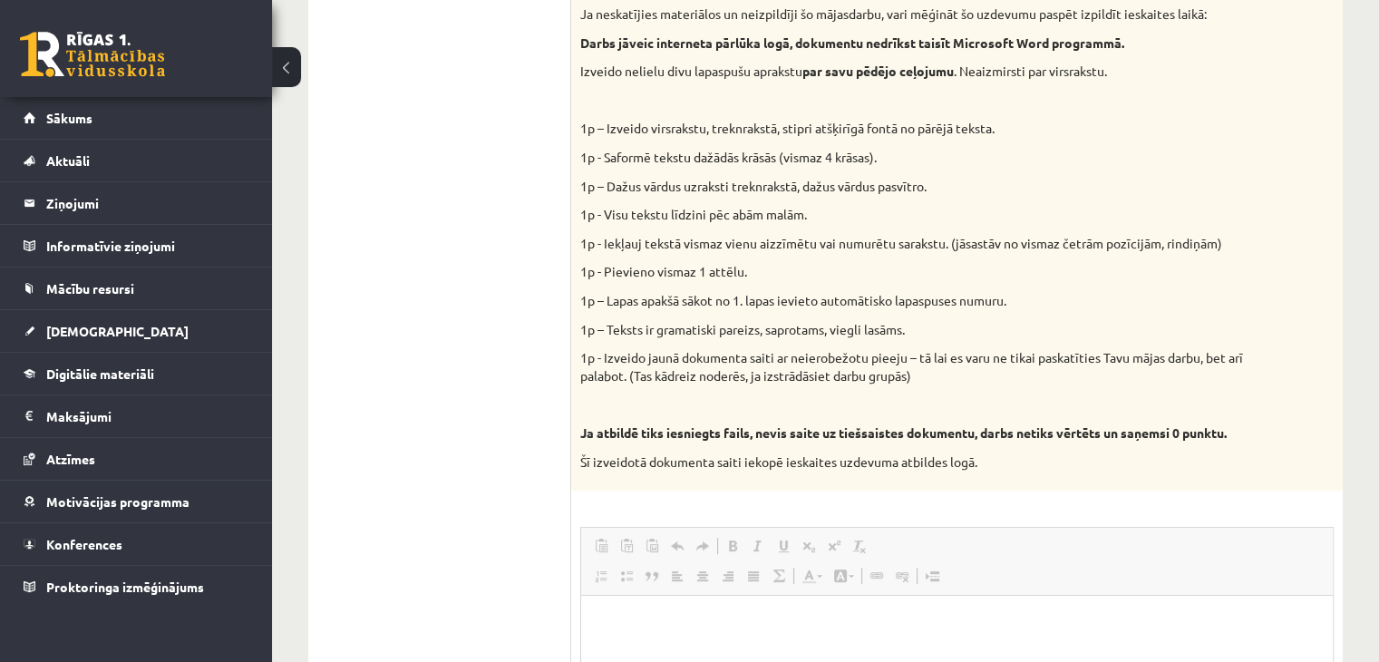
scroll to position [725, 0]
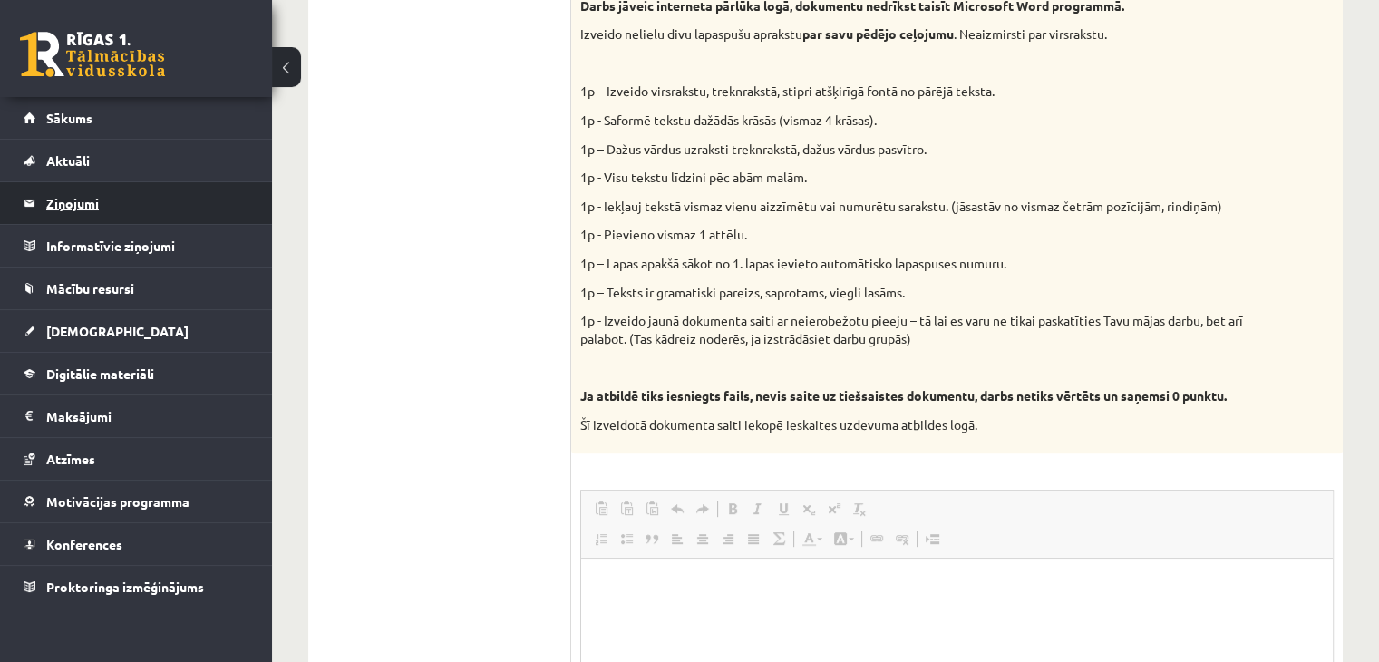
click at [54, 206] on legend "Ziņojumi 0" at bounding box center [147, 203] width 203 height 42
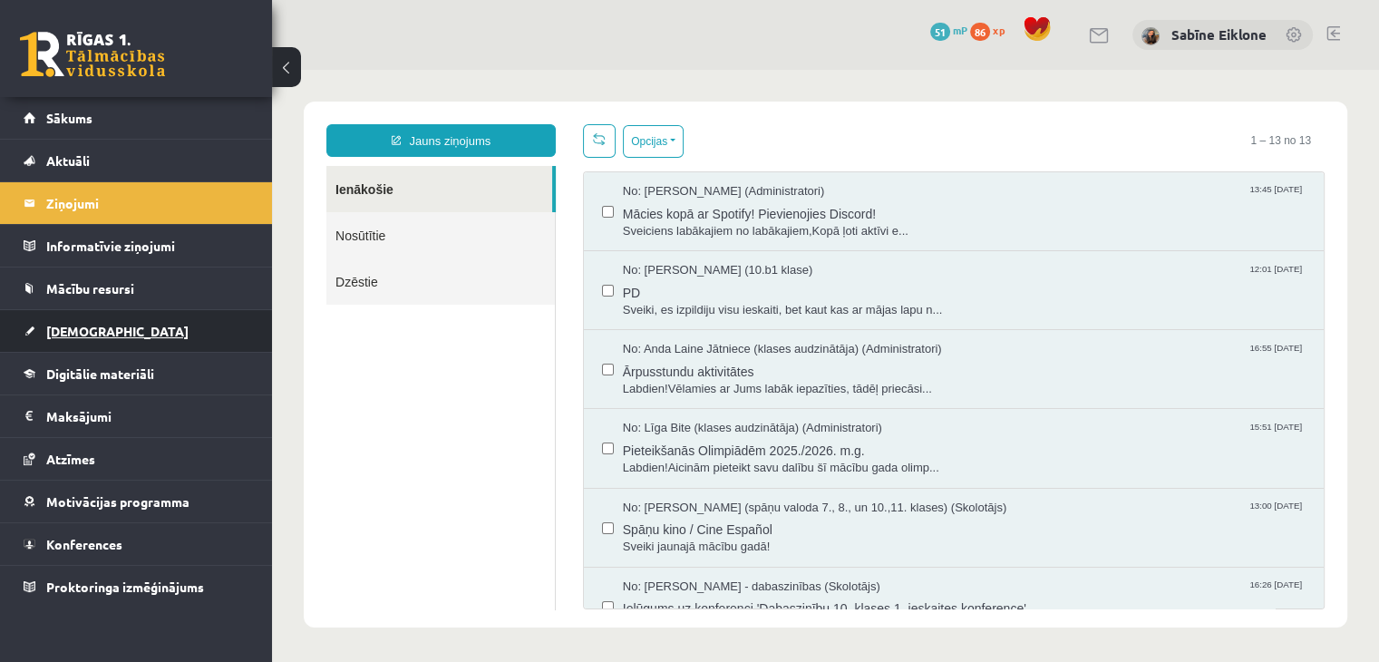
click at [51, 338] on link "[DEMOGRAPHIC_DATA]" at bounding box center [137, 331] width 226 height 42
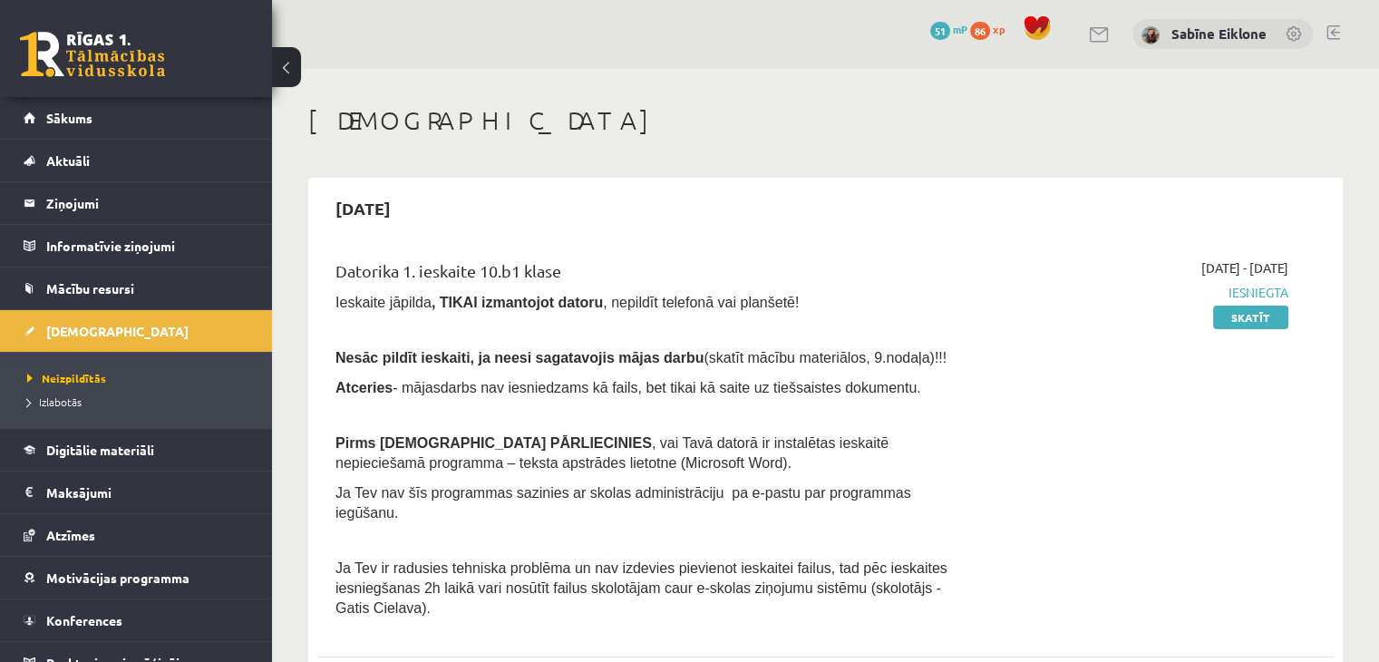
drag, startPoint x: 335, startPoint y: 266, endPoint x: 728, endPoint y: 276, distance: 393.6
click at [728, 276] on div "Datorika 1. ieskaite 10.b1 klase" at bounding box center [648, 275] width 626 height 34
click at [707, 262] on div "Datorika 1. ieskaite 10.b1 klase" at bounding box center [648, 275] width 626 height 34
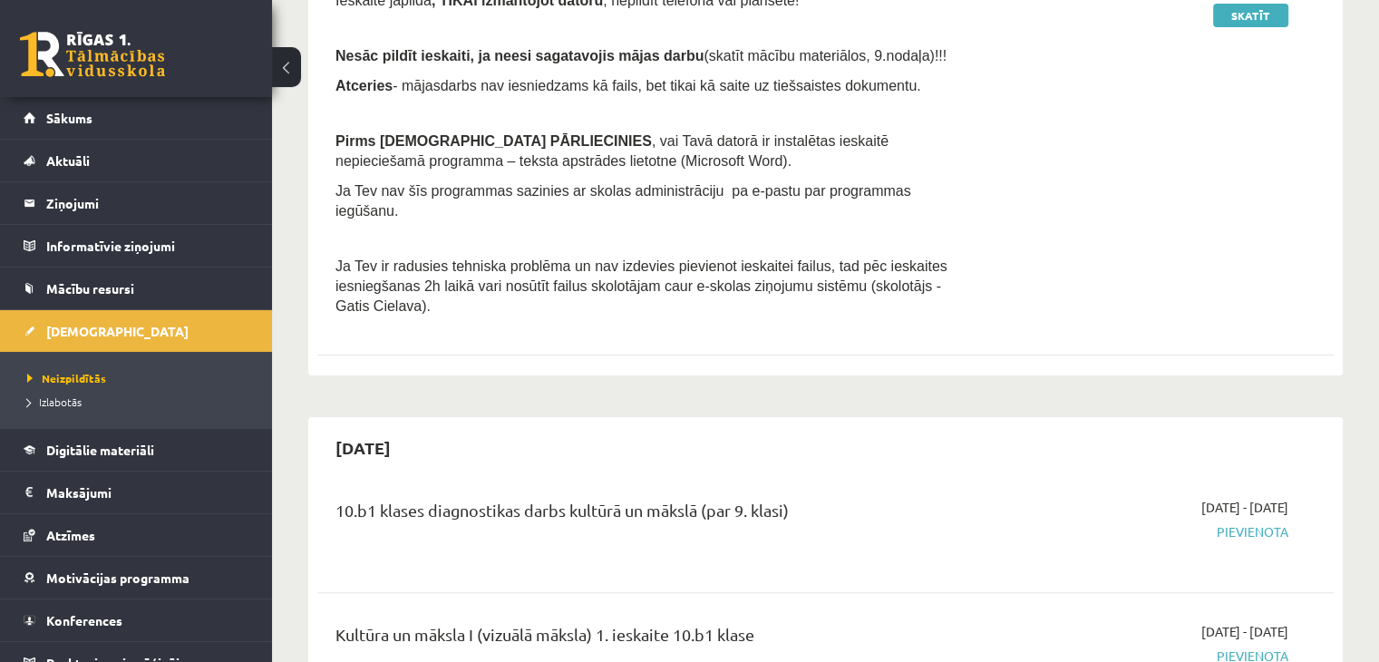
scroll to position [273, 0]
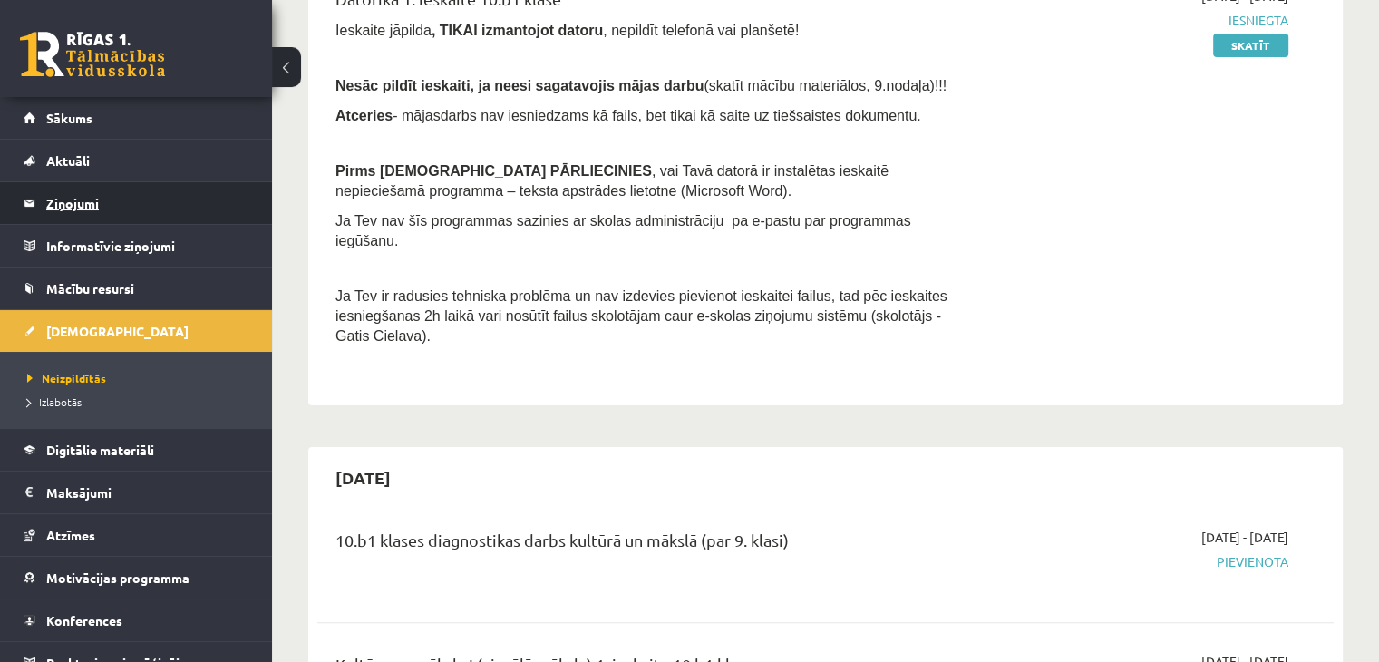
click at [76, 200] on legend "Ziņojumi 0" at bounding box center [147, 203] width 203 height 42
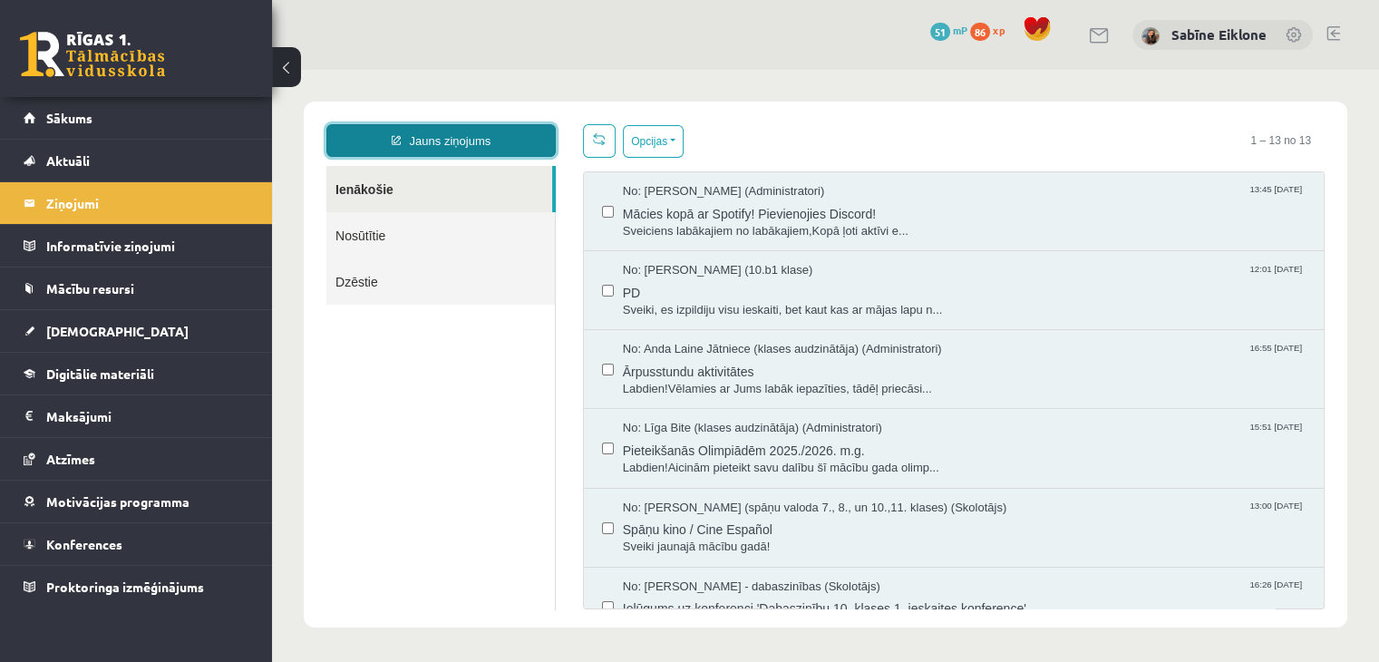
click at [523, 134] on link "Jauns ziņojums" at bounding box center [440, 140] width 229 height 33
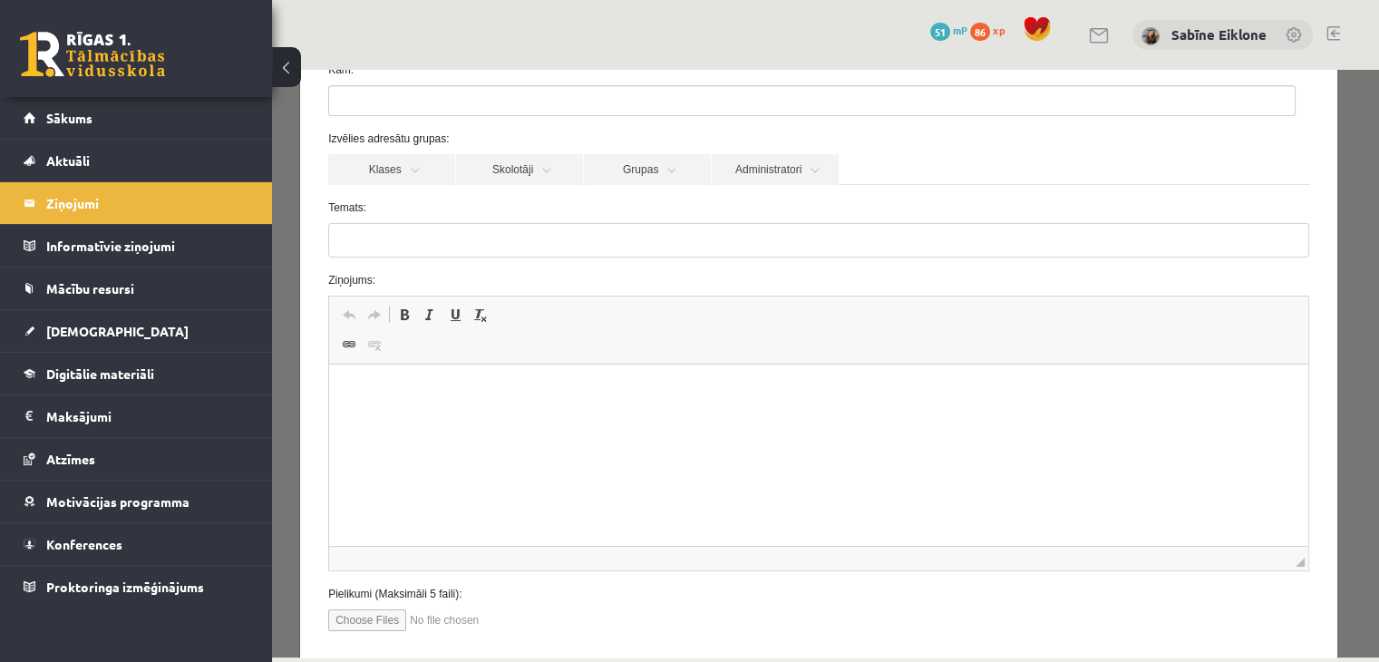
scroll to position [212, 0]
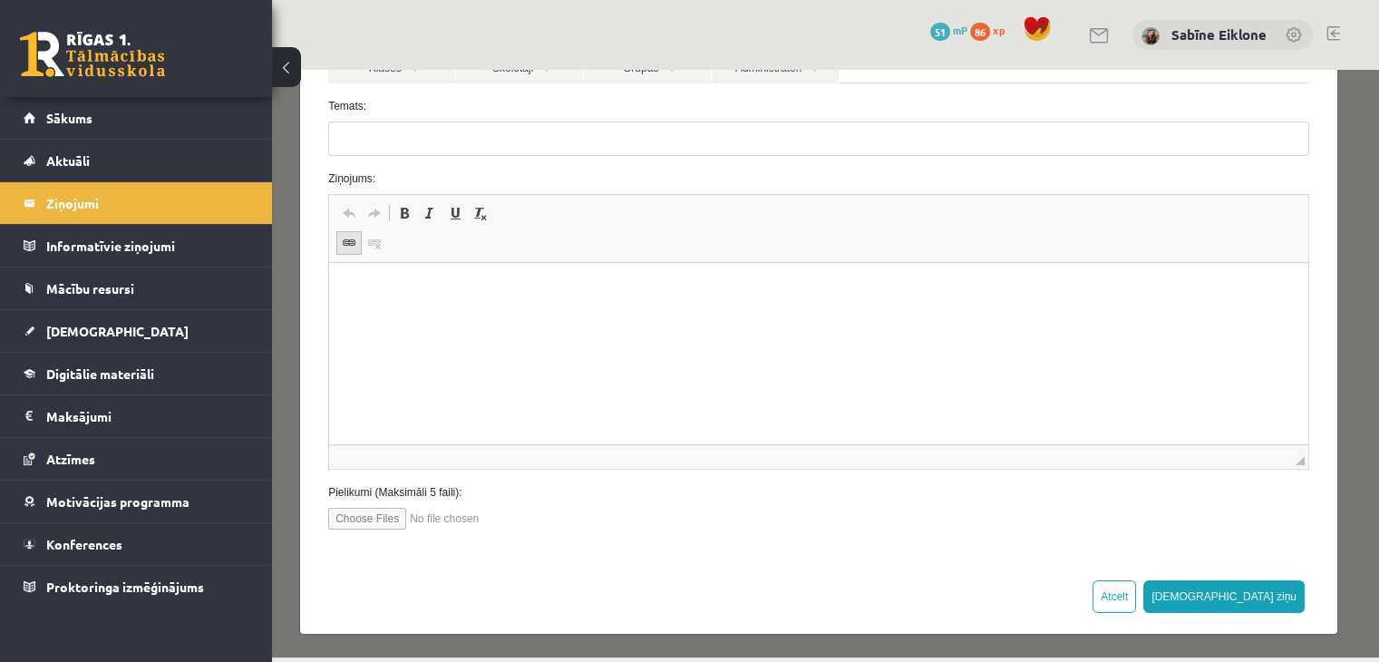
click at [347, 241] on span at bounding box center [349, 243] width 15 height 15
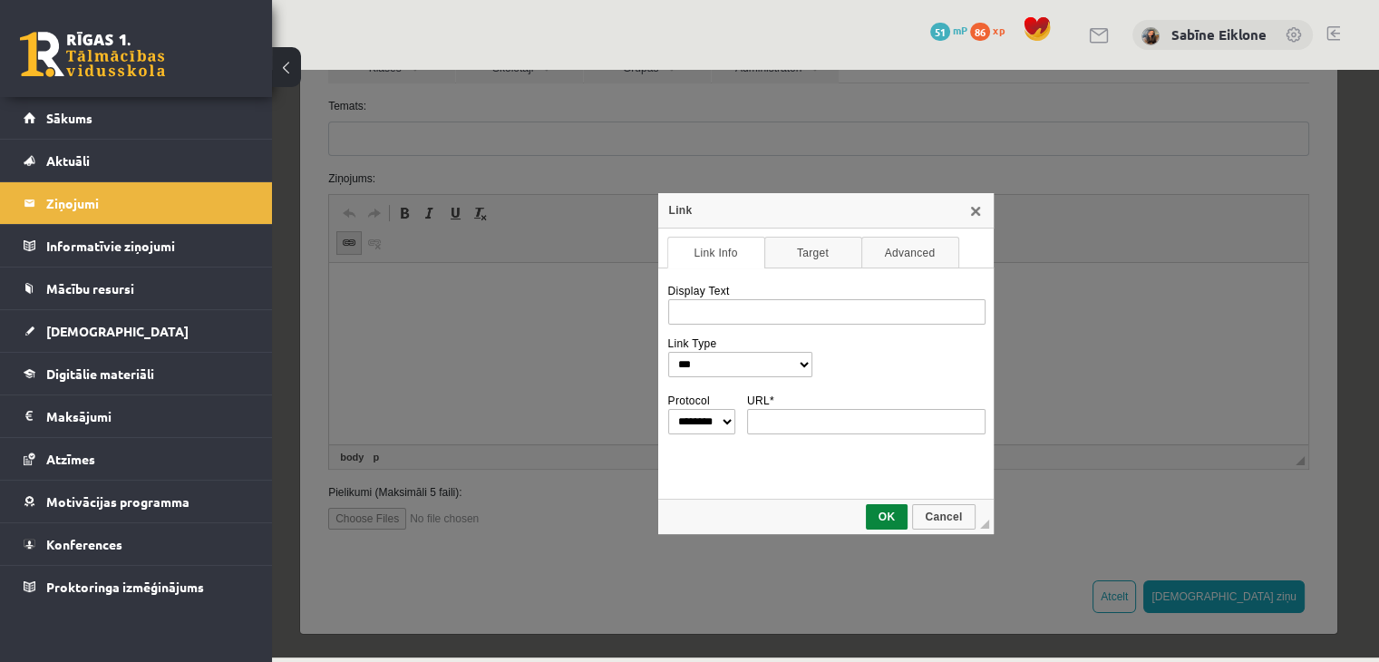
scroll to position [0, 0]
click at [972, 215] on link "X" at bounding box center [975, 210] width 15 height 15
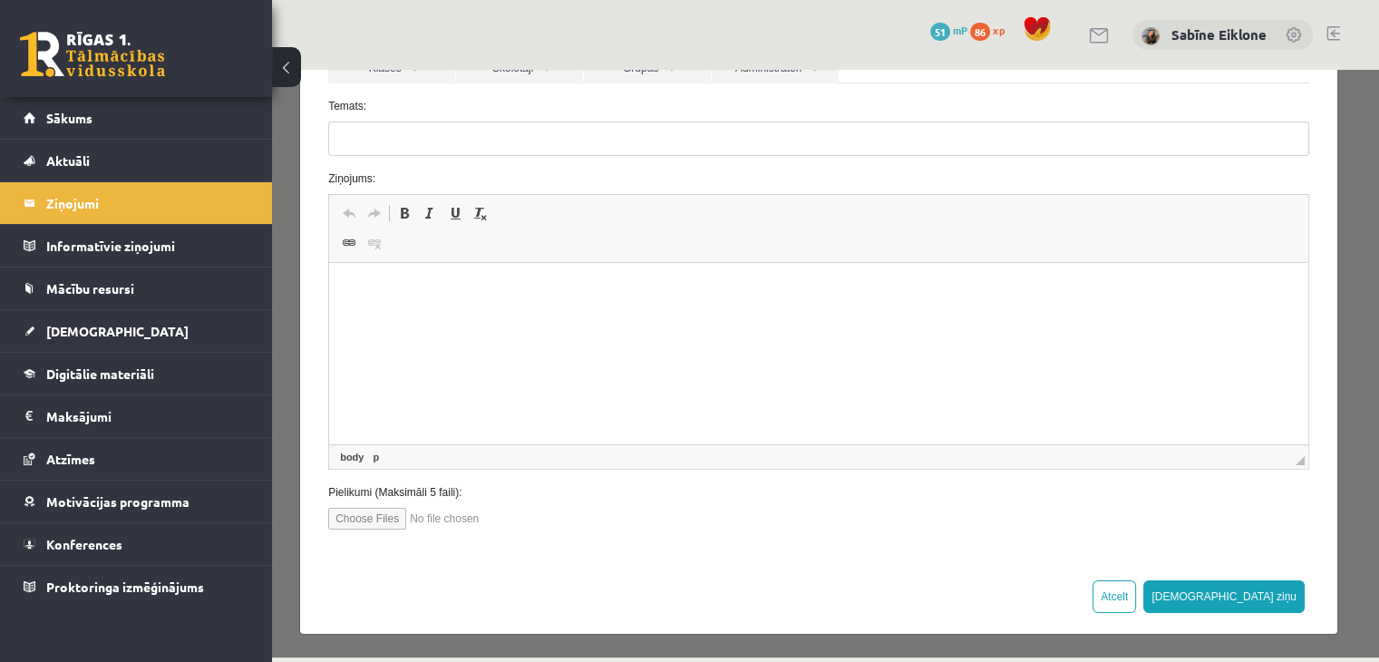
click at [369, 515] on input "file" at bounding box center [431, 519] width 206 height 22
type input "**********"
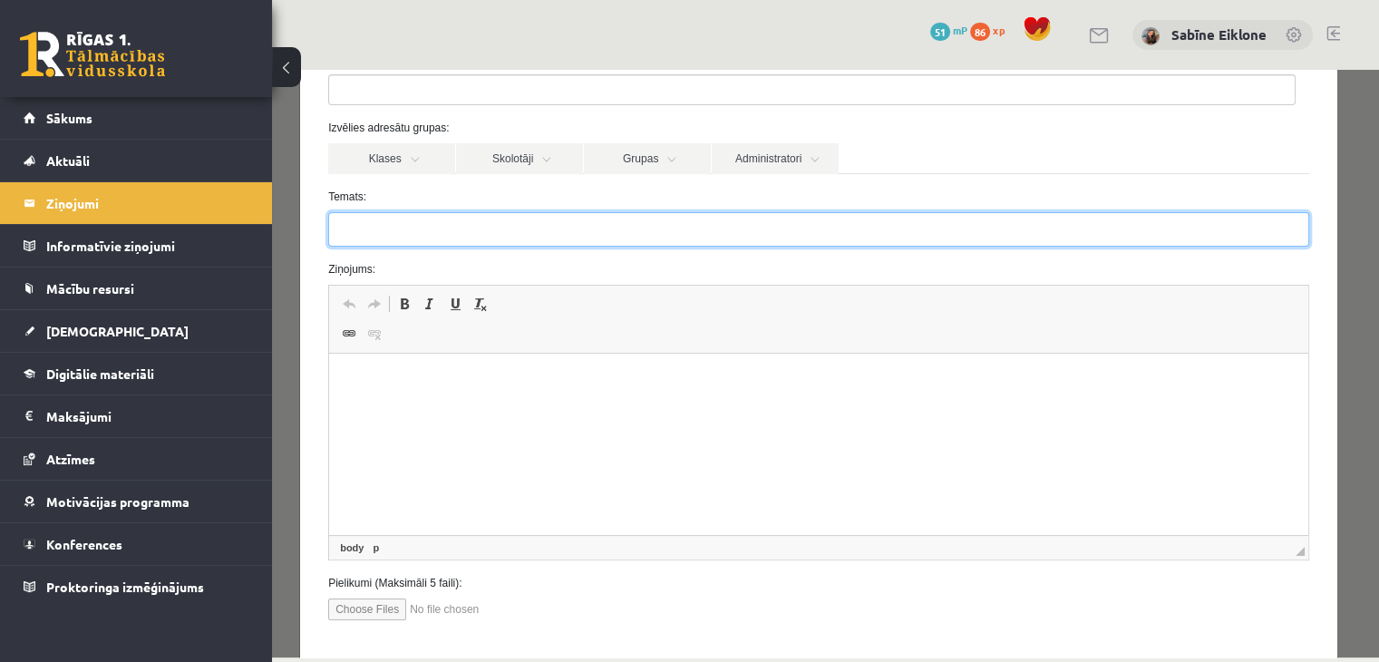
click at [388, 229] on input "Temats:" at bounding box center [818, 229] width 981 height 34
type input "*"
type input "********"
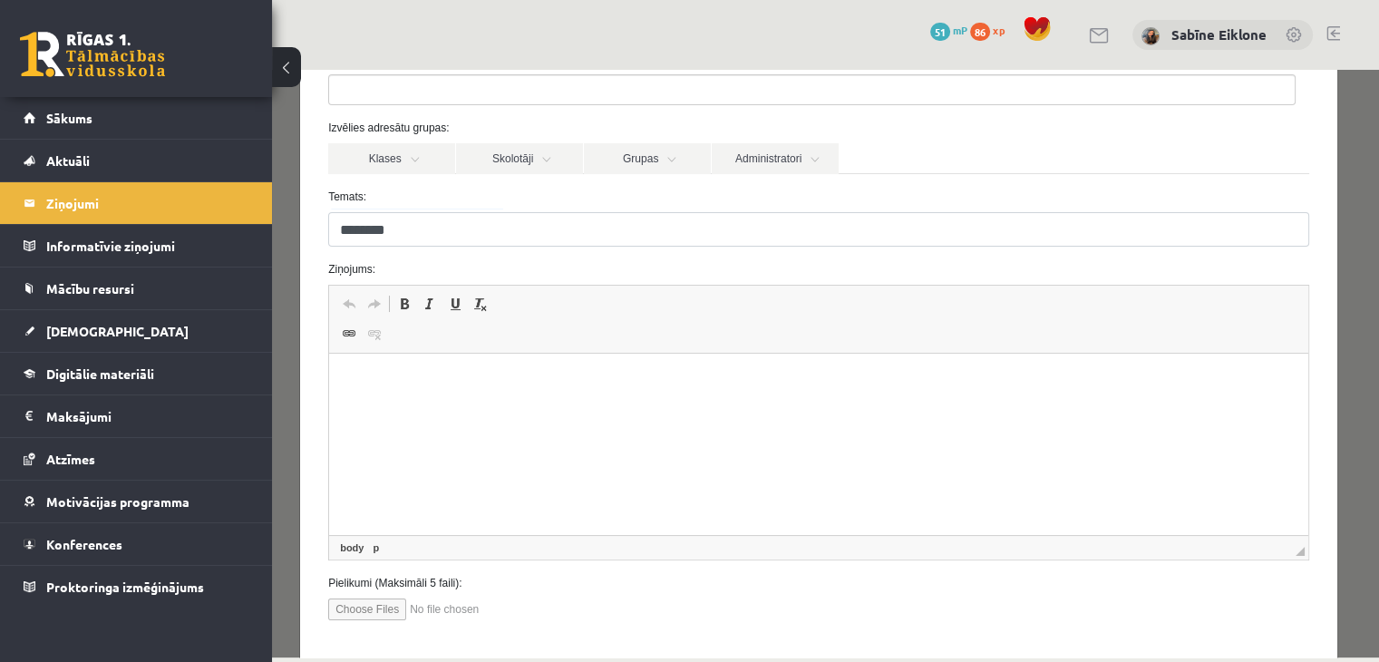
click at [394, 395] on html at bounding box center [818, 381] width 979 height 55
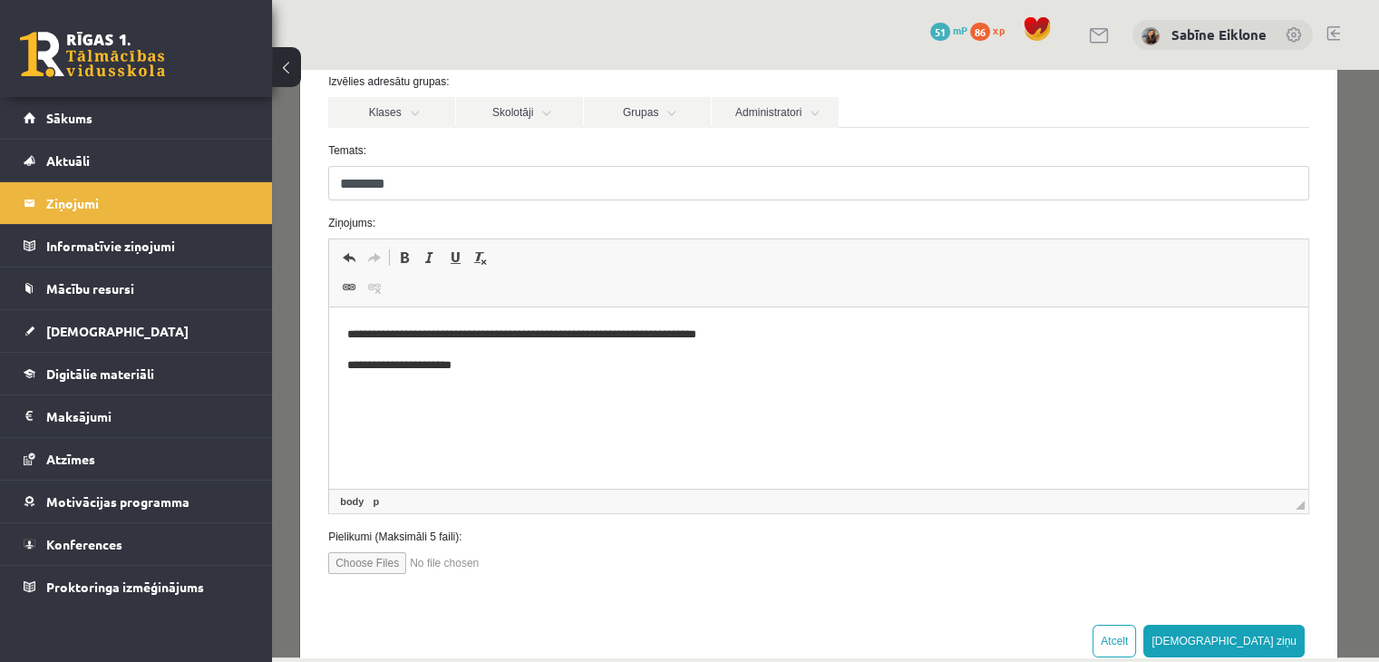
scroll to position [212, 0]
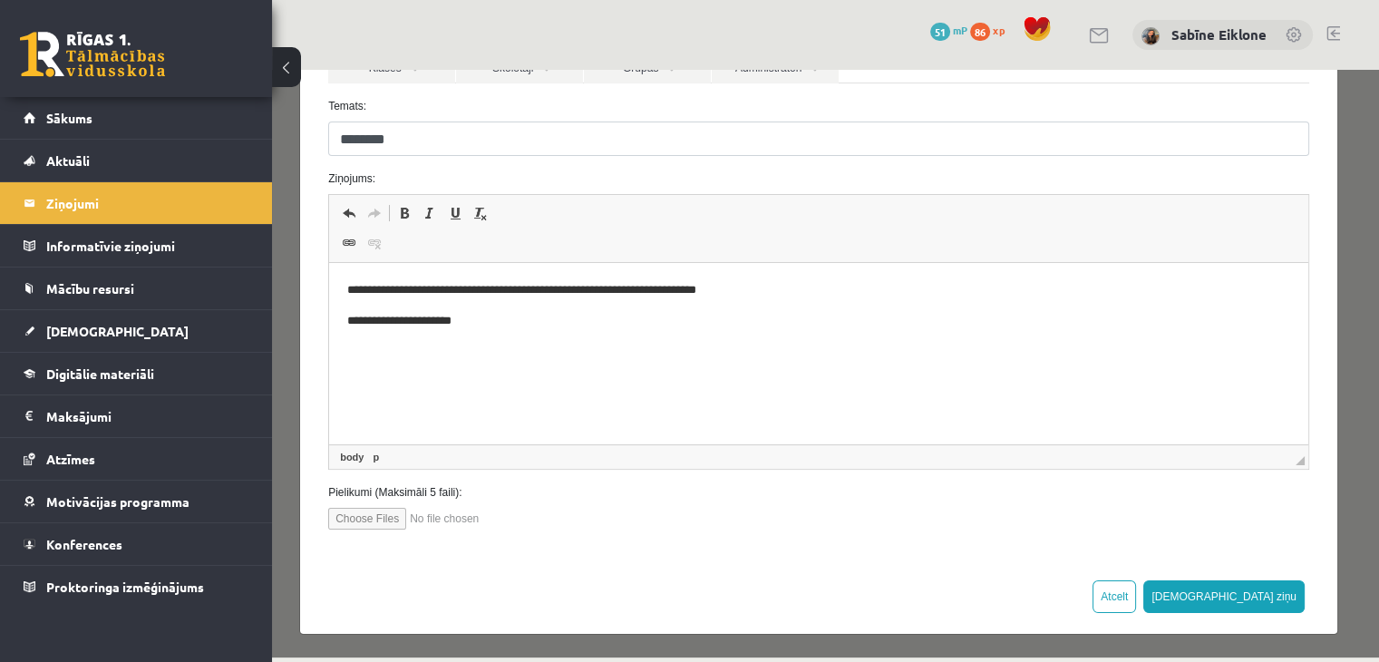
click at [392, 518] on input "file" at bounding box center [431, 519] width 206 height 22
type input "**********"
click at [398, 348] on html "**********" at bounding box center [818, 305] width 979 height 85
click at [523, 330] on p "**********" at bounding box center [812, 321] width 930 height 19
click at [346, 242] on span at bounding box center [349, 243] width 15 height 15
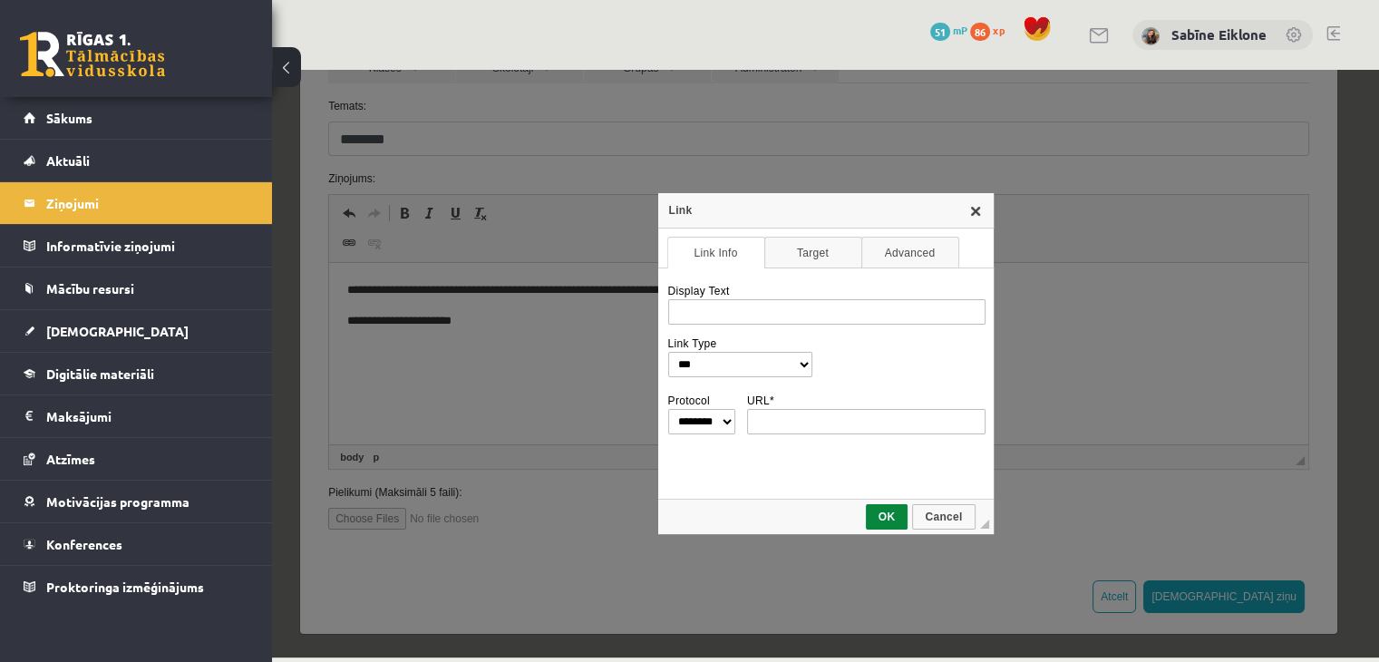
click at [975, 214] on link "X" at bounding box center [975, 210] width 15 height 15
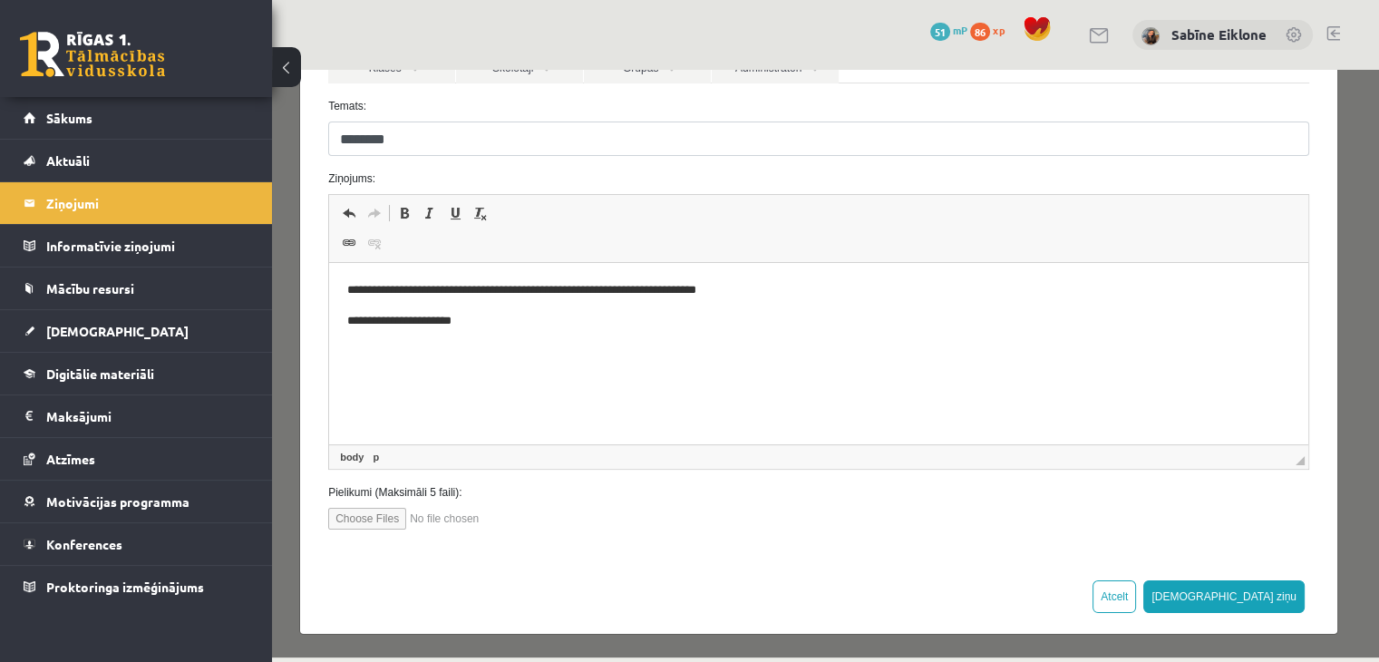
scroll to position [121, 0]
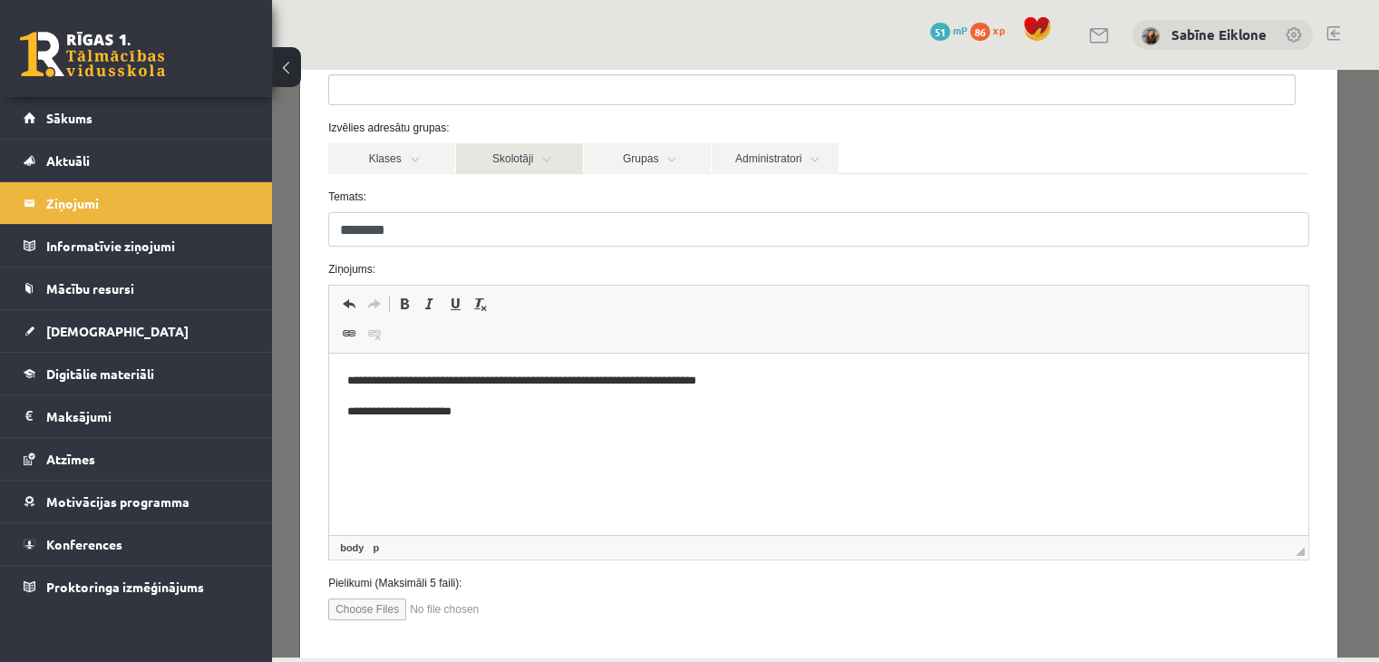
click at [529, 157] on link "Skolotāji" at bounding box center [519, 158] width 127 height 31
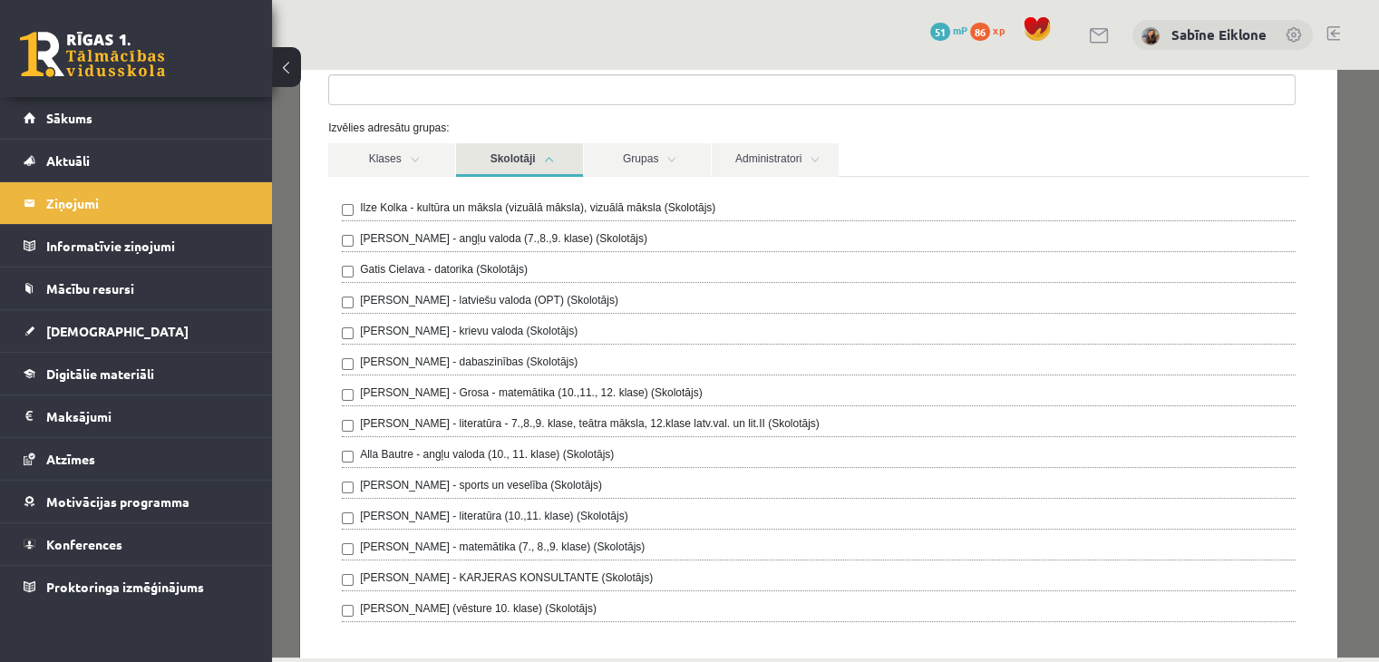
click at [519, 267] on label "Gatis Cielava - datorika (Skolotājs)" at bounding box center [444, 269] width 168 height 16
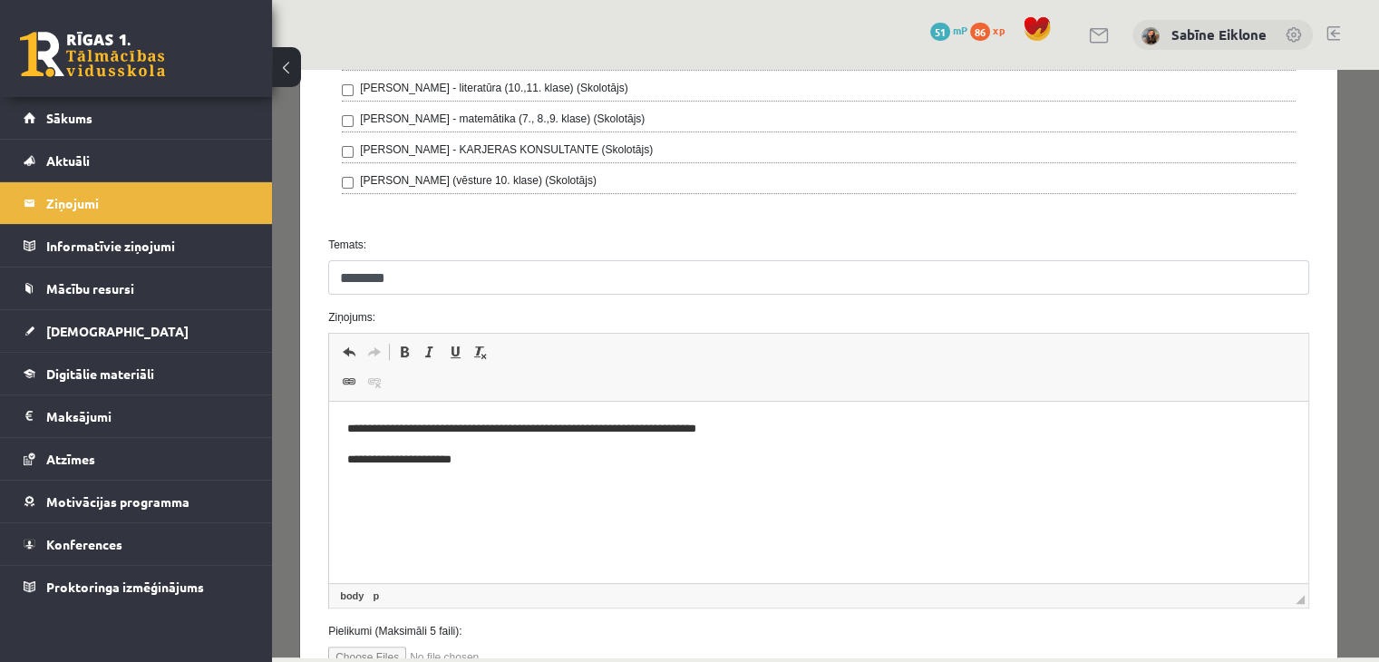
scroll to position [685, 0]
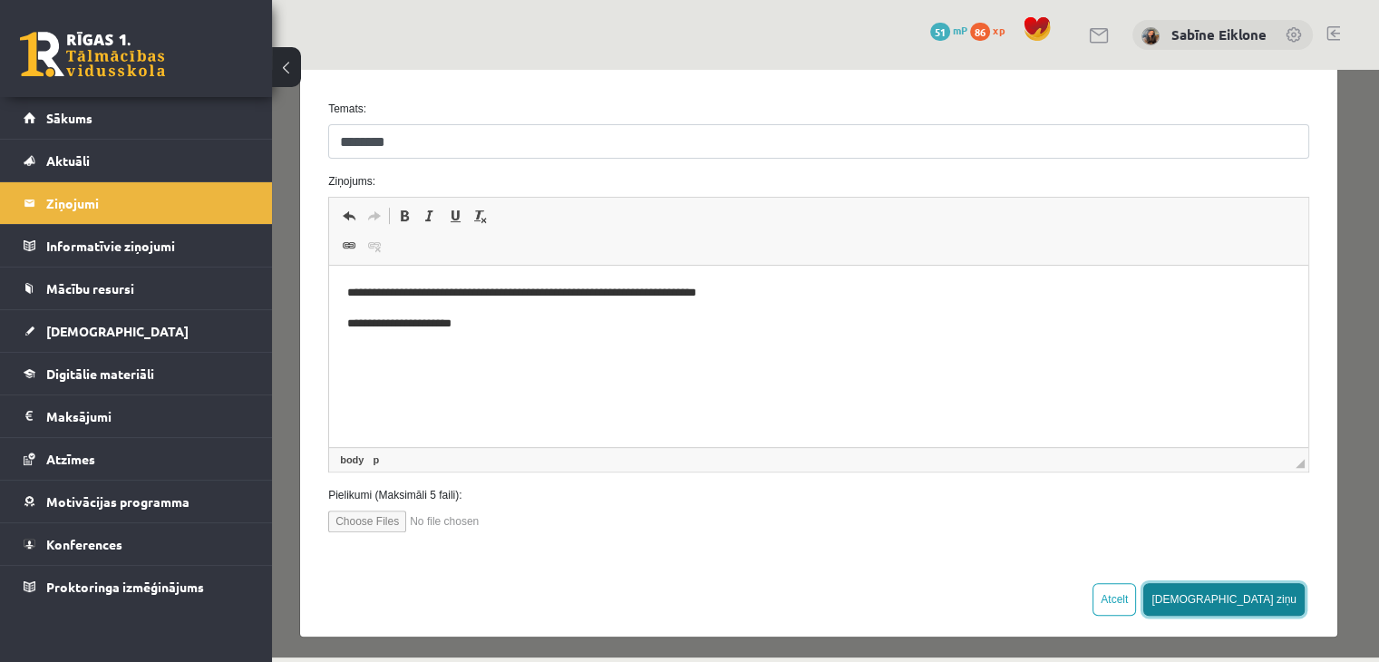
click at [1254, 596] on button "[DEMOGRAPHIC_DATA] ziņu" at bounding box center [1223, 599] width 161 height 33
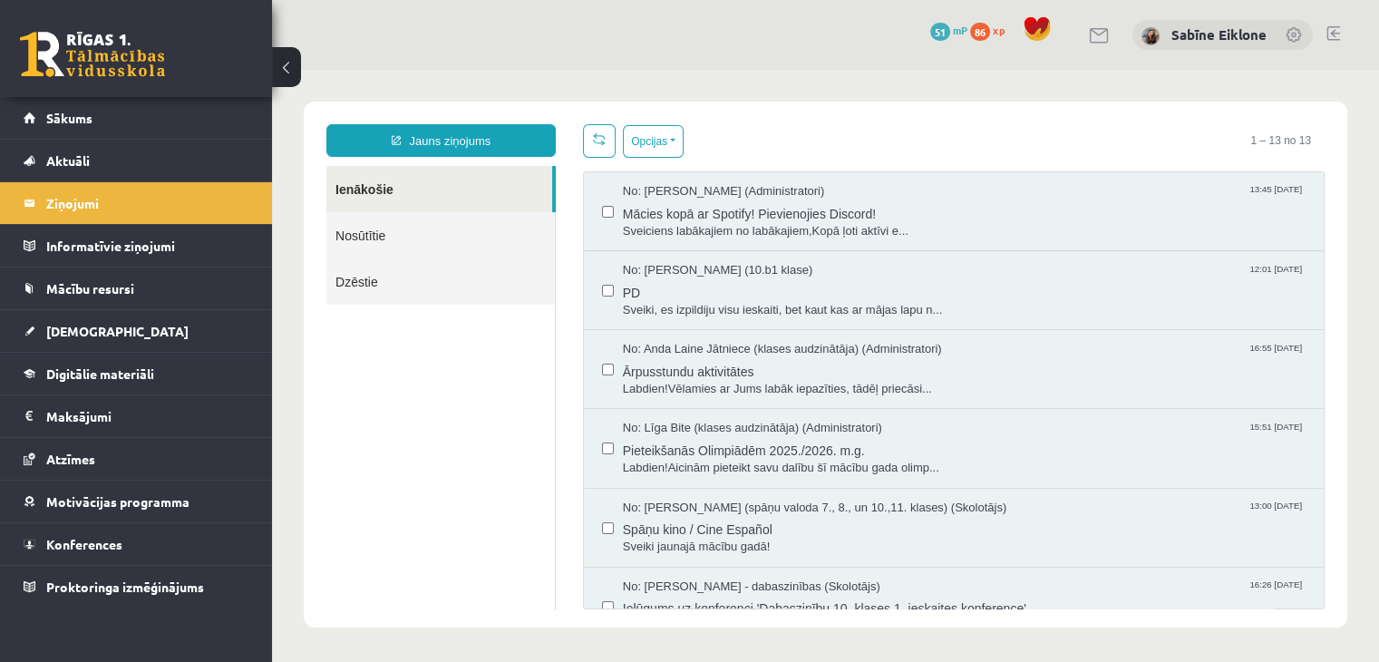
scroll to position [0, 0]
click at [410, 240] on link "Nosūtītie" at bounding box center [440, 235] width 228 height 46
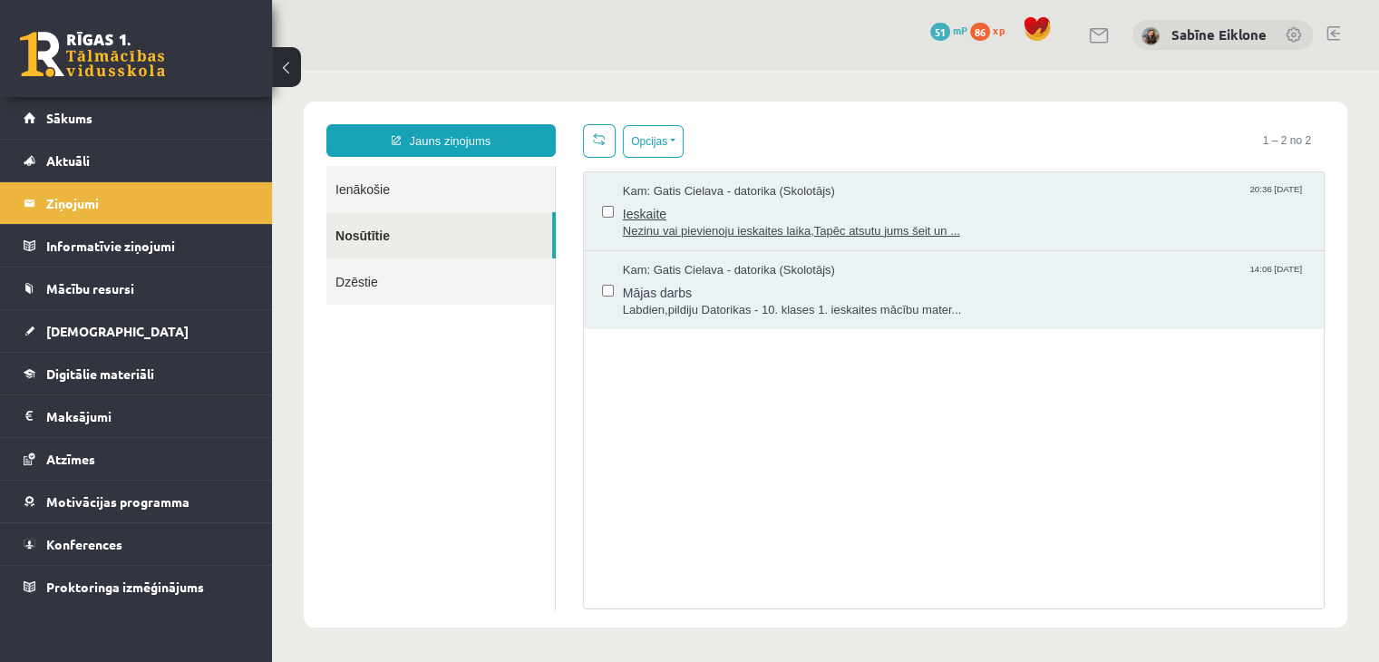
click at [878, 208] on span "Ieskaite" at bounding box center [964, 211] width 683 height 23
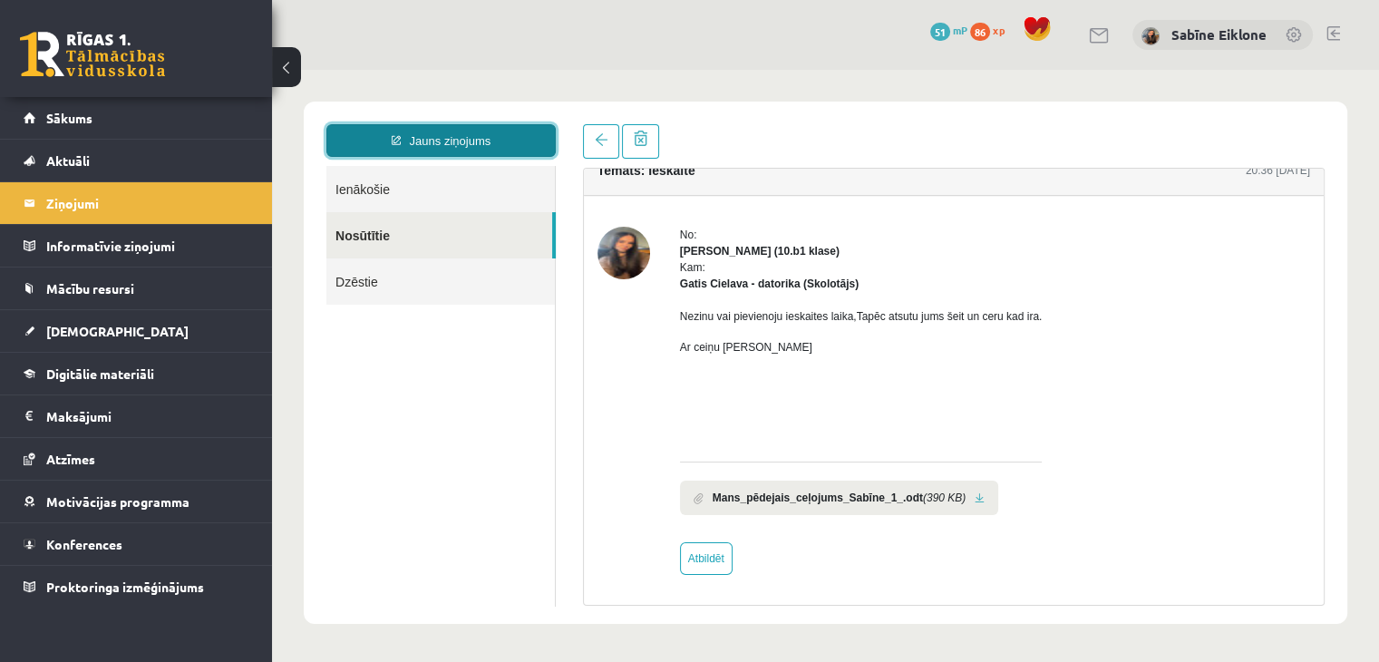
click at [438, 142] on link "Jauns ziņojums" at bounding box center [440, 140] width 229 height 33
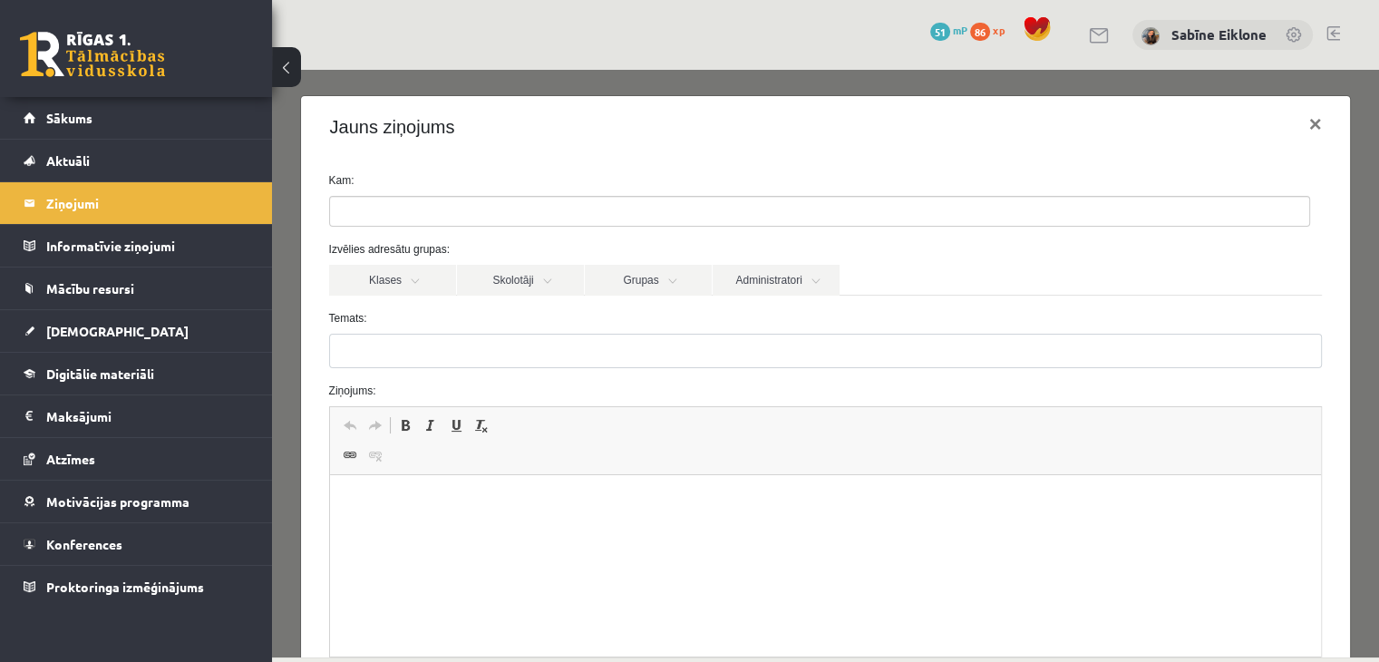
click at [410, 214] on ul at bounding box center [819, 211] width 979 height 29
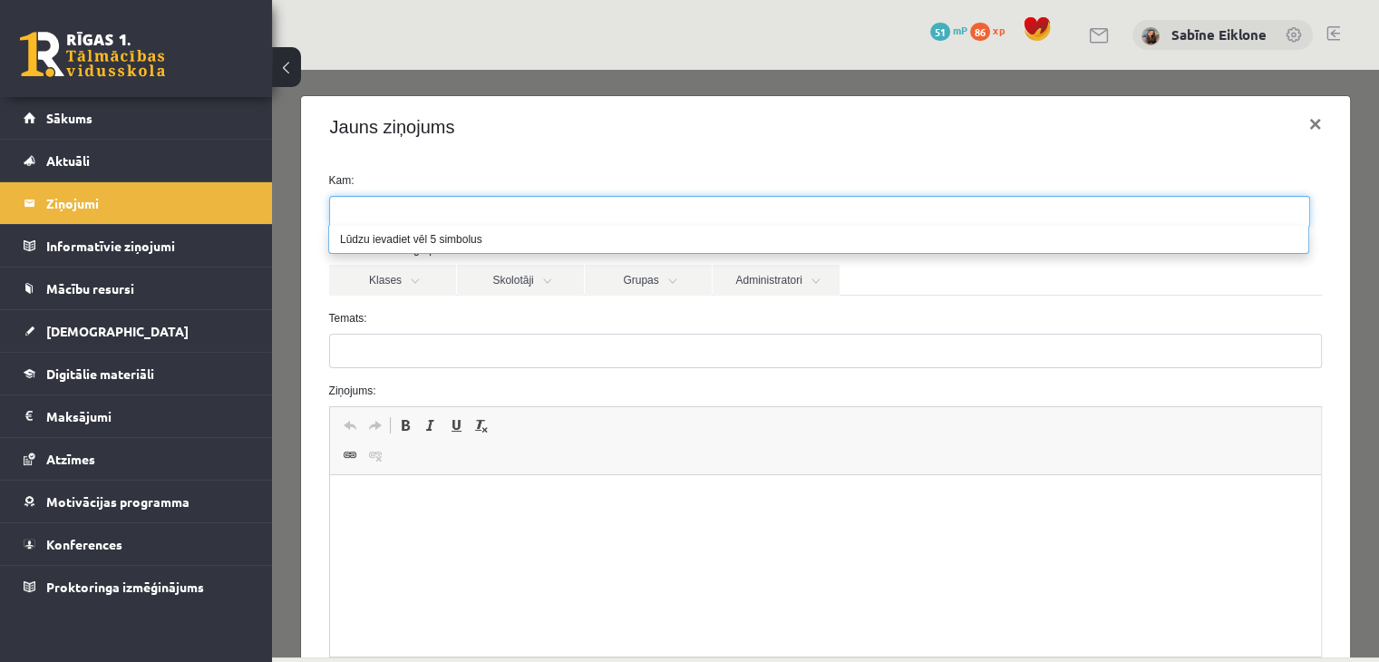
click at [983, 324] on label "Temats:" at bounding box center [825, 318] width 1021 height 16
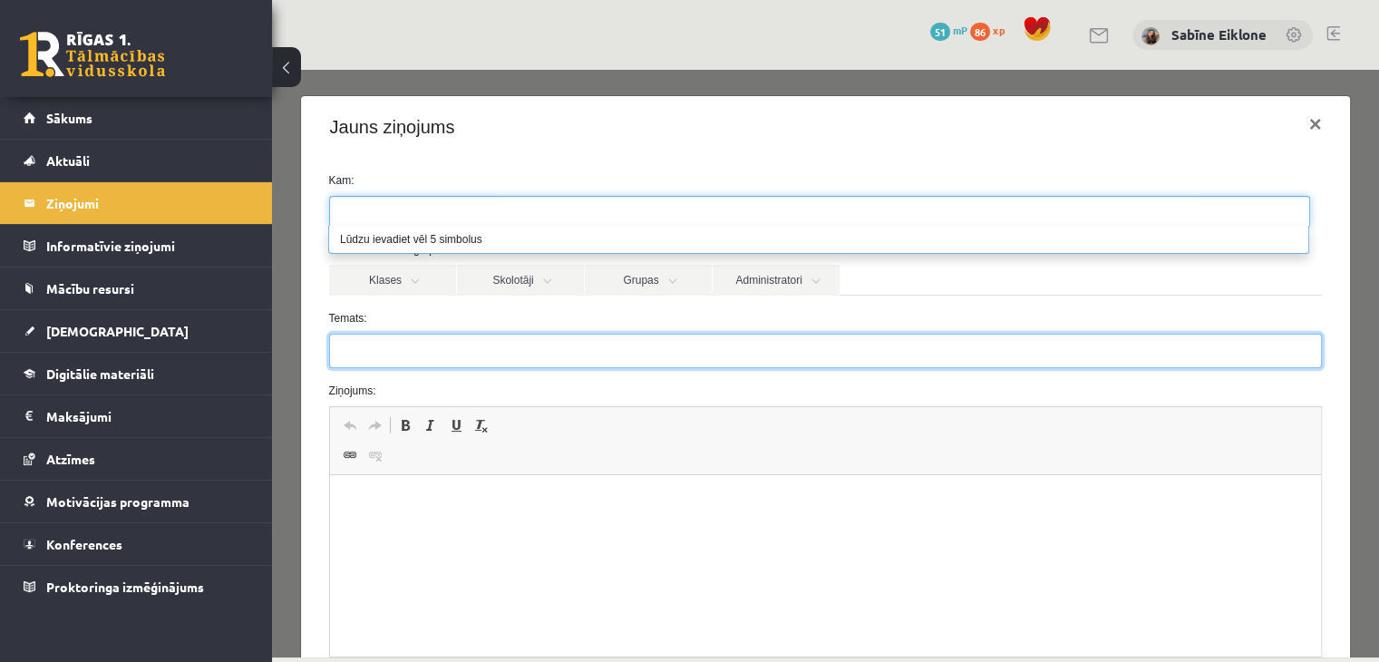
click at [983, 334] on input "Temats:" at bounding box center [826, 351] width 994 height 34
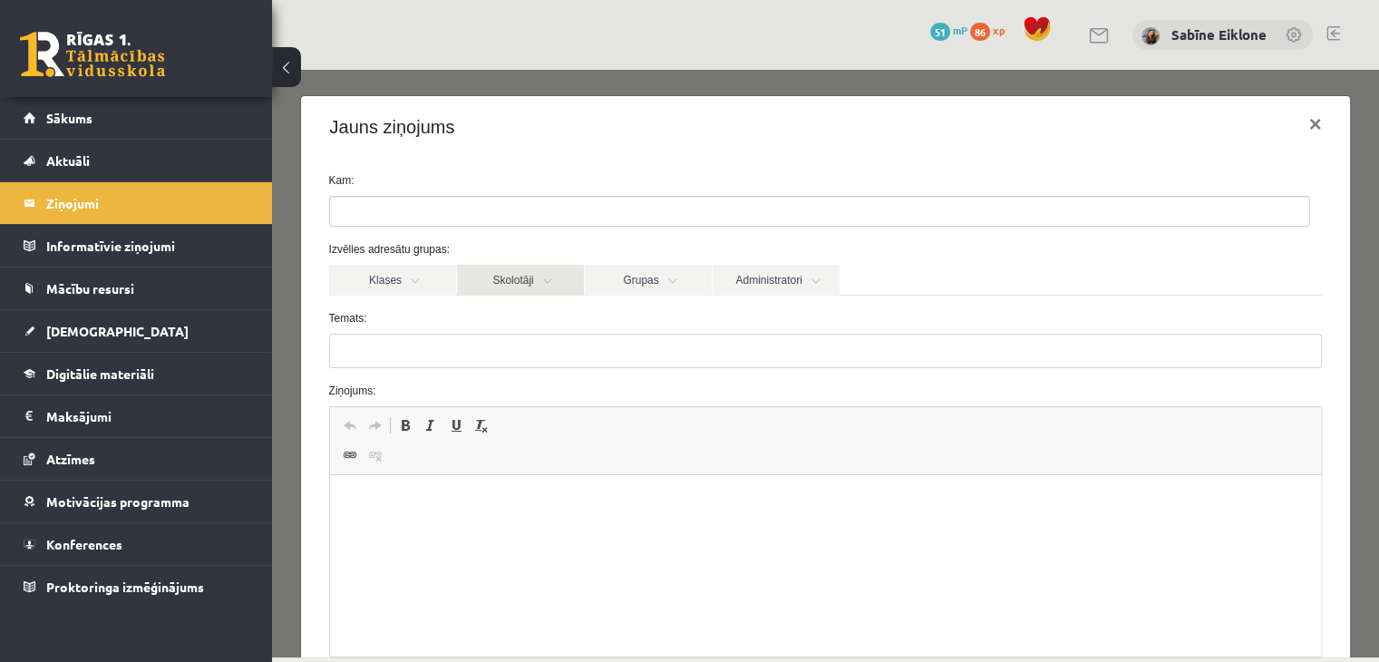
click at [520, 273] on link "Skolotāji" at bounding box center [520, 280] width 127 height 31
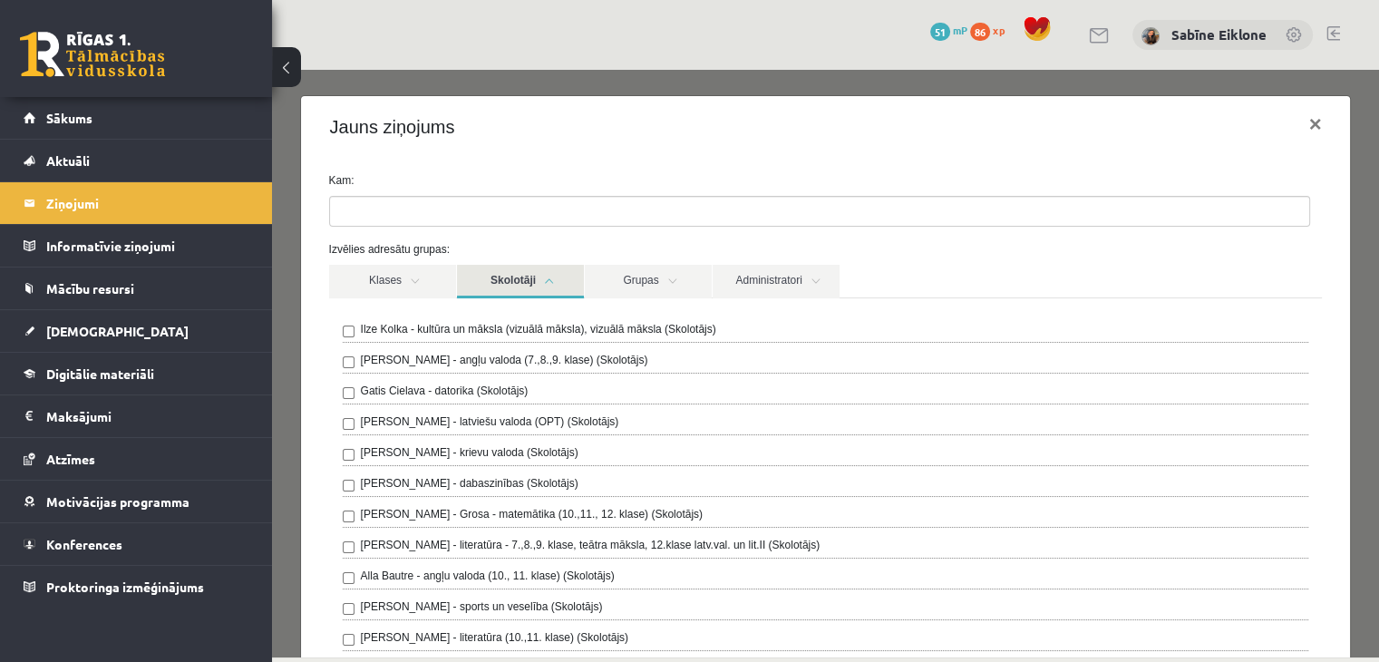
click at [468, 385] on label "Gatis Cielava - datorika (Skolotājs)" at bounding box center [445, 391] width 168 height 16
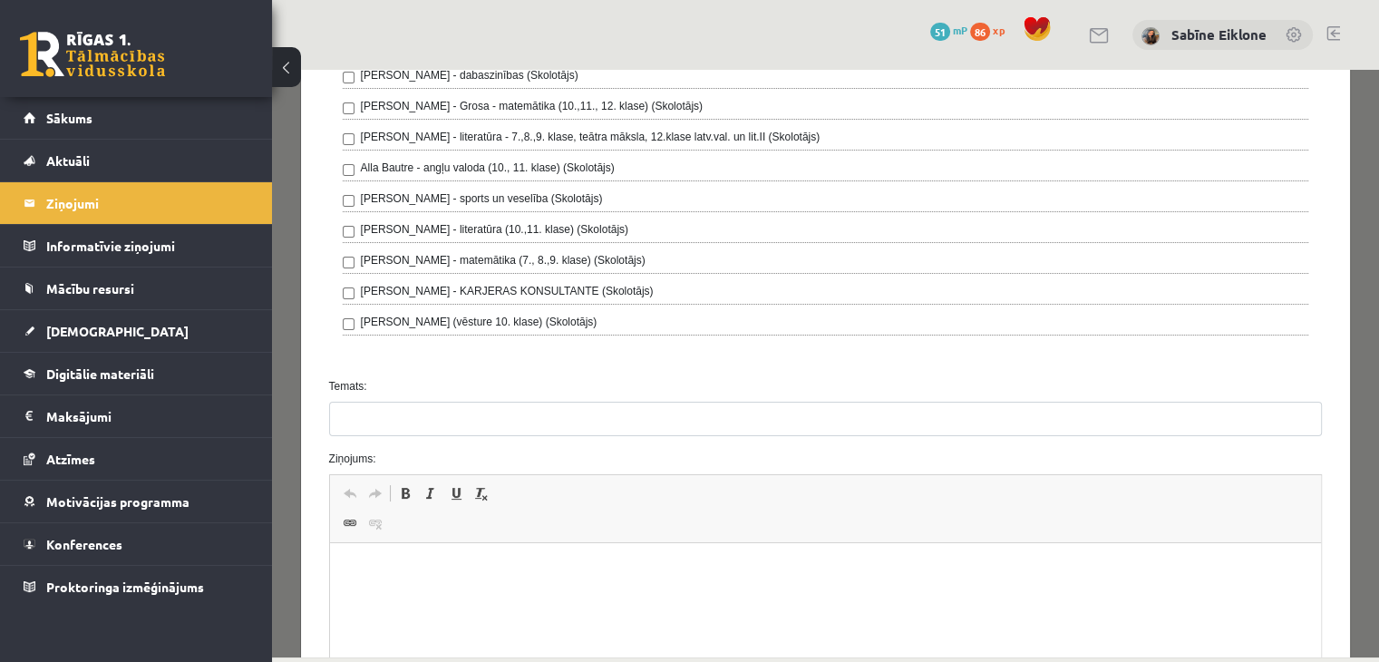
scroll to position [544, 0]
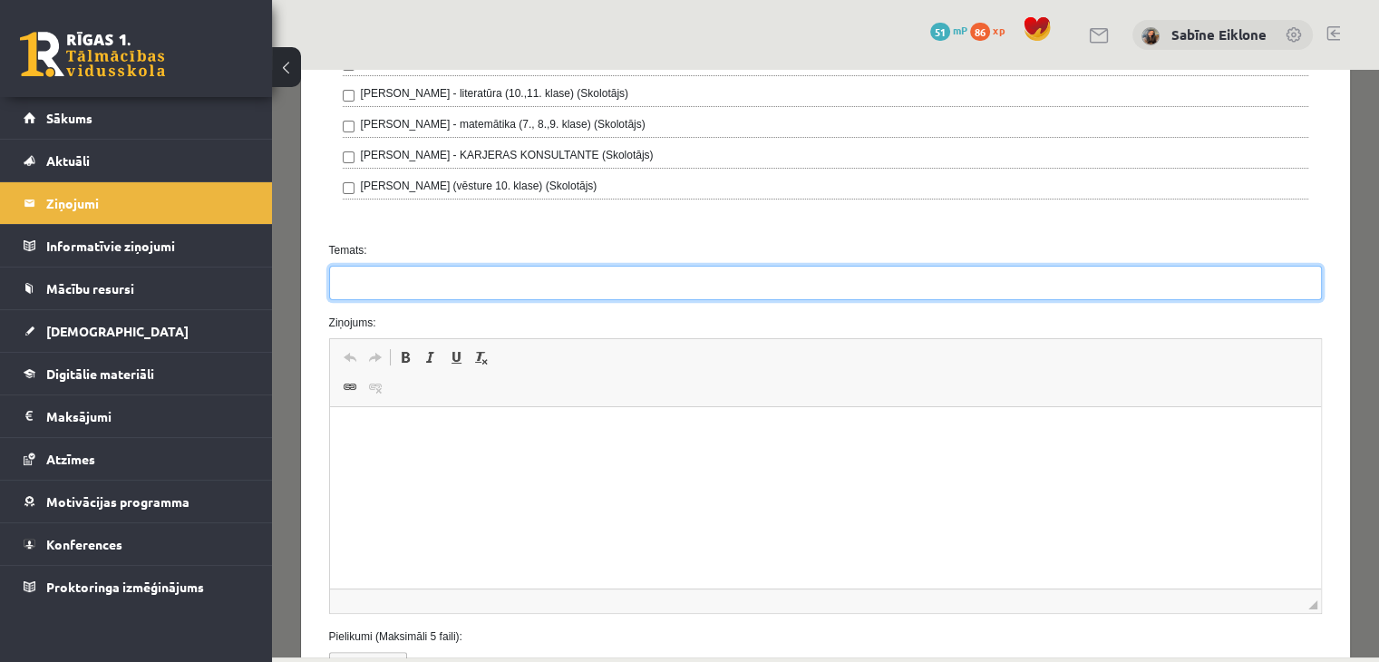
click at [512, 280] on input "Temats:" at bounding box center [826, 283] width 994 height 34
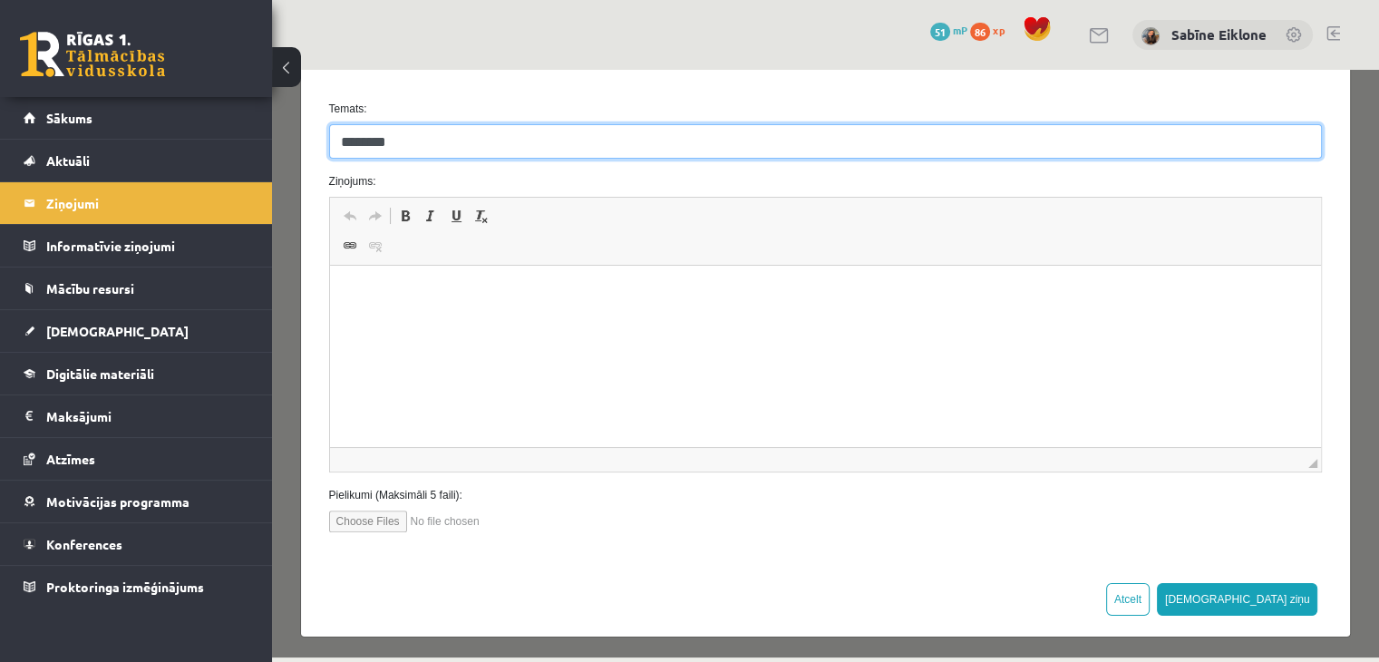
type input "********"
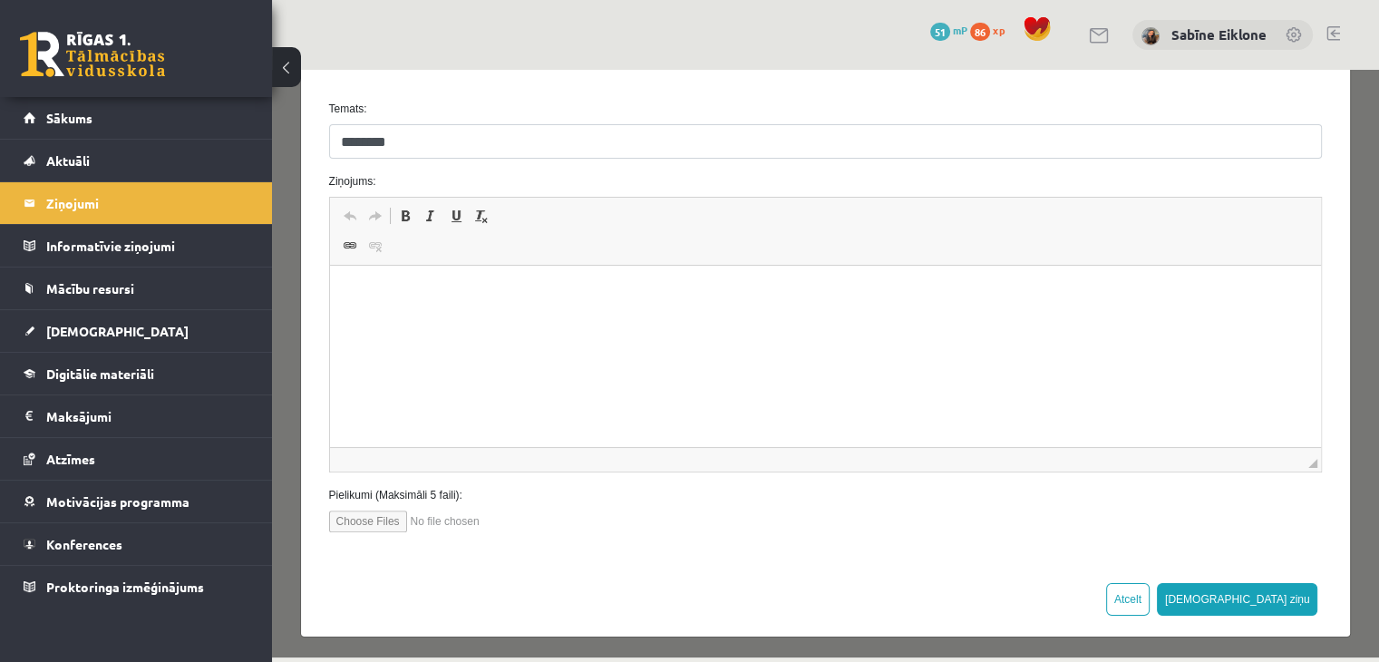
click at [376, 522] on input "file" at bounding box center [432, 521] width 206 height 22
type input "**********"
click at [498, 286] on p "Rich Text Editor, wiswyg-editor-47024788784880-1757698611-127" at bounding box center [824, 293] width 955 height 19
click at [353, 276] on html "**********" at bounding box center [825, 293] width 992 height 55
click at [345, 290] on html "**********" at bounding box center [825, 293] width 992 height 55
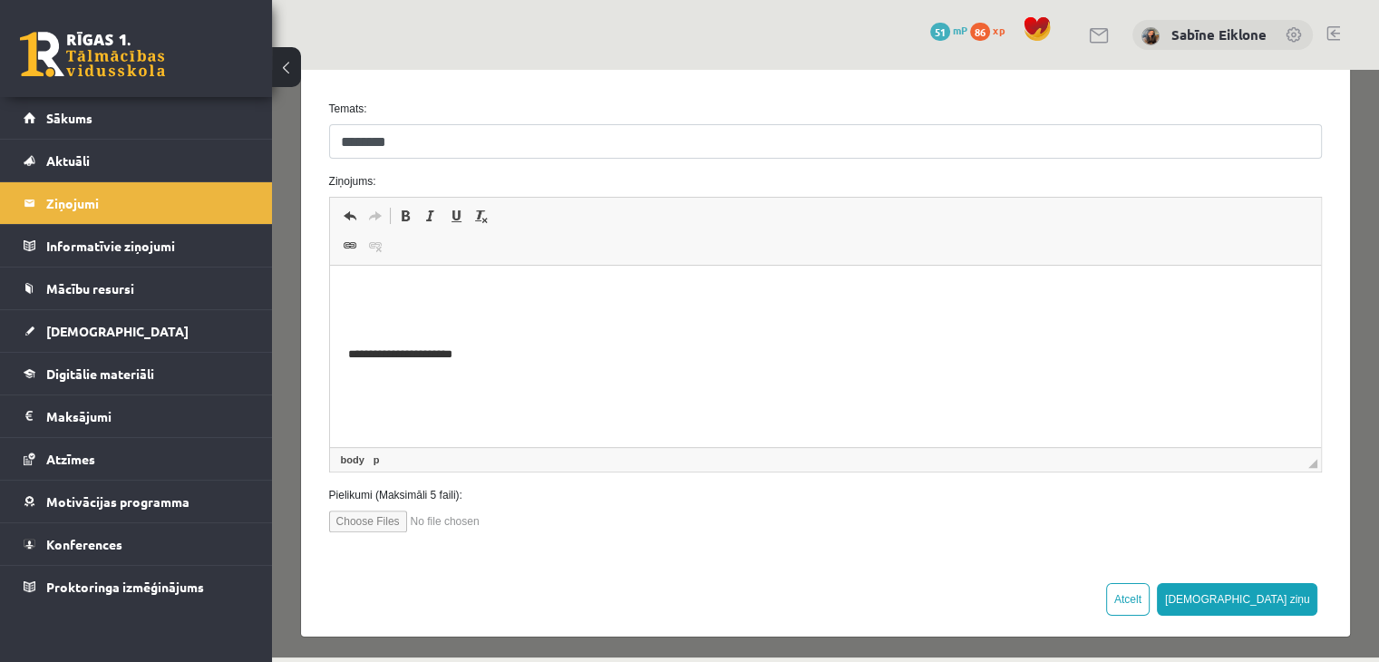
click at [363, 272] on html "**********" at bounding box center [825, 324] width 992 height 116
click at [641, 291] on p "**********" at bounding box center [818, 293] width 943 height 19
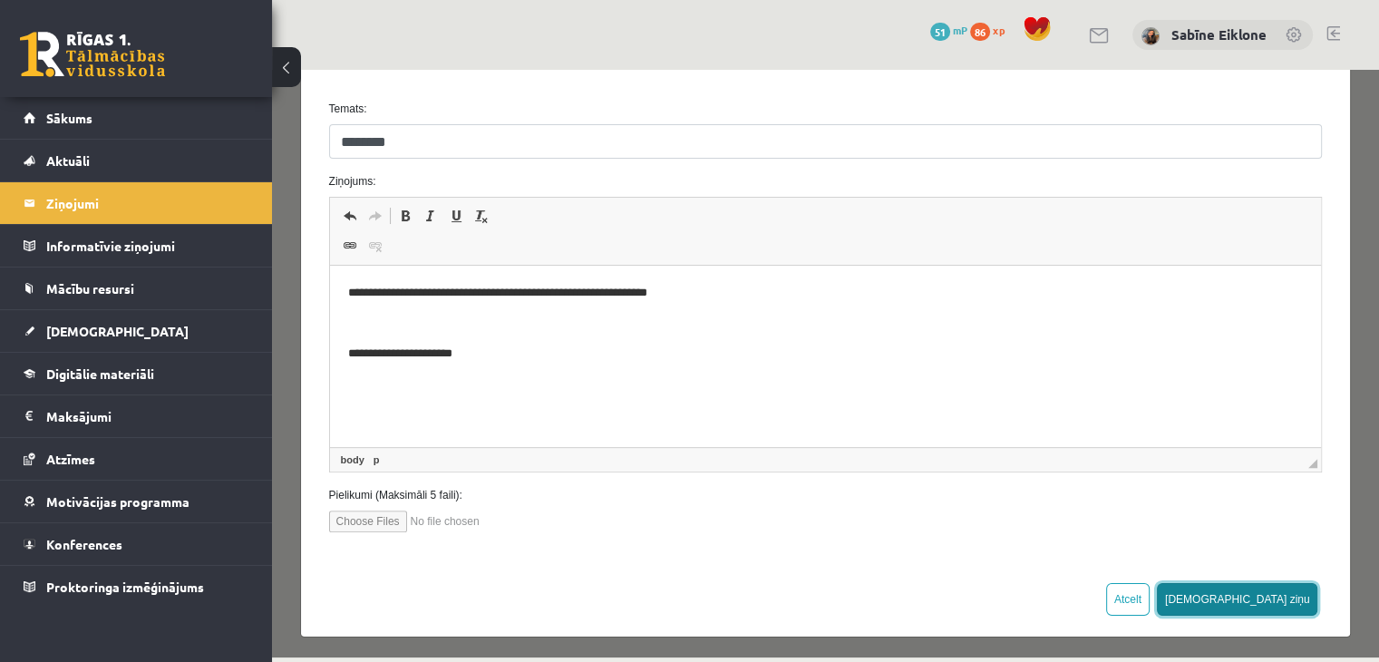
click at [1265, 596] on button "[DEMOGRAPHIC_DATA] ziņu" at bounding box center [1237, 599] width 161 height 33
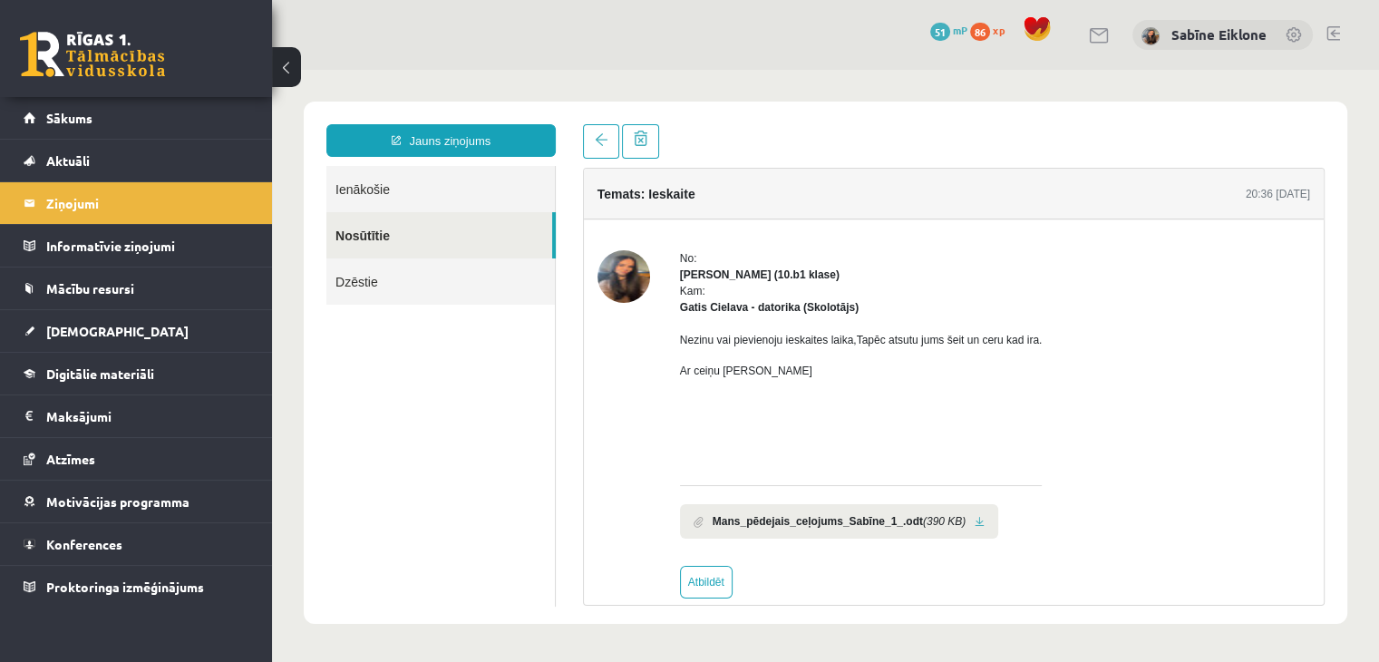
scroll to position [0, 0]
click at [95, 323] on span "[DEMOGRAPHIC_DATA]" at bounding box center [117, 331] width 142 height 16
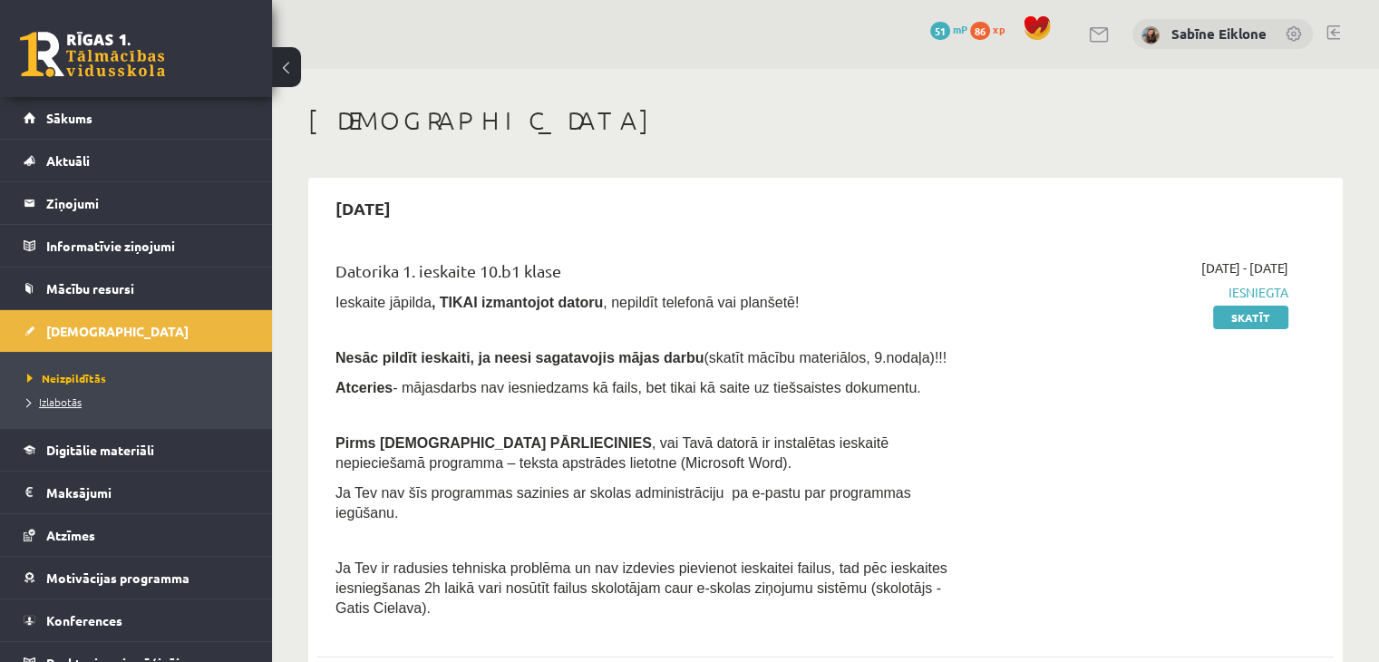
click at [78, 399] on span "Izlabotās" at bounding box center [54, 401] width 54 height 15
click at [1265, 320] on link "Skatīt" at bounding box center [1250, 317] width 75 height 24
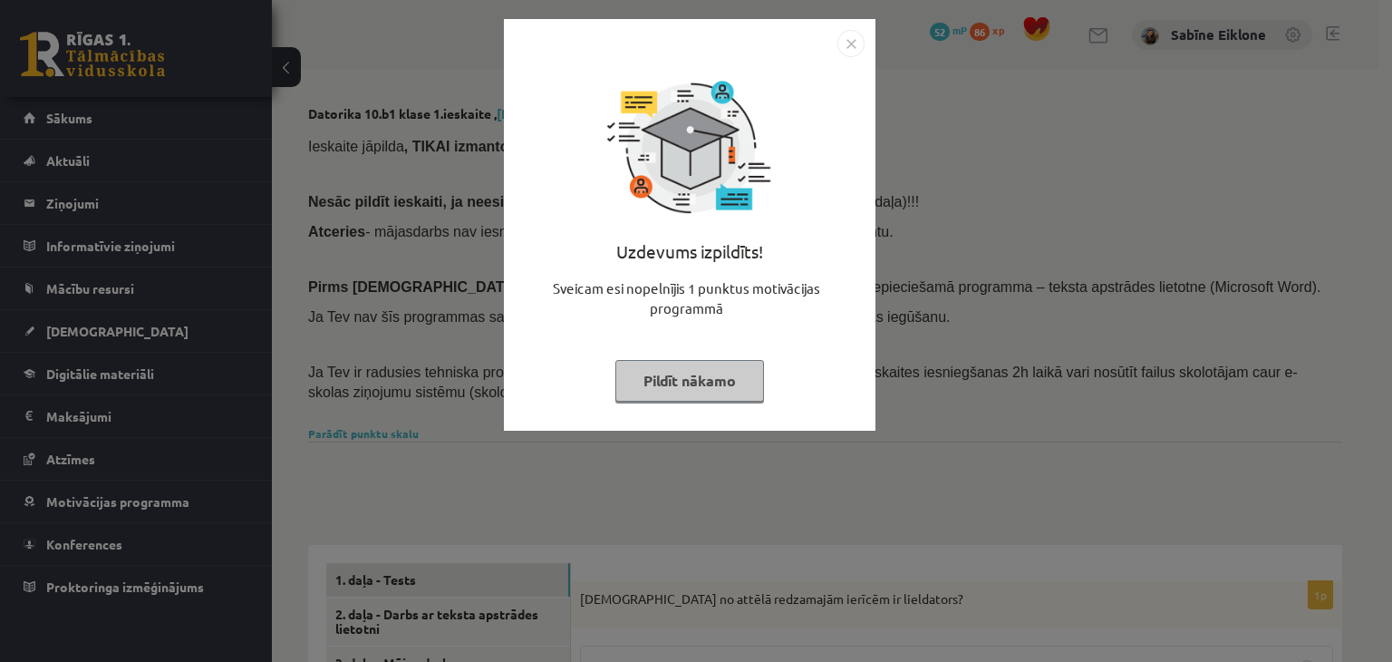
click at [726, 376] on button "Pildīt nākamo" at bounding box center [690, 381] width 149 height 42
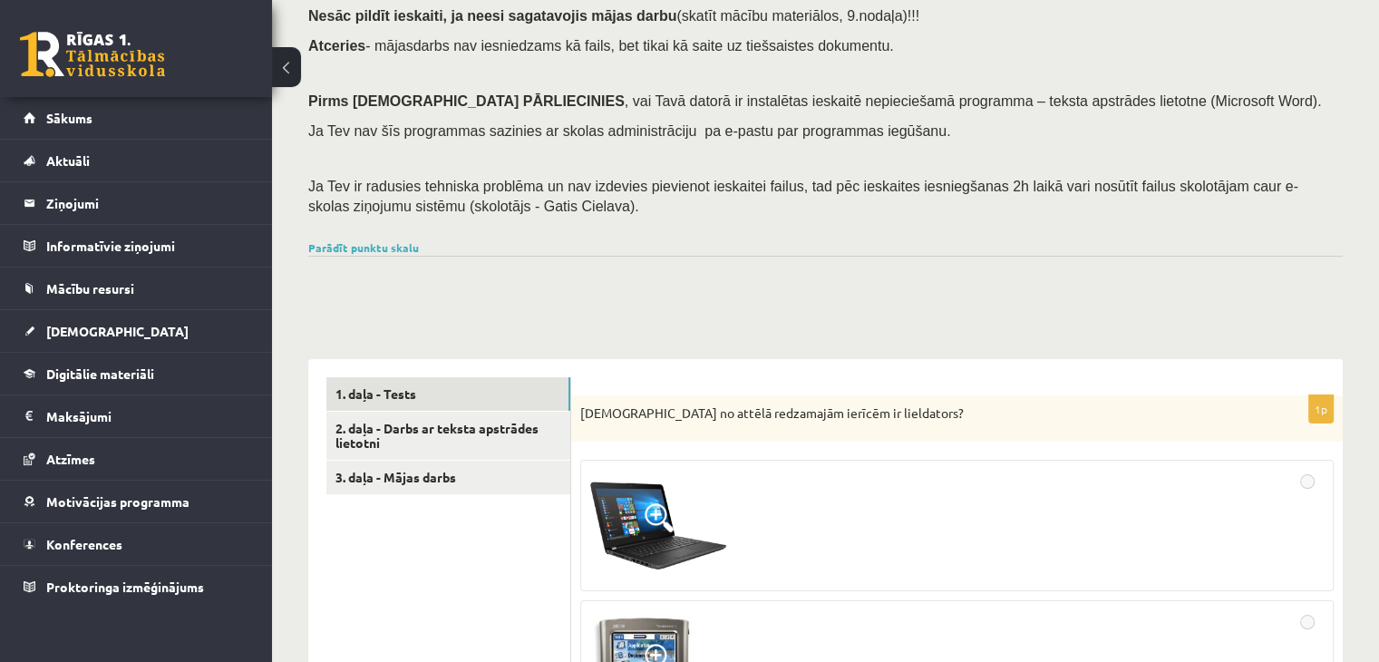
scroll to position [91, 0]
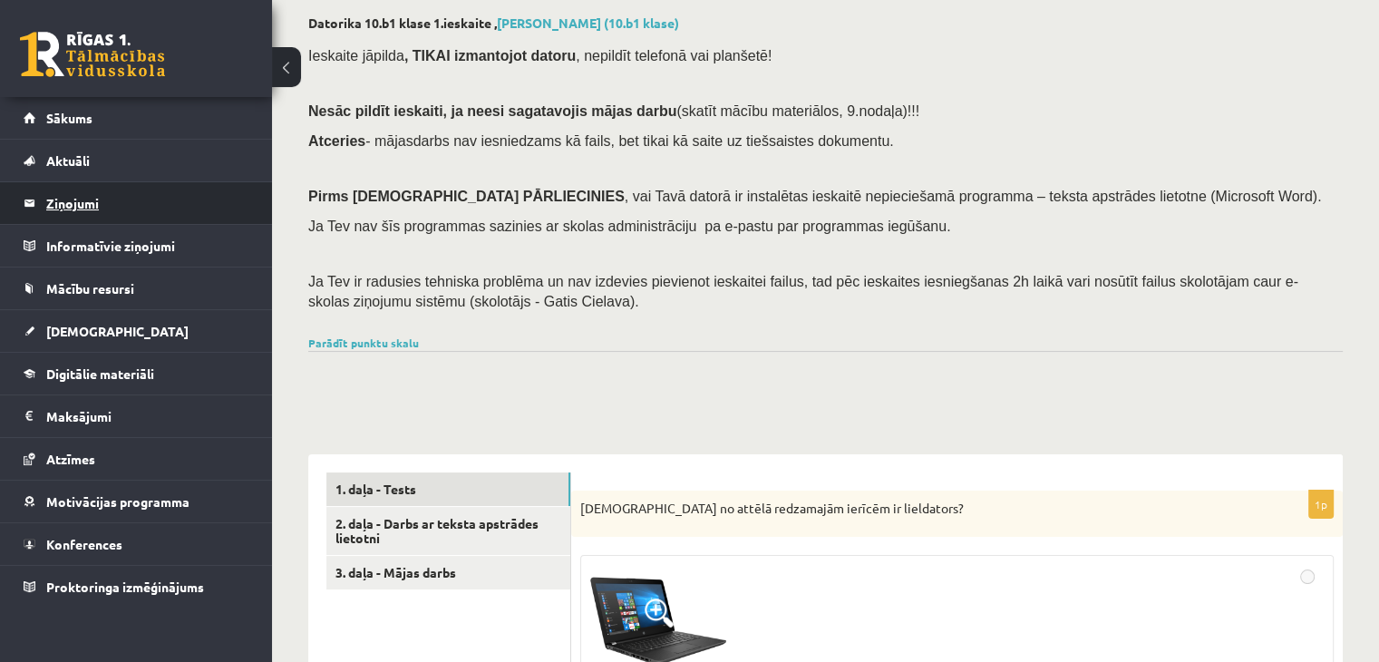
click at [91, 208] on legend "Ziņojumi 0" at bounding box center [147, 203] width 203 height 42
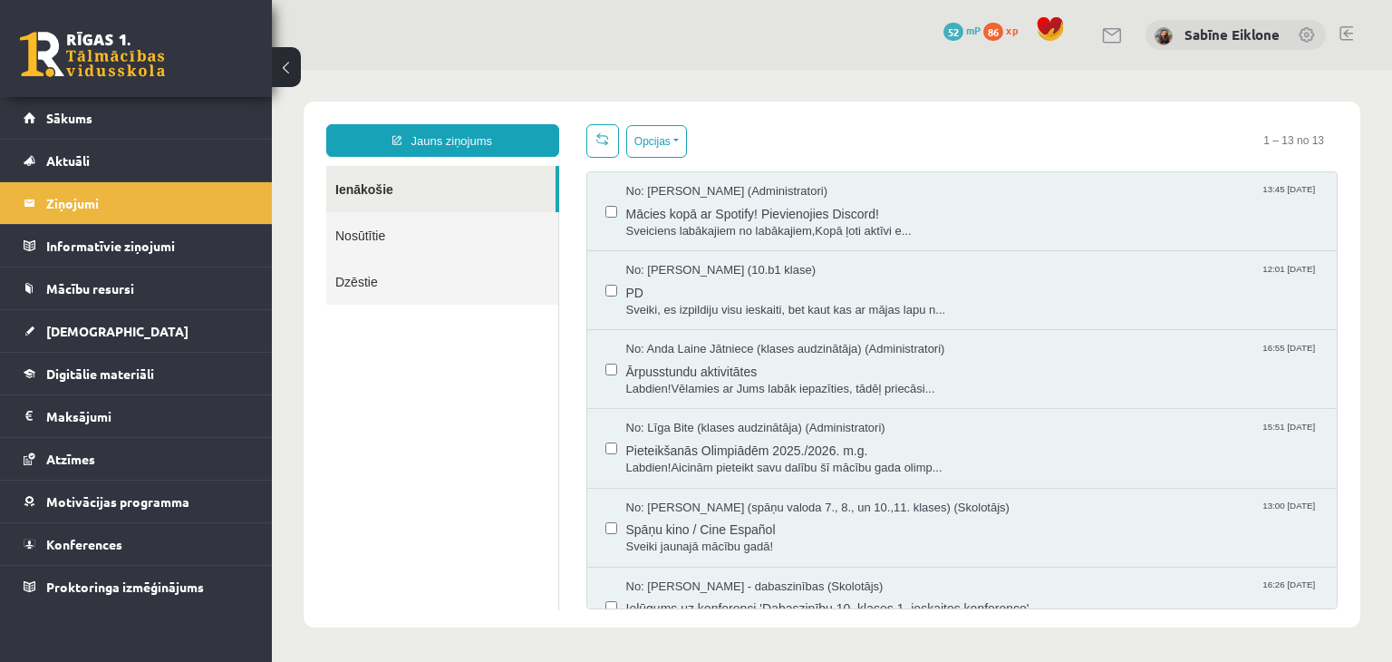
click at [392, 232] on link "Nosūtītie" at bounding box center [442, 235] width 232 height 46
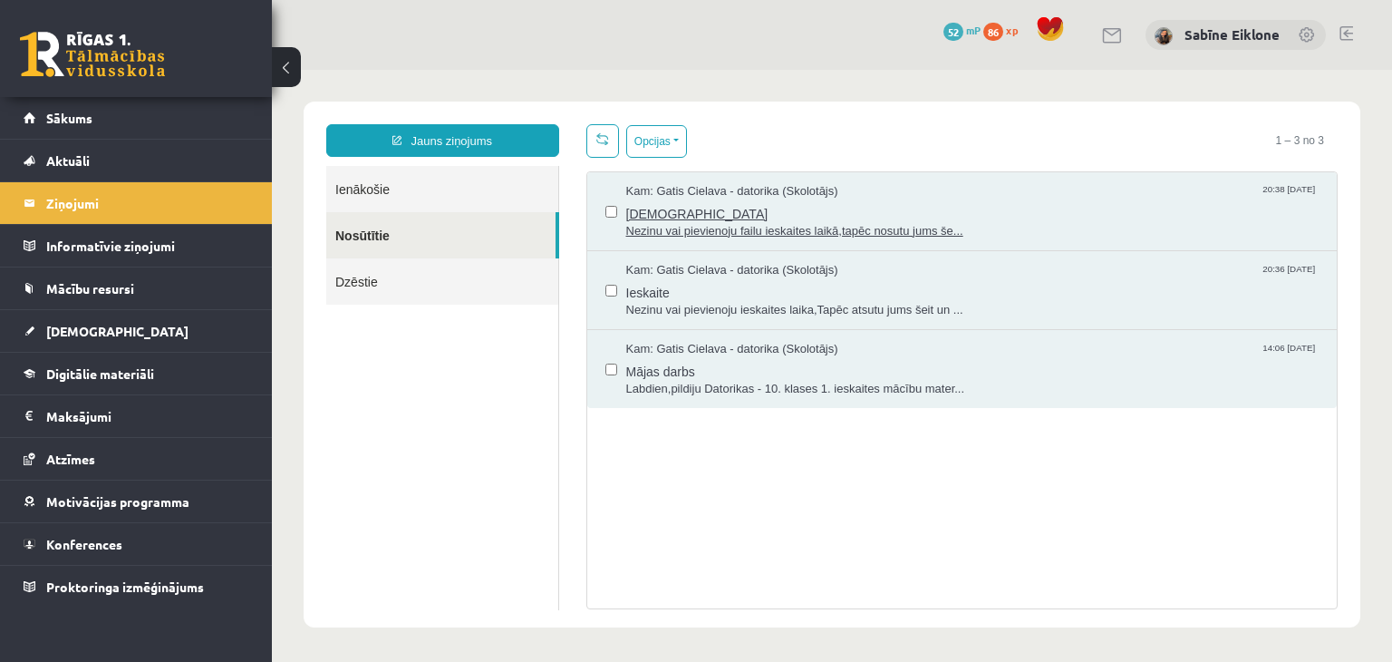
click at [974, 204] on span "ieskaite" at bounding box center [972, 211] width 693 height 23
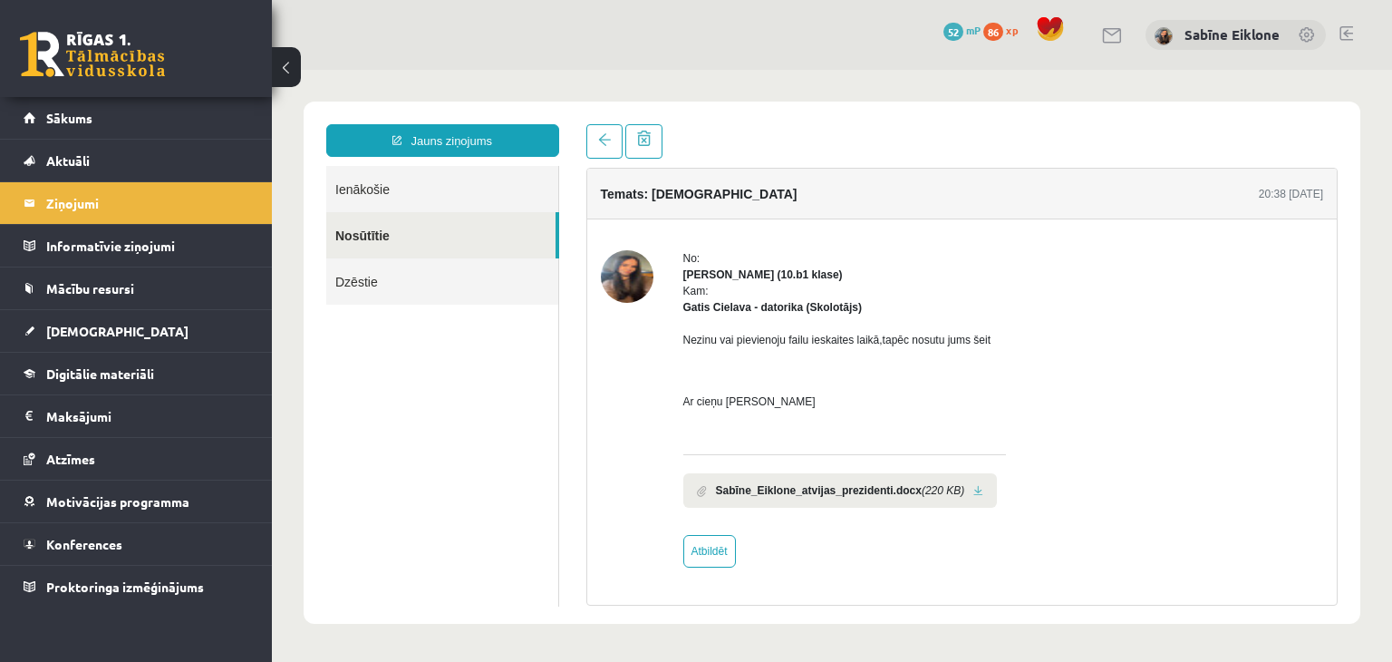
click at [354, 246] on link "Nosūtītie" at bounding box center [440, 235] width 229 height 46
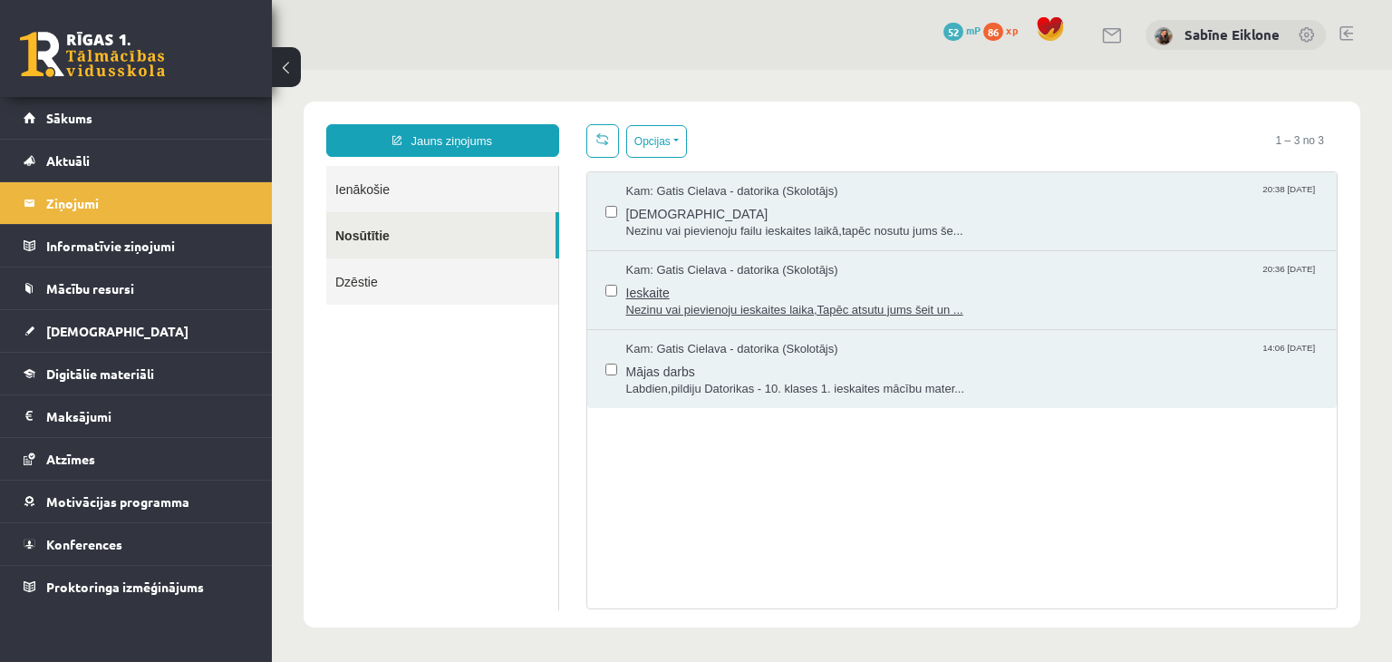
click at [686, 276] on span "Kam: Gatis Cielava - datorika (Skolotājs)" at bounding box center [732, 270] width 212 height 17
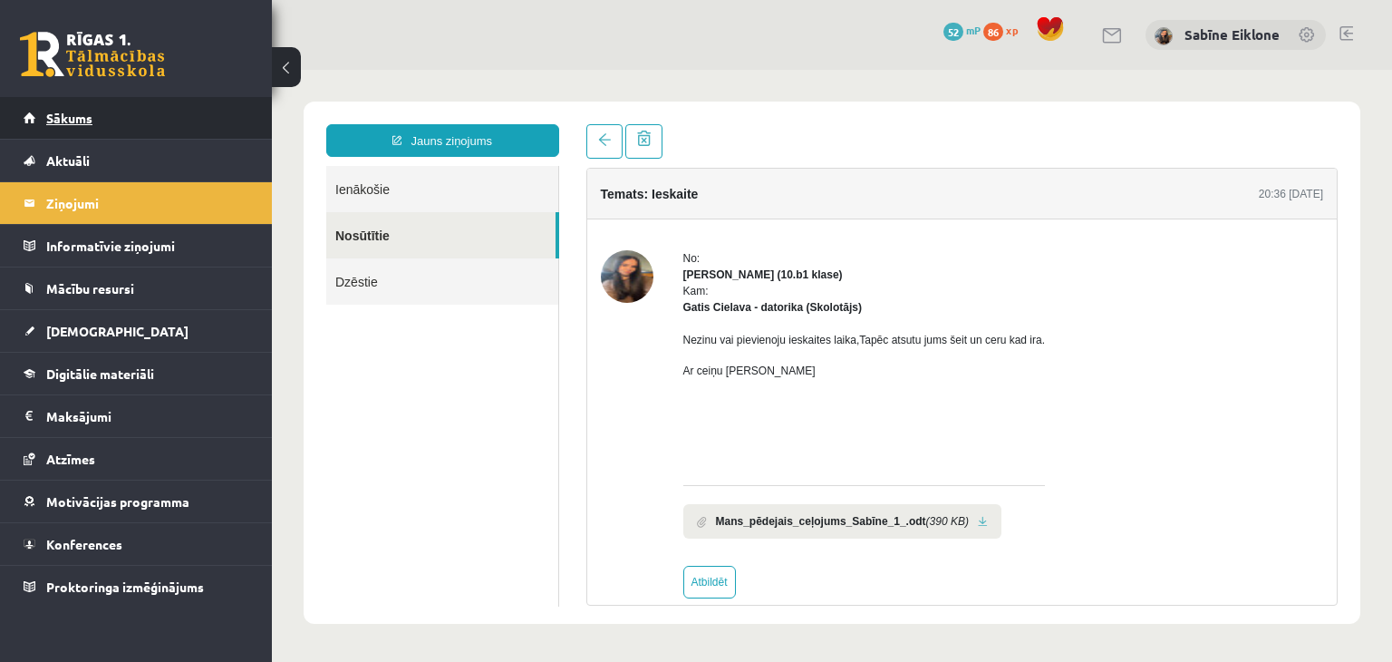
click at [98, 121] on link "Sākums" at bounding box center [137, 118] width 226 height 42
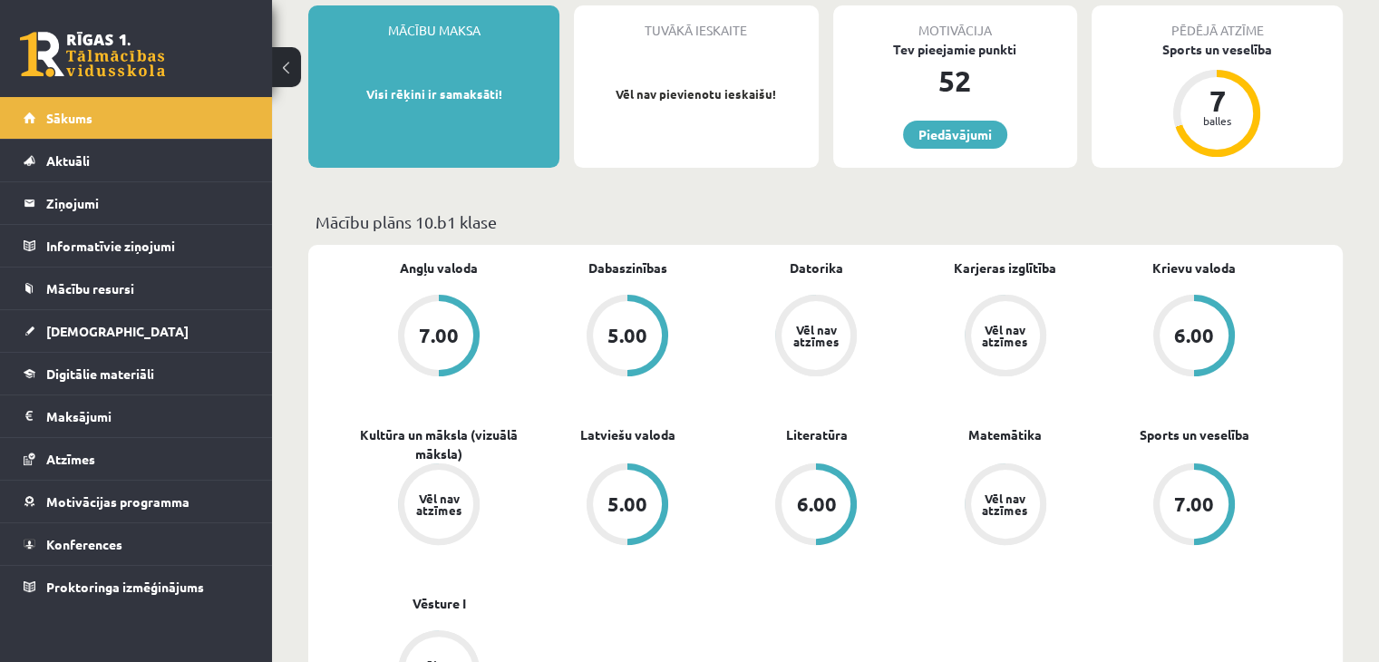
scroll to position [272, 0]
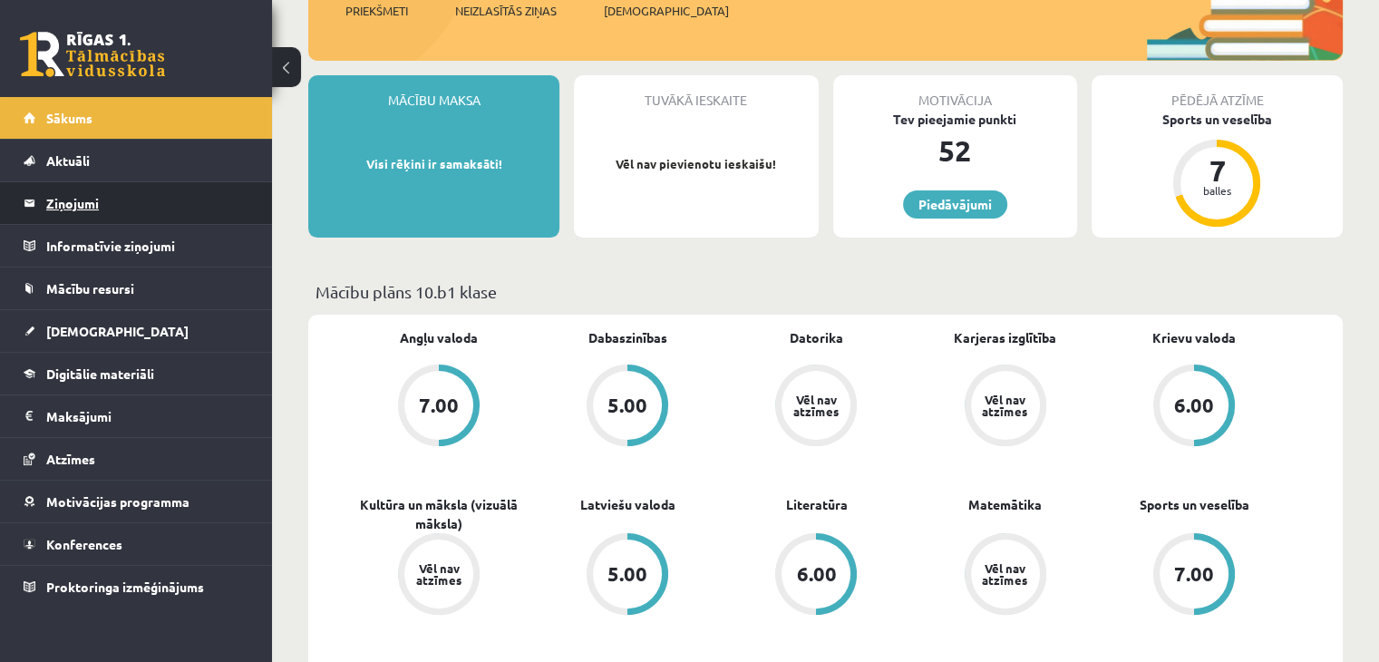
click at [102, 203] on legend "Ziņojumi 0" at bounding box center [147, 203] width 203 height 42
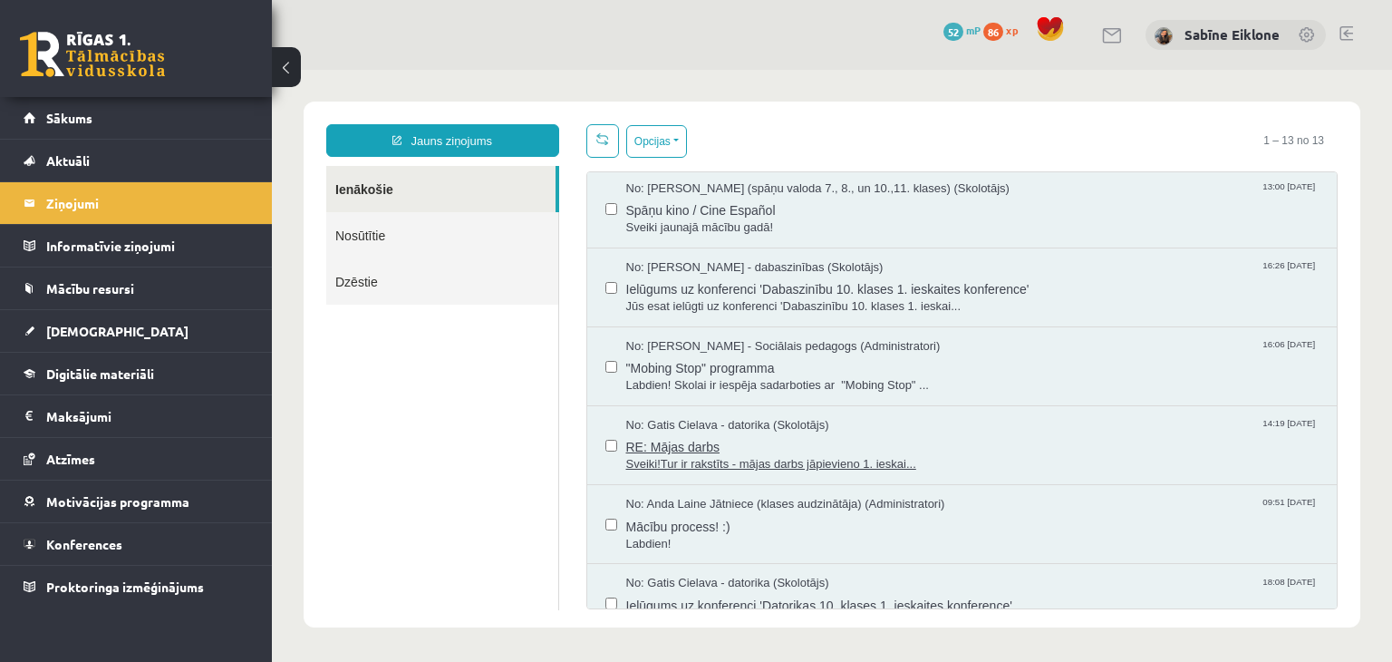
scroll to position [363, 0]
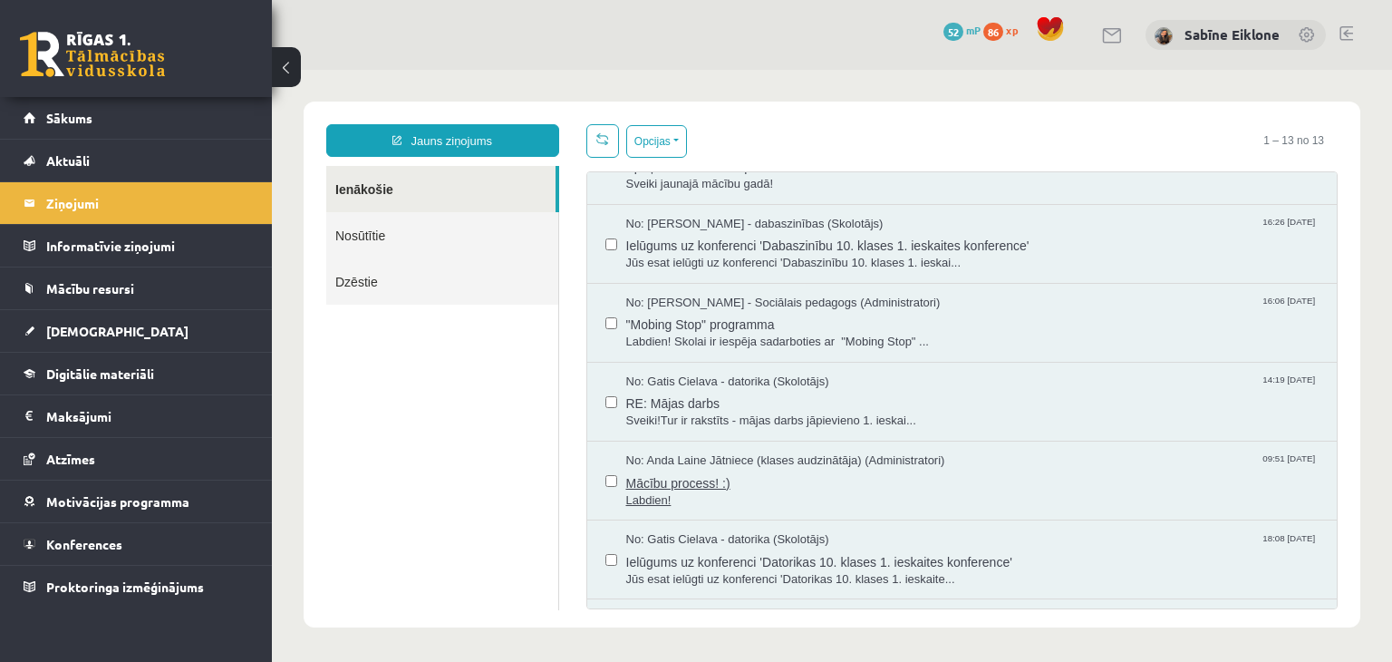
click at [801, 484] on span "Mācību process! :)" at bounding box center [972, 481] width 693 height 23
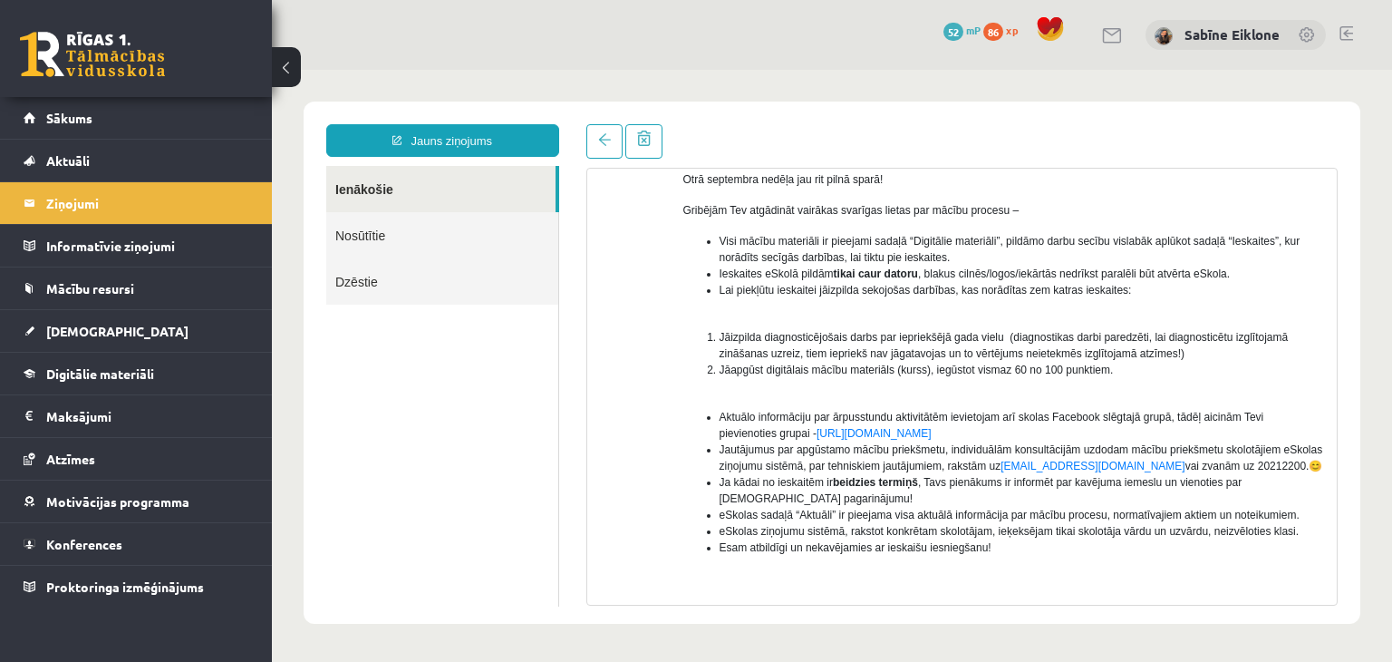
scroll to position [181, 0]
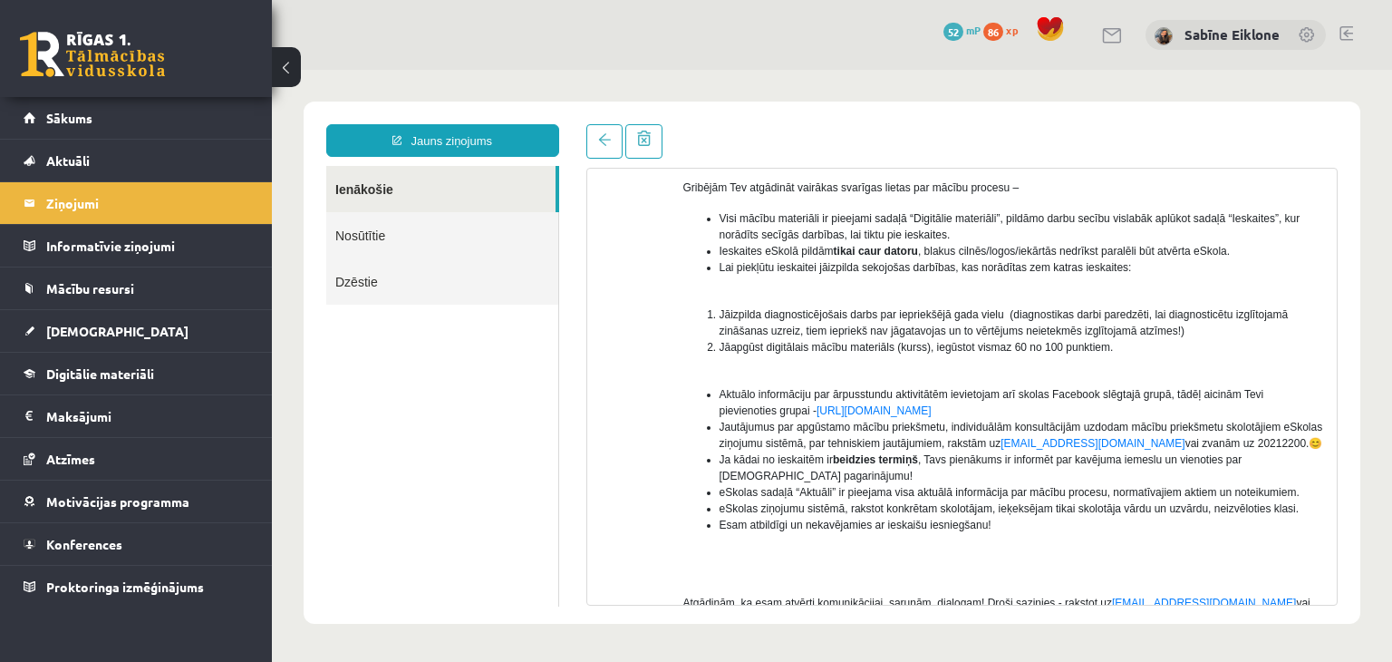
click at [364, 201] on link "Ienākošie" at bounding box center [440, 189] width 229 height 46
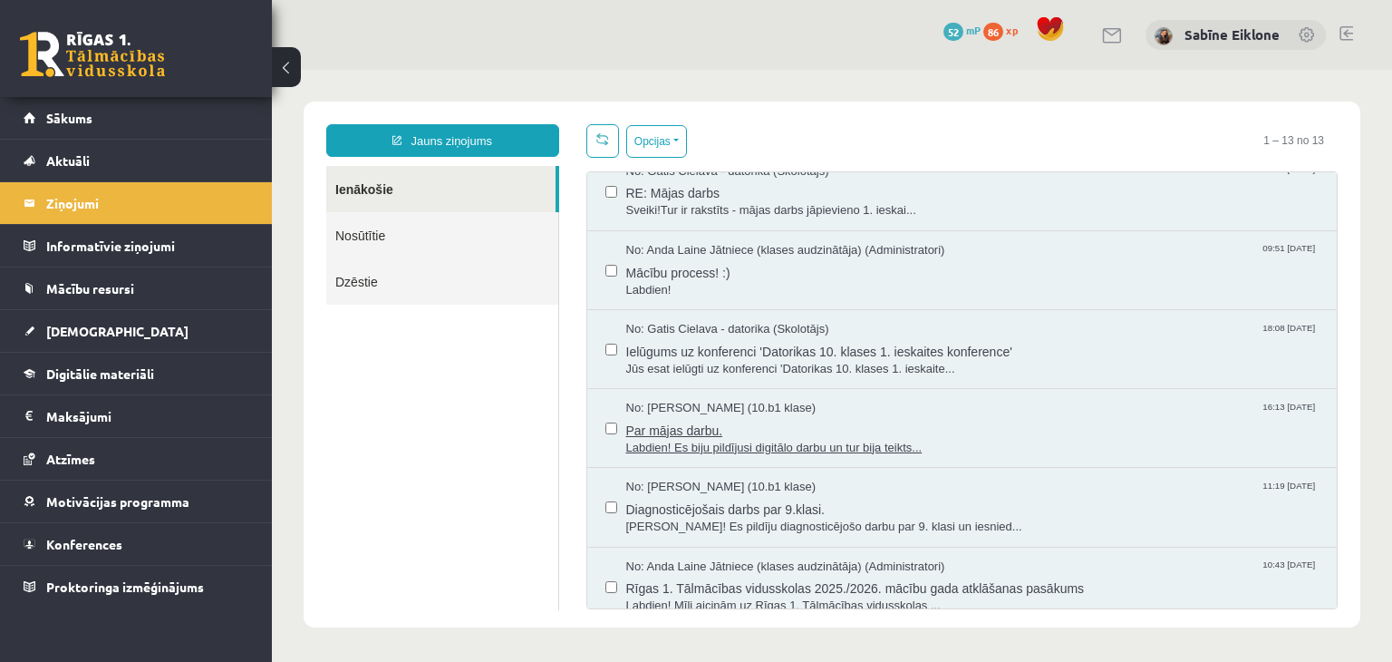
scroll to position [587, 0]
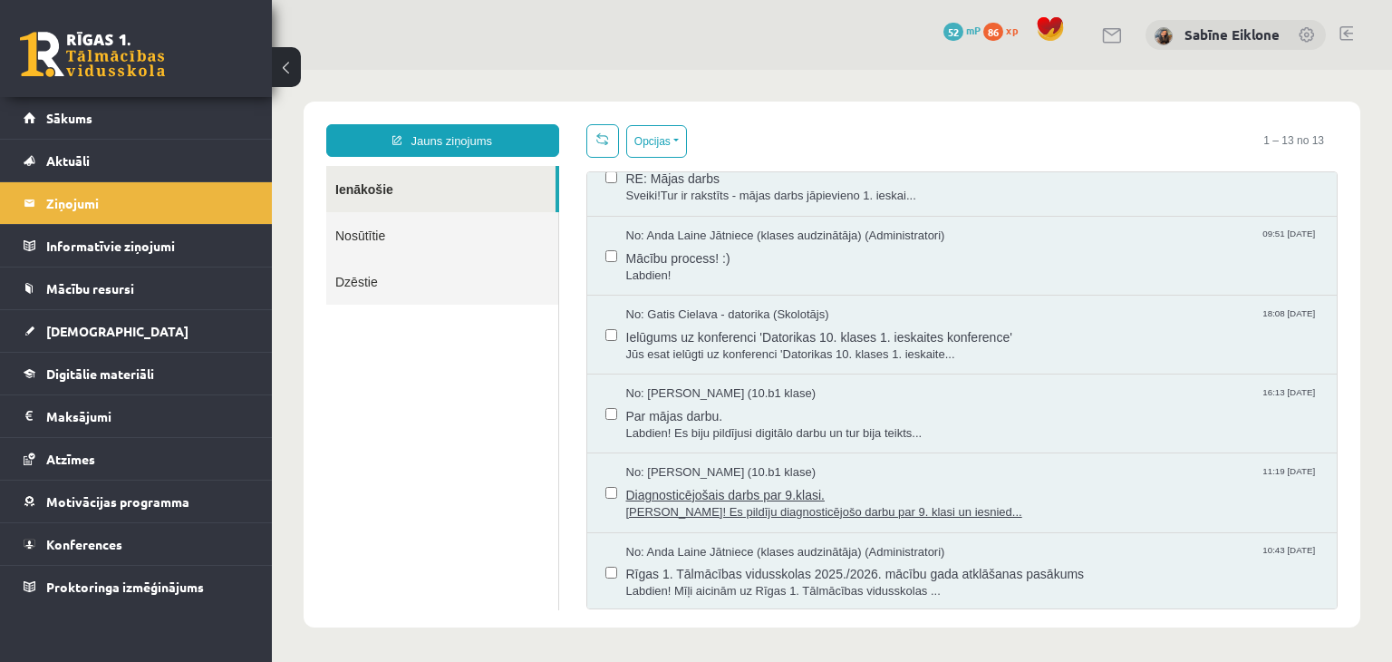
click at [915, 470] on div "No: [PERSON_NAME] (10.b1 klase) 11:19 [DATE]" at bounding box center [972, 472] width 693 height 17
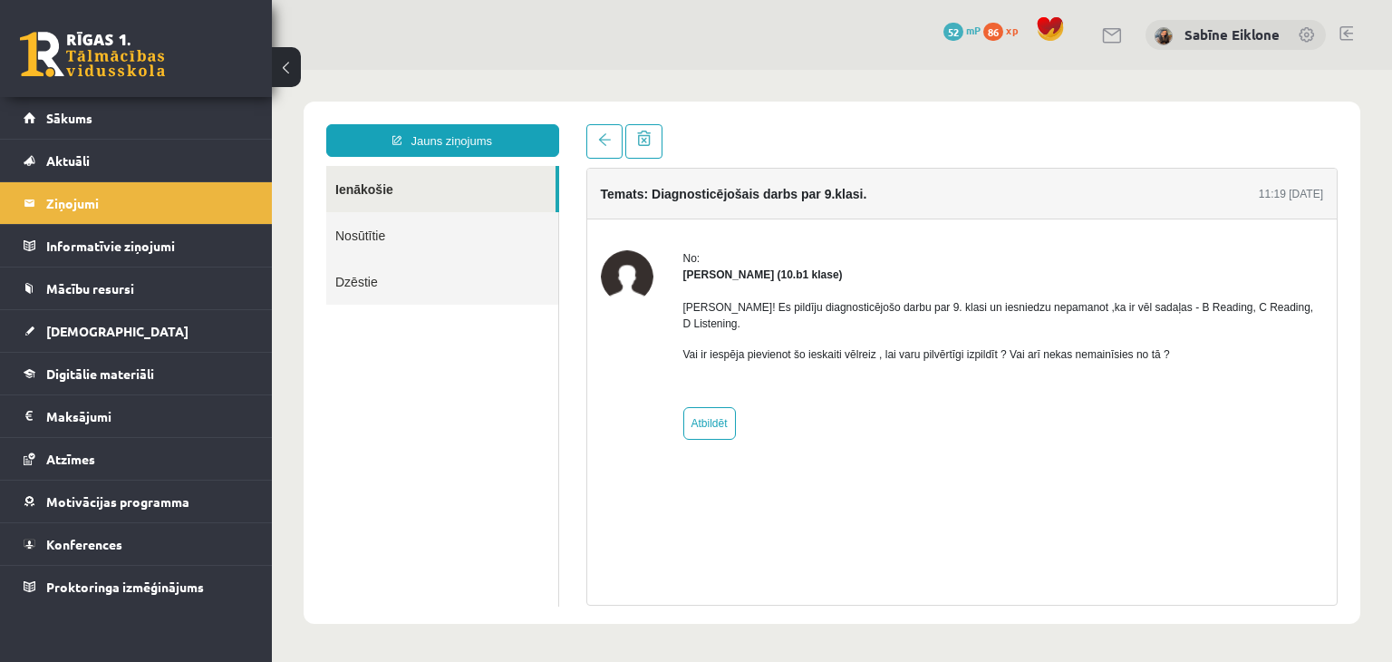
scroll to position [0, 0]
click at [403, 187] on link "Ienākošie" at bounding box center [440, 189] width 229 height 46
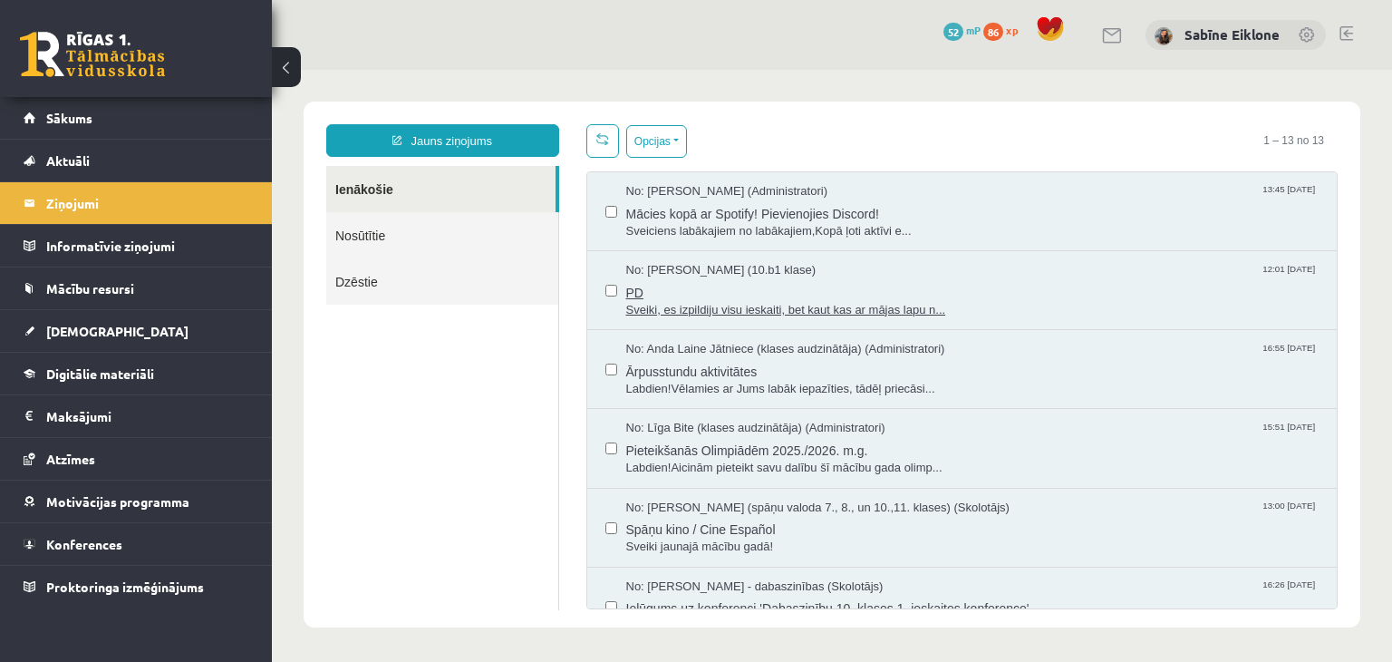
click at [732, 294] on span "PD" at bounding box center [972, 290] width 693 height 23
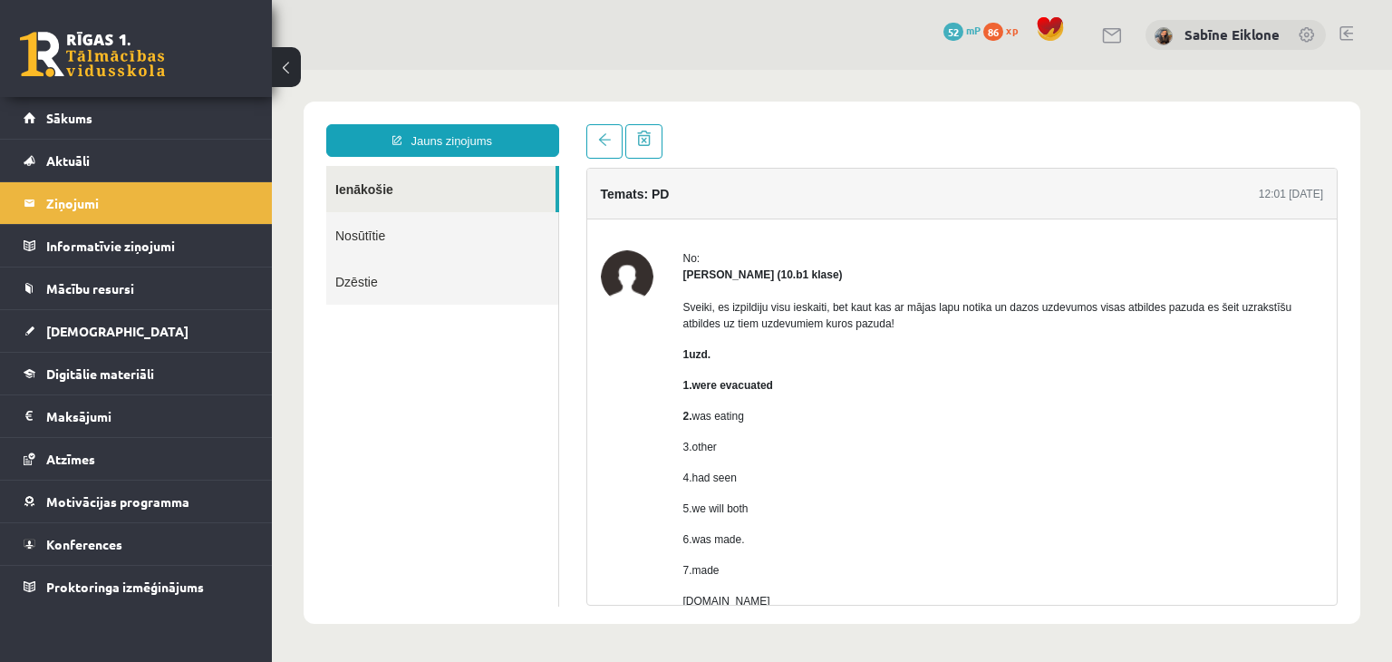
click at [393, 184] on link "Ienākošie" at bounding box center [440, 189] width 229 height 46
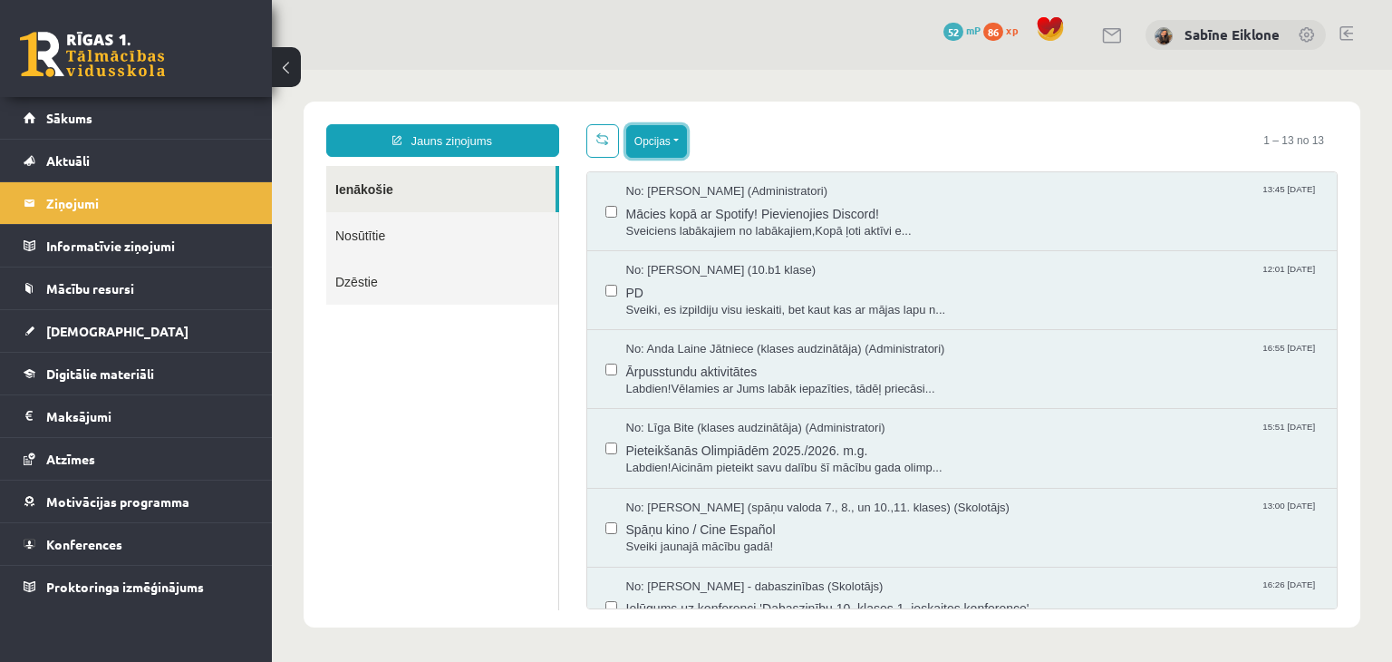
click at [644, 147] on button "Opcijas" at bounding box center [656, 141] width 61 height 33
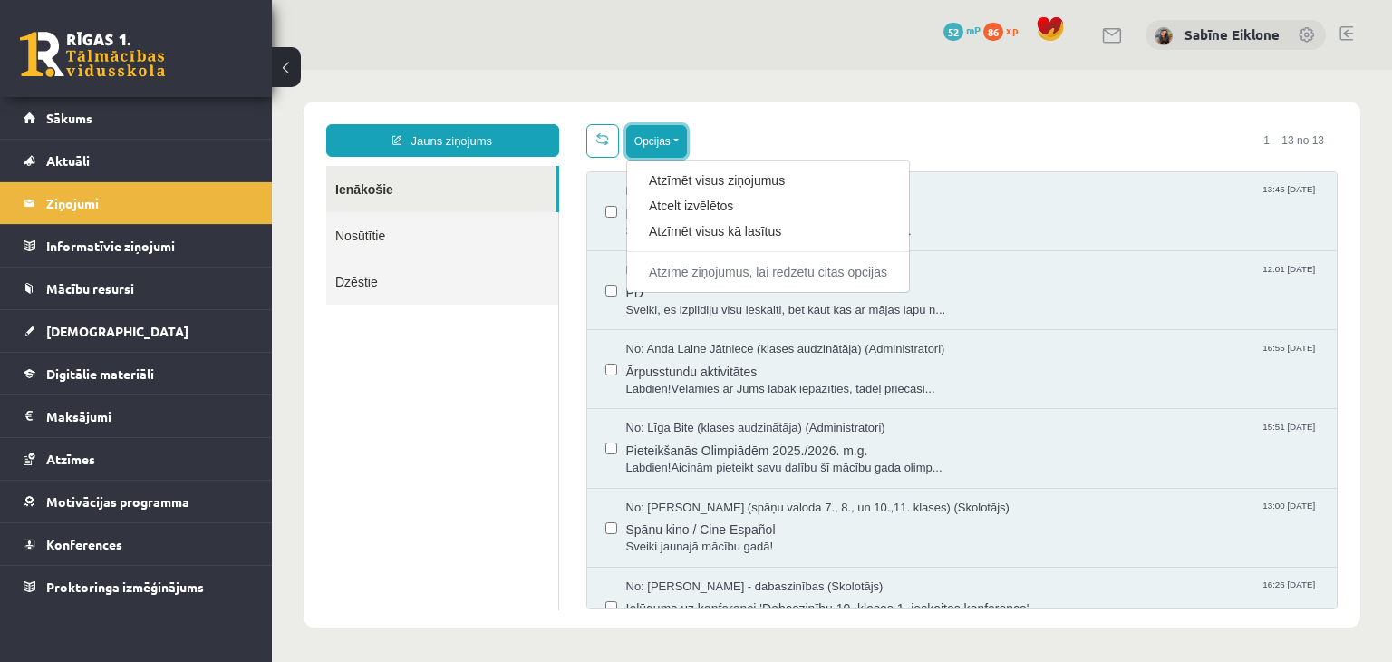
click at [644, 147] on button "Opcijas" at bounding box center [656, 141] width 61 height 33
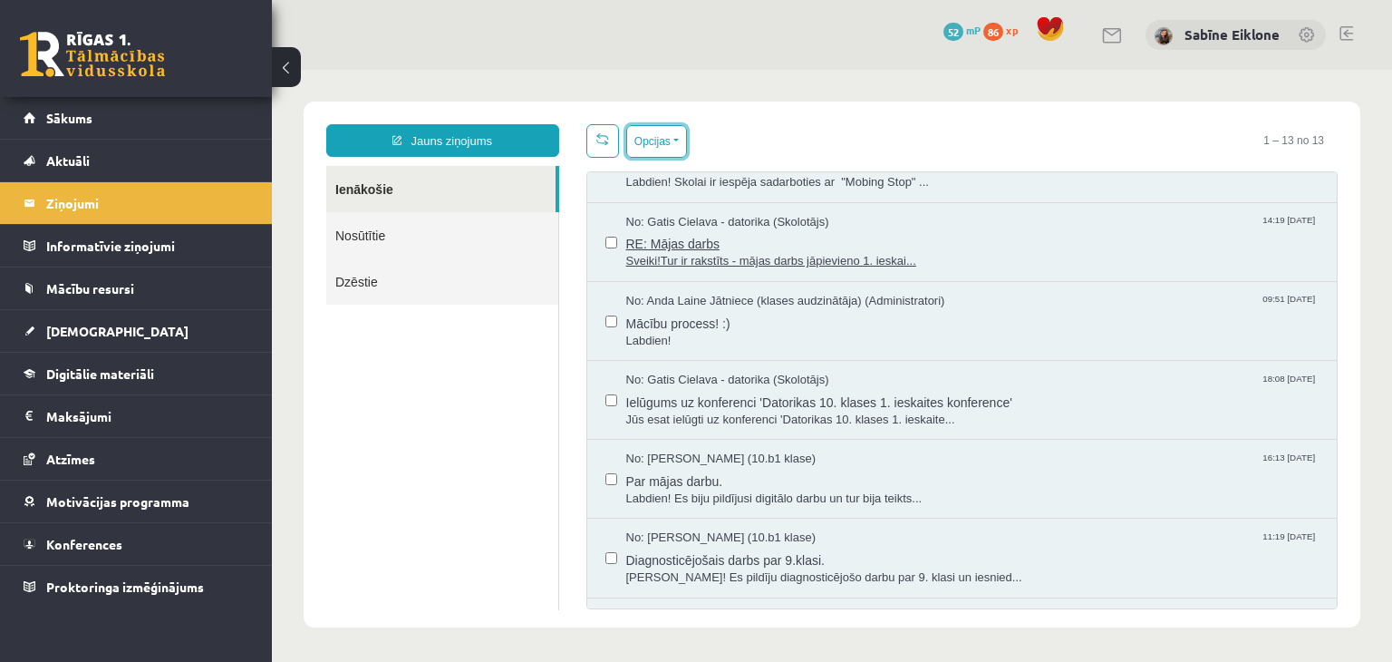
scroll to position [587, 0]
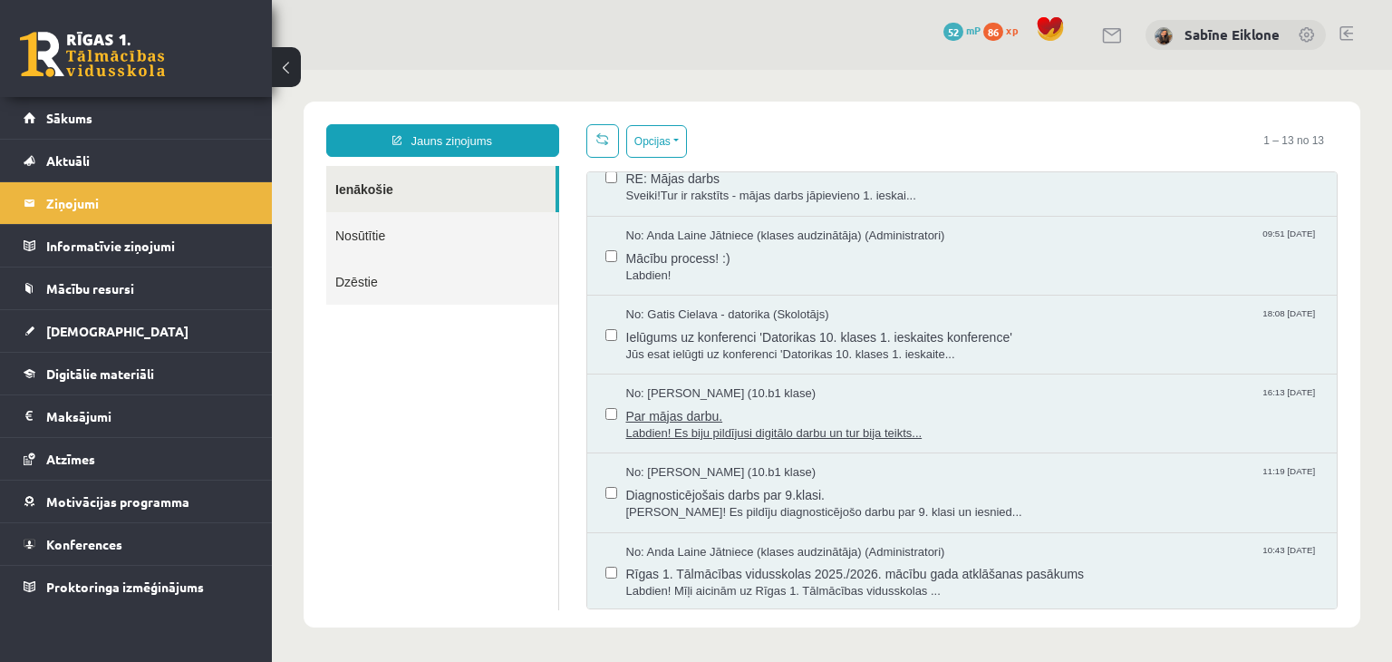
click at [994, 402] on span "Par mājas darbu." at bounding box center [972, 413] width 693 height 23
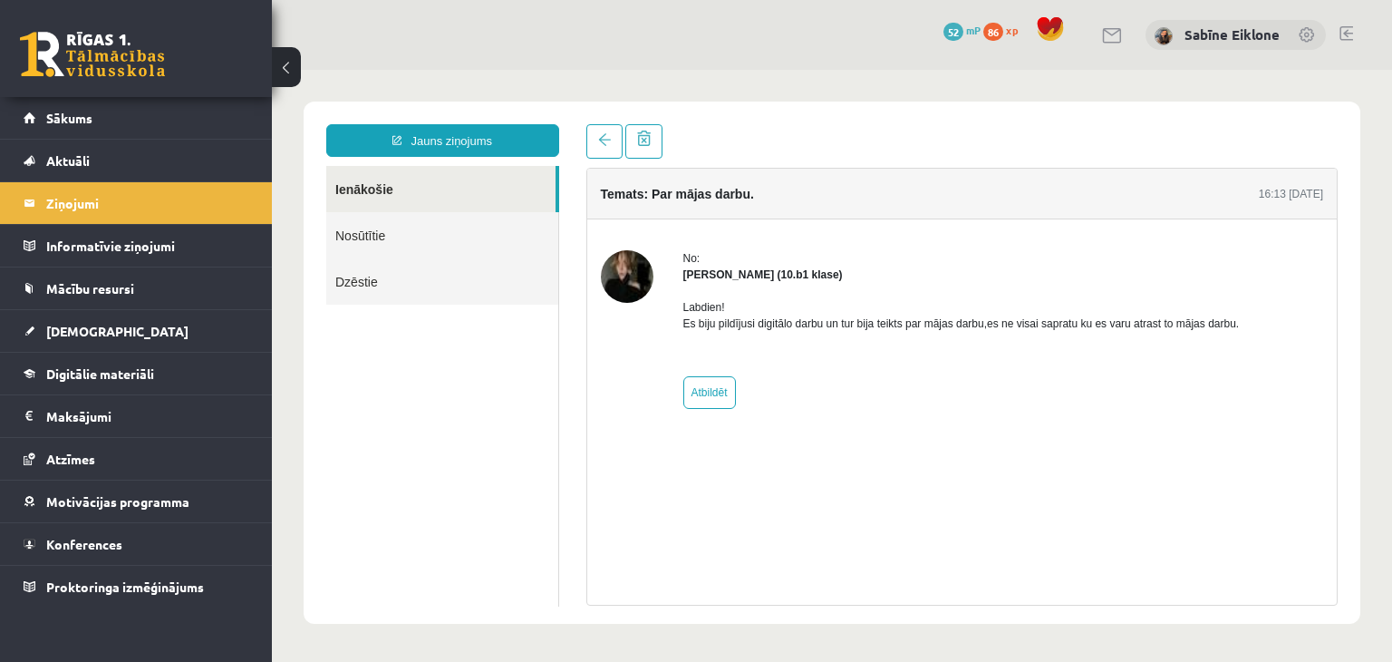
scroll to position [0, 0]
click at [410, 198] on link "Ienākošie" at bounding box center [440, 189] width 229 height 46
click at [88, 117] on span "Sākums" at bounding box center [69, 118] width 46 height 16
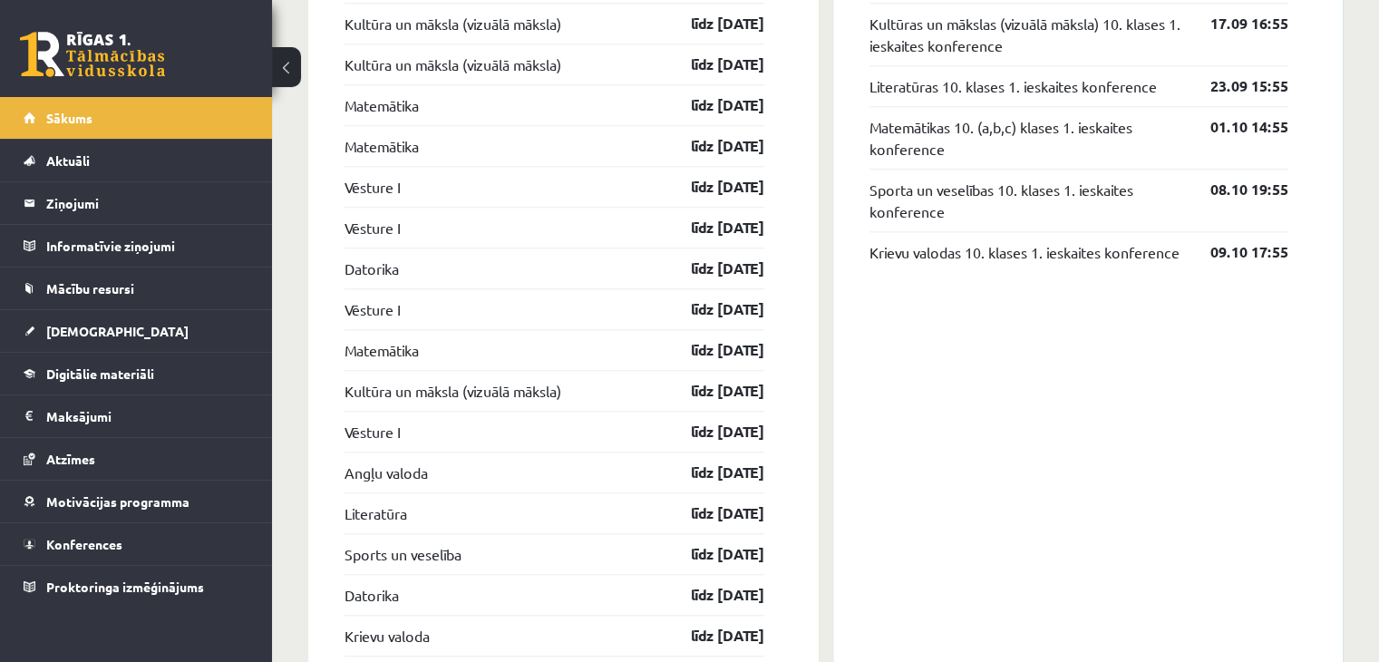
scroll to position [1357, 0]
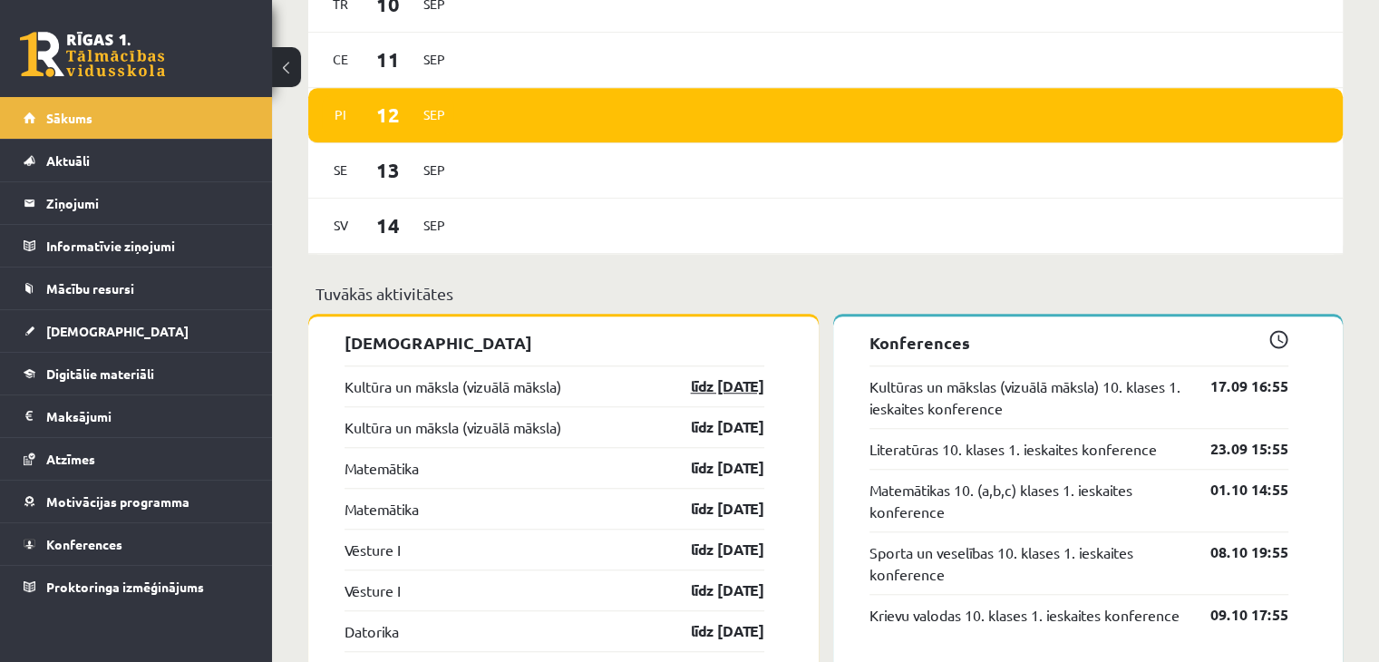
click at [739, 396] on link "līdz [DATE]" at bounding box center [711, 386] width 105 height 22
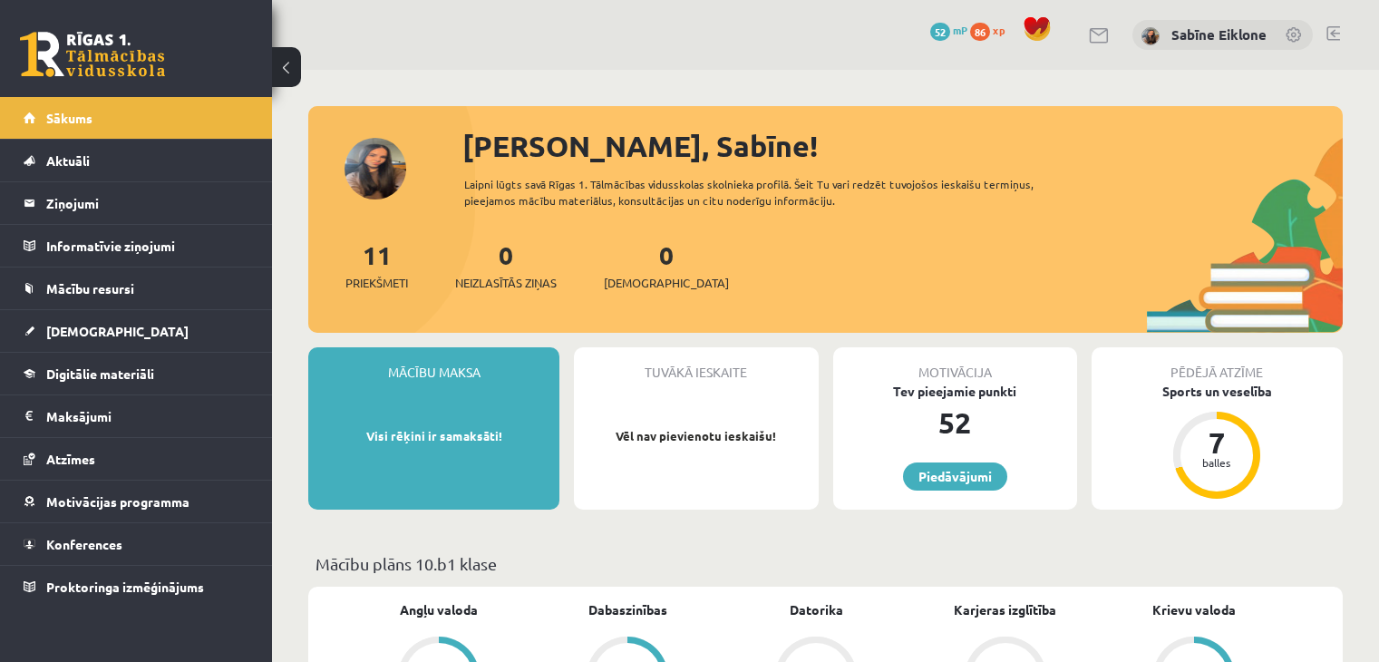
scroll to position [1357, 0]
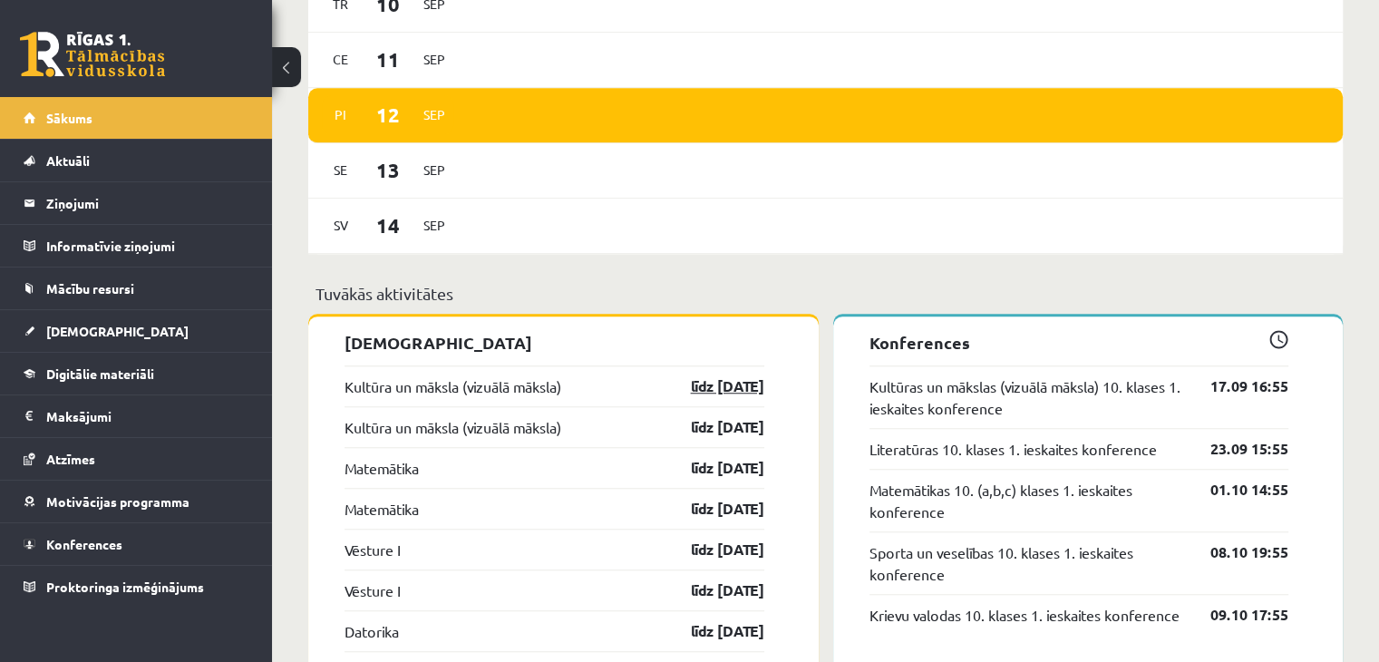
click at [739, 390] on link "līdz [DATE]" at bounding box center [711, 386] width 105 height 22
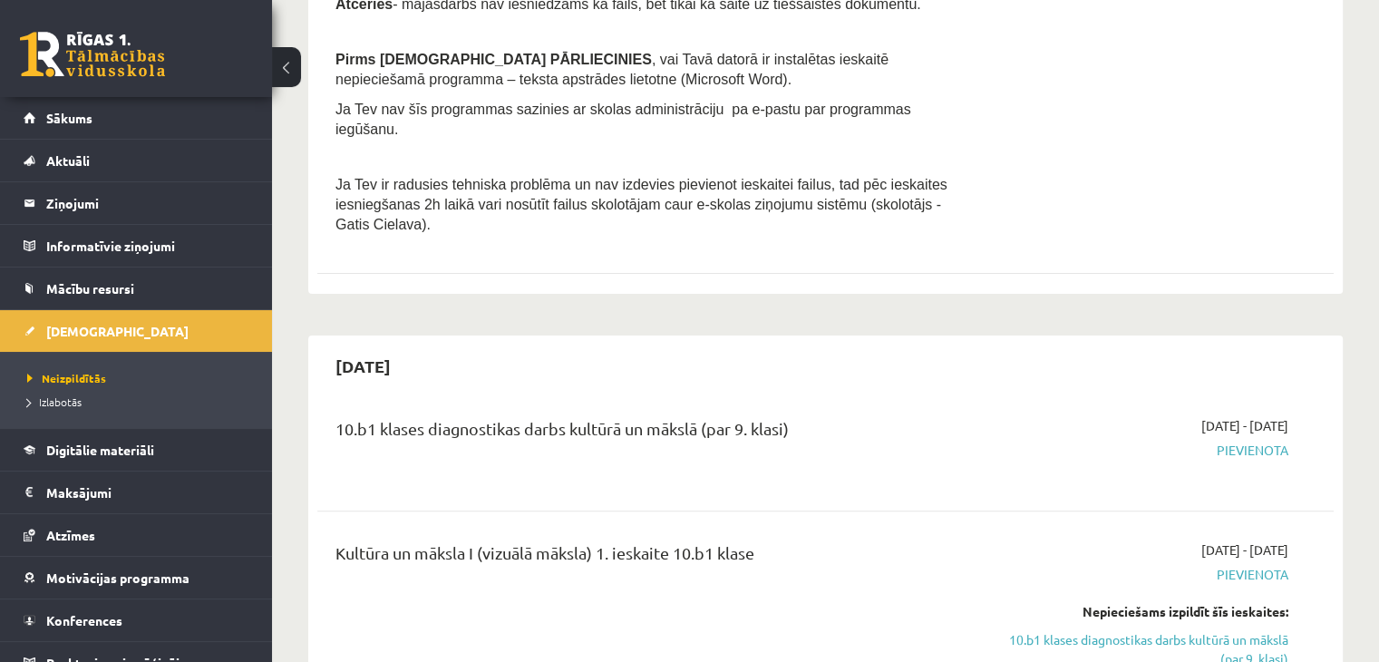
scroll to position [635, 0]
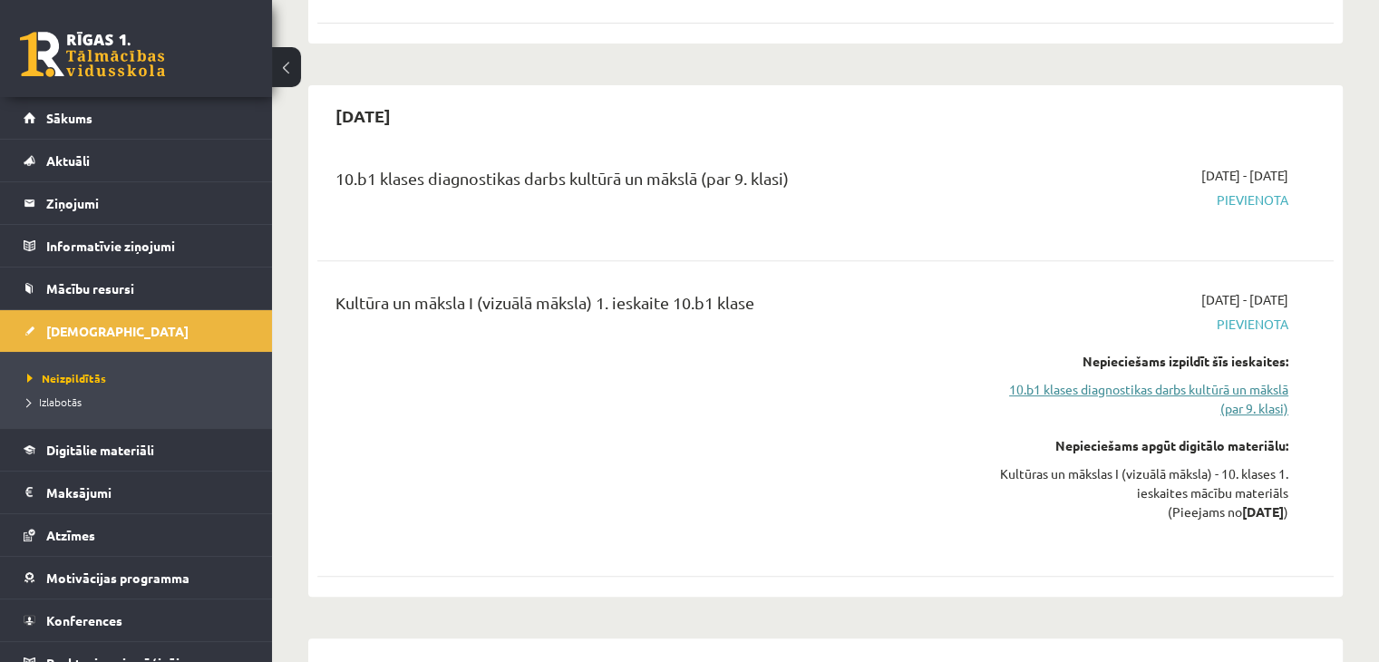
click at [1229, 380] on link "10.b1 klases diagnostikas darbs kultūrā un mākslā (par 9. klasi)" at bounding box center [1138, 399] width 299 height 38
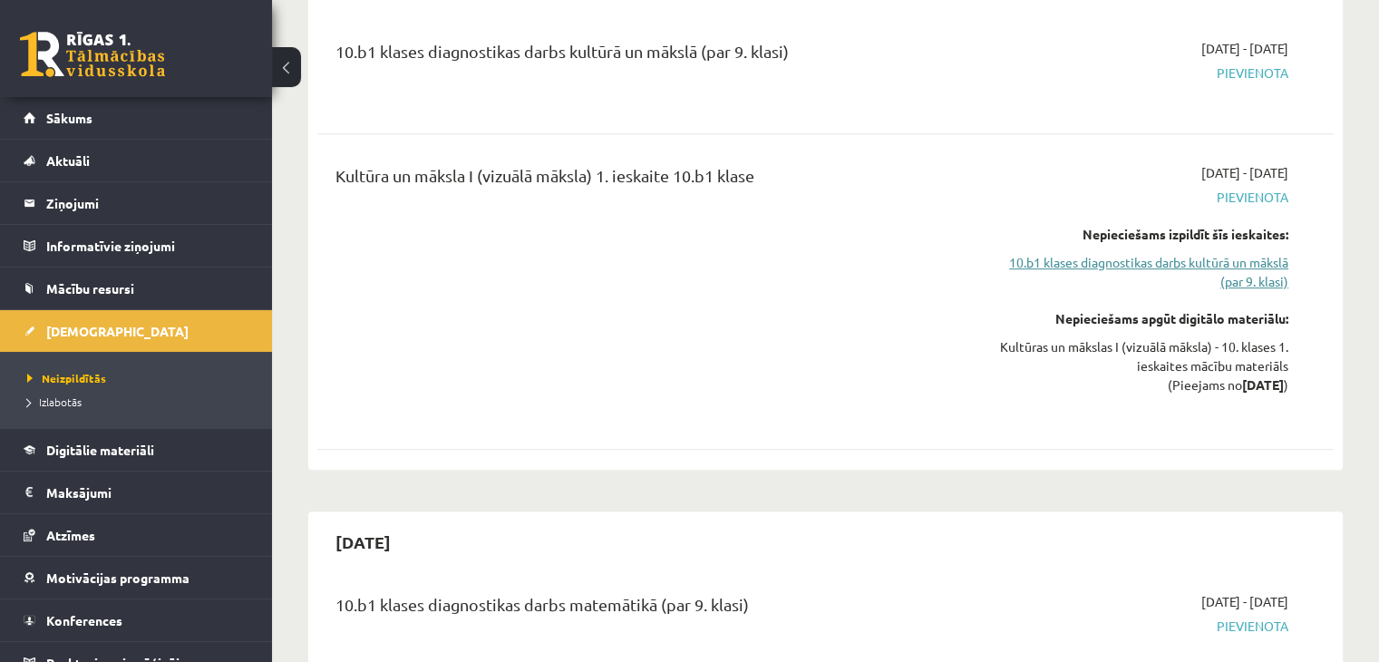
click at [1233, 257] on link "10.b1 klases diagnostikas darbs kultūrā un mākslā (par 9. klasi)" at bounding box center [1138, 272] width 299 height 38
click at [1192, 253] on link "10.b1 klases diagnostikas darbs kultūrā un mākslā (par 9. klasi)" at bounding box center [1138, 272] width 299 height 38
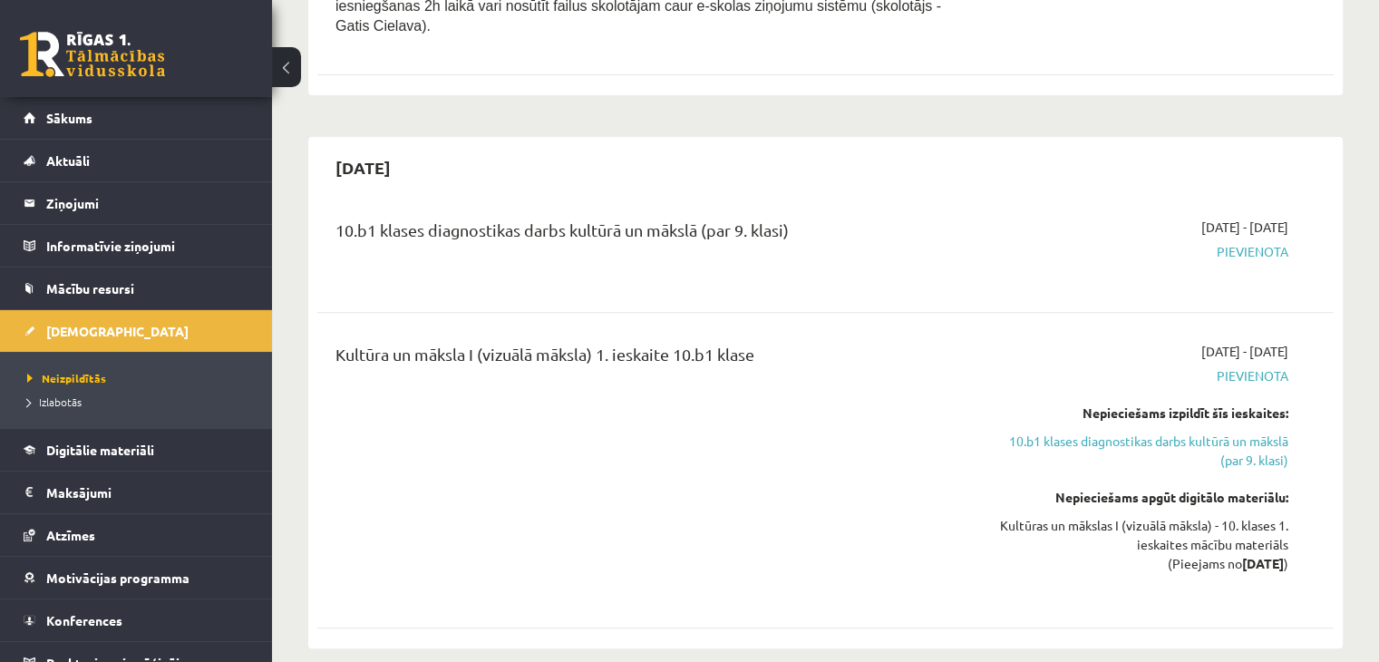
scroll to position [580, 0]
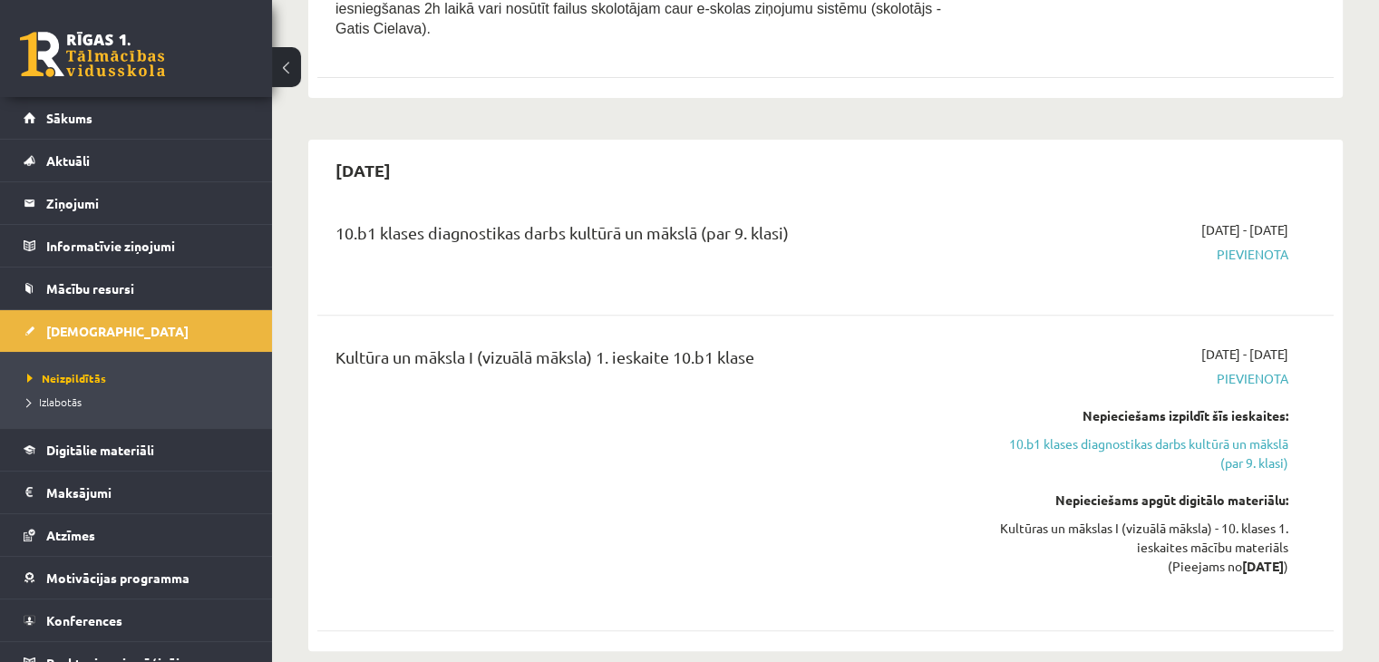
click at [950, 245] on div "10.b1 klases diagnostikas darbs kultūrā un mākslā (par 9. klasi)" at bounding box center [649, 252] width 654 height 65
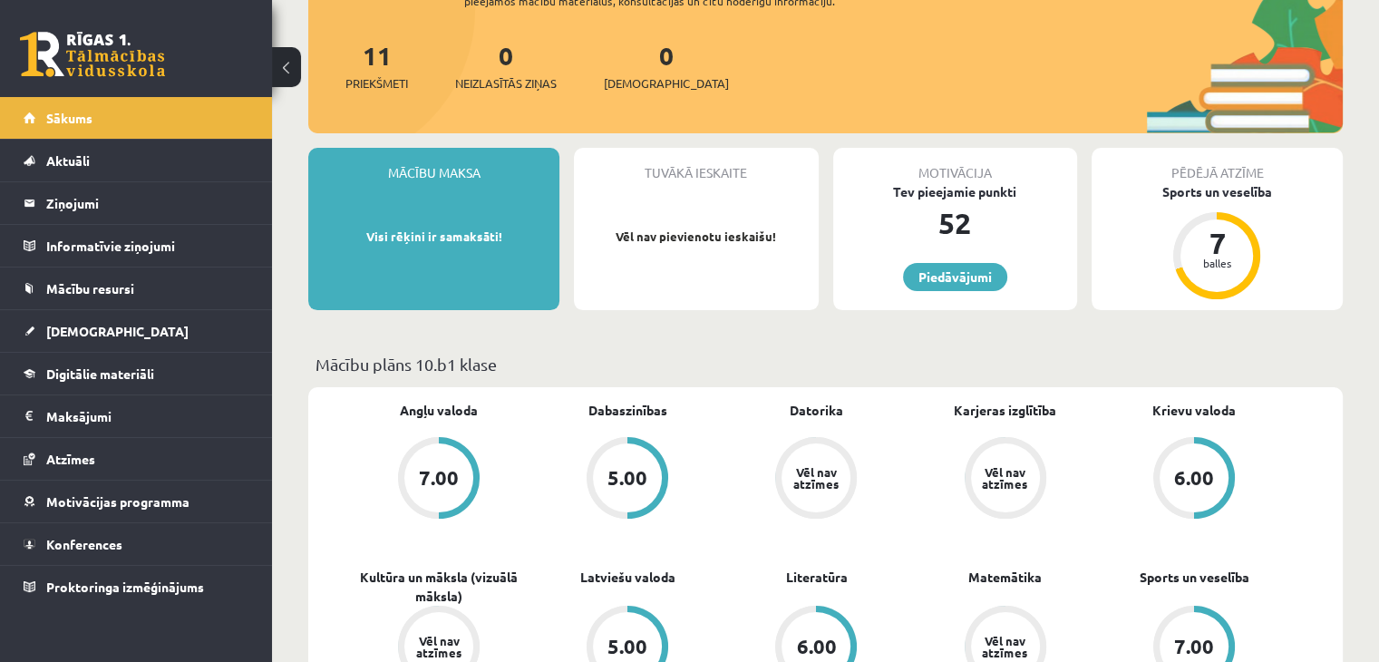
scroll to position [91, 0]
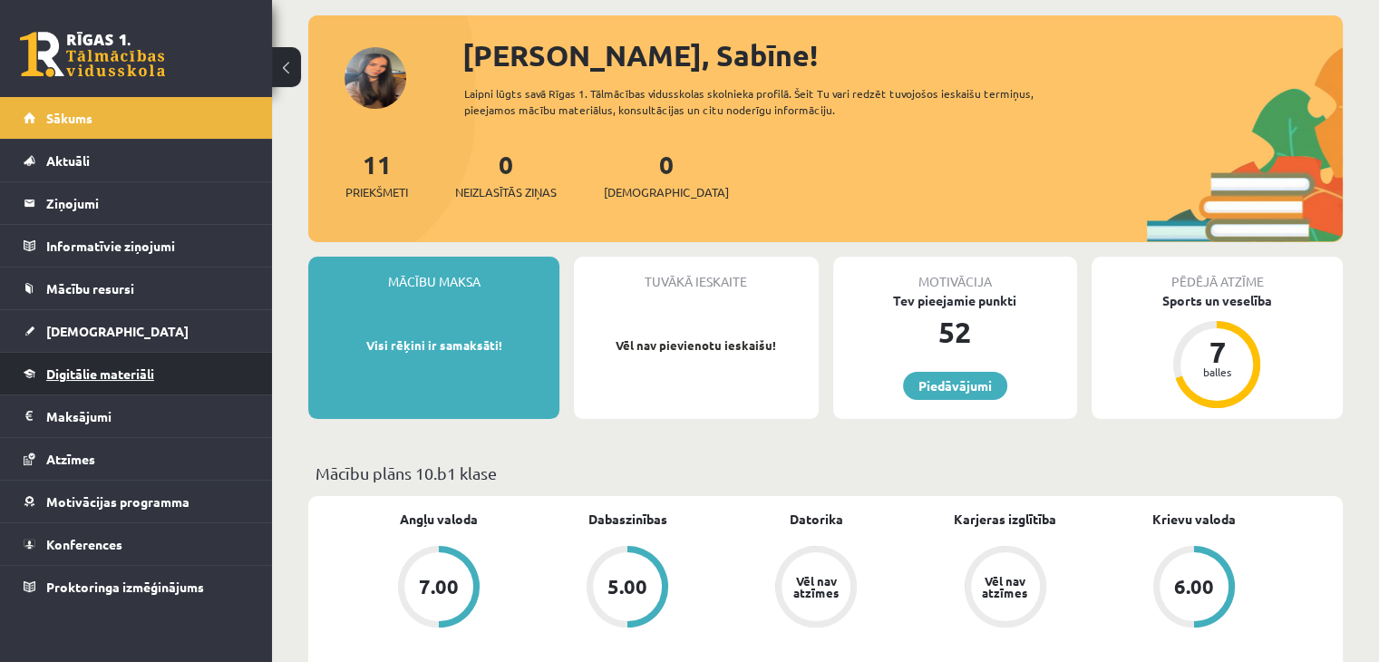
click at [131, 376] on span "Digitālie materiāli" at bounding box center [100, 373] width 108 height 16
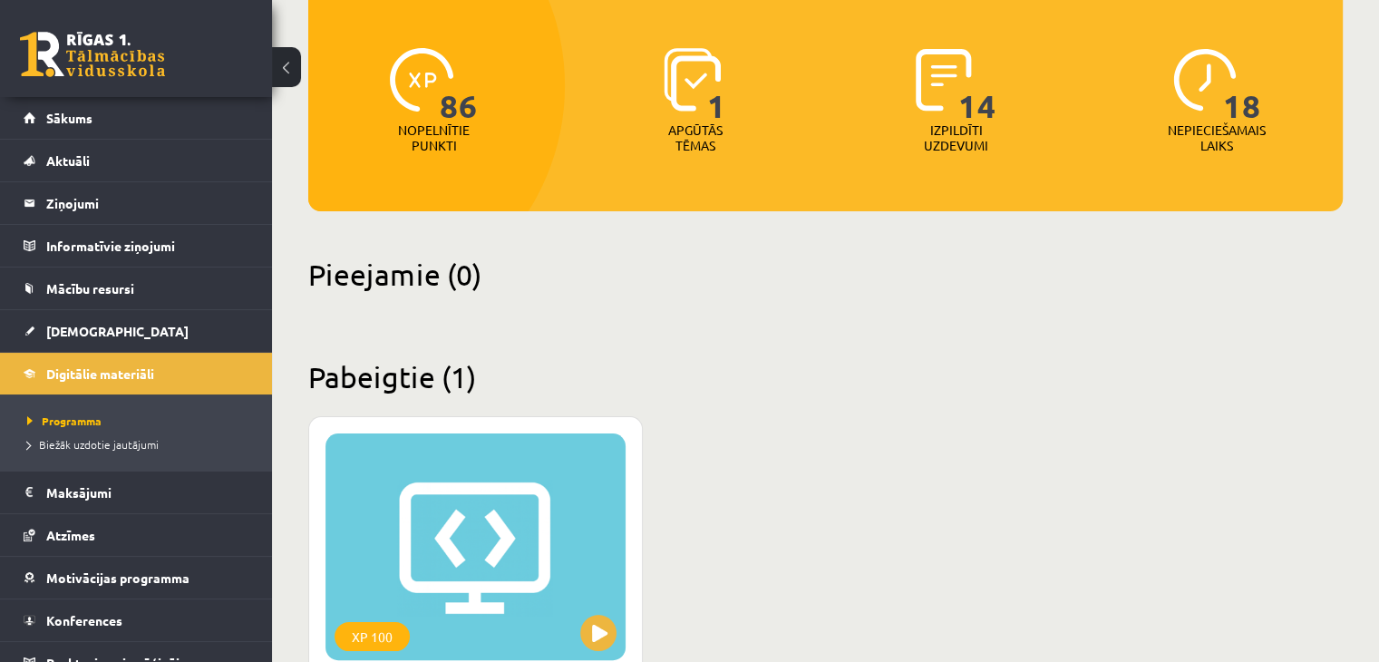
scroll to position [100, 0]
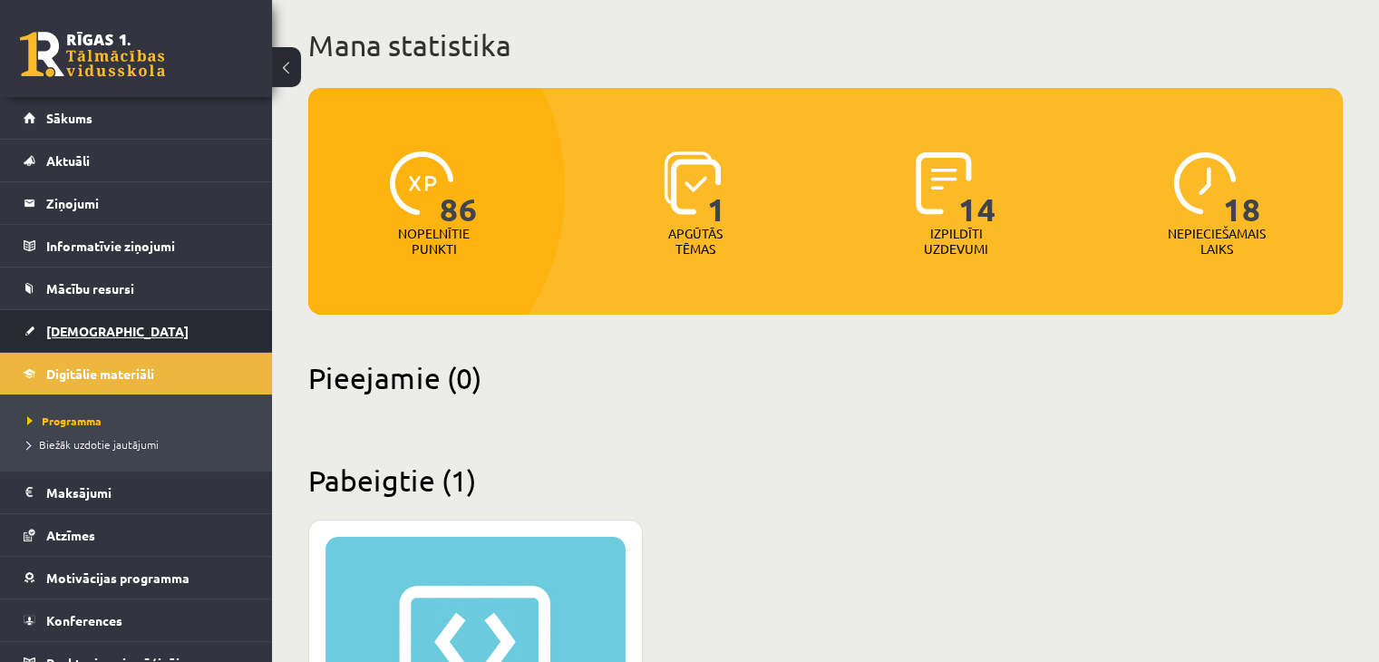
click at [83, 325] on span "[DEMOGRAPHIC_DATA]" at bounding box center [117, 331] width 142 height 16
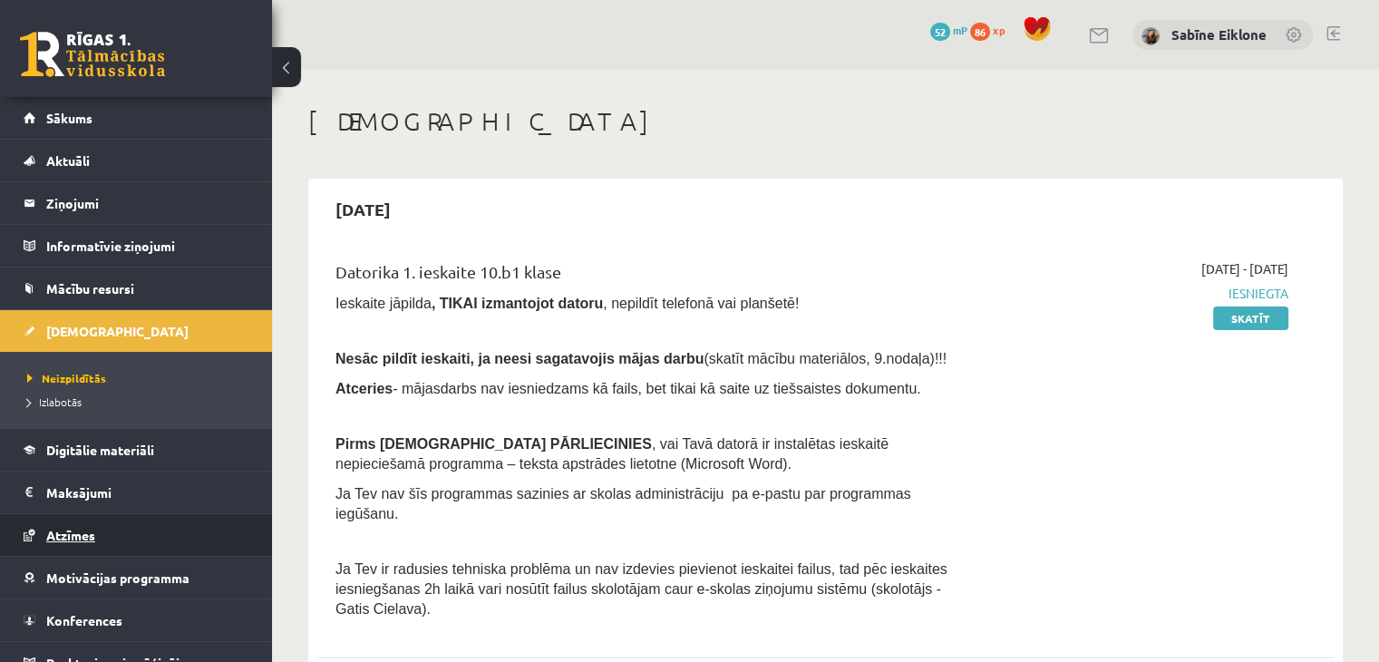
click at [116, 544] on link "Atzīmes" at bounding box center [137, 535] width 226 height 42
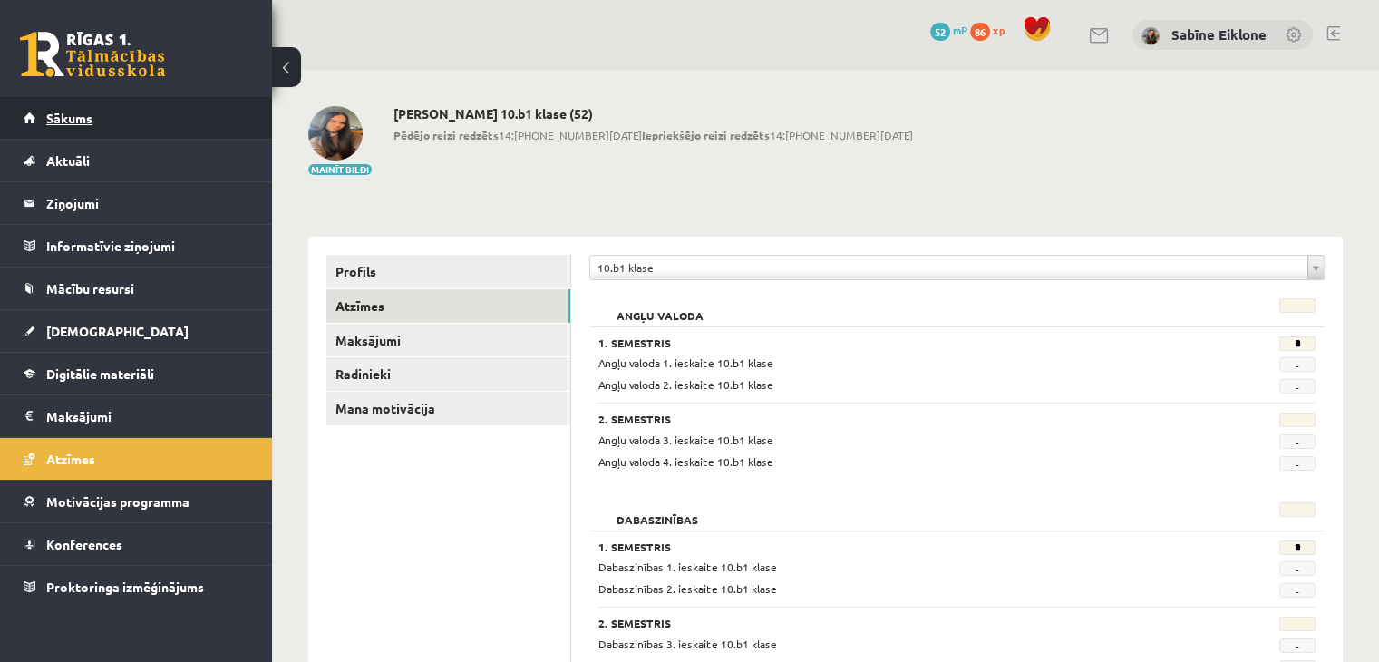
click at [98, 106] on link "Sākums" at bounding box center [137, 118] width 226 height 42
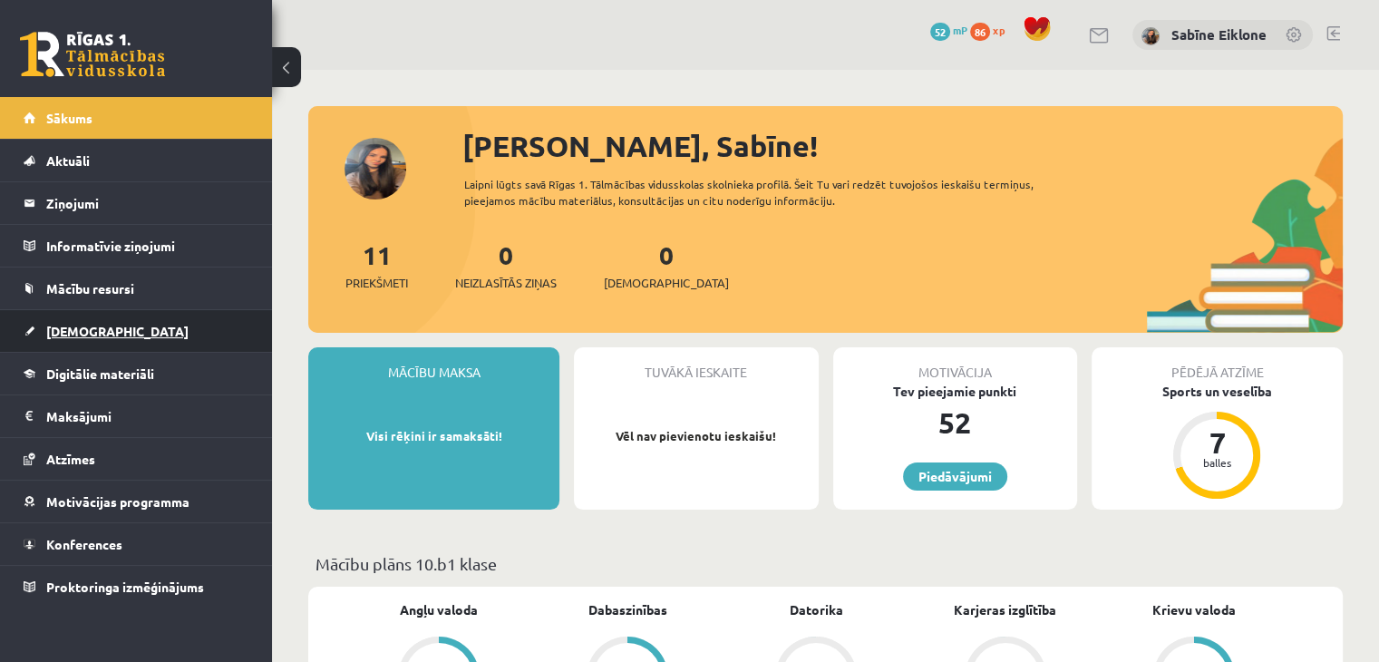
click at [127, 335] on link "[DEMOGRAPHIC_DATA]" at bounding box center [137, 331] width 226 height 42
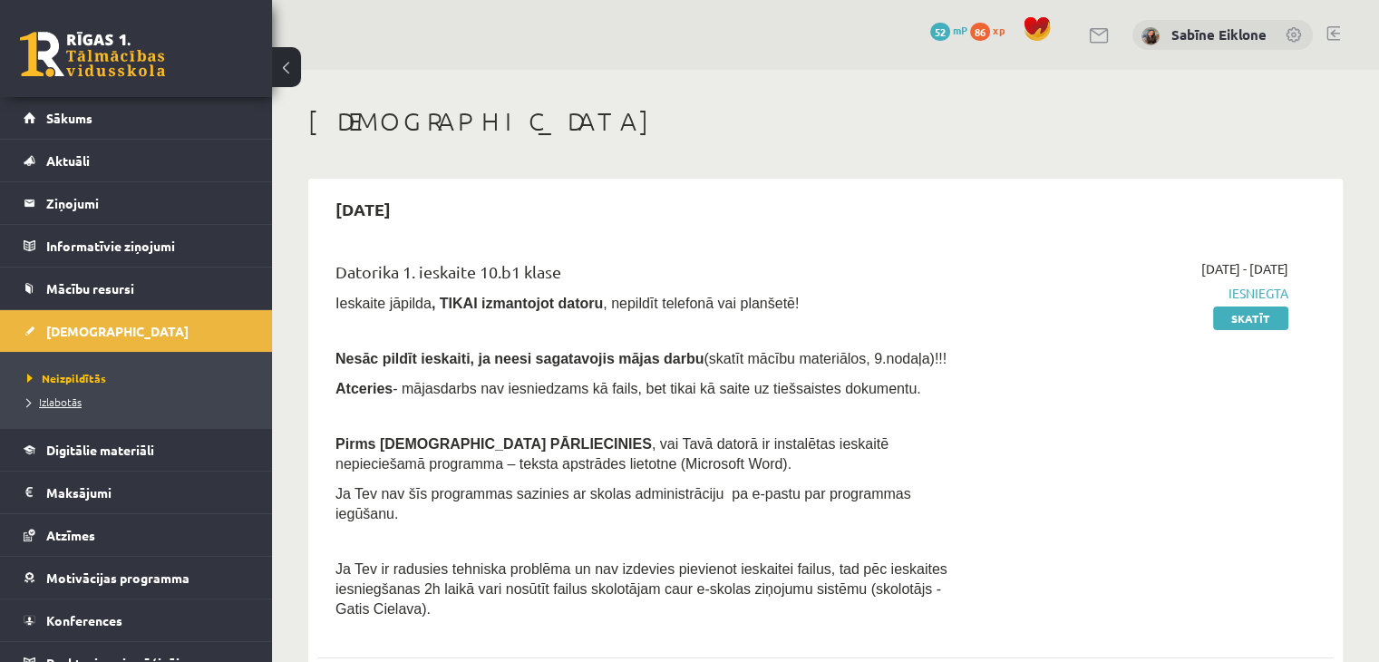
click at [62, 400] on span "Izlabotās" at bounding box center [54, 401] width 54 height 15
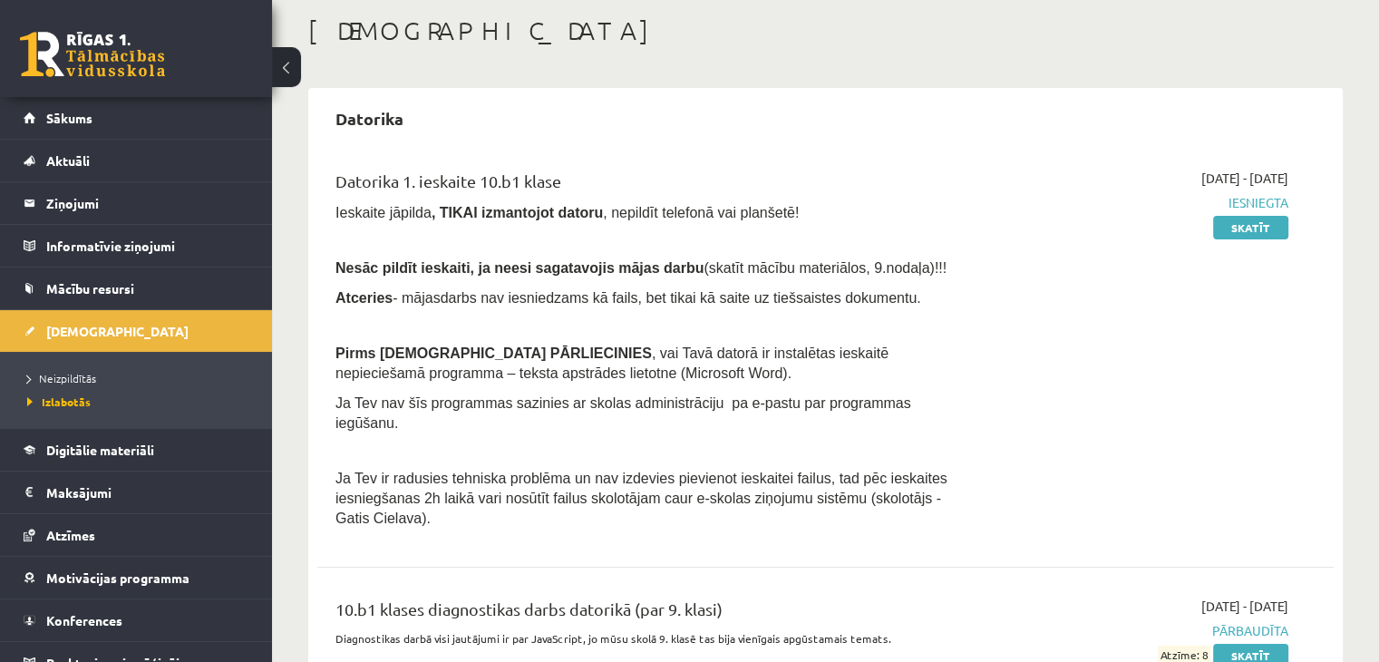
scroll to position [159, 0]
